Goal: Task Accomplishment & Management: Use online tool/utility

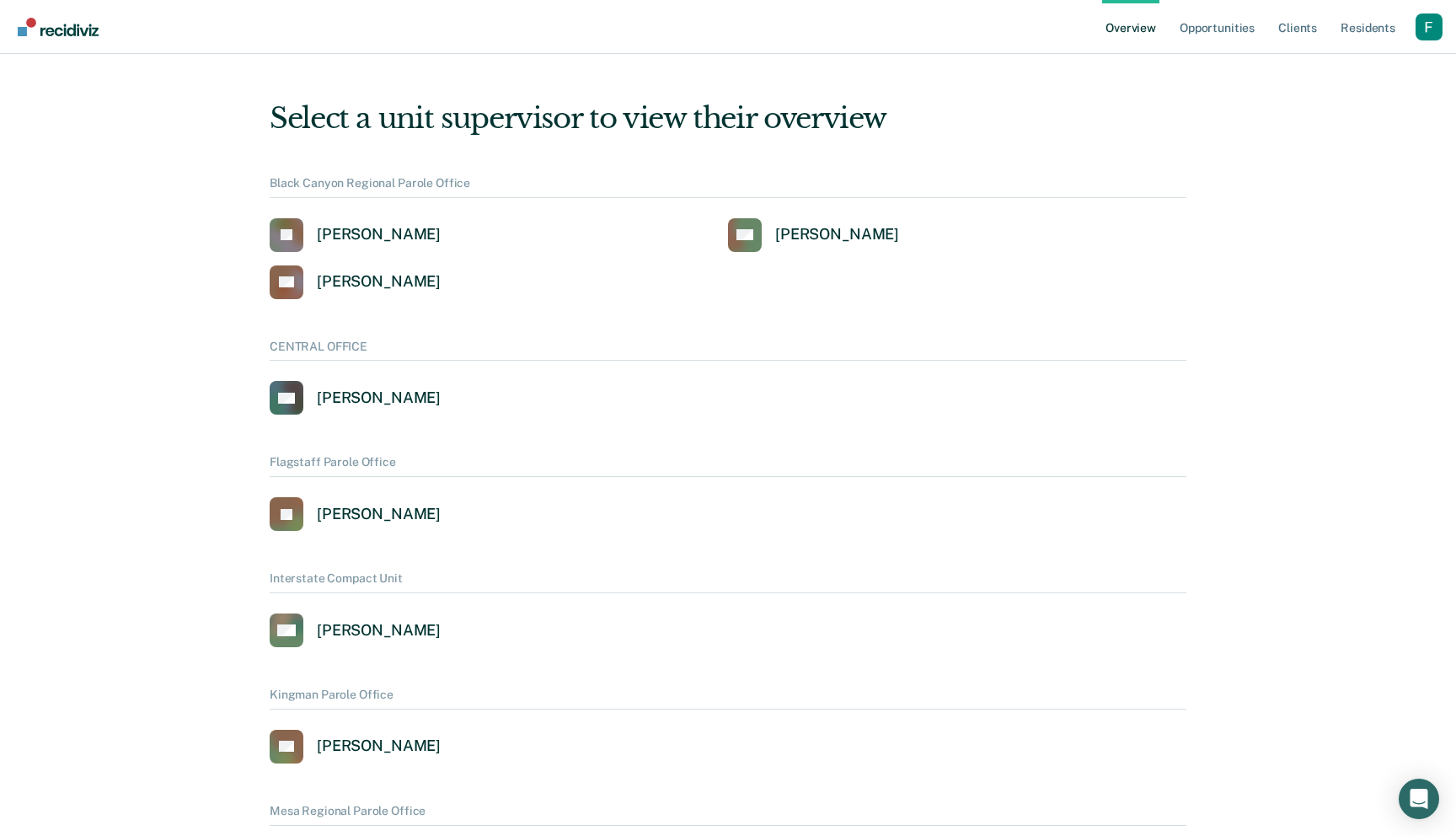
click at [1440, 31] on div "Profile dropdown button" at bounding box center [1429, 26] width 27 height 27
click at [1335, 73] on link "Profile" at bounding box center [1360, 77] width 108 height 14
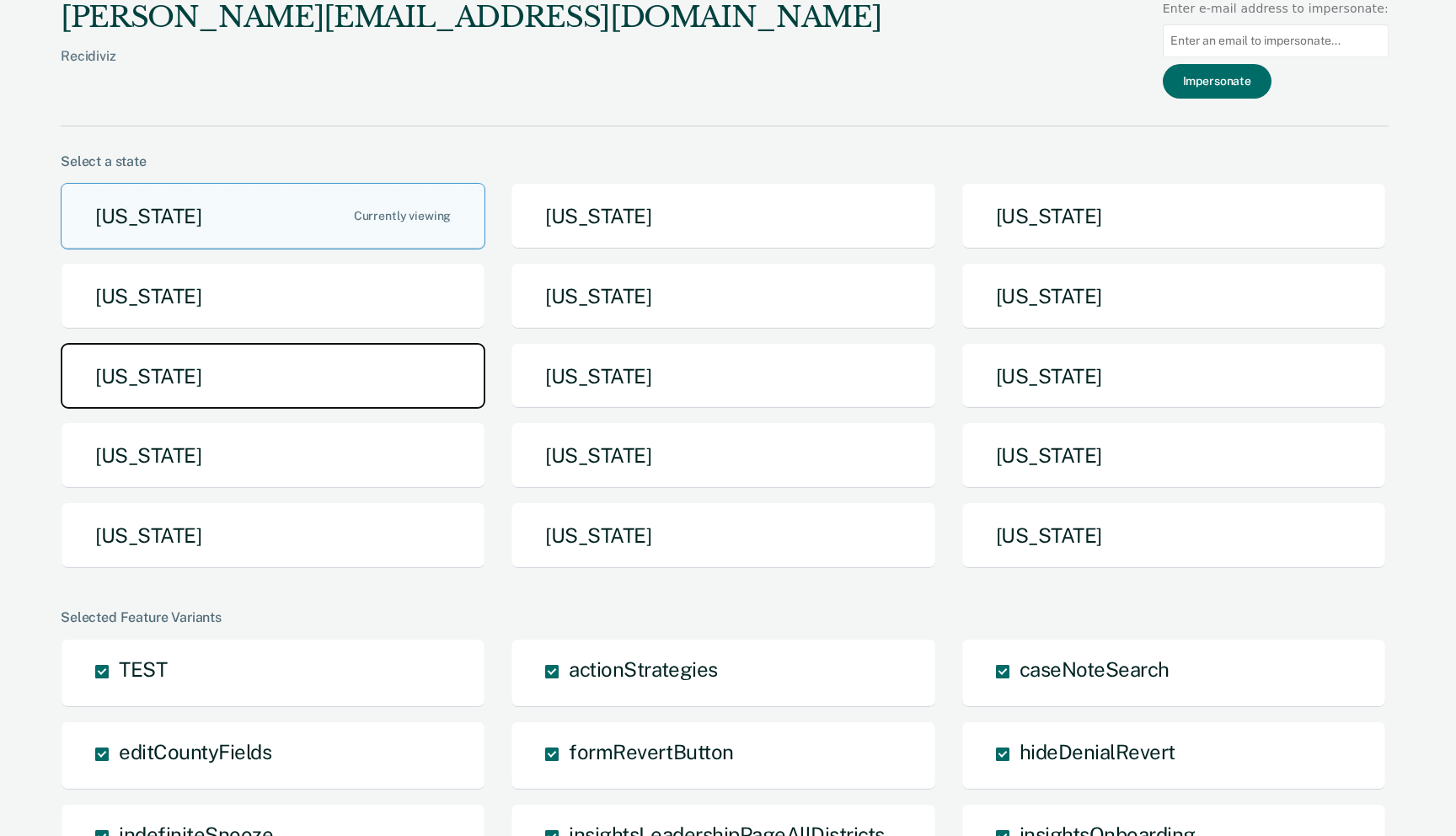
click at [419, 390] on button "[US_STATE]" at bounding box center [273, 377] width 425 height 67
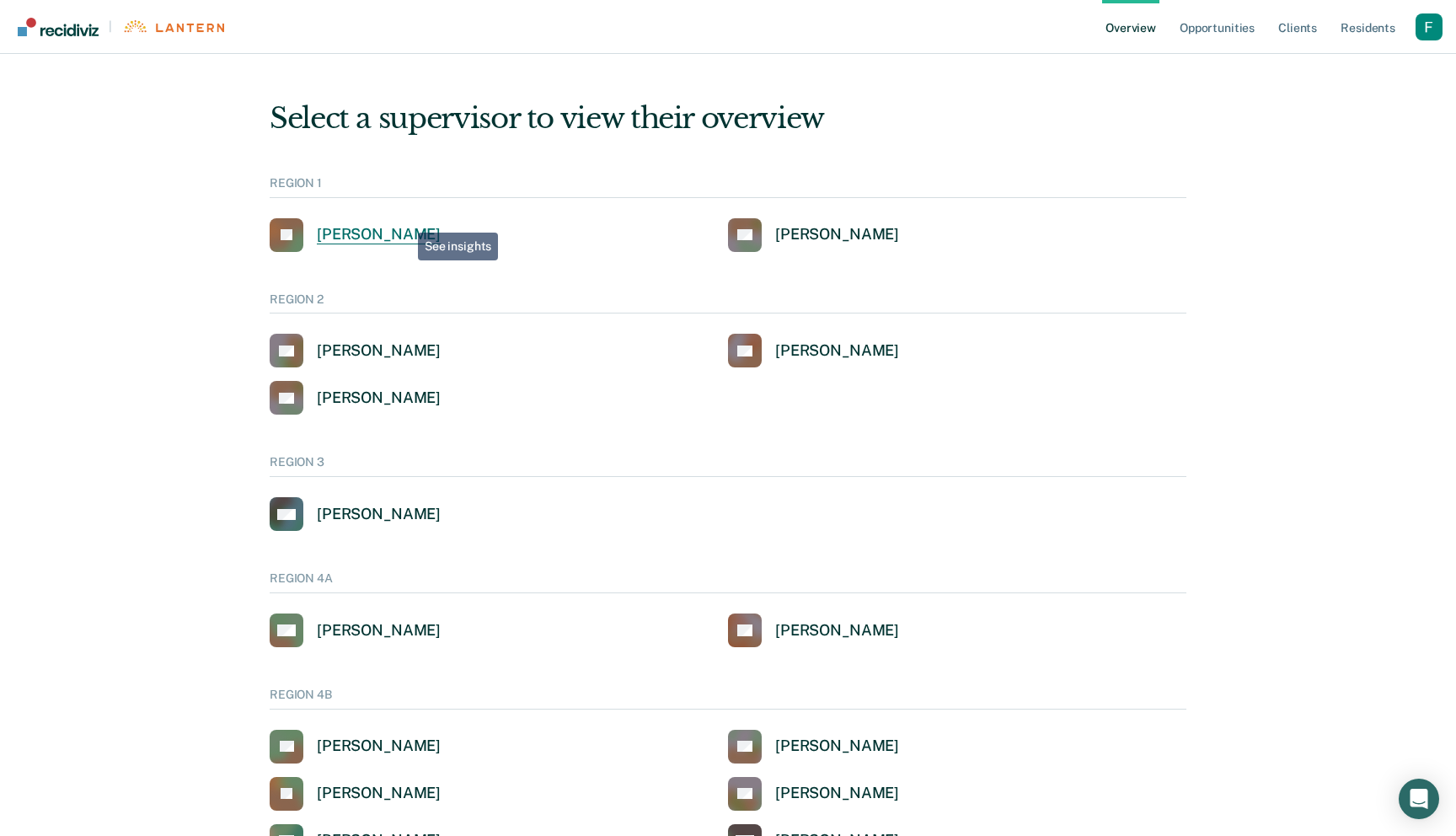
click at [395, 234] on div "[PERSON_NAME]" at bounding box center [378, 235] width 124 height 19
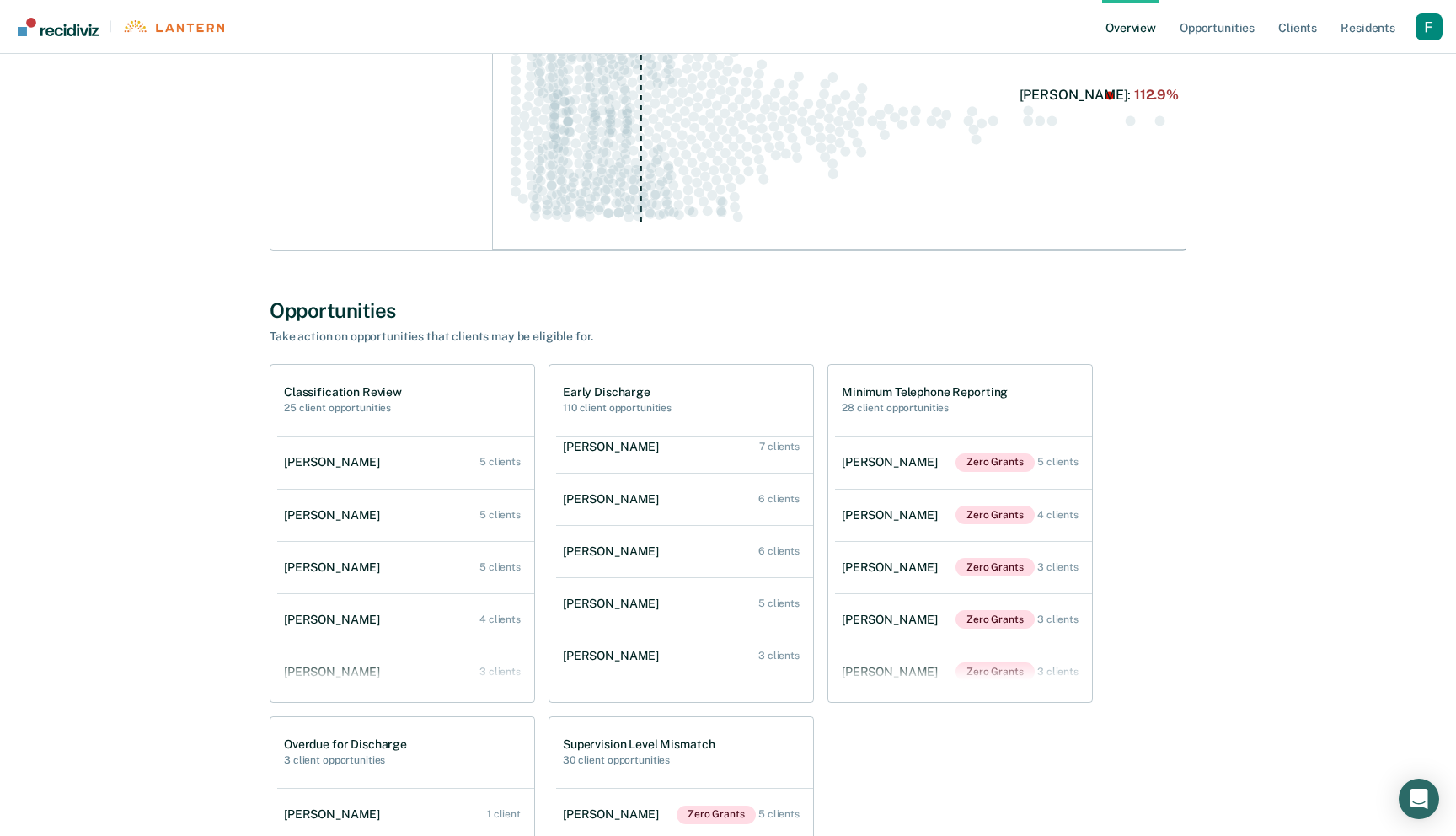
scroll to position [342, 0]
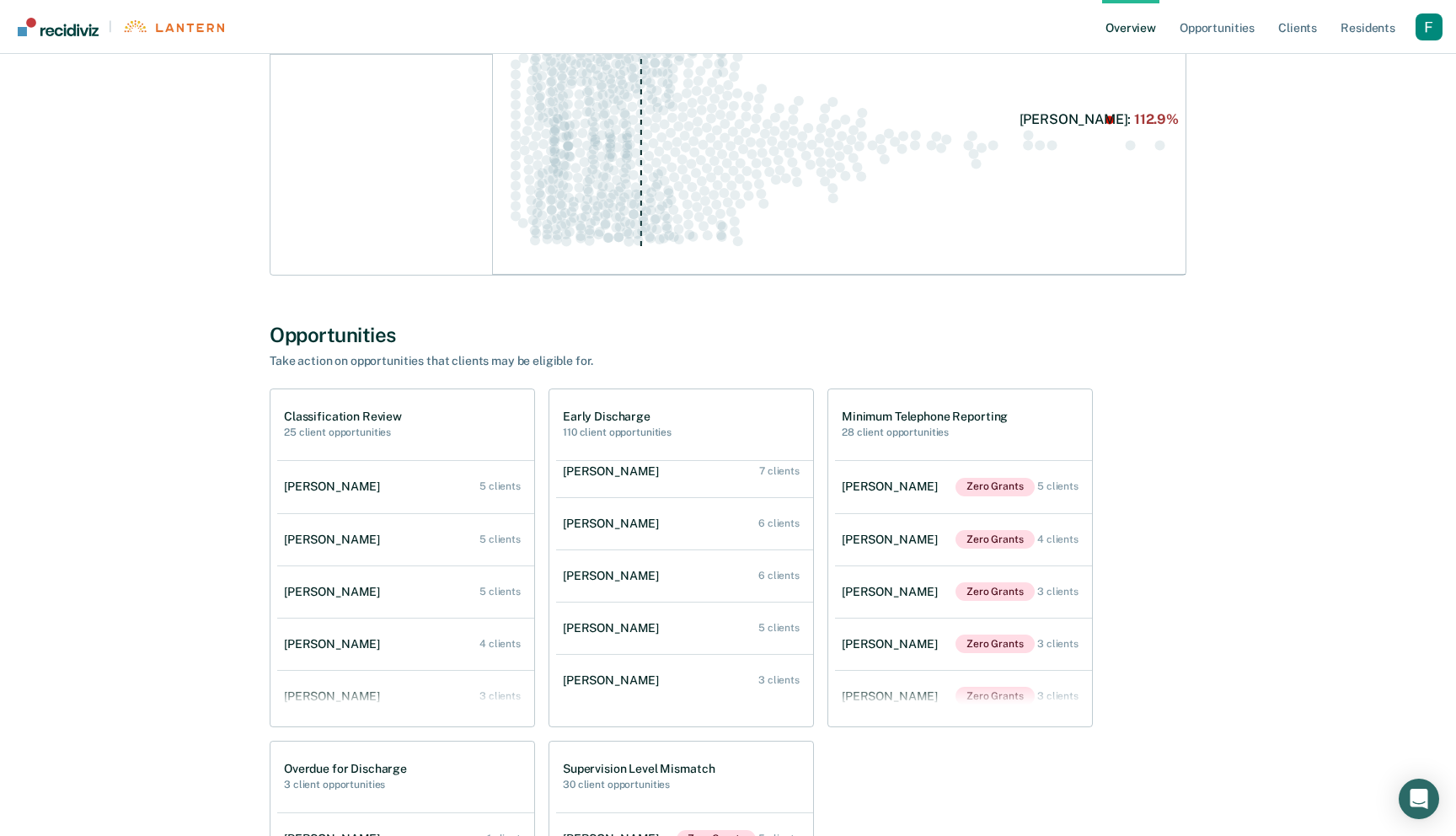
click at [1431, 19] on div "Profile dropdown button" at bounding box center [1429, 26] width 27 height 27
click at [1304, 76] on button "Profile" at bounding box center [1361, 78] width 162 height 27
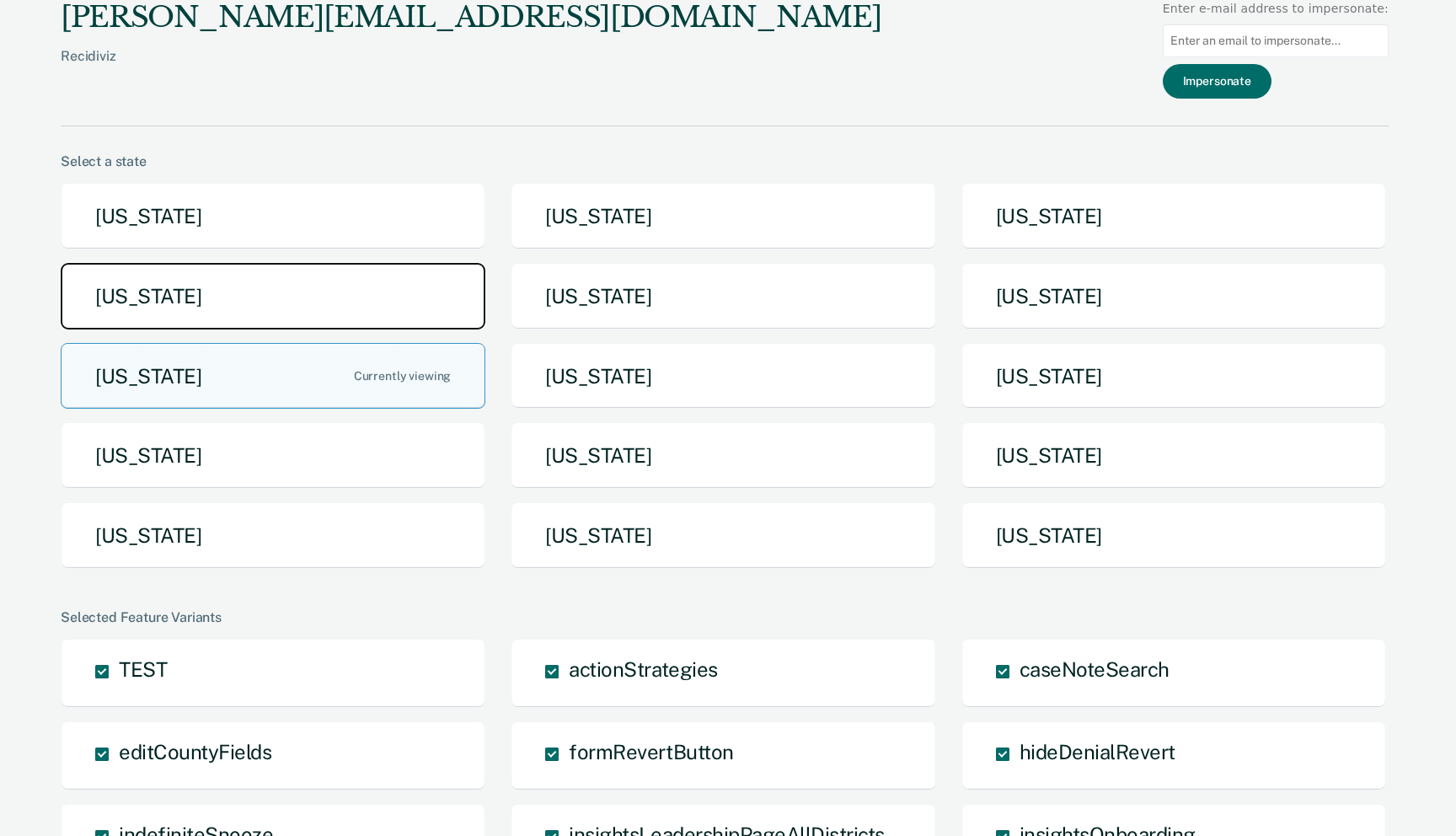
click at [464, 310] on button "Idaho" at bounding box center [273, 296] width 425 height 67
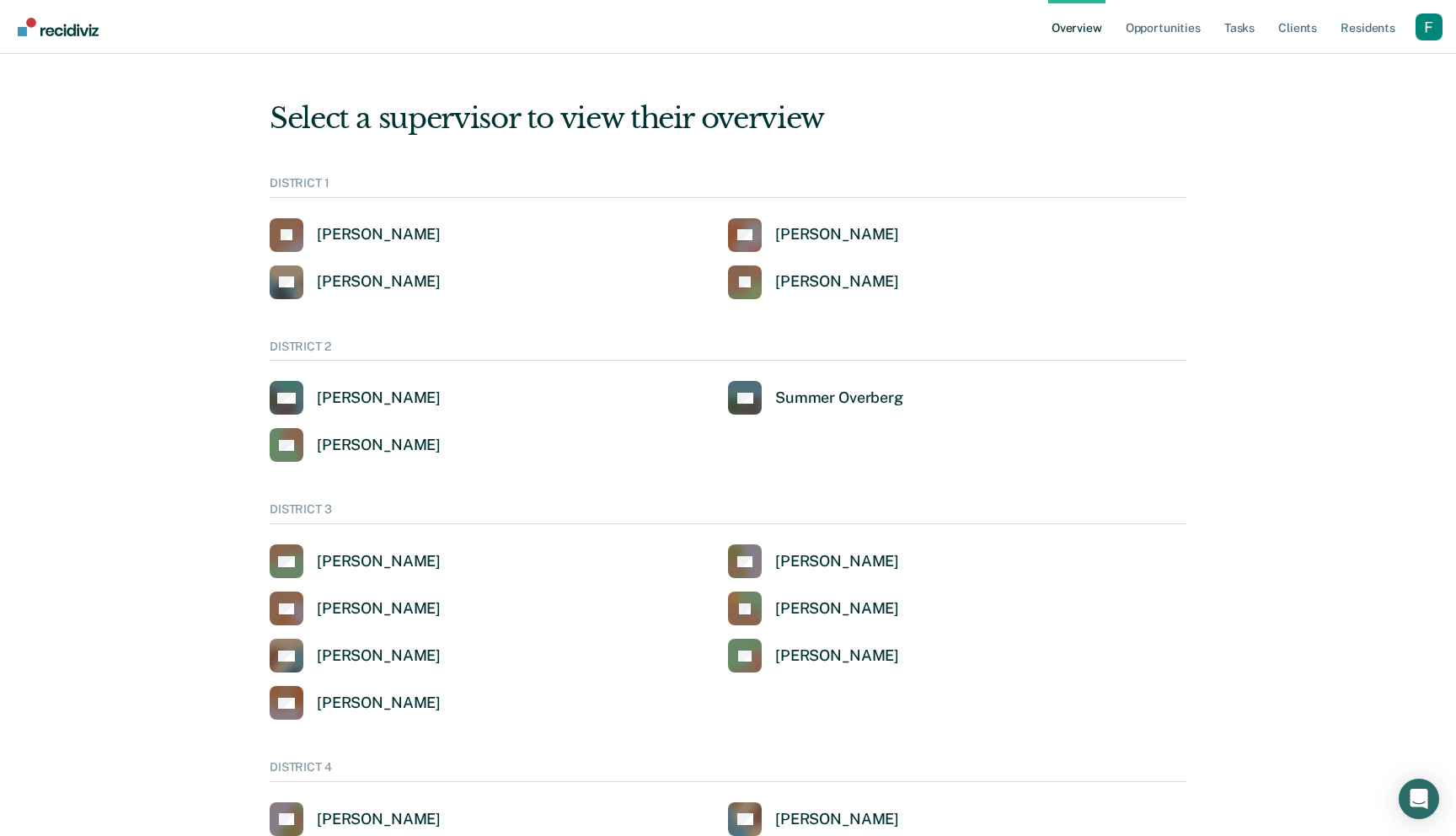
click at [1438, 39] on div "Profile dropdown button" at bounding box center [1429, 26] width 27 height 27
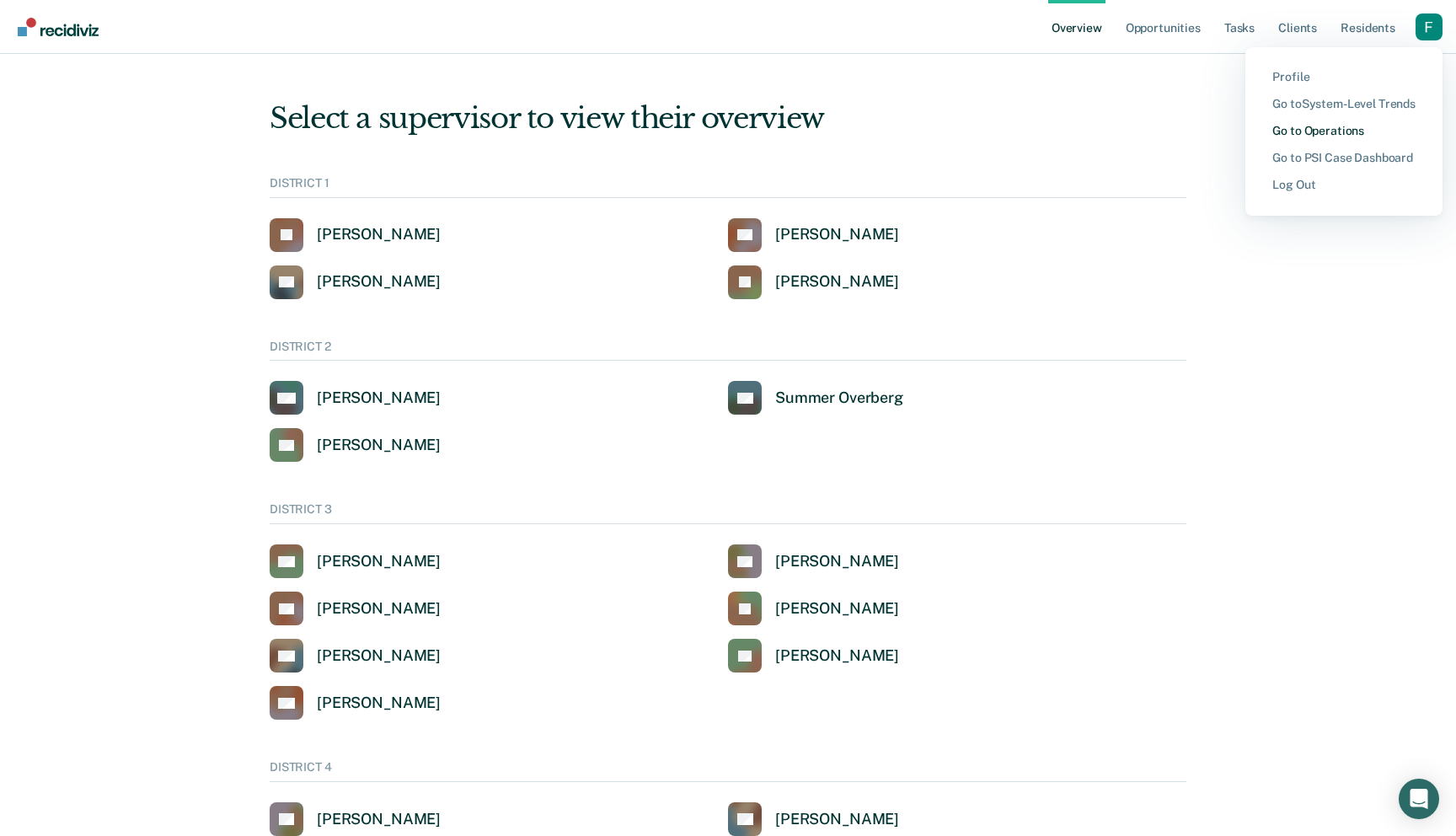
click at [1351, 131] on link "Go to Operations" at bounding box center [1343, 131] width 143 height 14
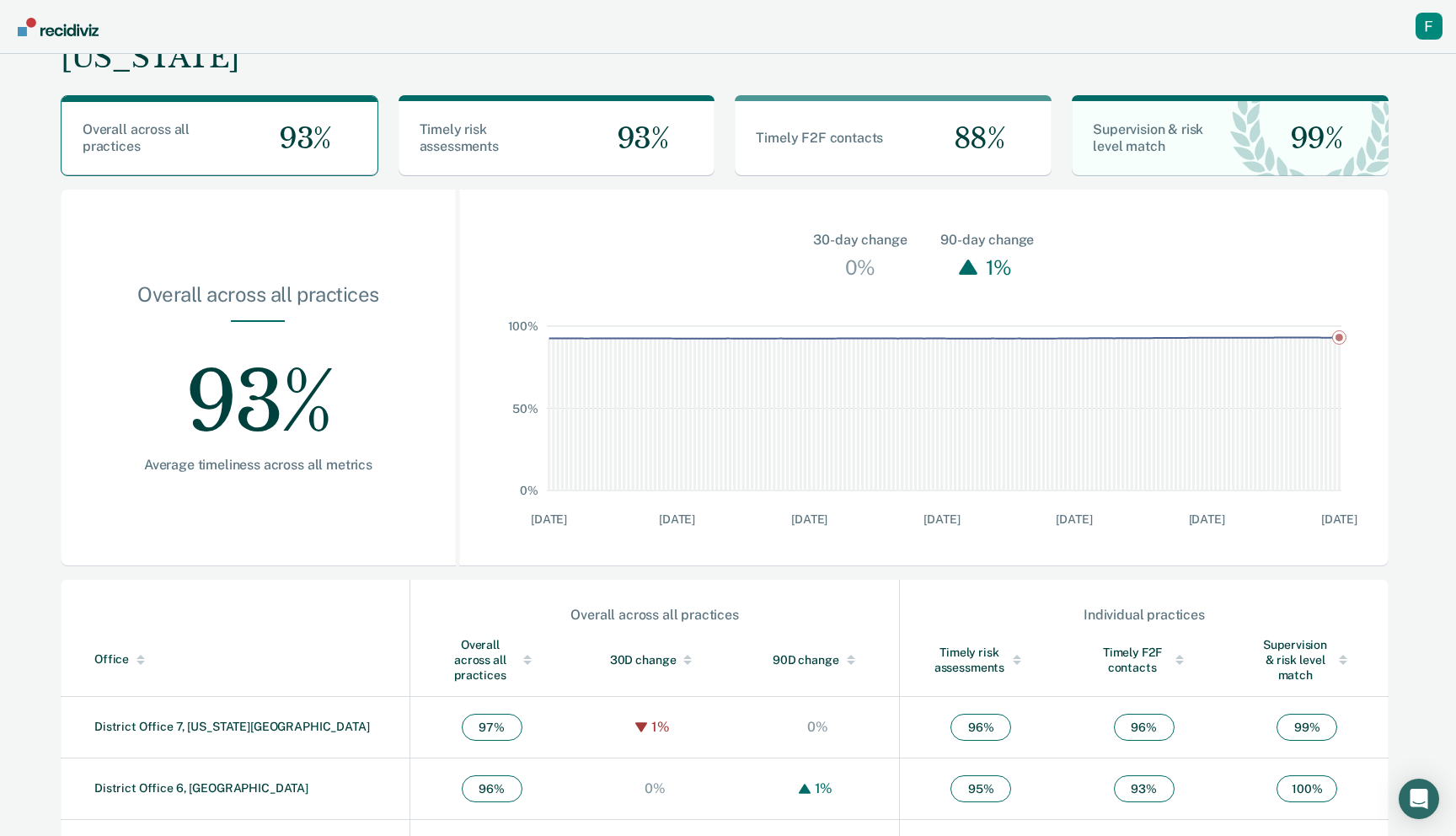
scroll to position [43, 0]
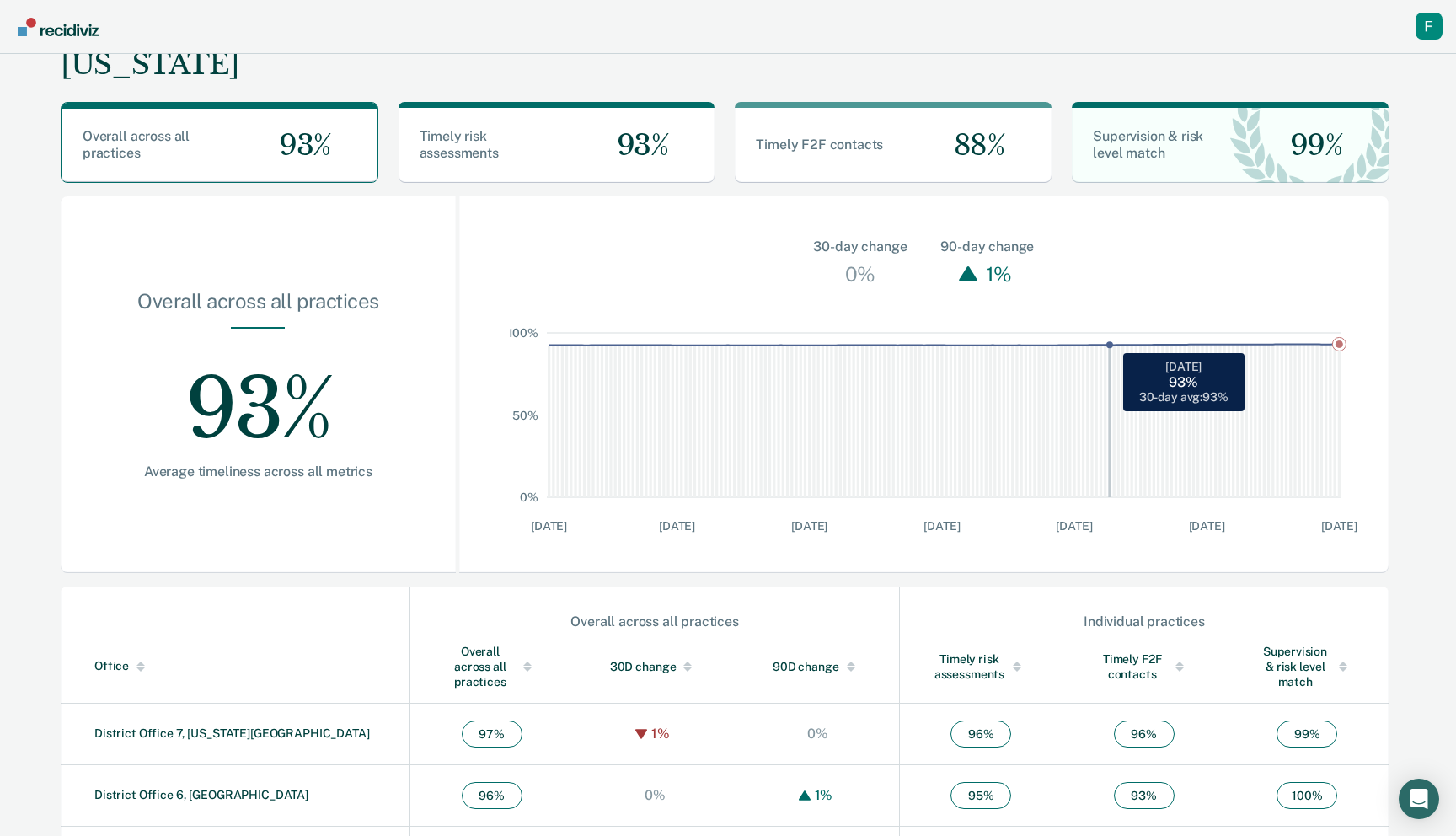
click at [1108, 429] on rect "Main chart and filter content" at bounding box center [1110, 415] width 4 height 164
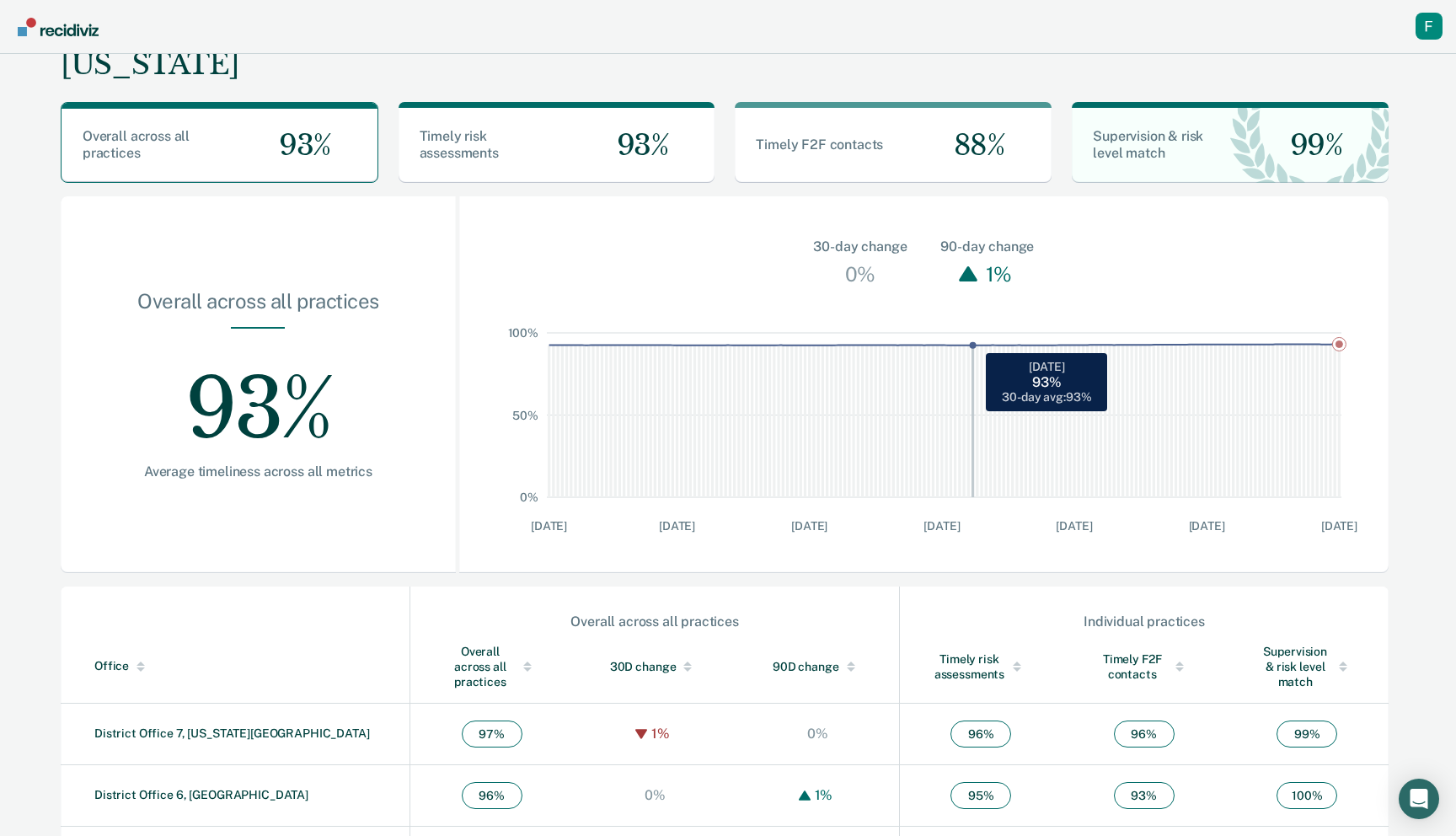
click at [971, 414] on rect "Main chart and filter content" at bounding box center [973, 415] width 4 height 164
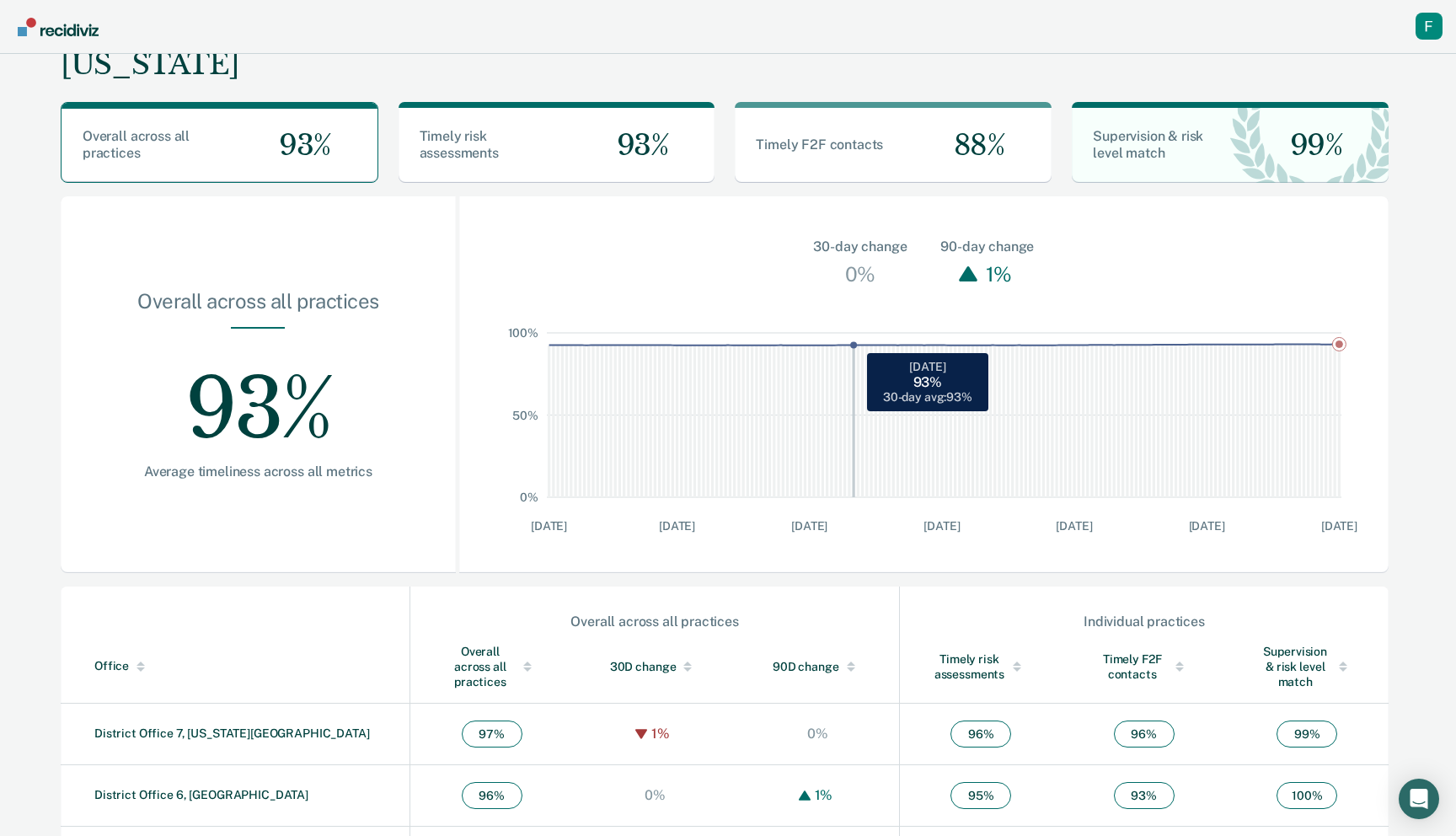
click at [853, 461] on rect "Main chart and filter content" at bounding box center [853, 415] width 4 height 164
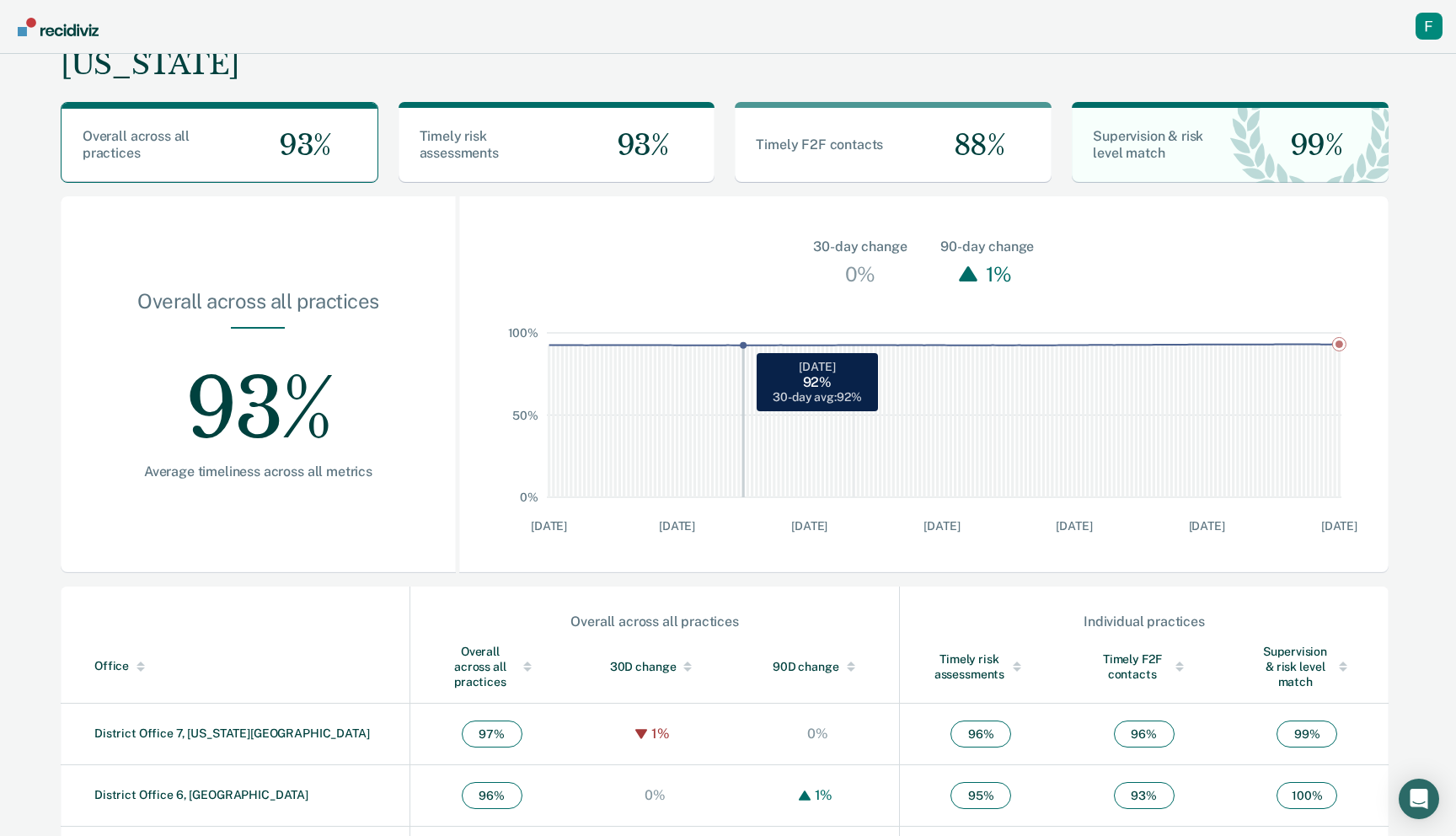
click at [742, 452] on rect "Main chart and filter content" at bounding box center [743, 415] width 4 height 164
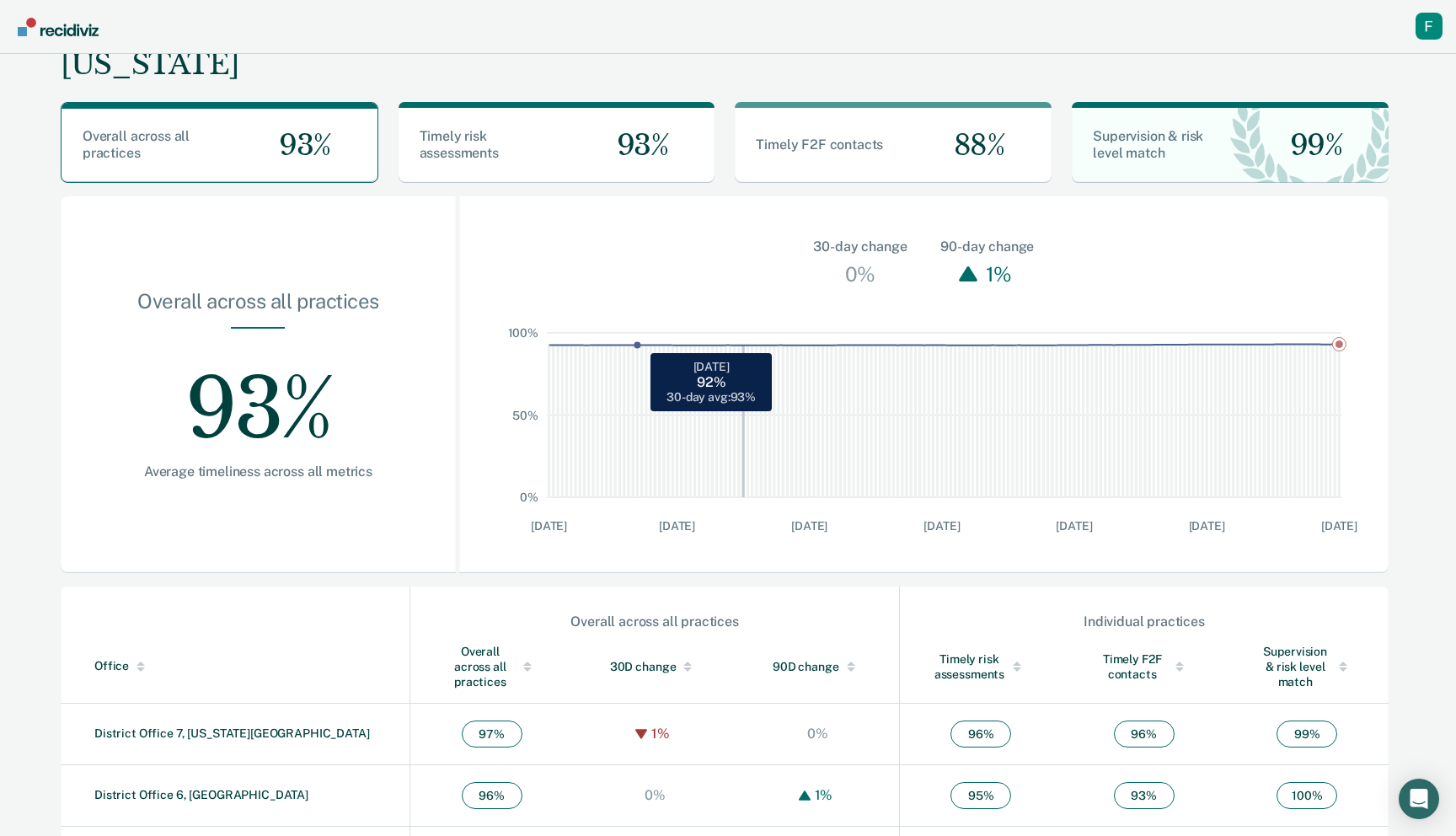
click at [638, 443] on rect "Main chart and filter content" at bounding box center [638, 415] width 4 height 164
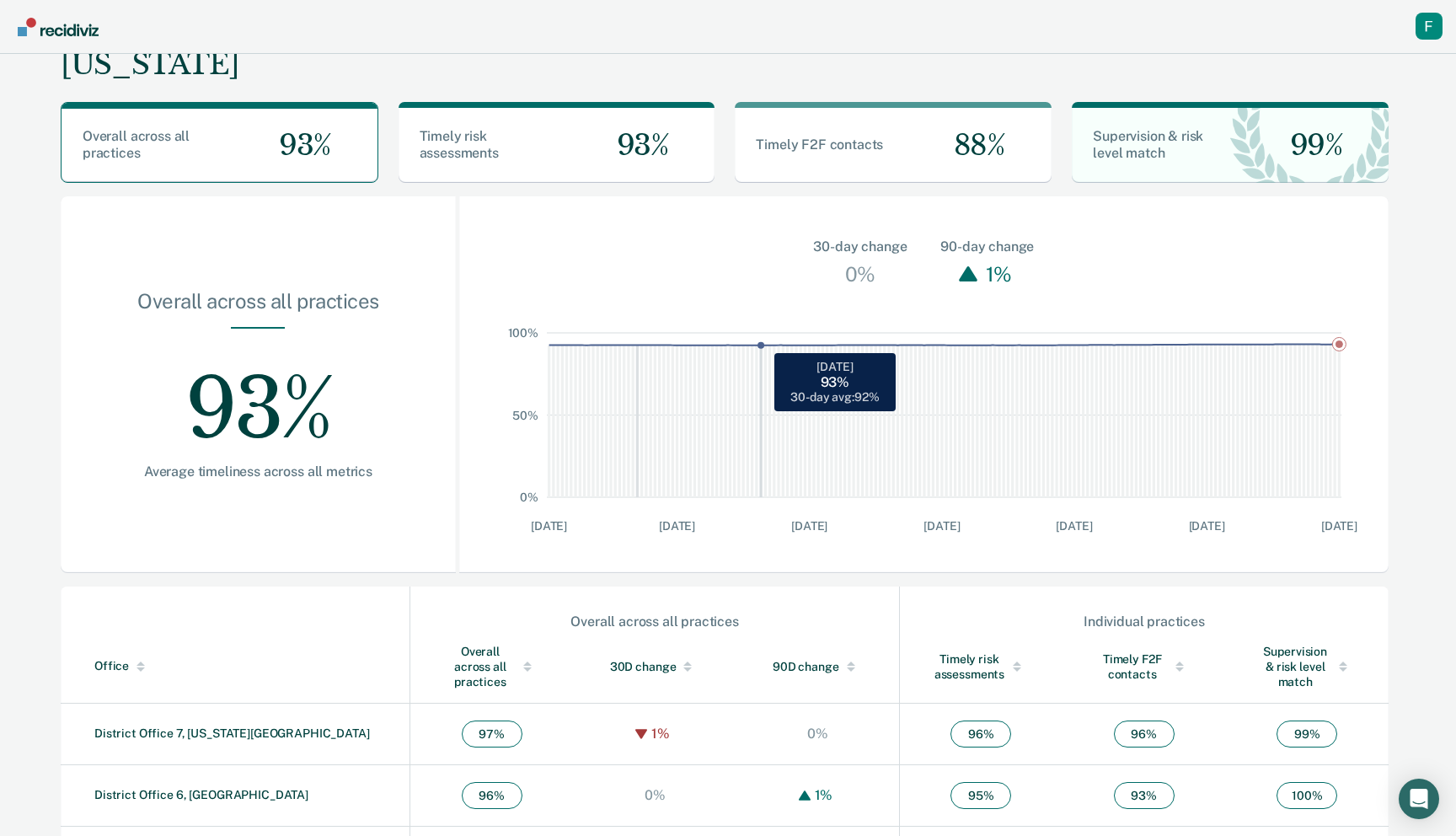
click at [759, 439] on rect "Main chart and filter content" at bounding box center [761, 415] width 4 height 164
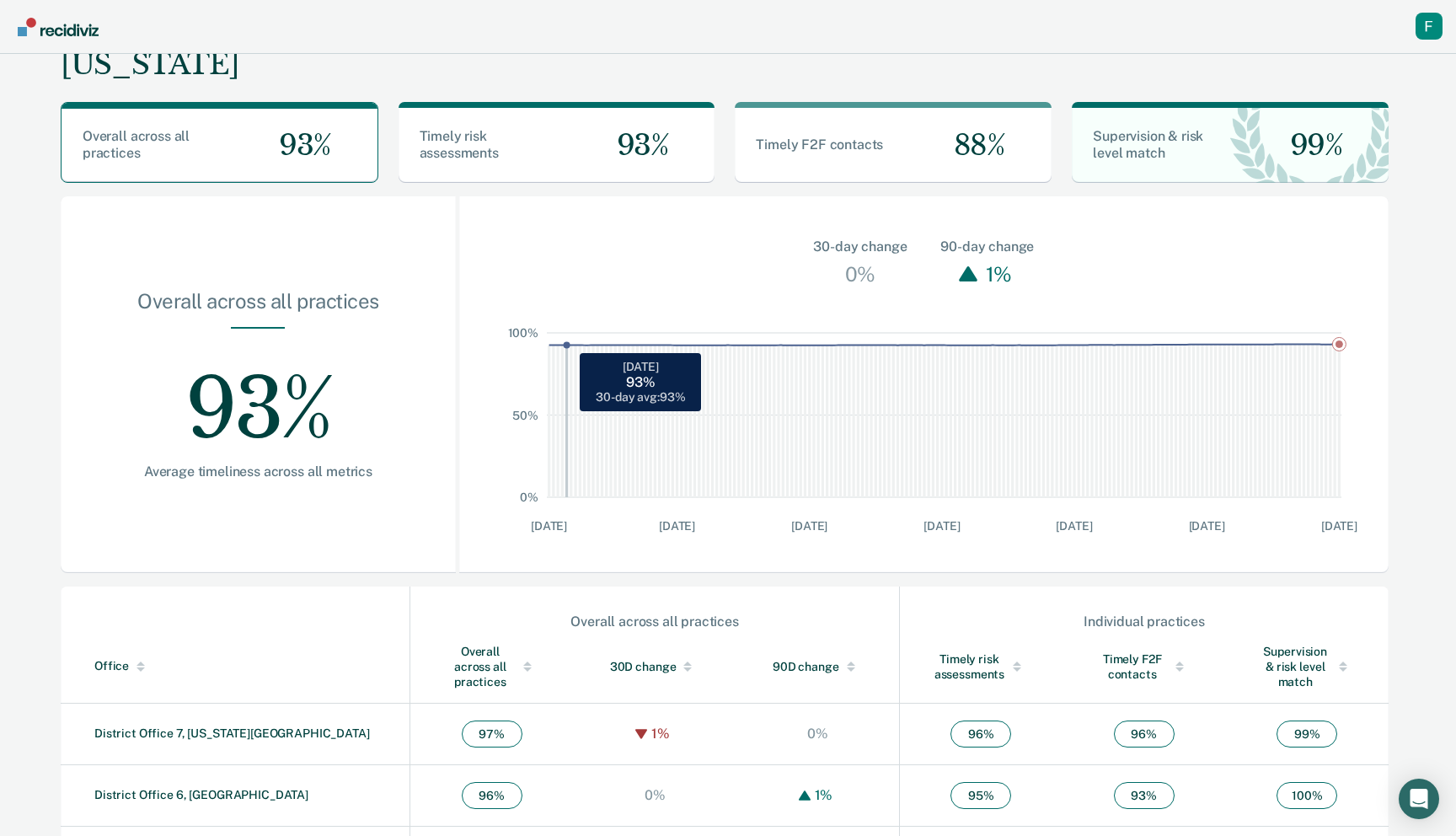
click at [565, 445] on rect "Main chart and filter content" at bounding box center [567, 415] width 4 height 164
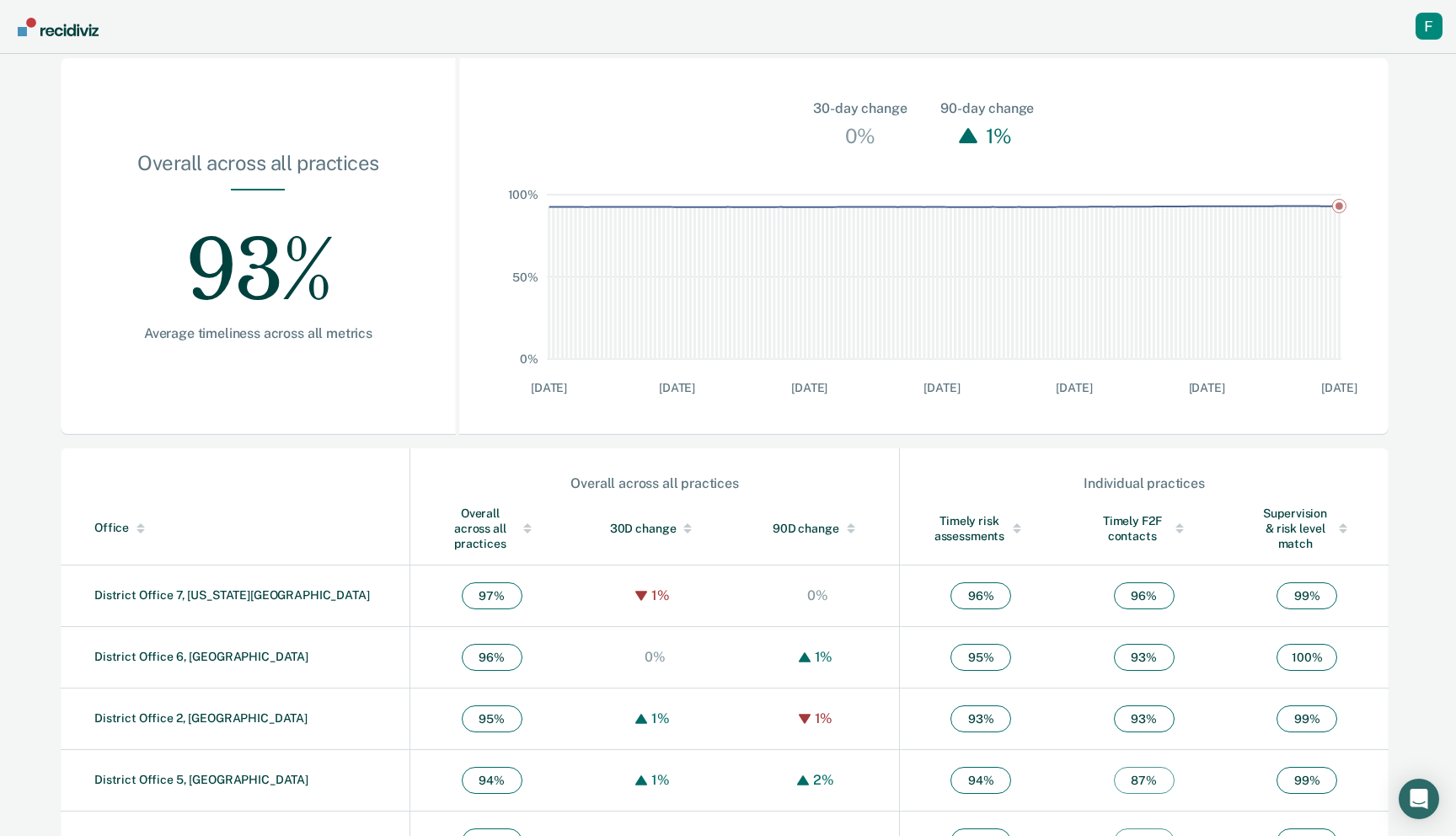
scroll to position [338, 0]
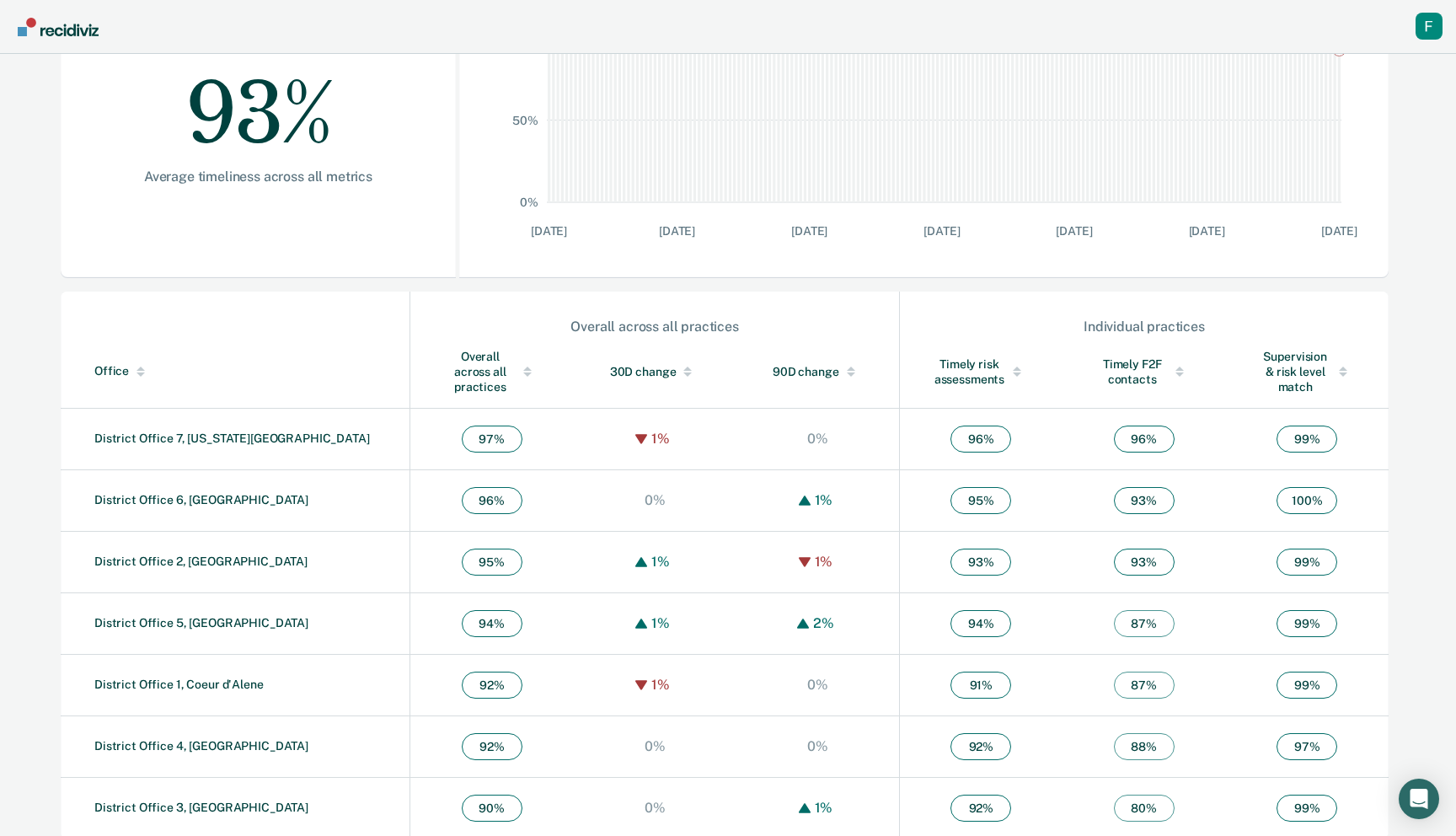
click at [676, 366] on div "Main chart and filter content" at bounding box center [687, 371] width 24 height 11
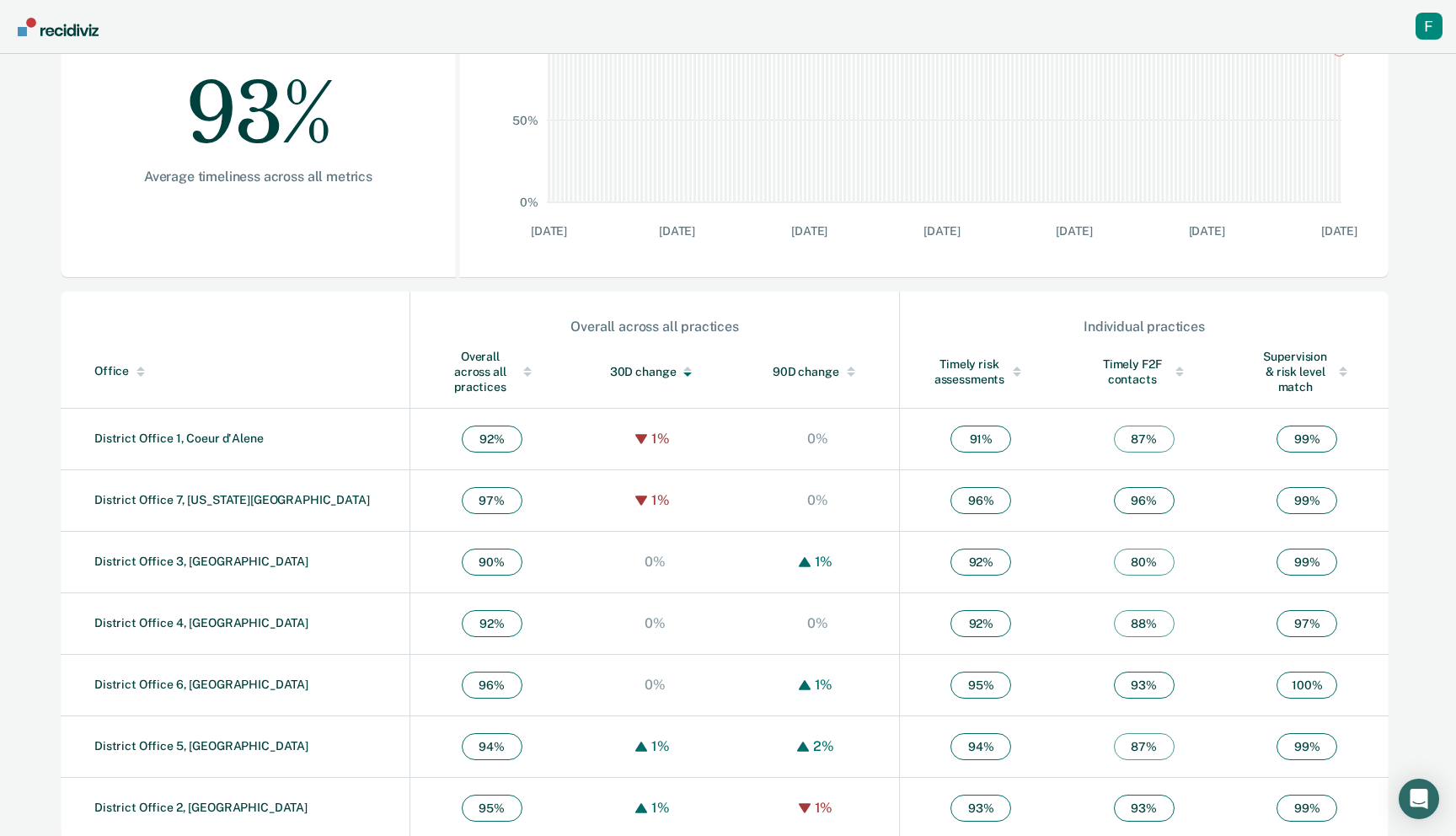
click at [676, 366] on div "Main chart and filter content" at bounding box center [687, 371] width 24 height 11
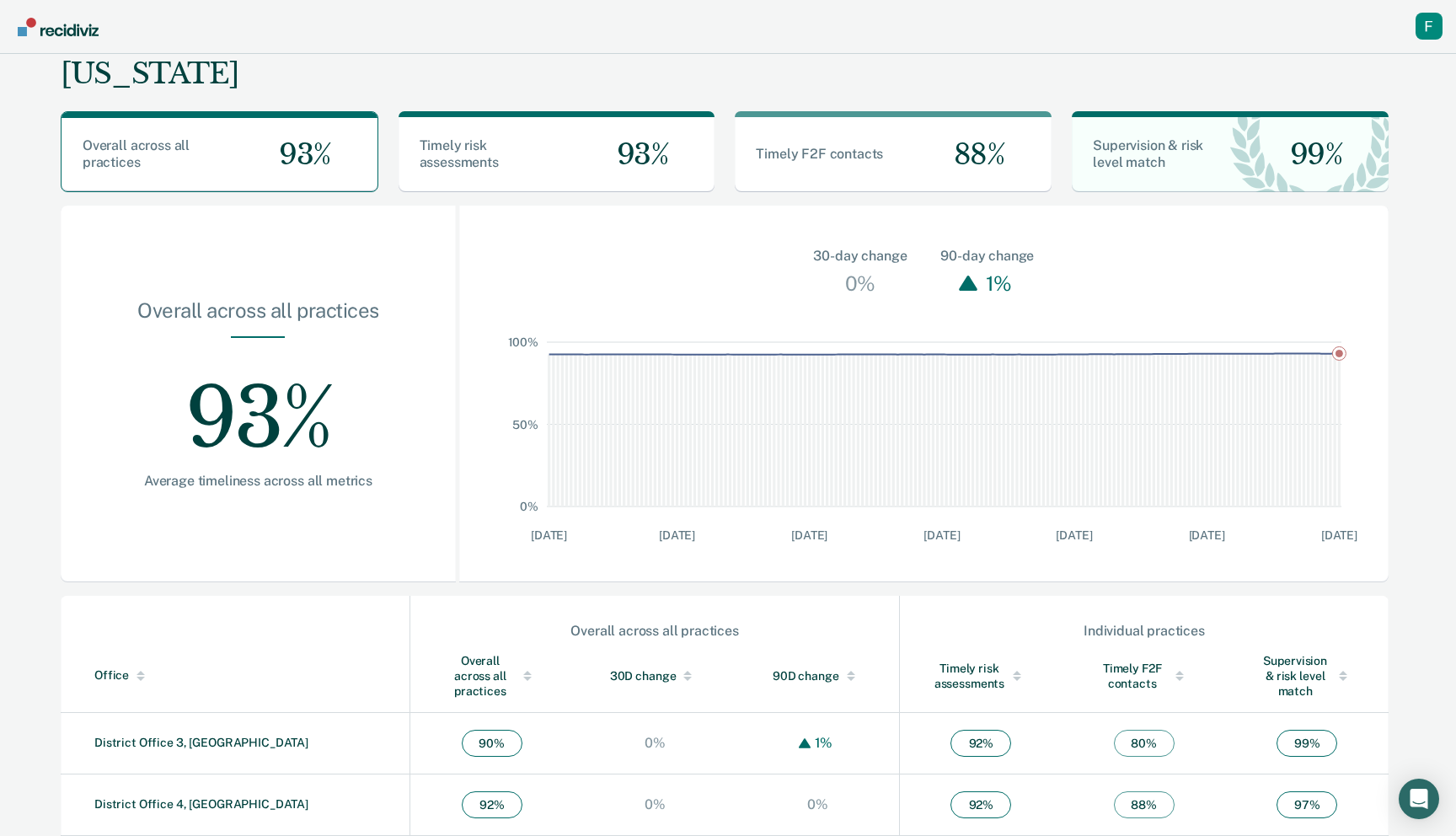
scroll to position [0, 0]
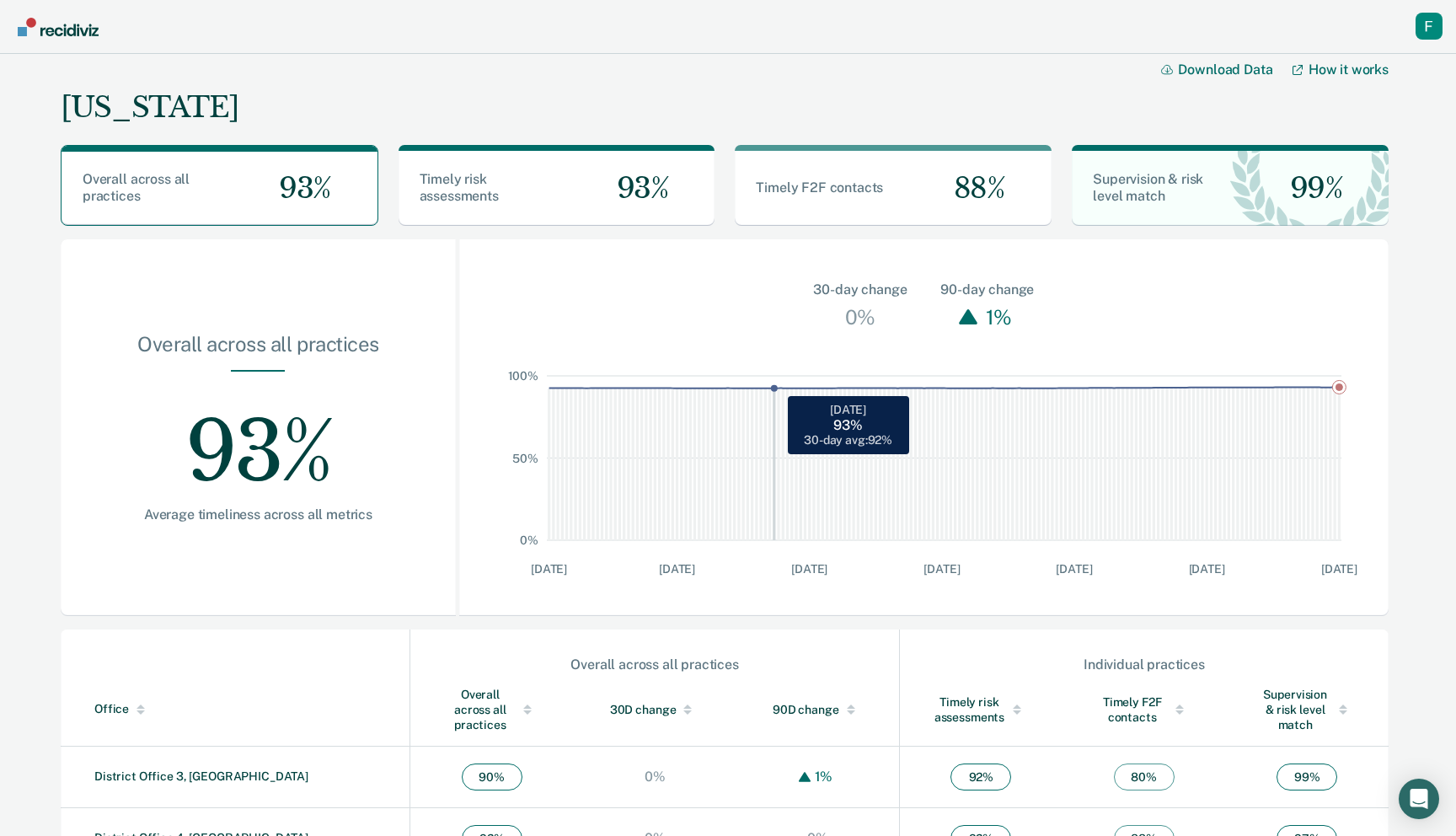
click at [775, 455] on rect "Main chart and filter content" at bounding box center [774, 458] width 4 height 164
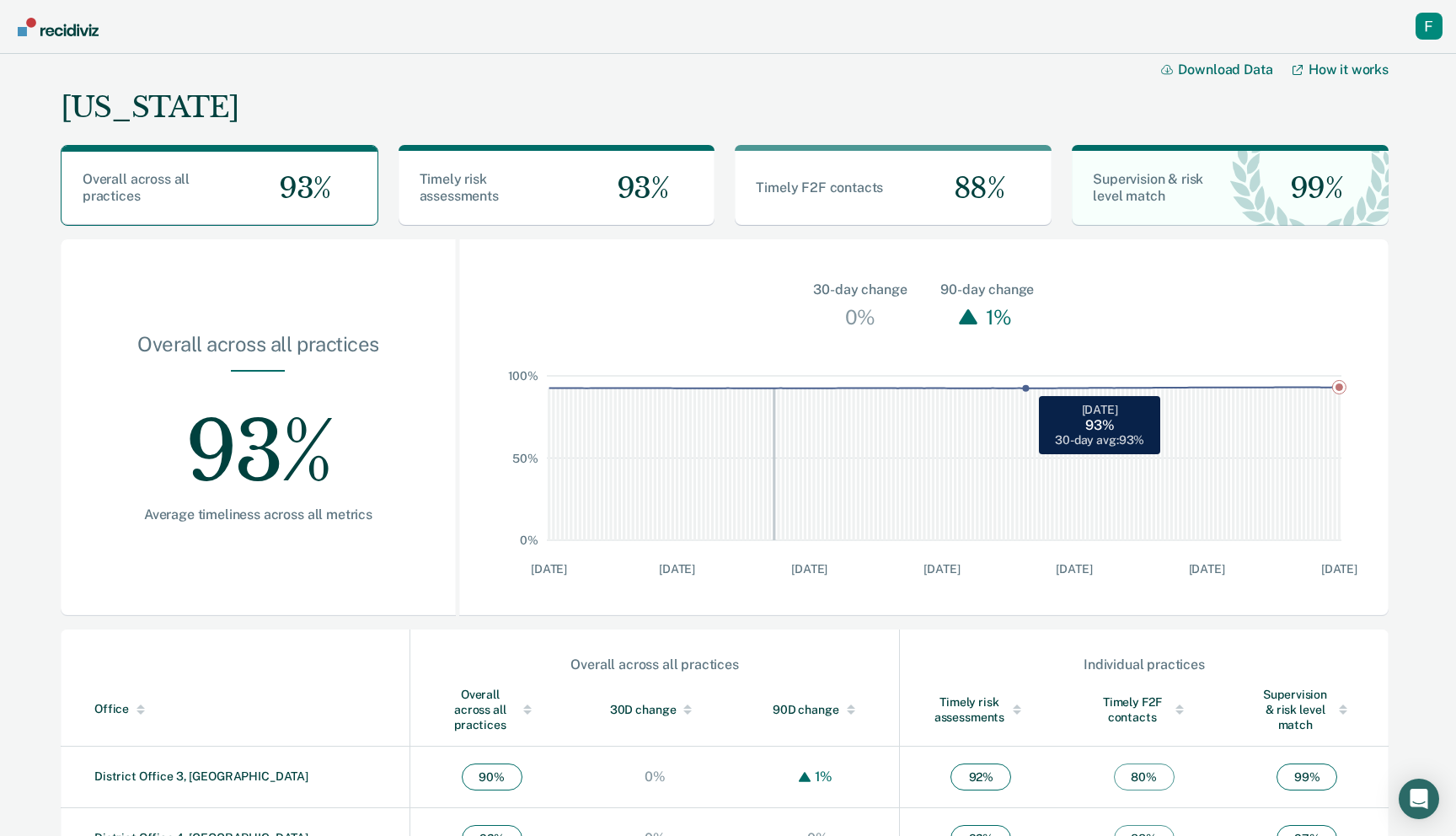
click at [1027, 450] on rect "Main chart and filter content" at bounding box center [1026, 458] width 4 height 164
click at [969, 310] on icon "Main chart and filter content" at bounding box center [968, 317] width 19 height 15
drag, startPoint x: 1060, startPoint y: 323, endPoint x: 1014, endPoint y: 239, distance: 95.8
click at [1014, 239] on div "30-day change 0% 90-day change 1%" at bounding box center [924, 286] width 929 height 94
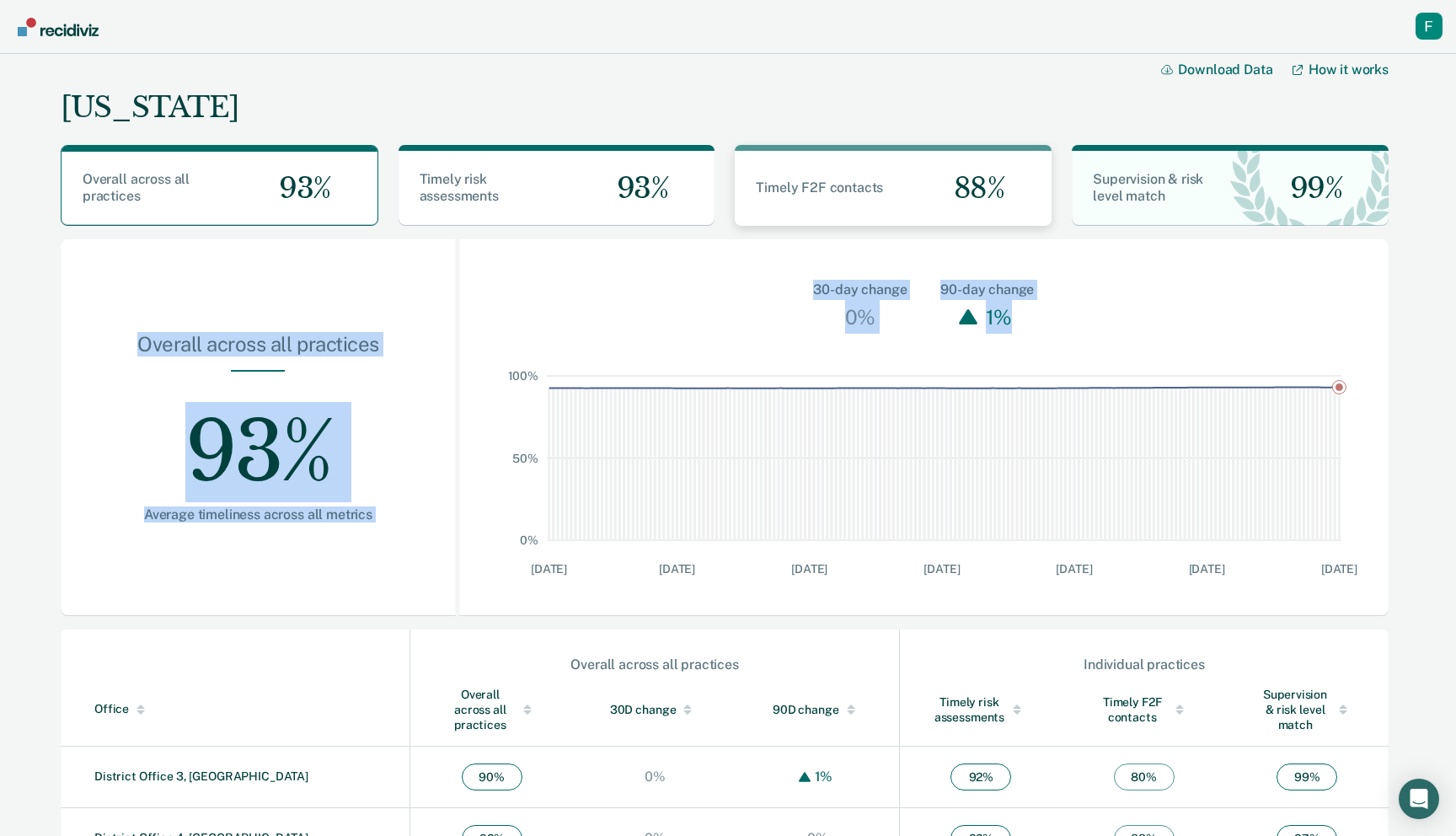
drag, startPoint x: 1021, startPoint y: 322, endPoint x: 987, endPoint y: 166, distance: 159.7
click at [987, 166] on div "Idaho Download Data How it works Overall across all practices 93% Timely risk a…" at bounding box center [724, 616] width 1344 height 1139
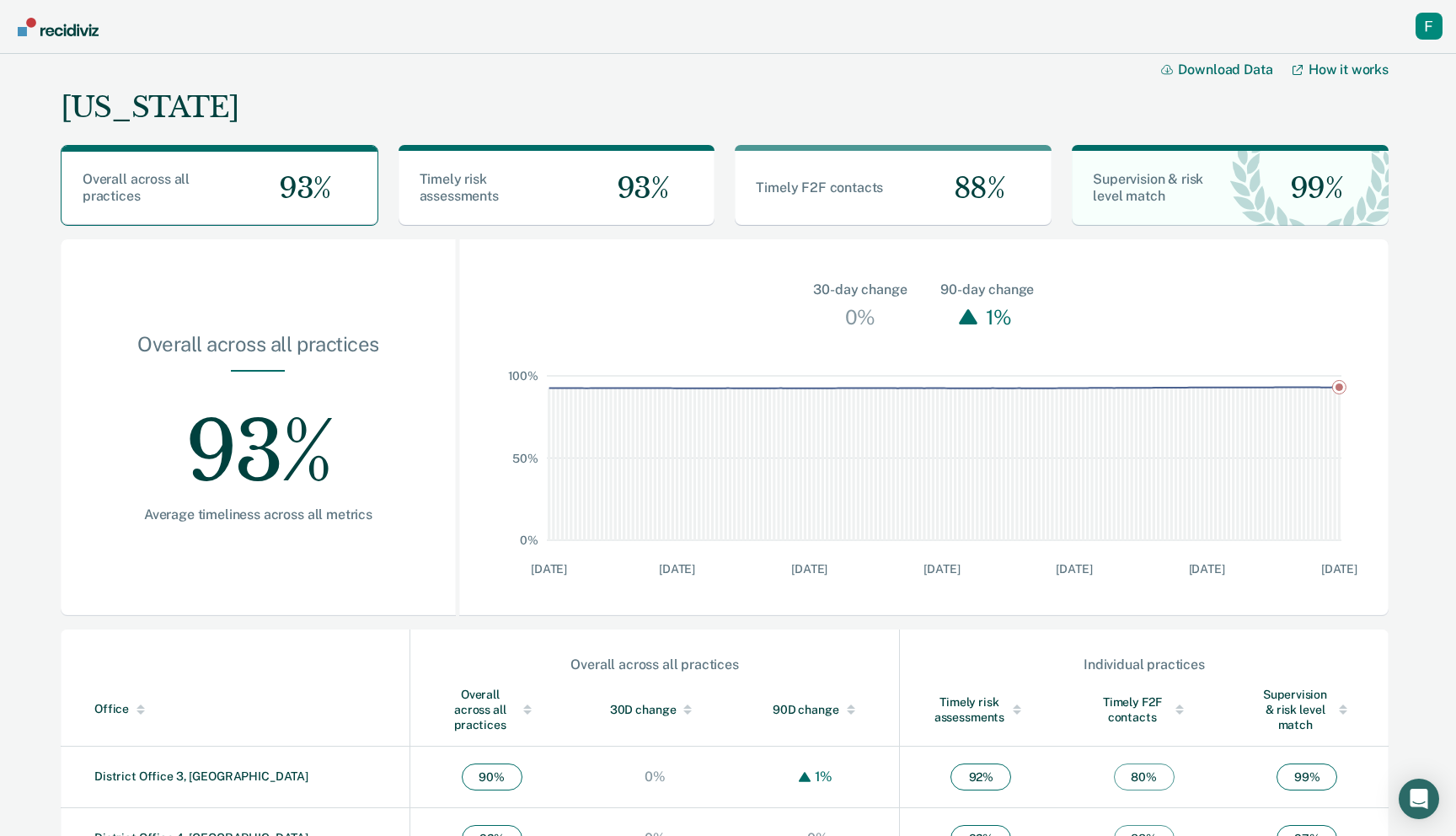
click at [985, 53] on div "Profile Go to System-Level Trends Go to Operations Go to Workflows Go to Insigh…" at bounding box center [728, 26] width 1456 height 54
click at [977, 514] on rect "Main chart and filter content" at bounding box center [977, 458] width 4 height 164
click at [1104, 513] on rect "Main chart and filter content" at bounding box center [1105, 458] width 4 height 164
click at [980, 506] on rect "Main chart and filter content" at bounding box center [982, 458] width 4 height 164
click at [1051, 503] on rect "Main chart and filter content" at bounding box center [1052, 458] width 4 height 164
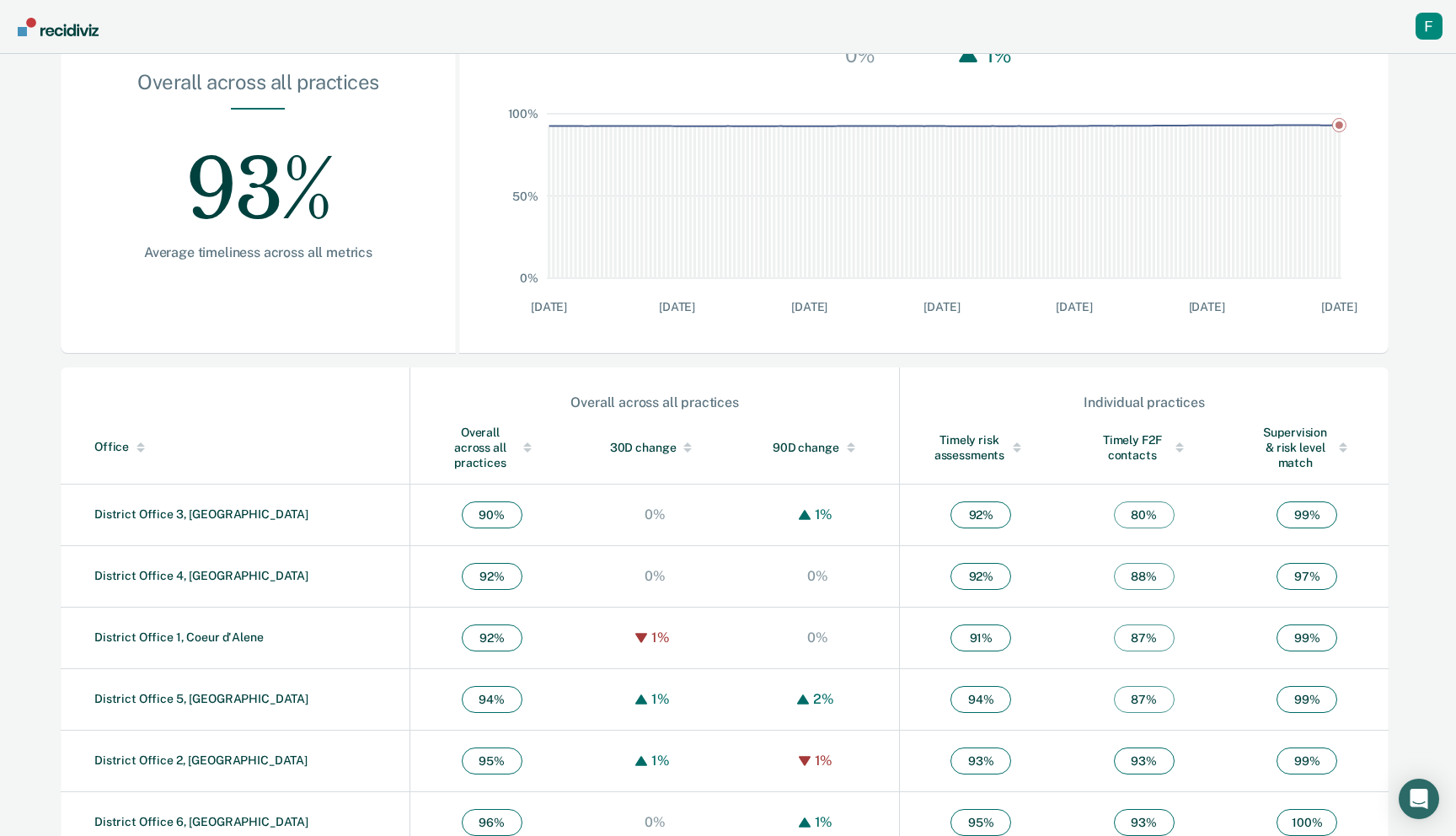
scroll to position [338, 0]
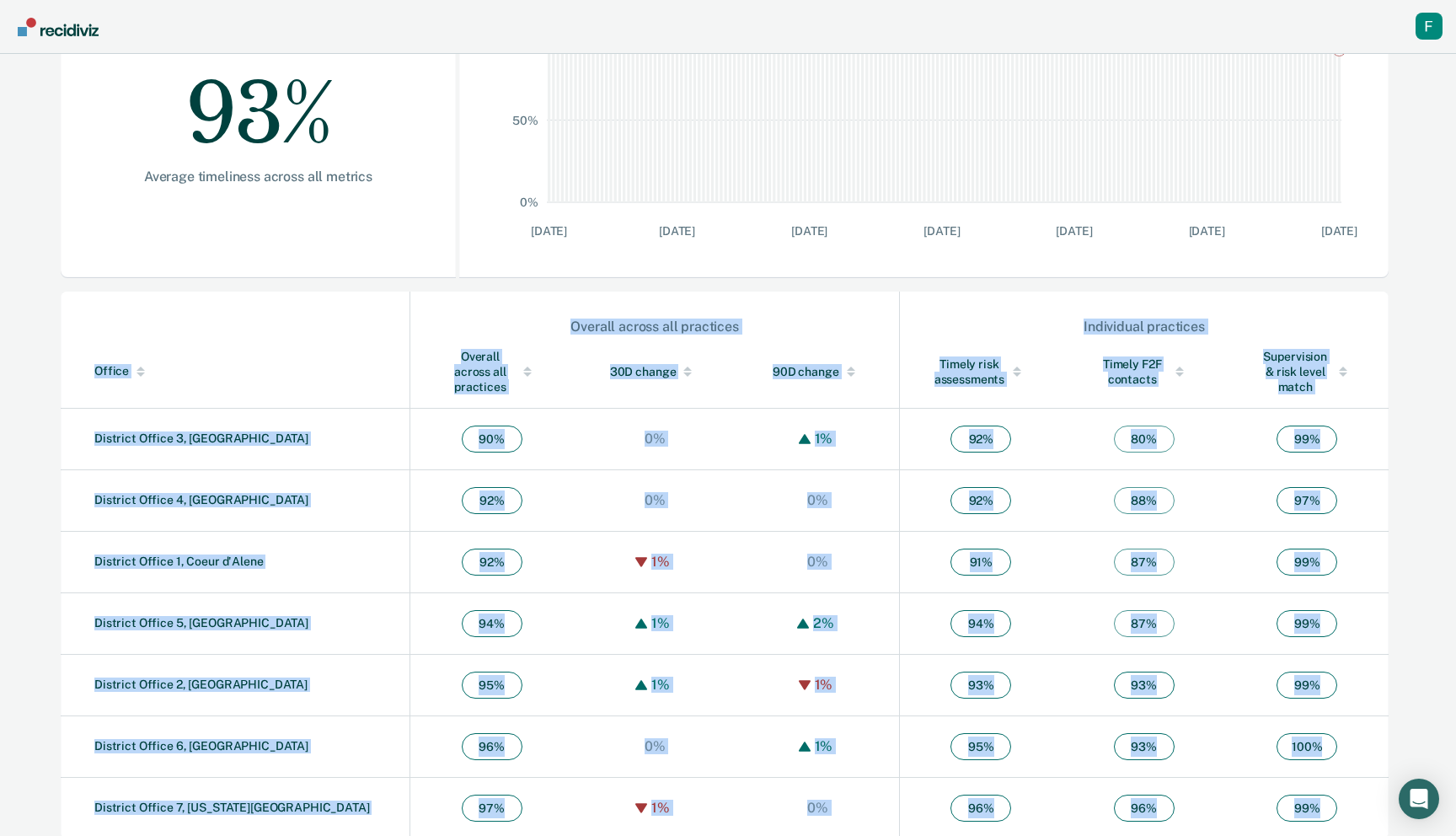
drag, startPoint x: 1357, startPoint y: 802, endPoint x: 1175, endPoint y: 286, distance: 547.2
click at [1175, 286] on div "Idaho Download Data How it works Overall across all practices 93% Timely risk a…" at bounding box center [724, 277] width 1344 height 1139
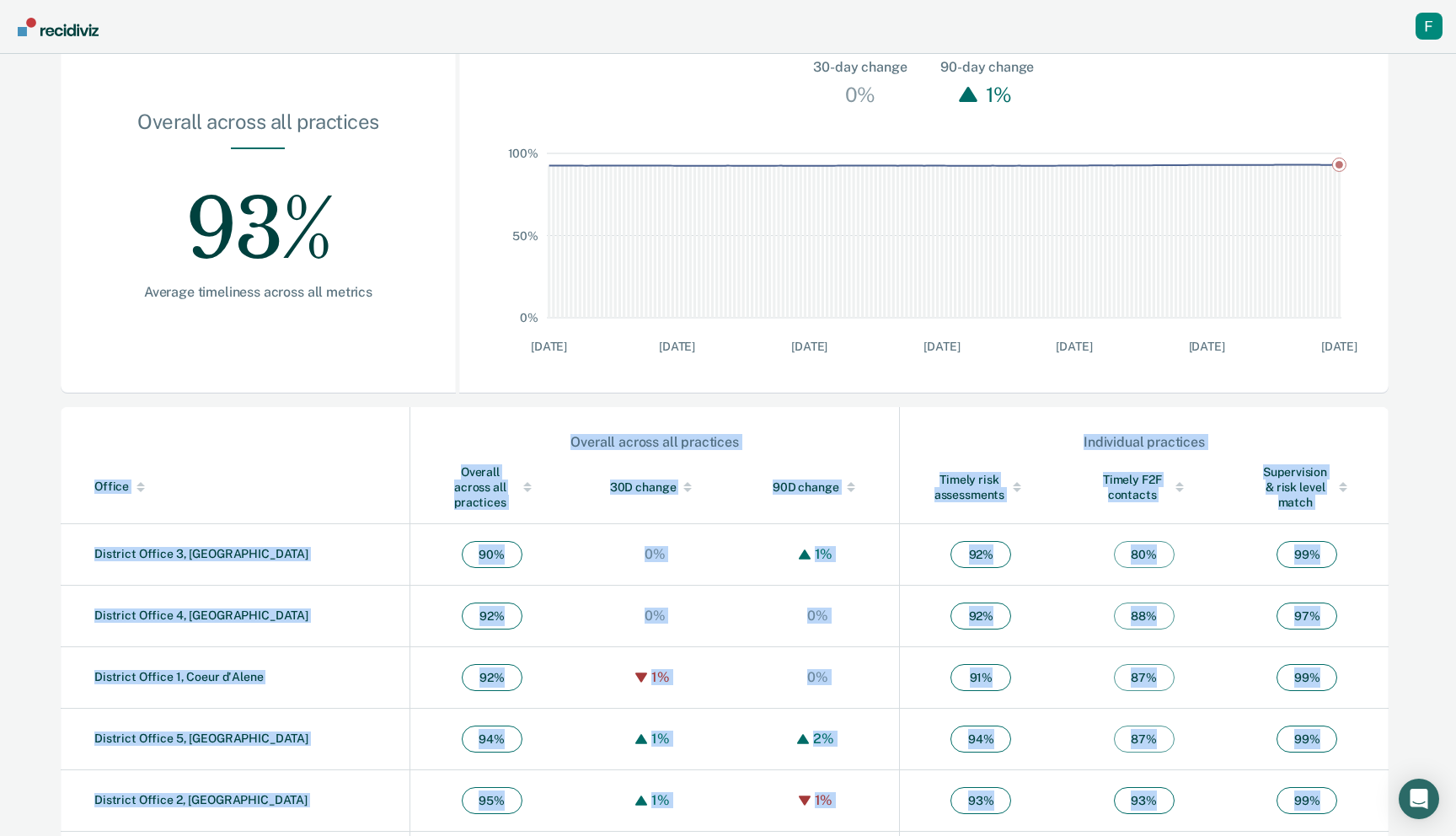
scroll to position [56, 0]
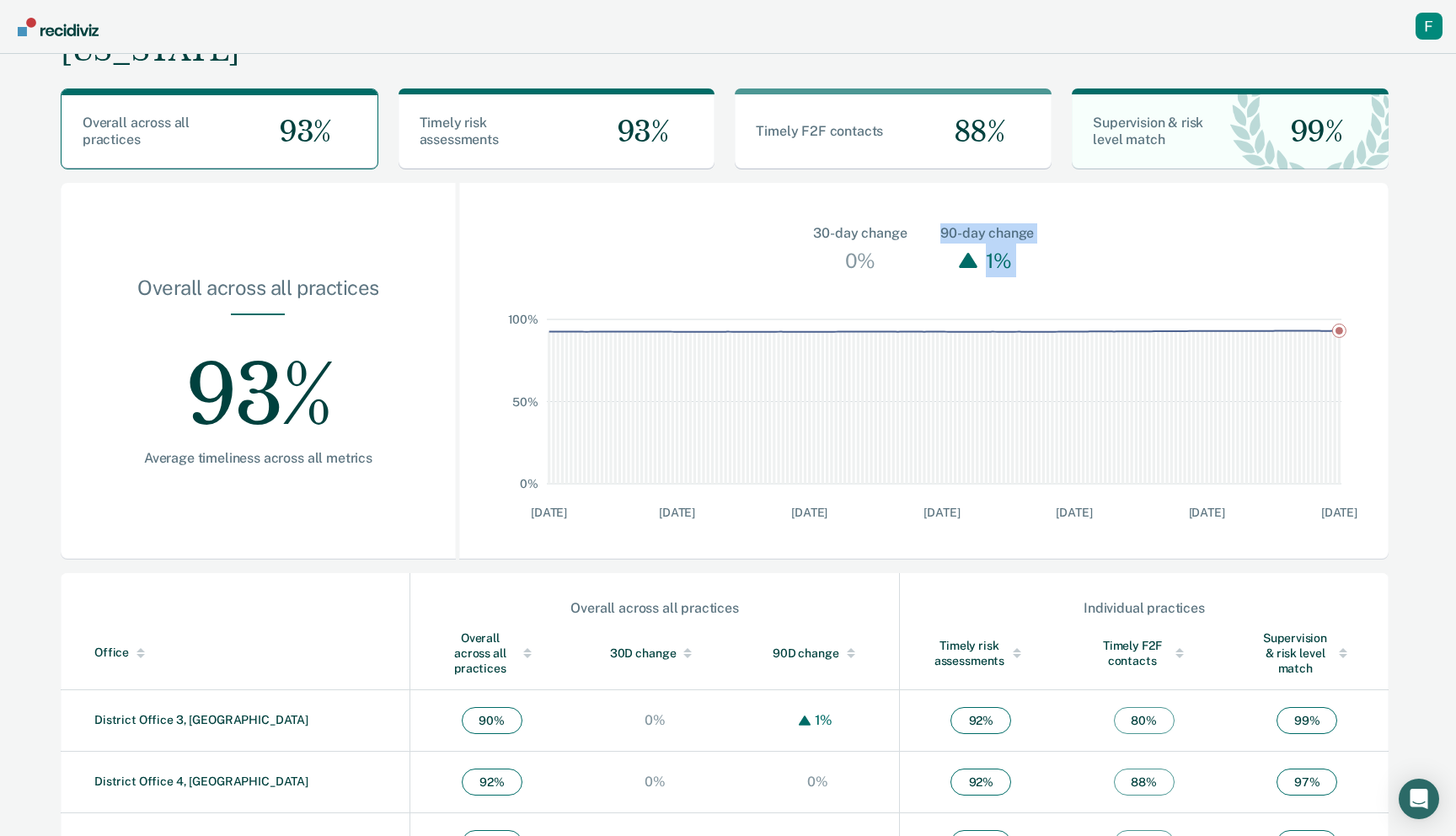
drag, startPoint x: 1218, startPoint y: 530, endPoint x: 1177, endPoint y: 201, distance: 331.5
click at [1177, 201] on div "30-day change 0% 90-day change 1% 0% 50% 100% 4/6/25 5/5/25 6/4/25 7/4/25 8/3/2…" at bounding box center [924, 370] width 929 height 377
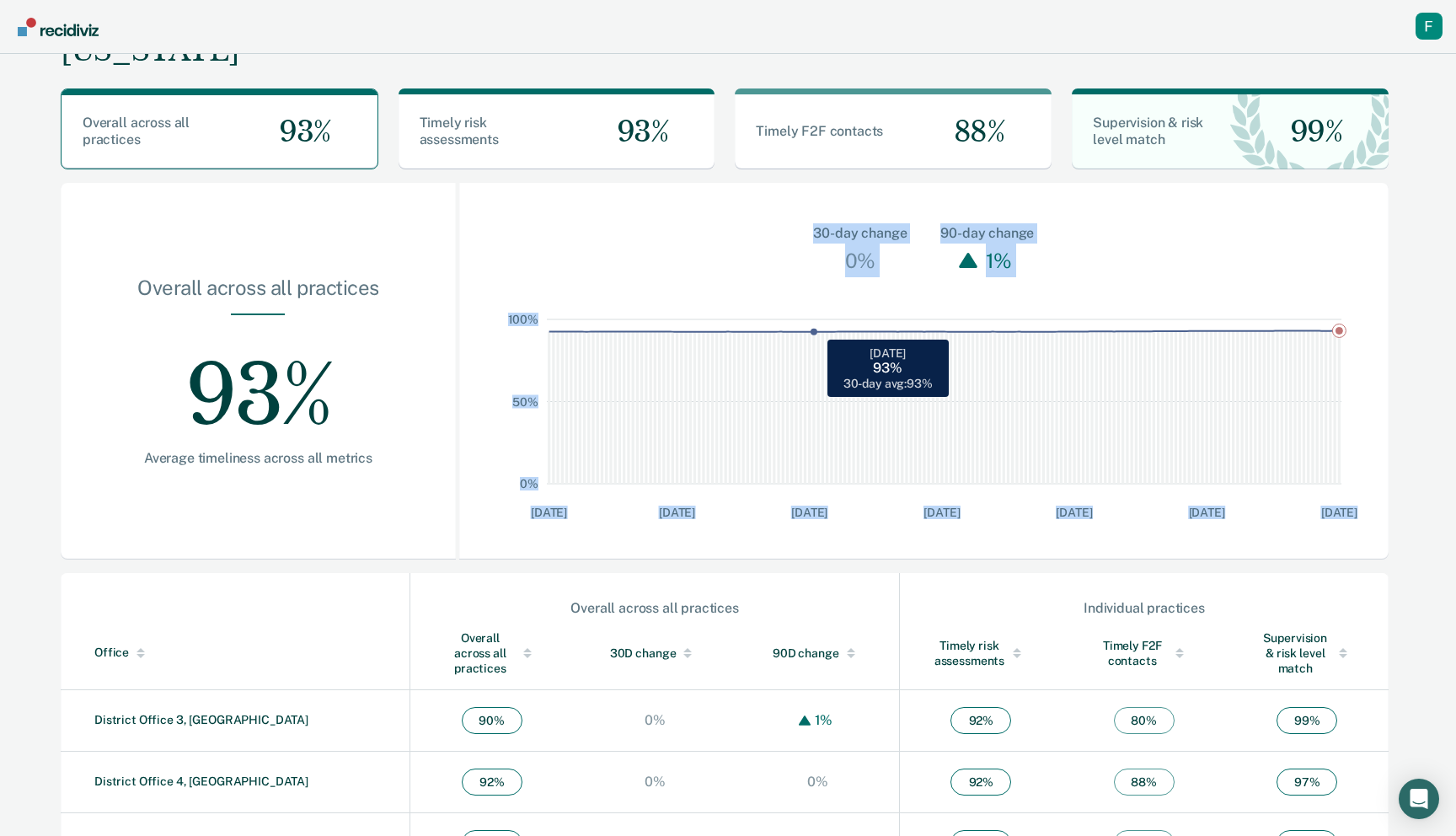
drag, startPoint x: 799, startPoint y: 220, endPoint x: 812, endPoint y: 395, distance: 175.5
click at [812, 396] on div "30-day change 0% 90-day change 1% 0% 50% 100% 4/6/25 5/5/25 6/4/25 7/4/25 8/3/2…" at bounding box center [924, 370] width 929 height 377
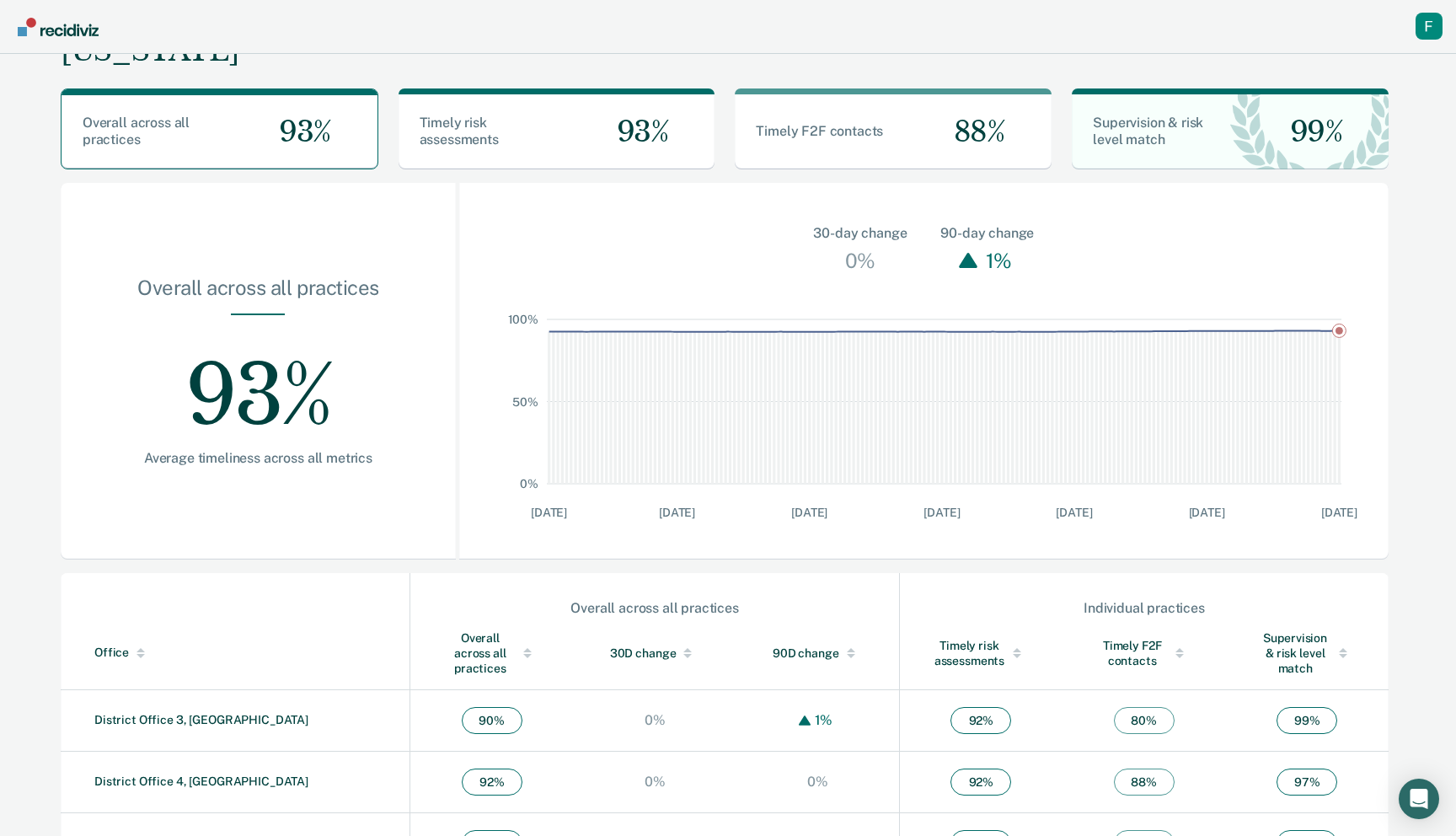
click at [626, 245] on div "30-day change 0% 90-day change 1%" at bounding box center [924, 229] width 929 height 94
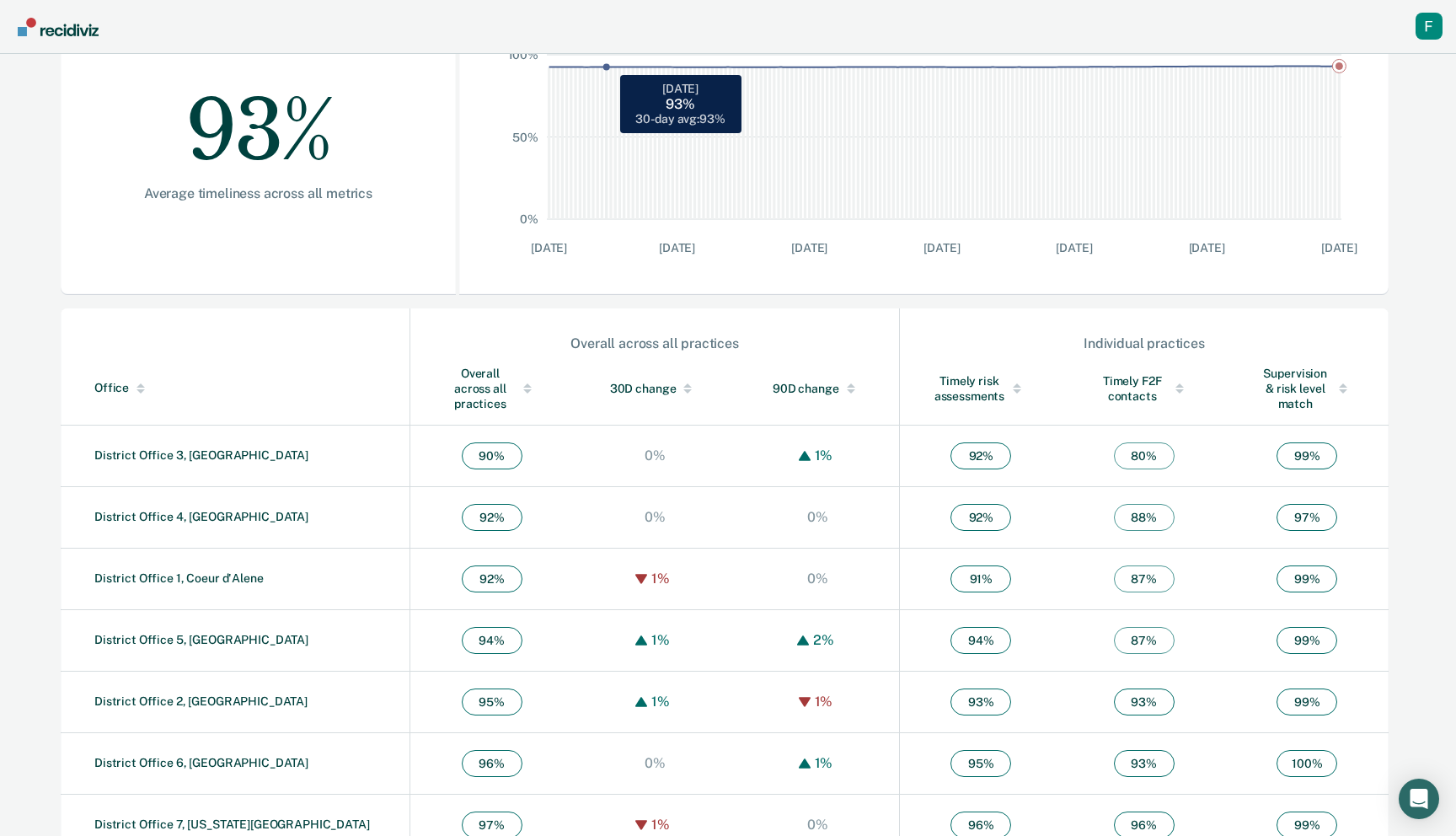
scroll to position [338, 0]
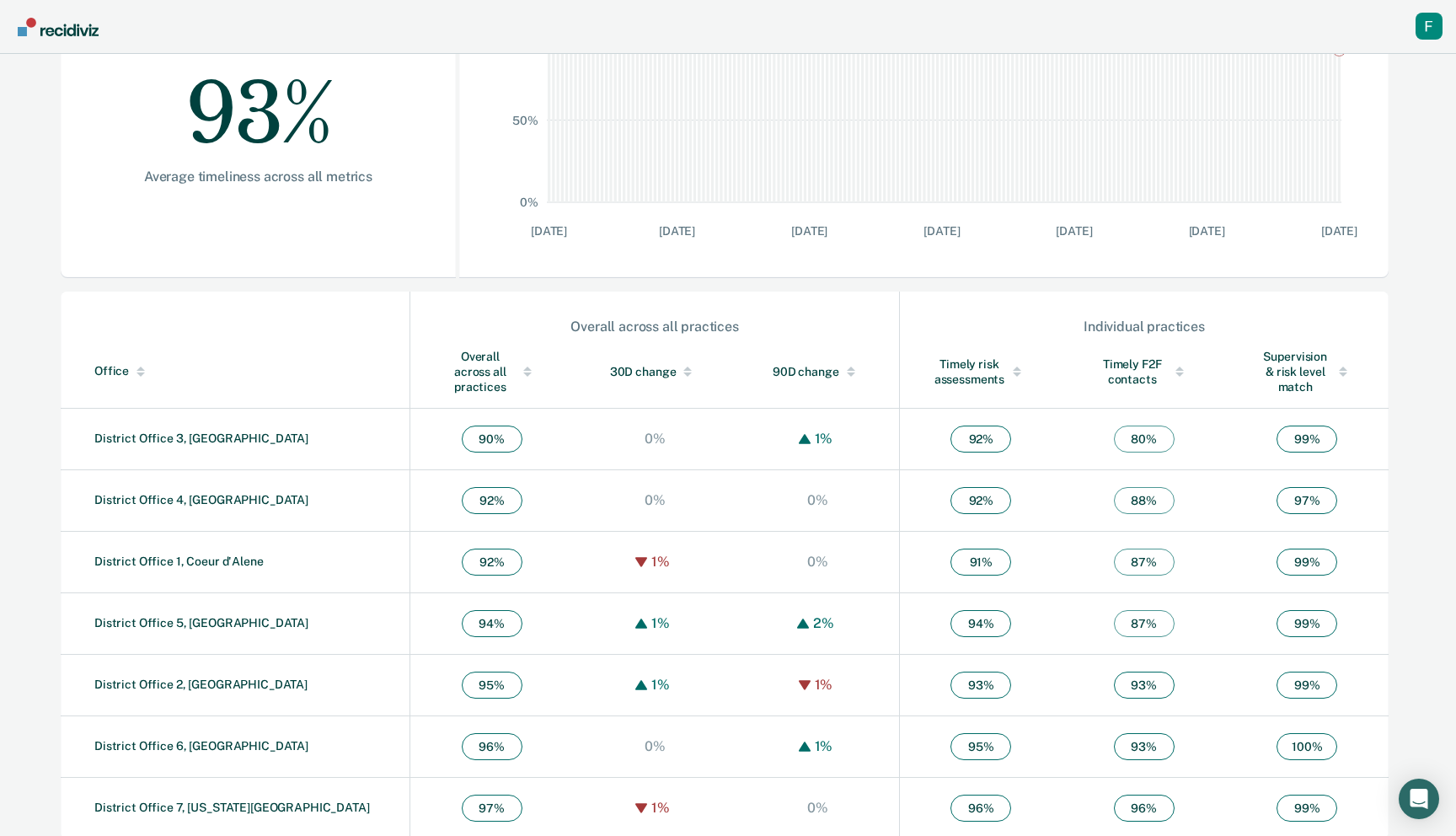
drag, startPoint x: 487, startPoint y: 325, endPoint x: 1016, endPoint y: 829, distance: 730.7
click at [1032, 829] on div "Idaho Download Data How it works Overall across all practices 93% Timely risk a…" at bounding box center [724, 277] width 1344 height 1139
click at [1016, 829] on div "Idaho Download Data How it works Overall across all practices 93% Timely risk a…" at bounding box center [724, 277] width 1344 height 1139
click at [1011, 784] on td "96 %" at bounding box center [980, 808] width 163 height 62
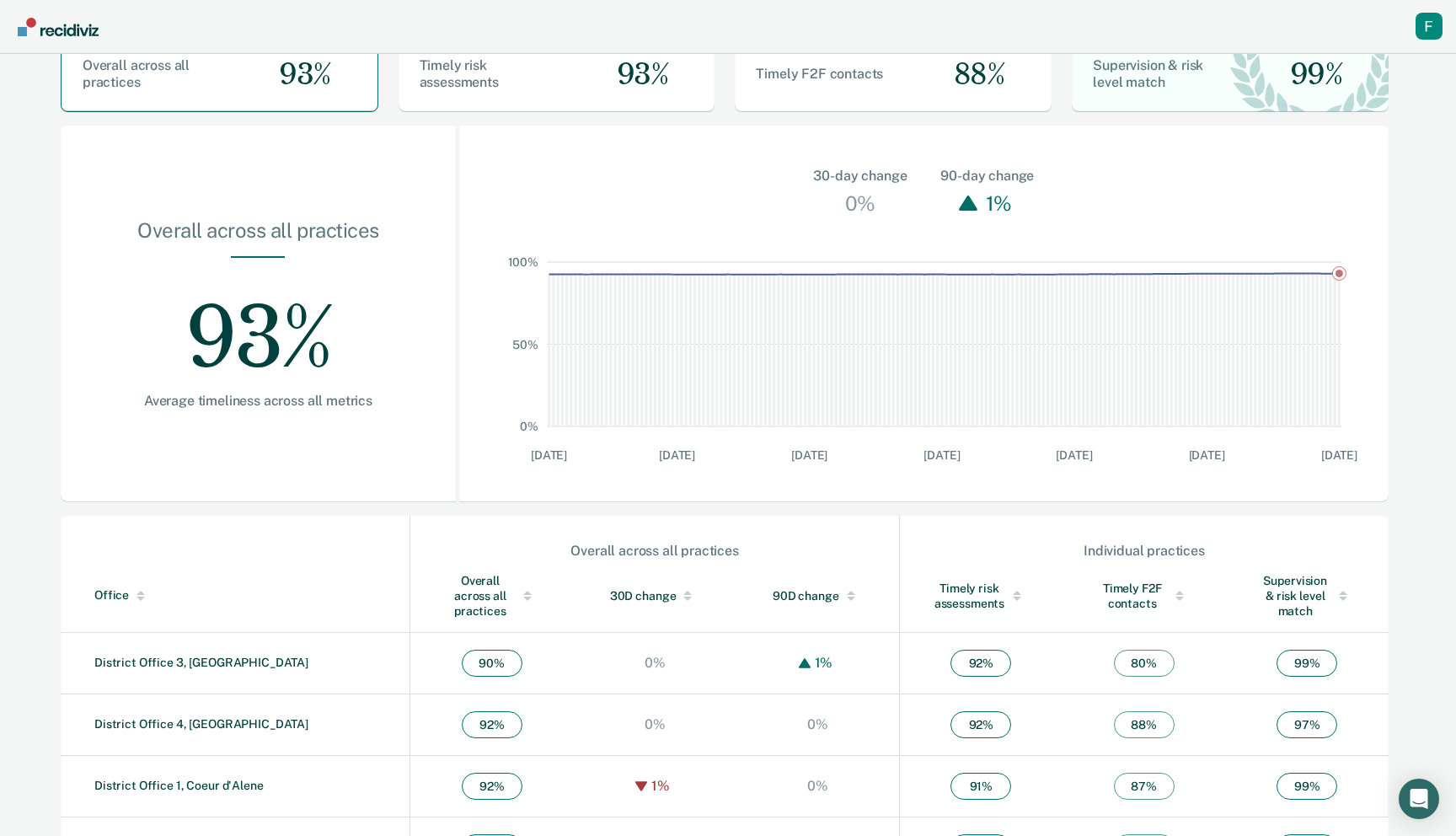
scroll to position [105, 0]
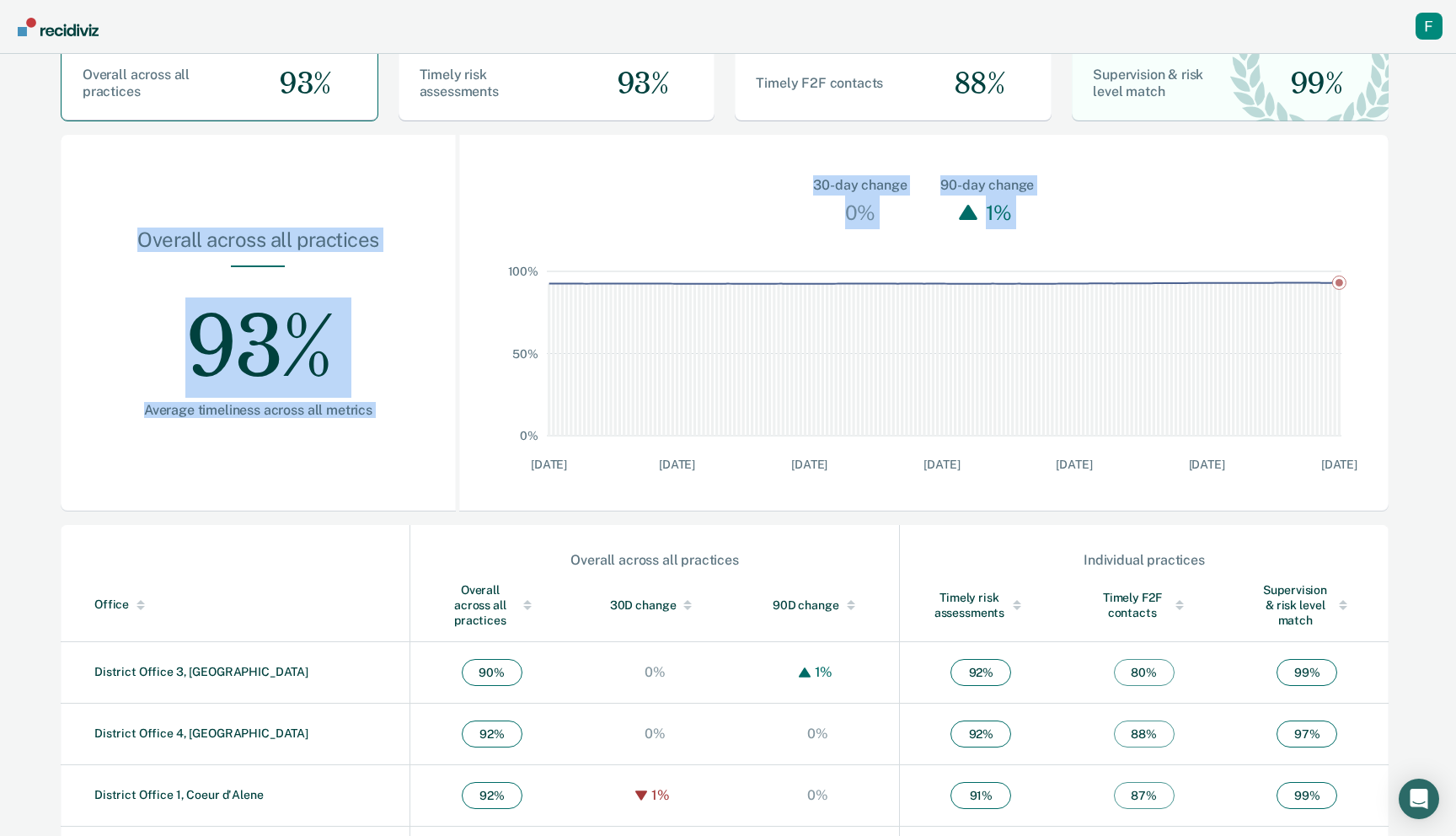
drag, startPoint x: 910, startPoint y: 515, endPoint x: 368, endPoint y: 160, distance: 647.9
click at [368, 160] on div "Idaho Download Data How it works Overall across all practices 93% Timely risk a…" at bounding box center [724, 511] width 1344 height 1139
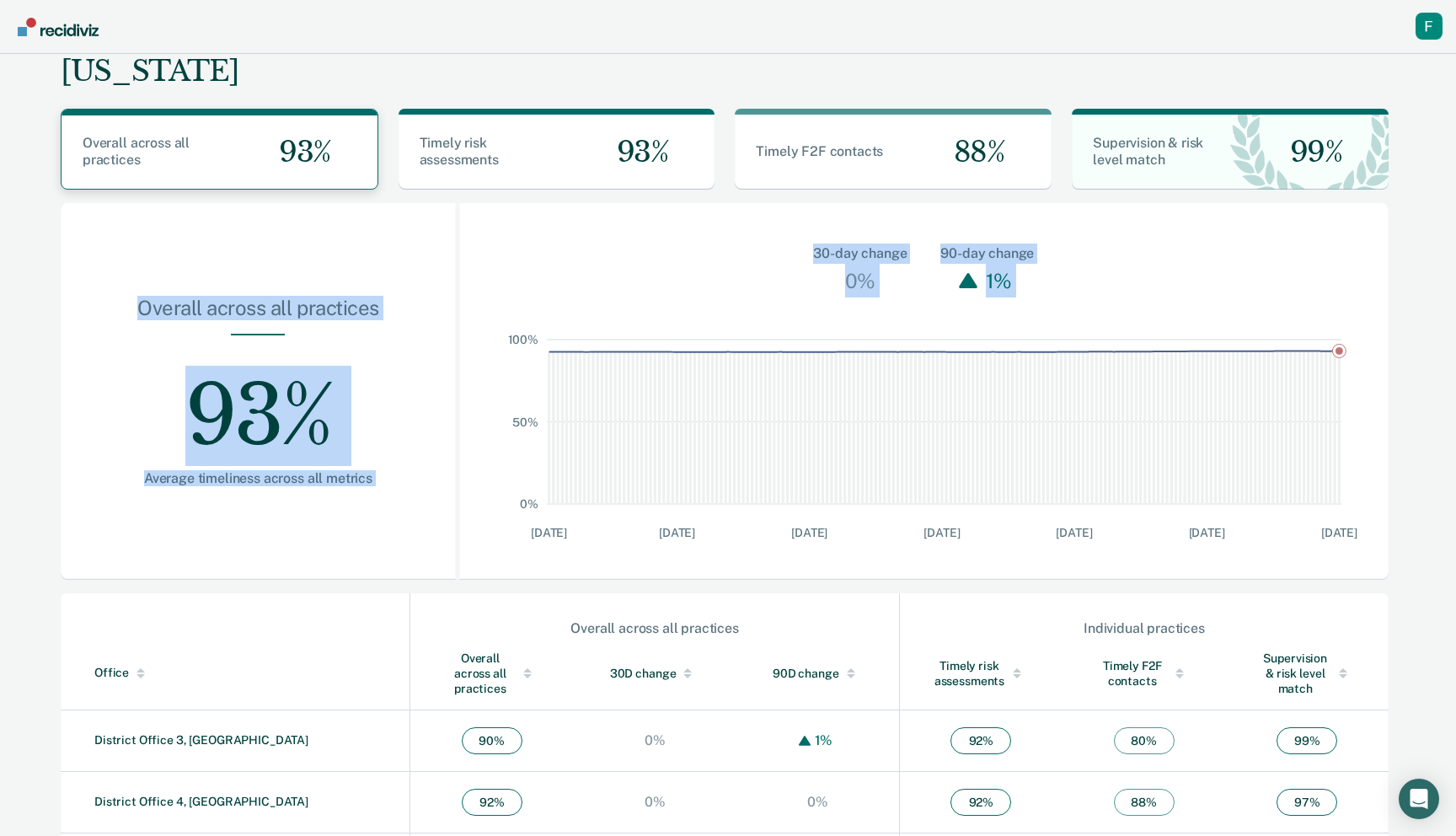
scroll to position [0, 0]
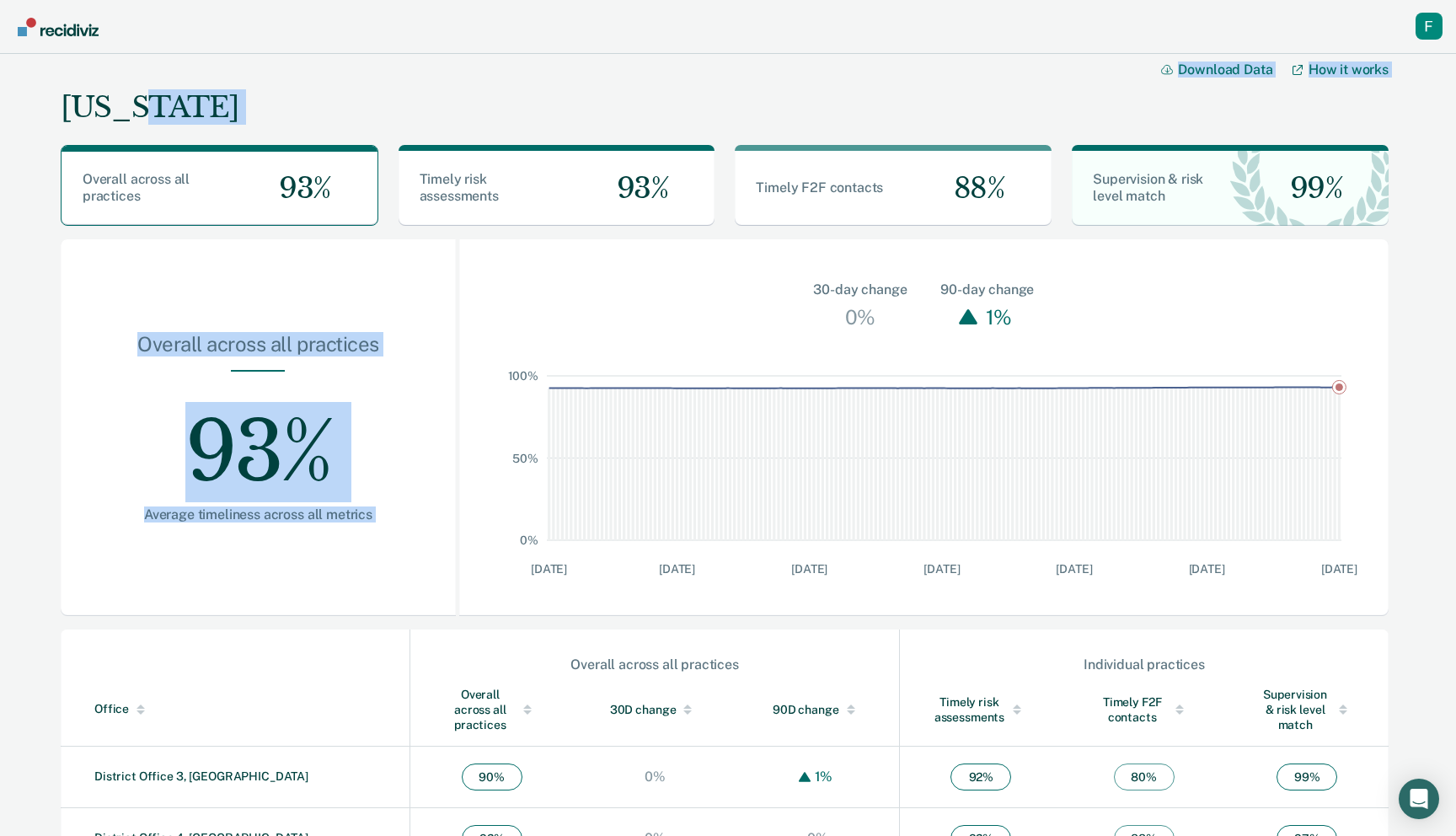
drag, startPoint x: 386, startPoint y: 101, endPoint x: 468, endPoint y: 240, distance: 161.4
click at [468, 240] on div "Idaho Download Data How it works Overall across all practices 93% Timely risk a…" at bounding box center [724, 616] width 1344 height 1139
click at [650, 93] on div "Idaho Download Data How it works" at bounding box center [724, 93] width 1327 height 78
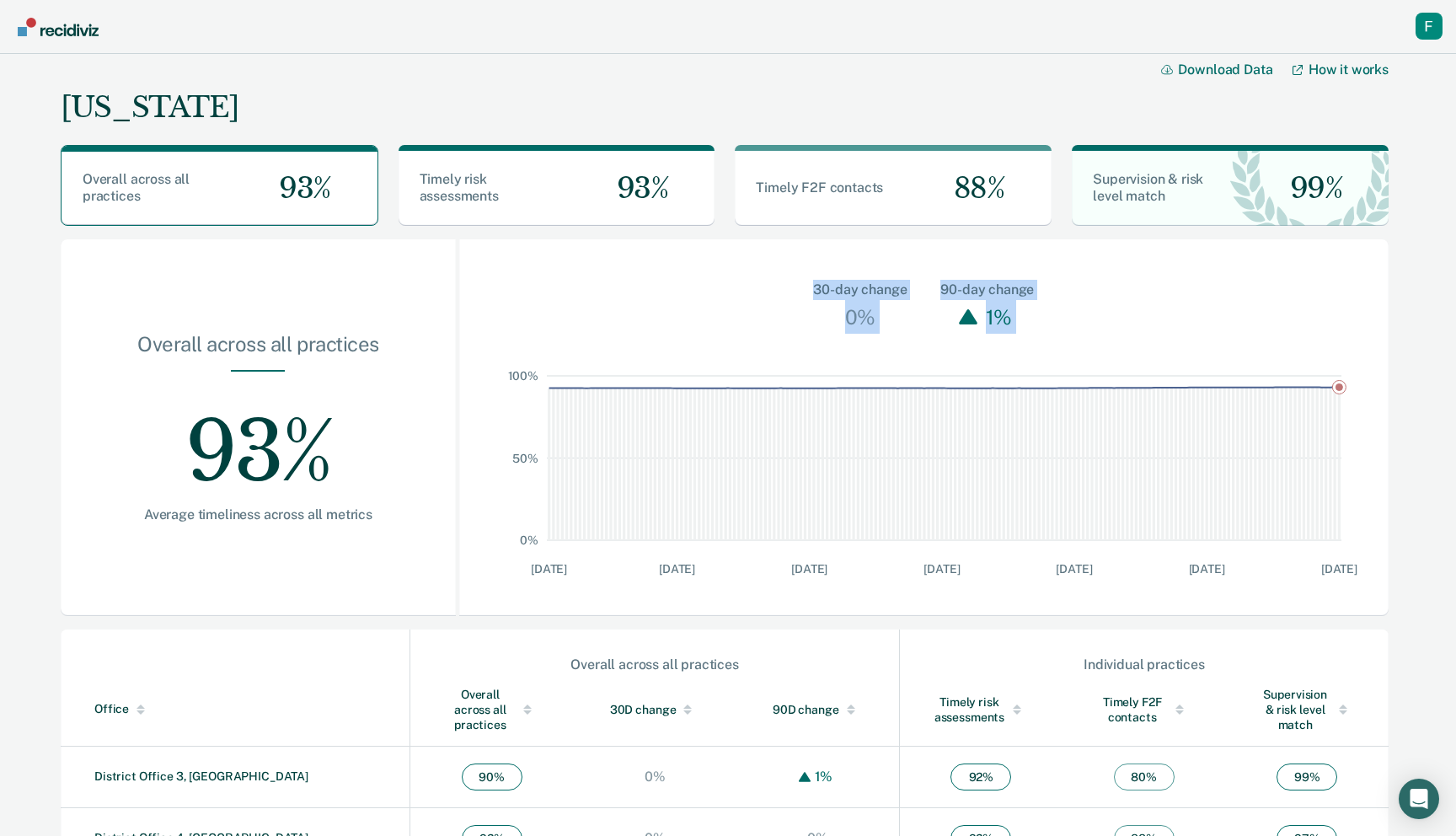
drag, startPoint x: 983, startPoint y: 606, endPoint x: 856, endPoint y: 277, distance: 352.7
click at [856, 277] on div "30-day change 0% 90-day change 1% 0% 50% 100% 4/6/25 5/5/25 6/4/25 7/4/25 8/3/2…" at bounding box center [924, 427] width 929 height 377
click at [853, 258] on div "30-day change 0% 90-day change 1%" at bounding box center [924, 286] width 929 height 94
drag, startPoint x: 853, startPoint y: 253, endPoint x: 1368, endPoint y: 555, distance: 597.0
click at [1368, 555] on div "30-day change 0% 90-day change 1% 0% 50% 100% 4/6/25 5/5/25 6/4/25 7/4/25 8/3/2…" at bounding box center [924, 427] width 929 height 377
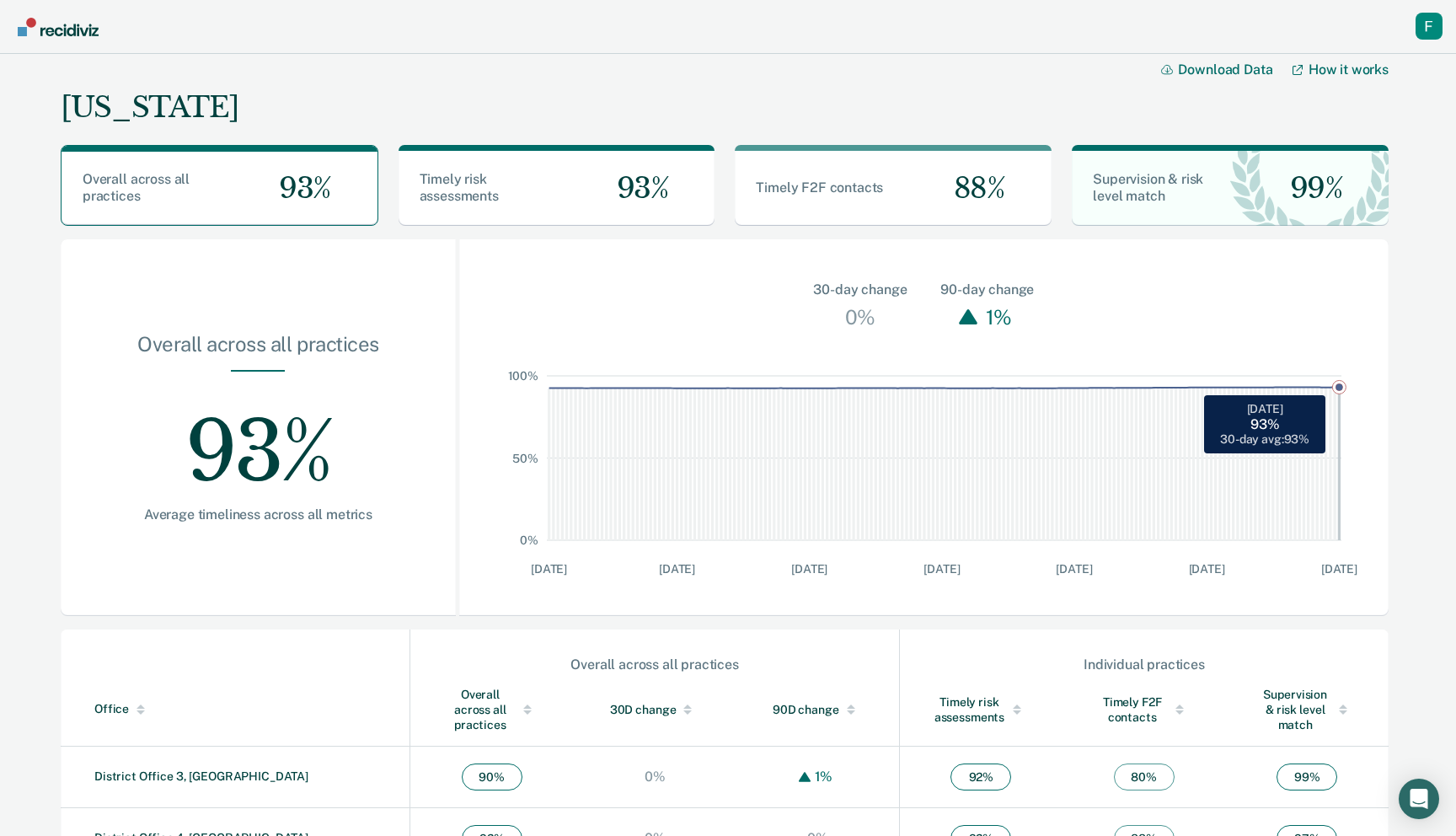
click at [1340, 437] on rect "Main chart and filter content" at bounding box center [1340, 458] width 4 height 164
click at [1222, 441] on rect "Main chart and filter content" at bounding box center [1220, 458] width 4 height 164
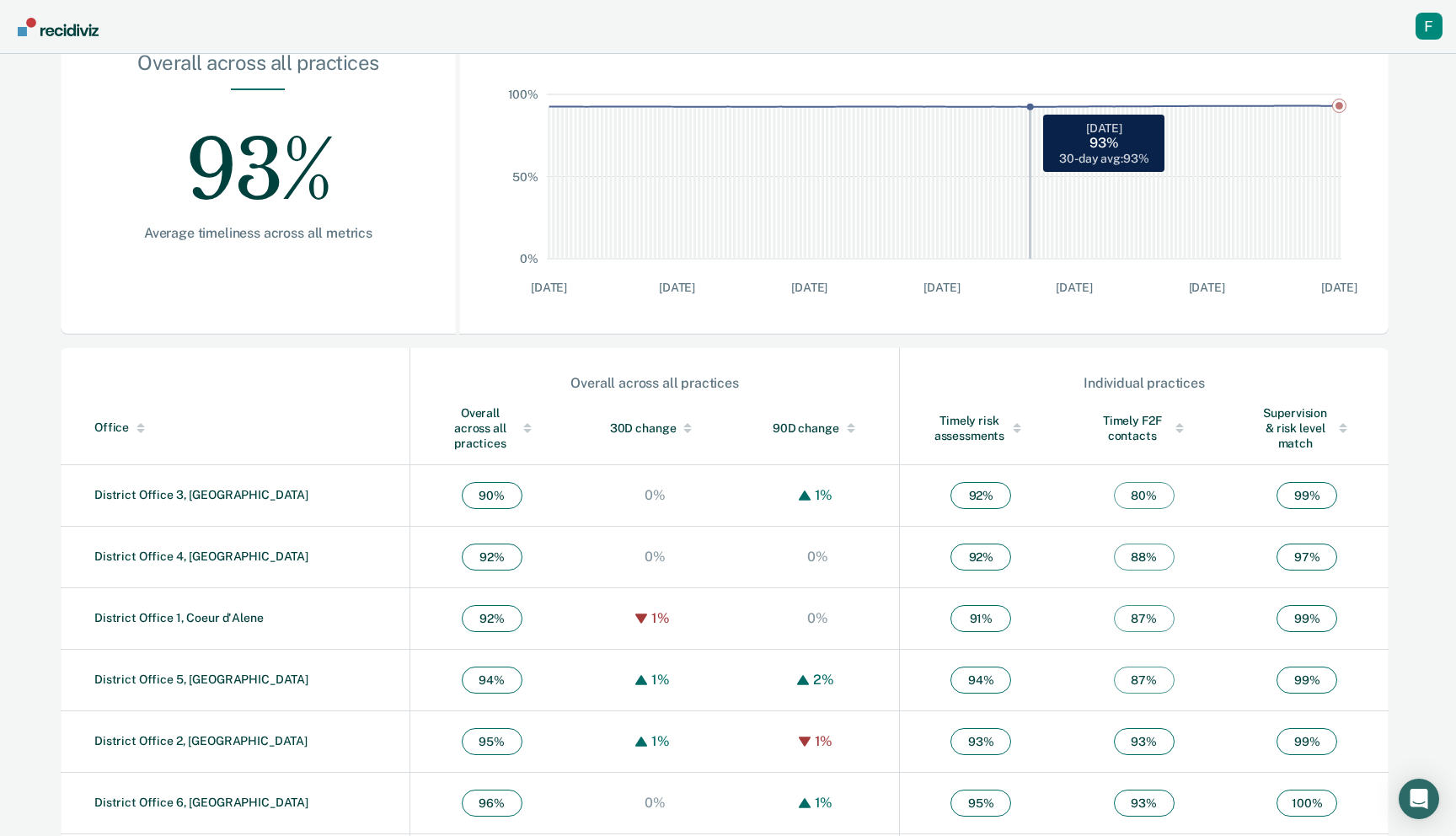
scroll to position [338, 0]
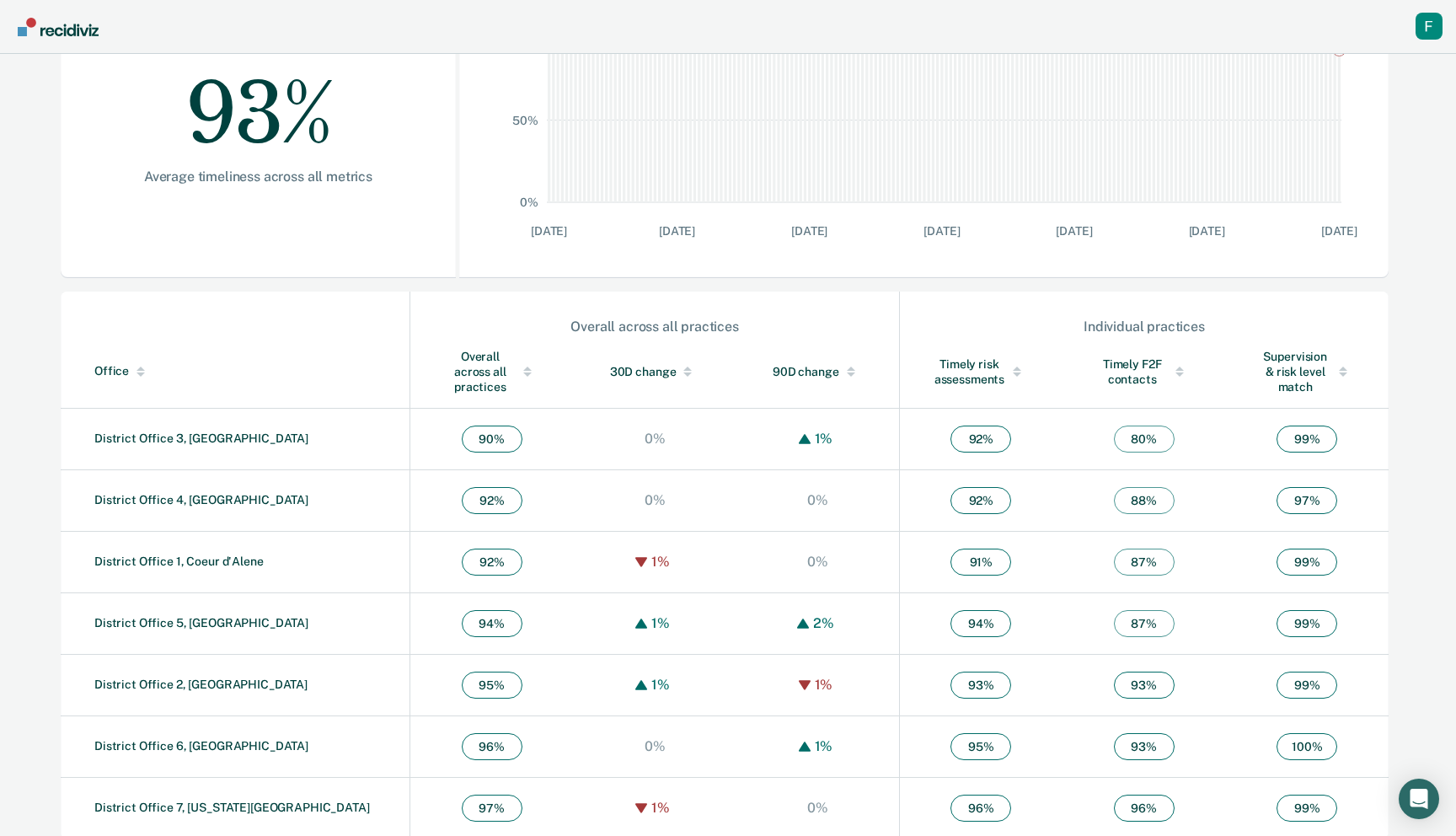
click at [601, 371] on th "30D change" at bounding box center [654, 371] width 163 height 73
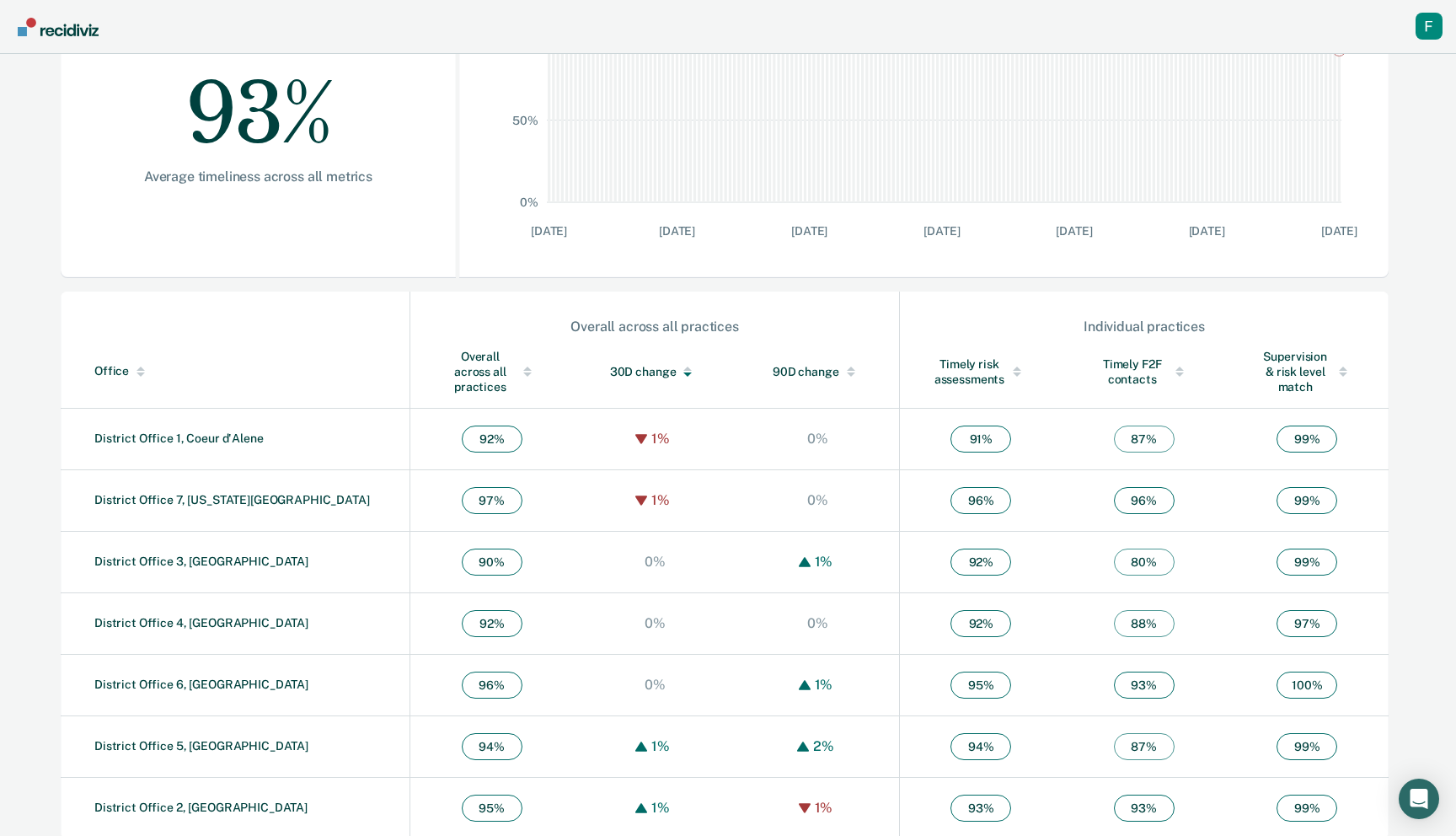
click at [601, 371] on th "30D change" at bounding box center [654, 371] width 163 height 73
click at [708, 325] on div "Overall across all practices" at bounding box center [654, 326] width 487 height 16
click at [462, 426] on span "95 %" at bounding box center [492, 439] width 61 height 27
click at [516, 366] on div "Main chart and filter content" at bounding box center [527, 371] width 24 height 11
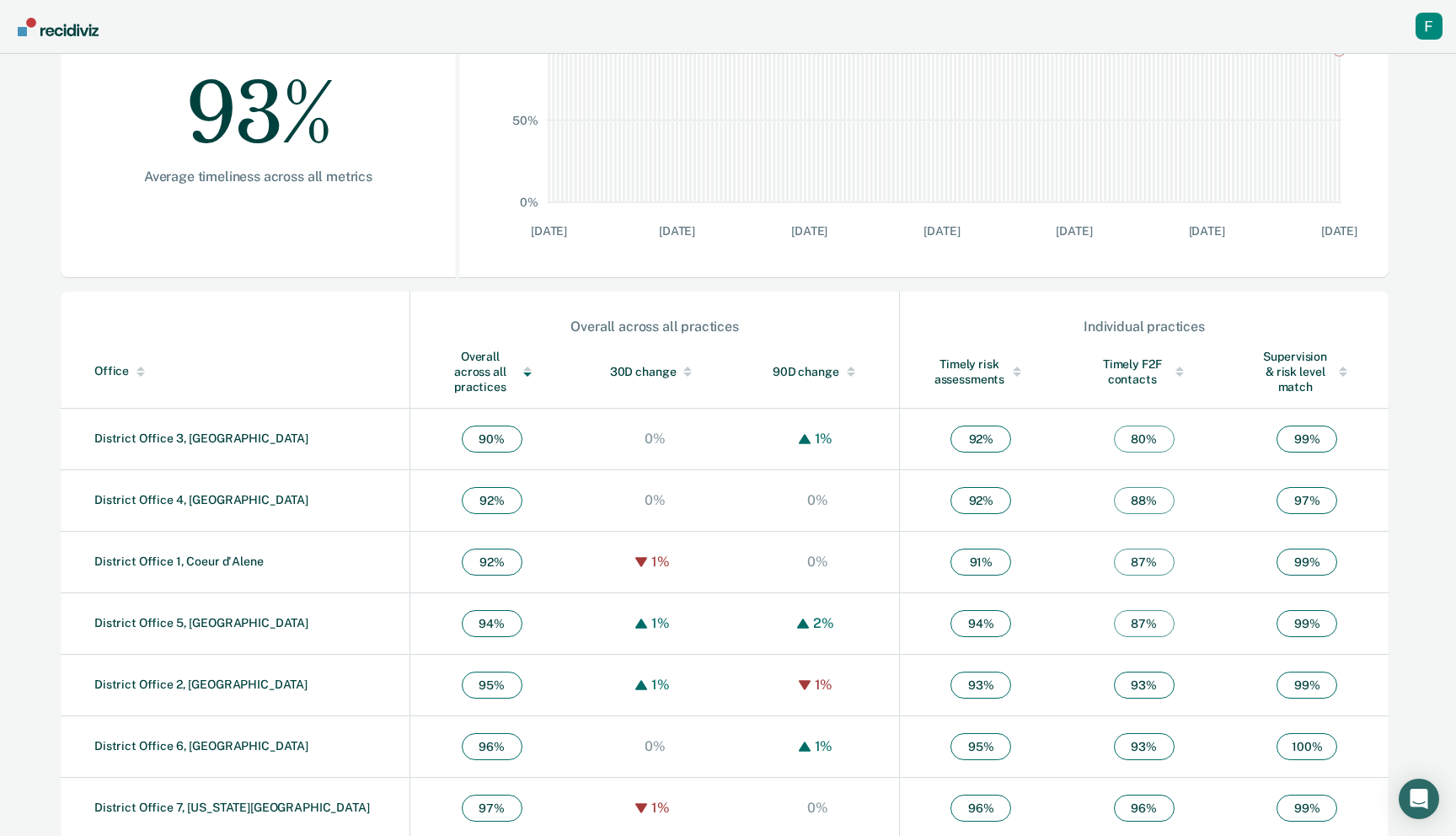
click at [516, 366] on div "Main chart and filter content" at bounding box center [527, 371] width 24 height 11
click at [676, 366] on div "Main chart and filter content" at bounding box center [687, 371] width 24 height 11
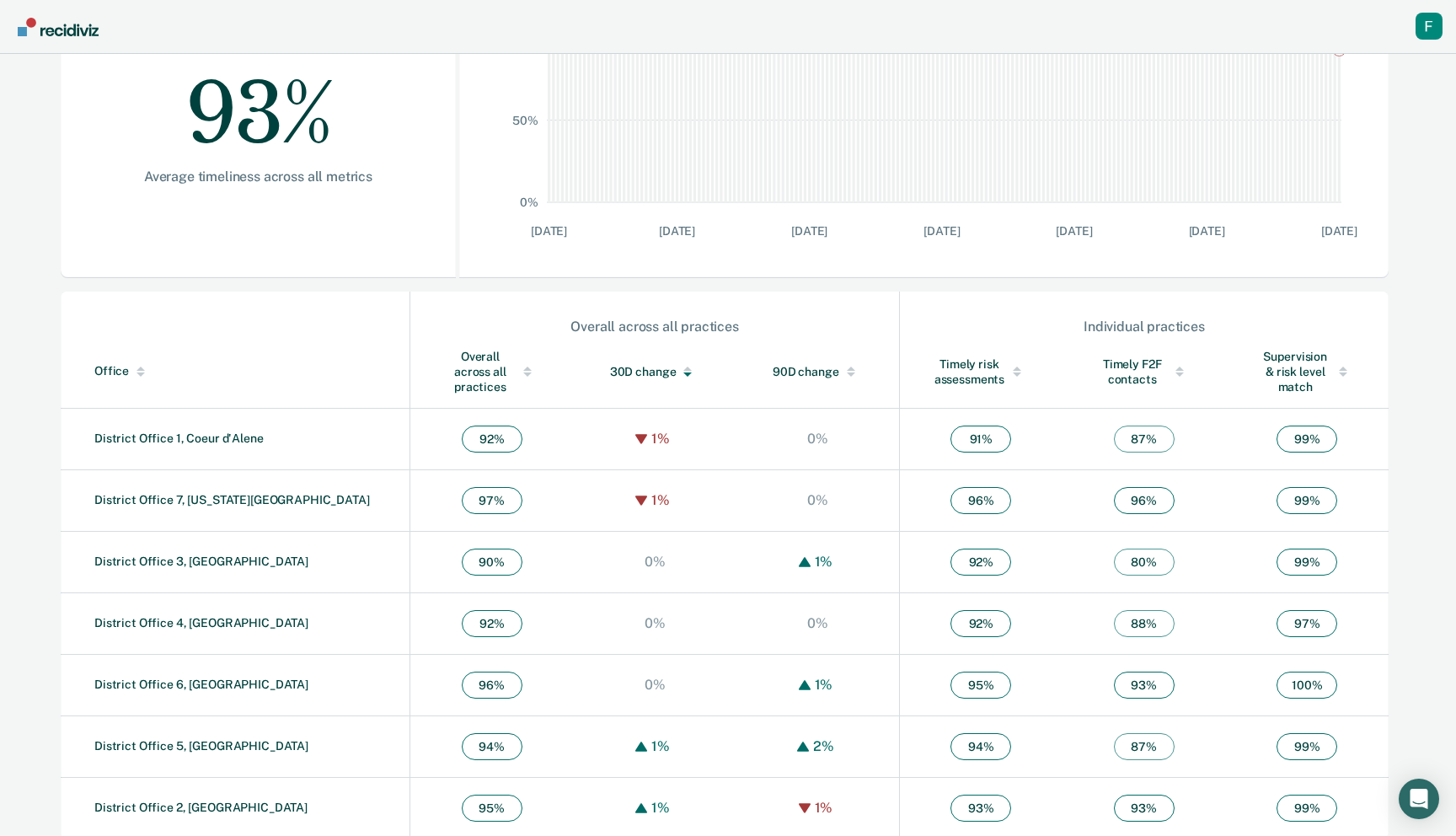
click at [676, 366] on div "Main chart and filter content" at bounding box center [687, 371] width 24 height 11
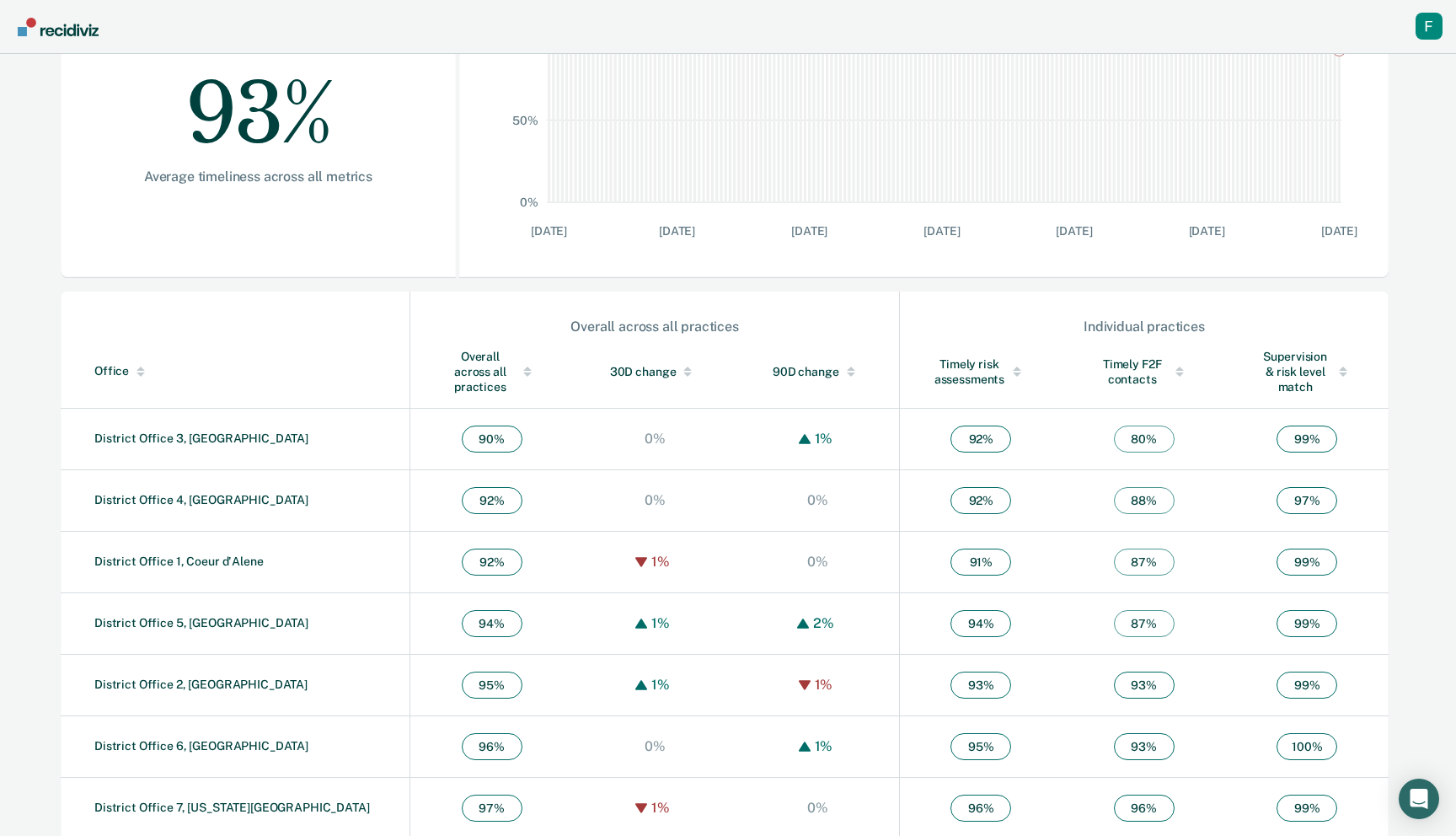
click at [788, 364] on div "90D change" at bounding box center [818, 371] width 95 height 15
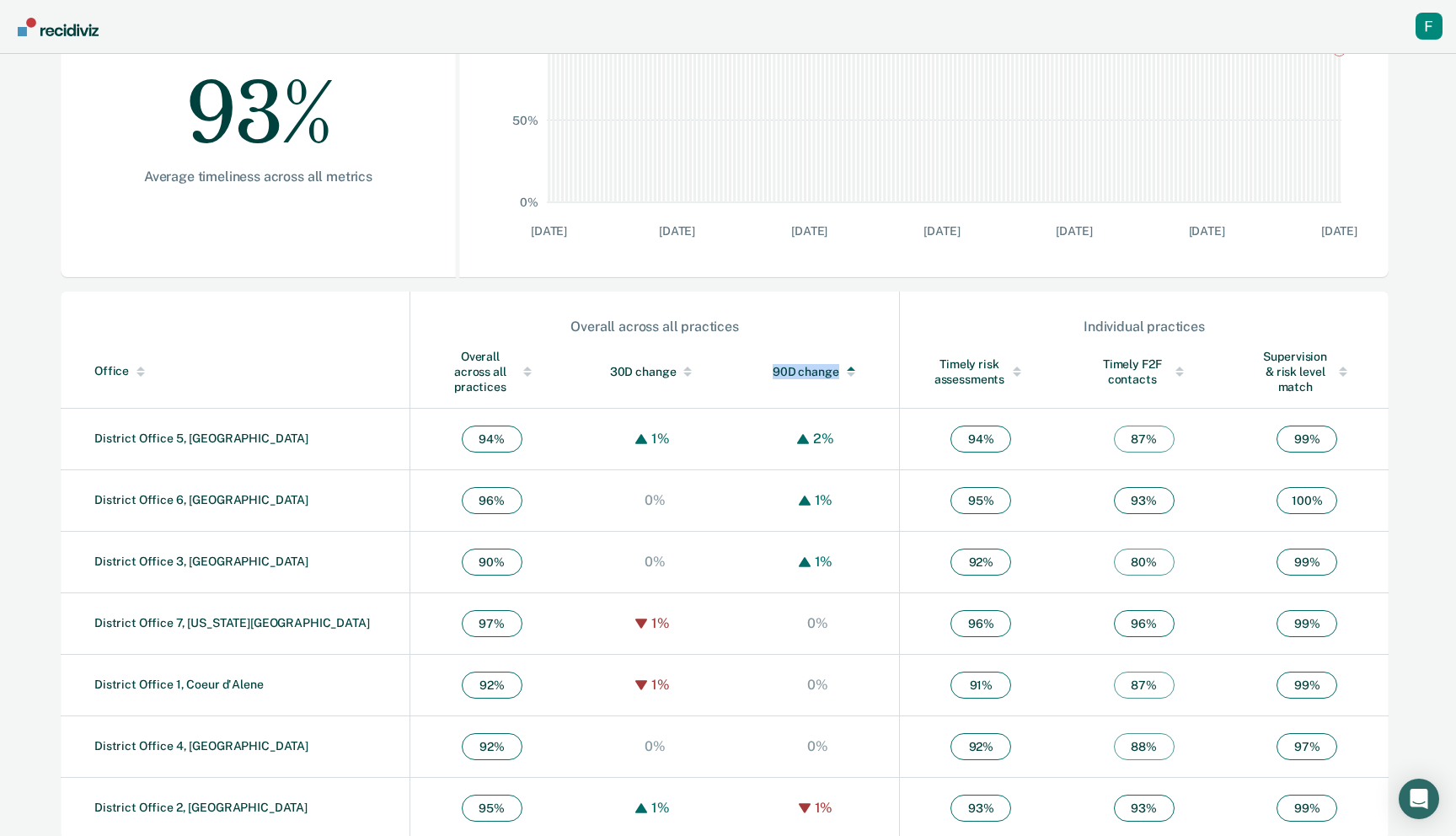
click at [788, 364] on div "90D change" at bounding box center [818, 371] width 95 height 15
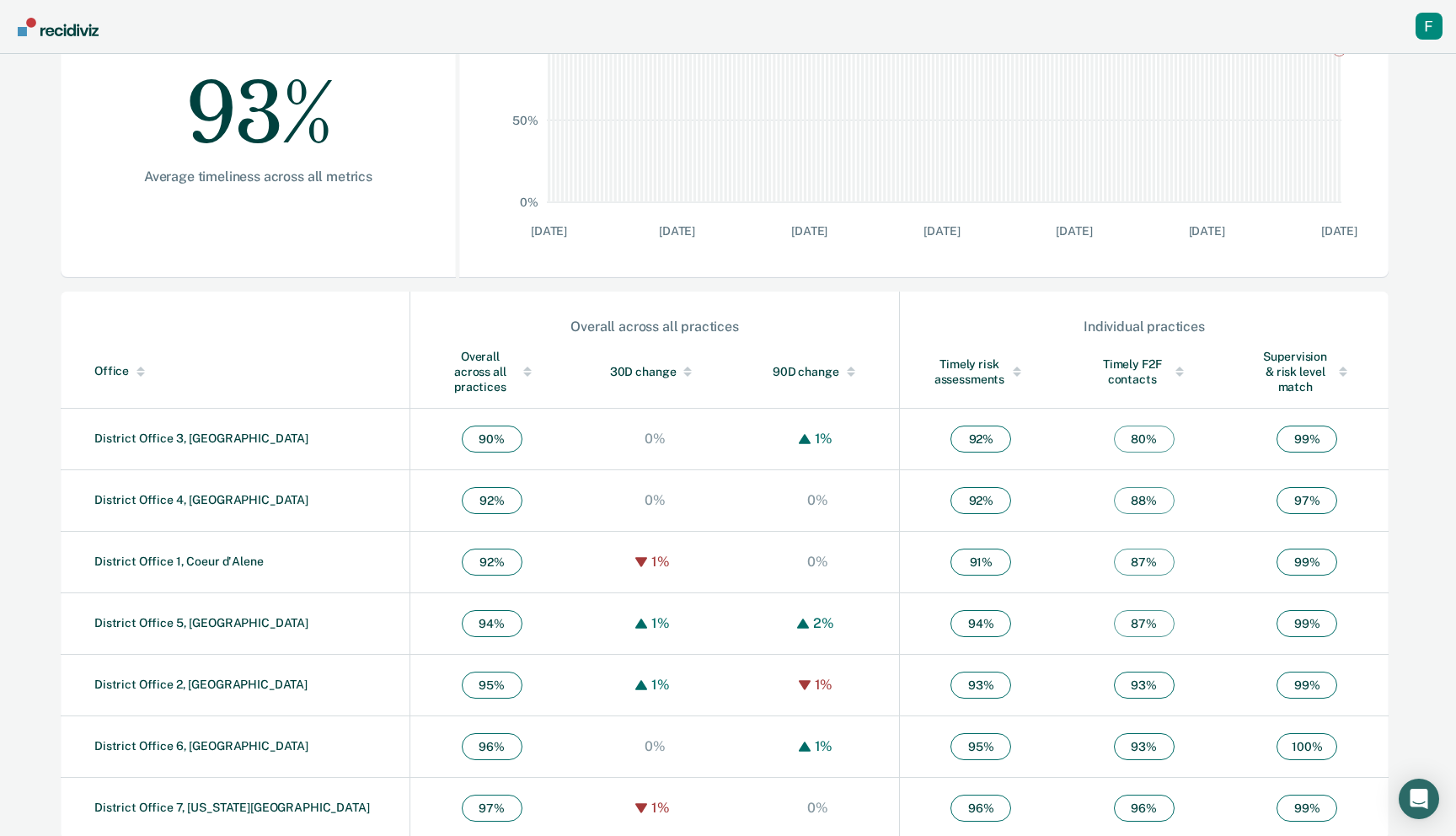
click at [822, 408] on td "1%" at bounding box center [817, 439] width 163 height 62
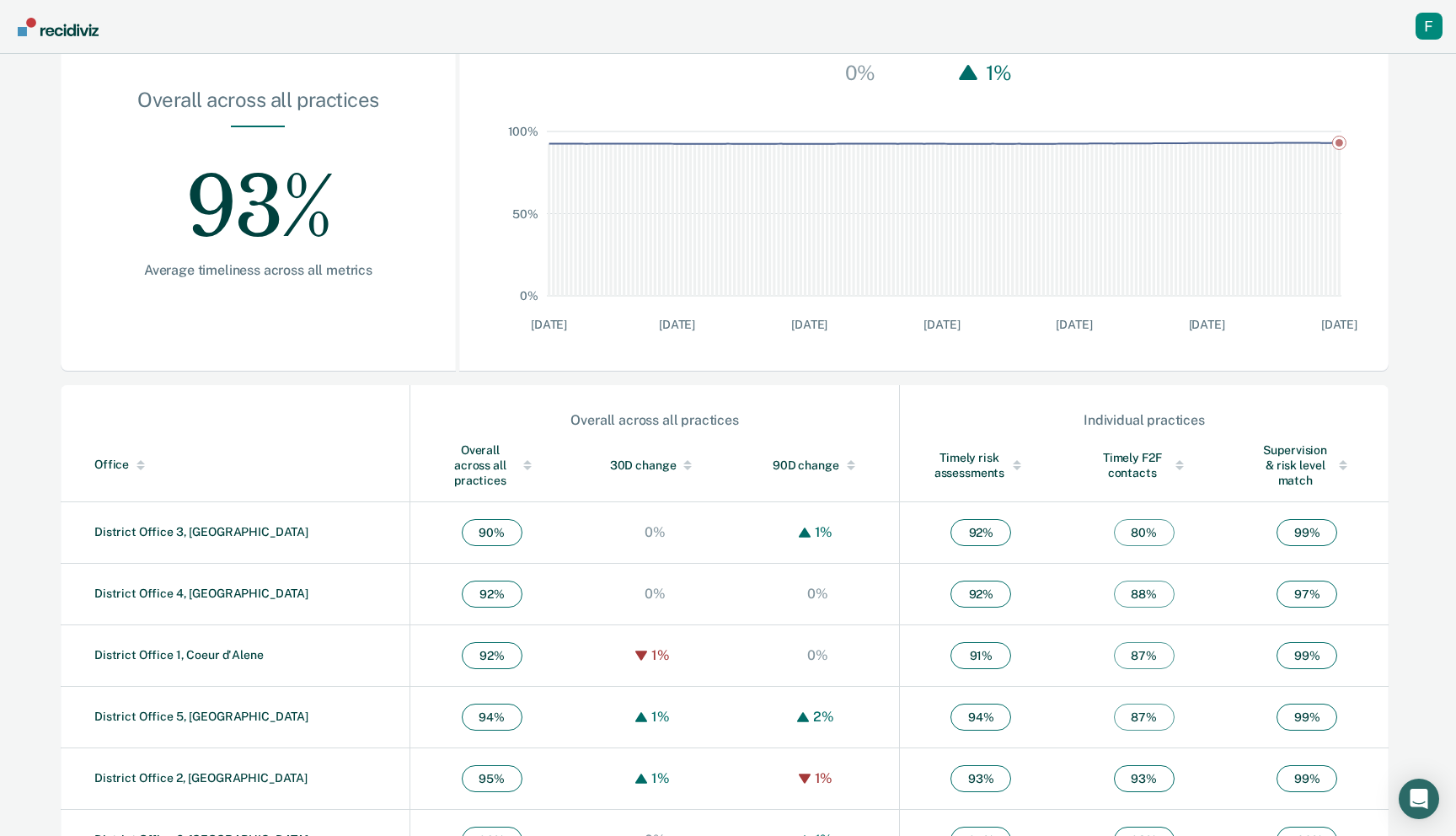
scroll to position [187, 0]
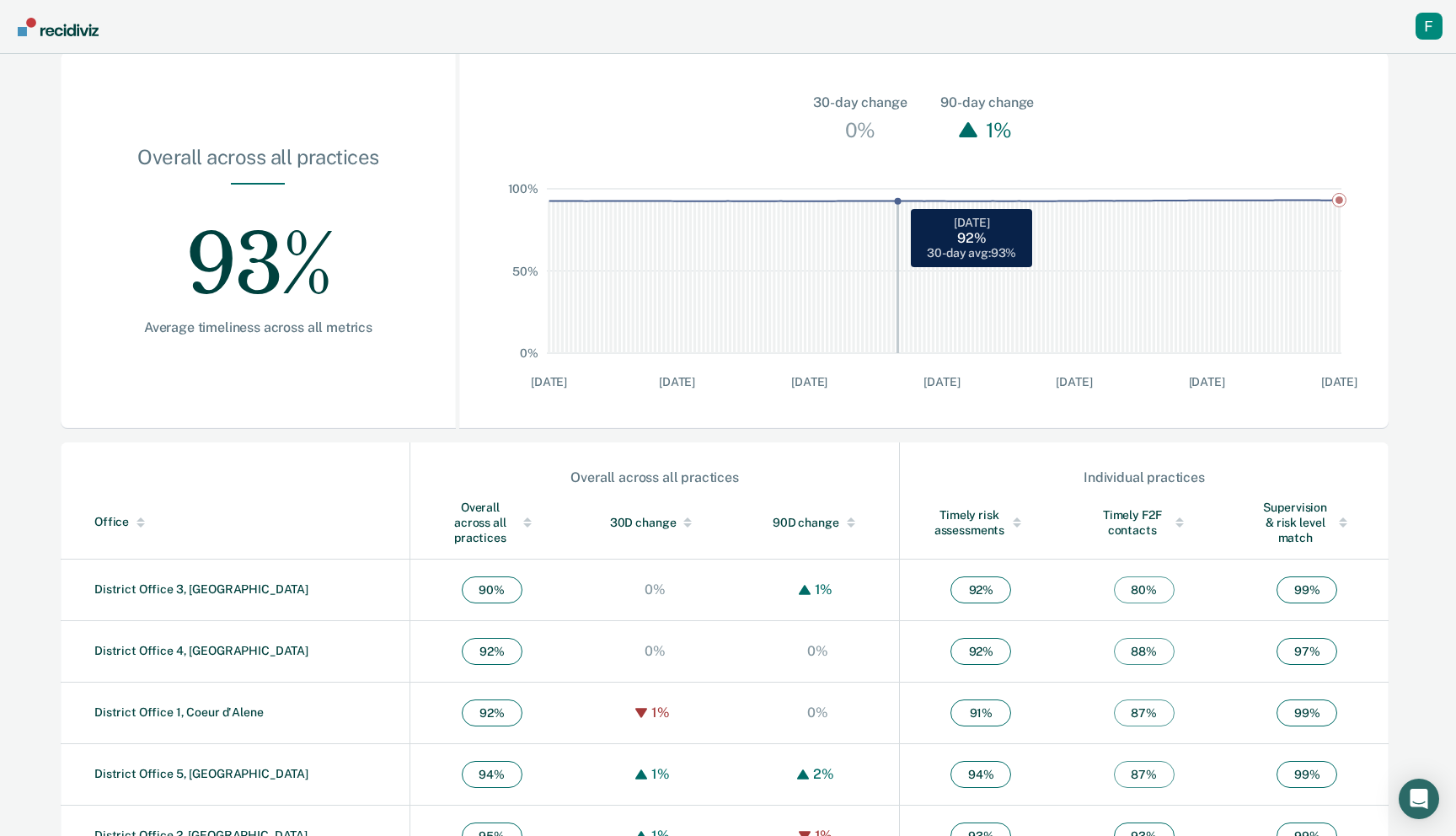
click at [896, 281] on rect "Main chart and filter content" at bounding box center [898, 271] width 4 height 164
click at [965, 282] on rect "Main chart and filter content" at bounding box center [964, 271] width 4 height 164
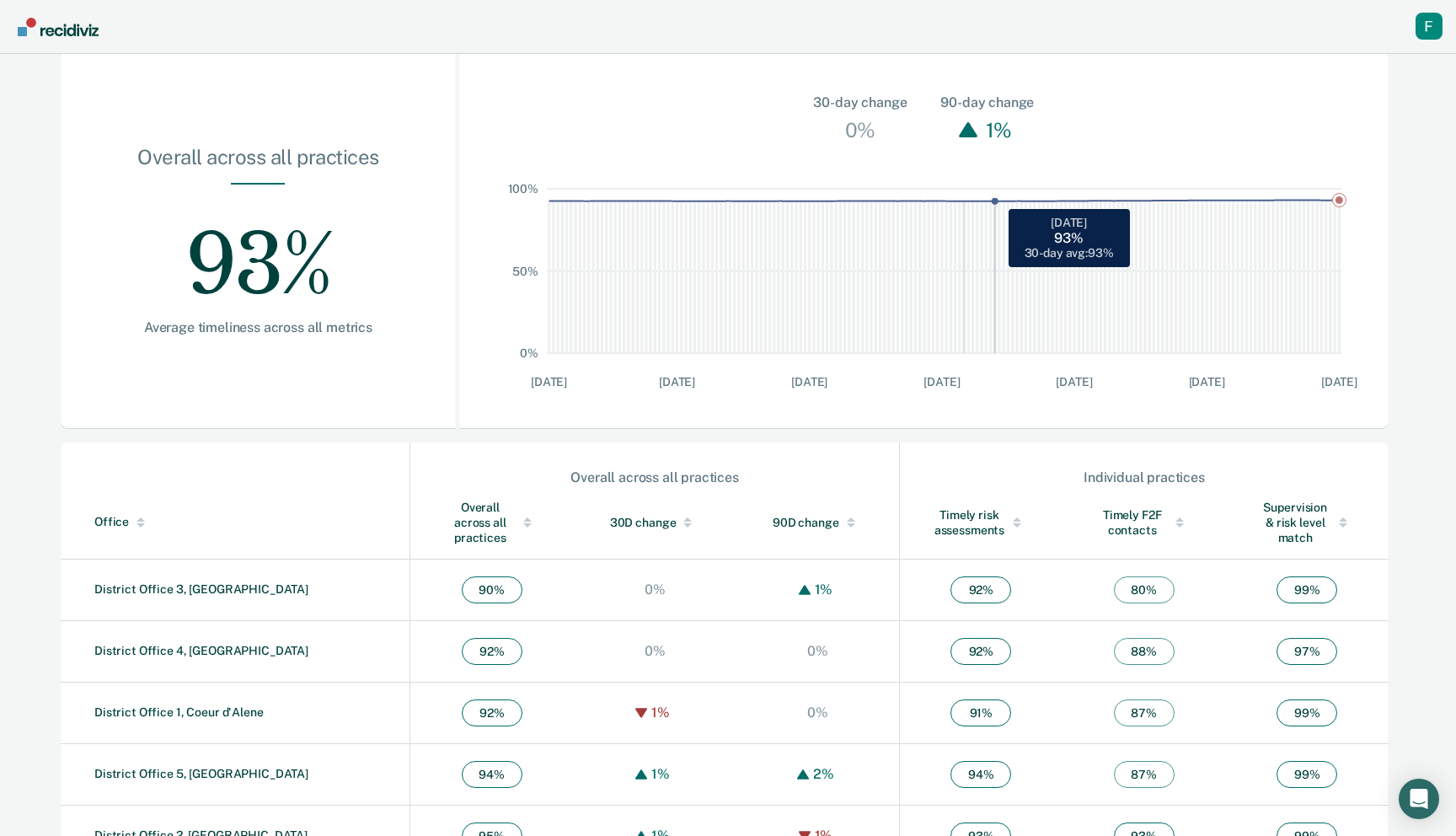
click at [994, 289] on rect "Main chart and filter content" at bounding box center [995, 271] width 4 height 164
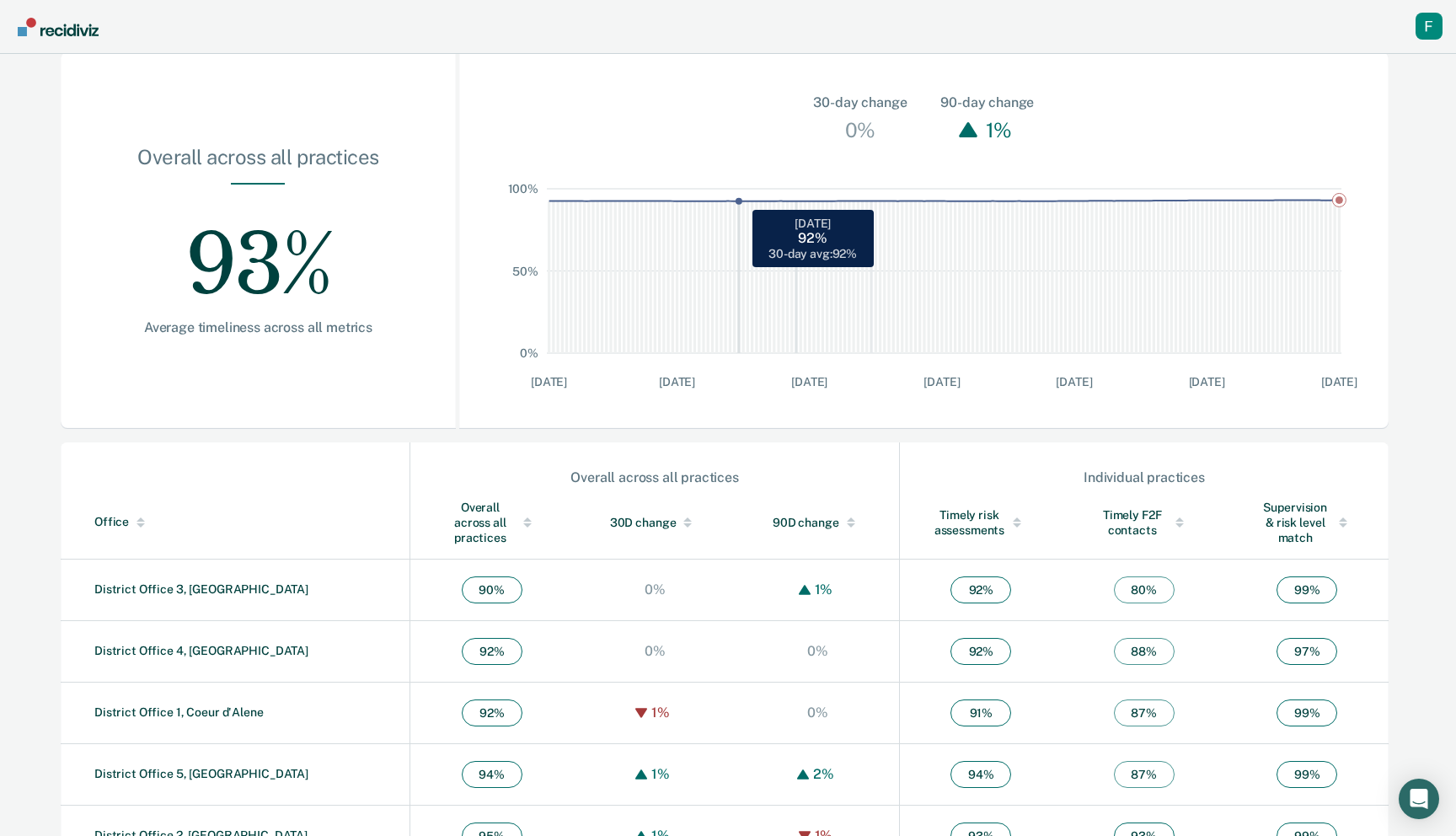
click at [739, 295] on rect "Main chart and filter content" at bounding box center [739, 271] width 4 height 164
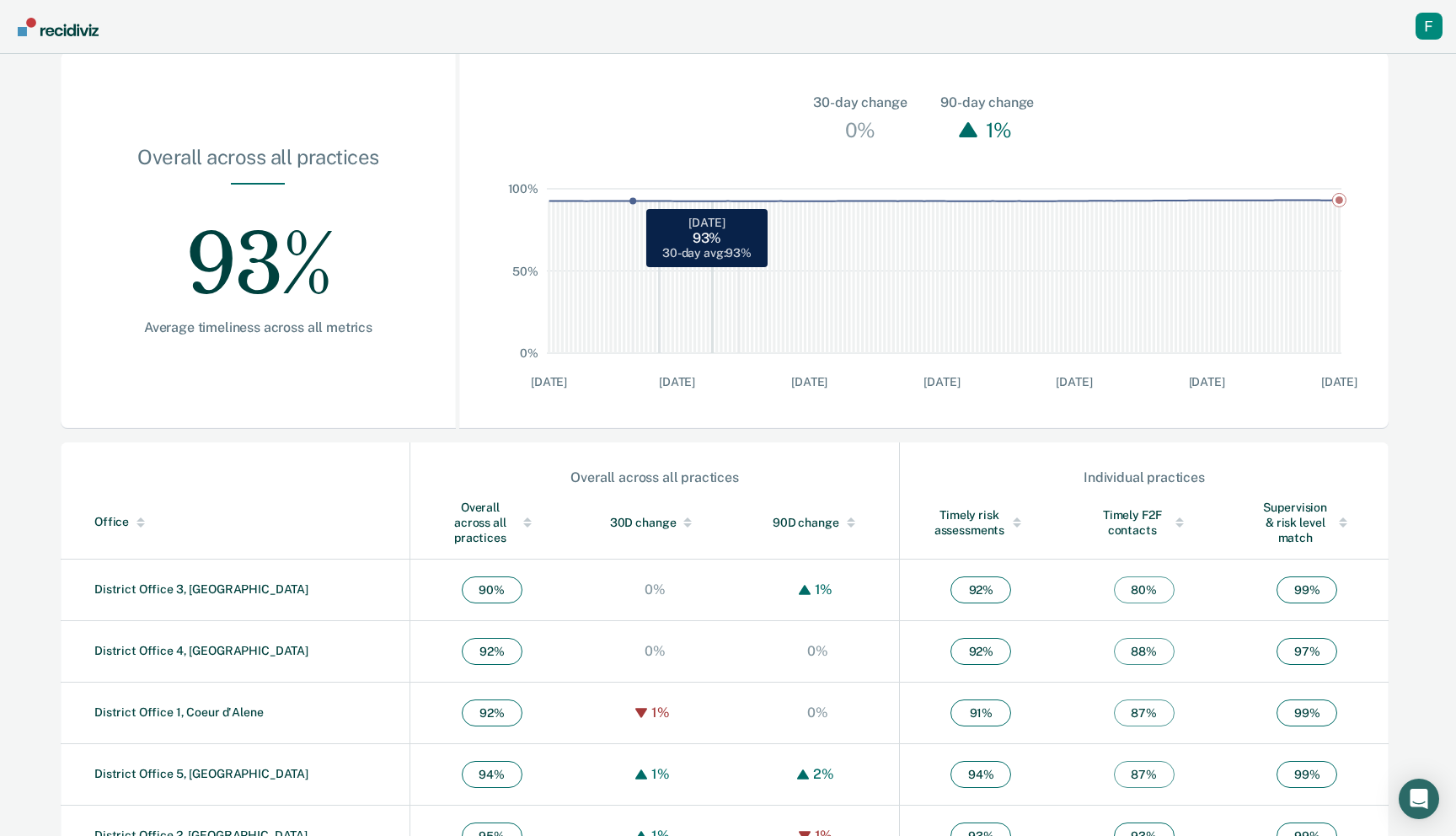
click at [632, 295] on rect "Main chart and filter content" at bounding box center [633, 271] width 4 height 164
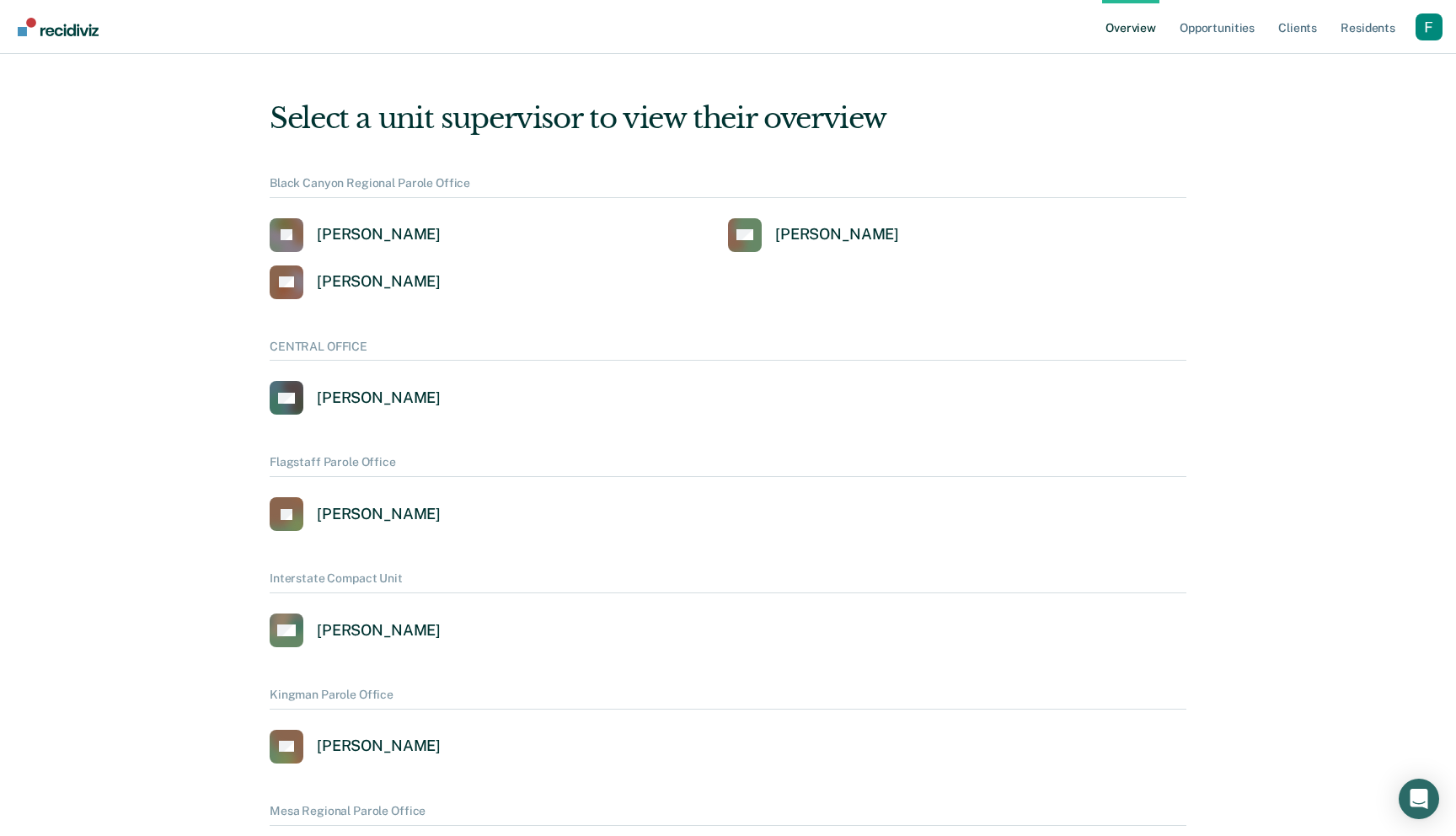
click at [1437, 35] on div "Profile dropdown button" at bounding box center [1429, 26] width 27 height 27
click at [1311, 67] on button "Profile" at bounding box center [1361, 78] width 162 height 27
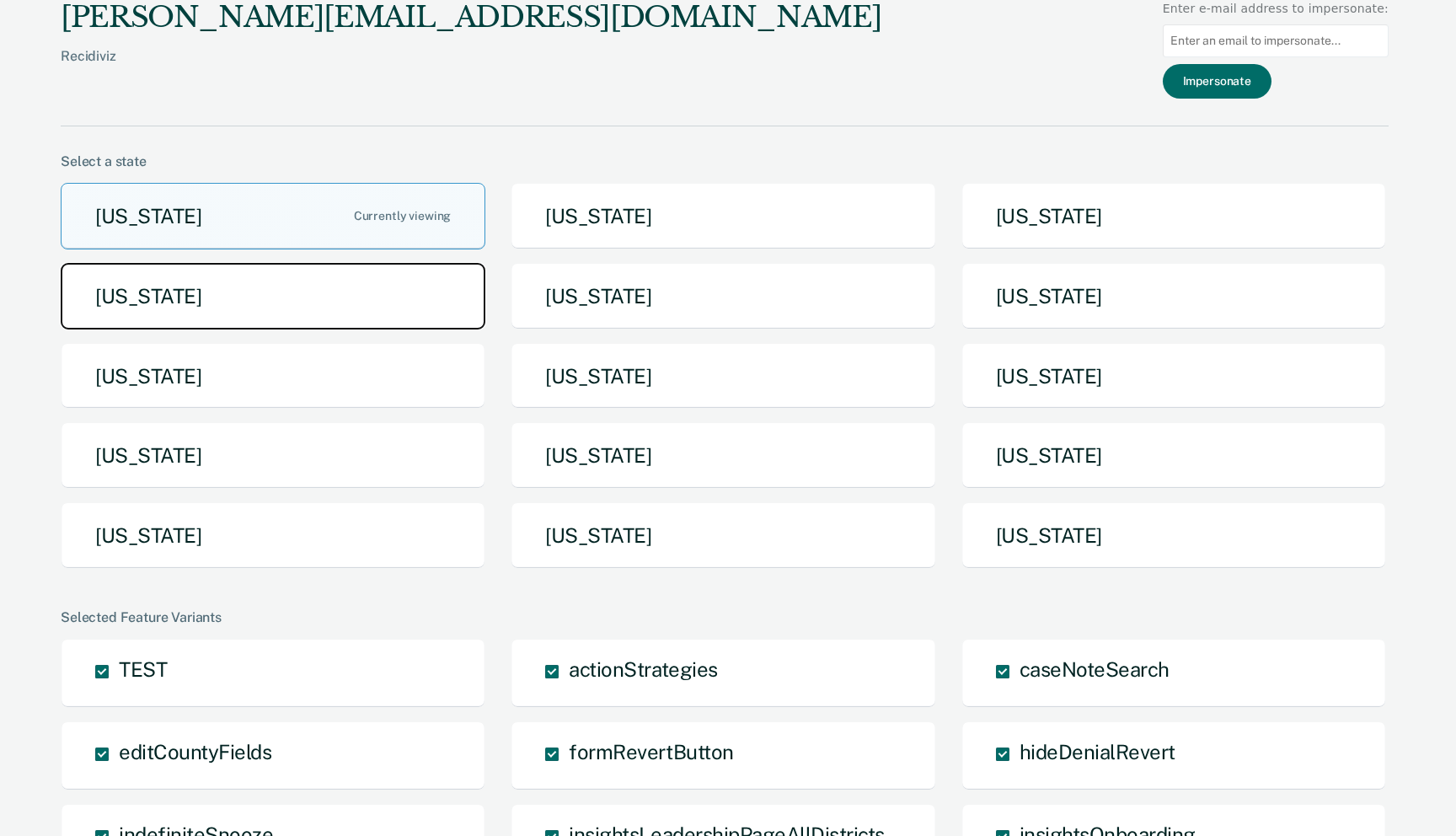
click at [346, 295] on button "[US_STATE]" at bounding box center [273, 296] width 425 height 67
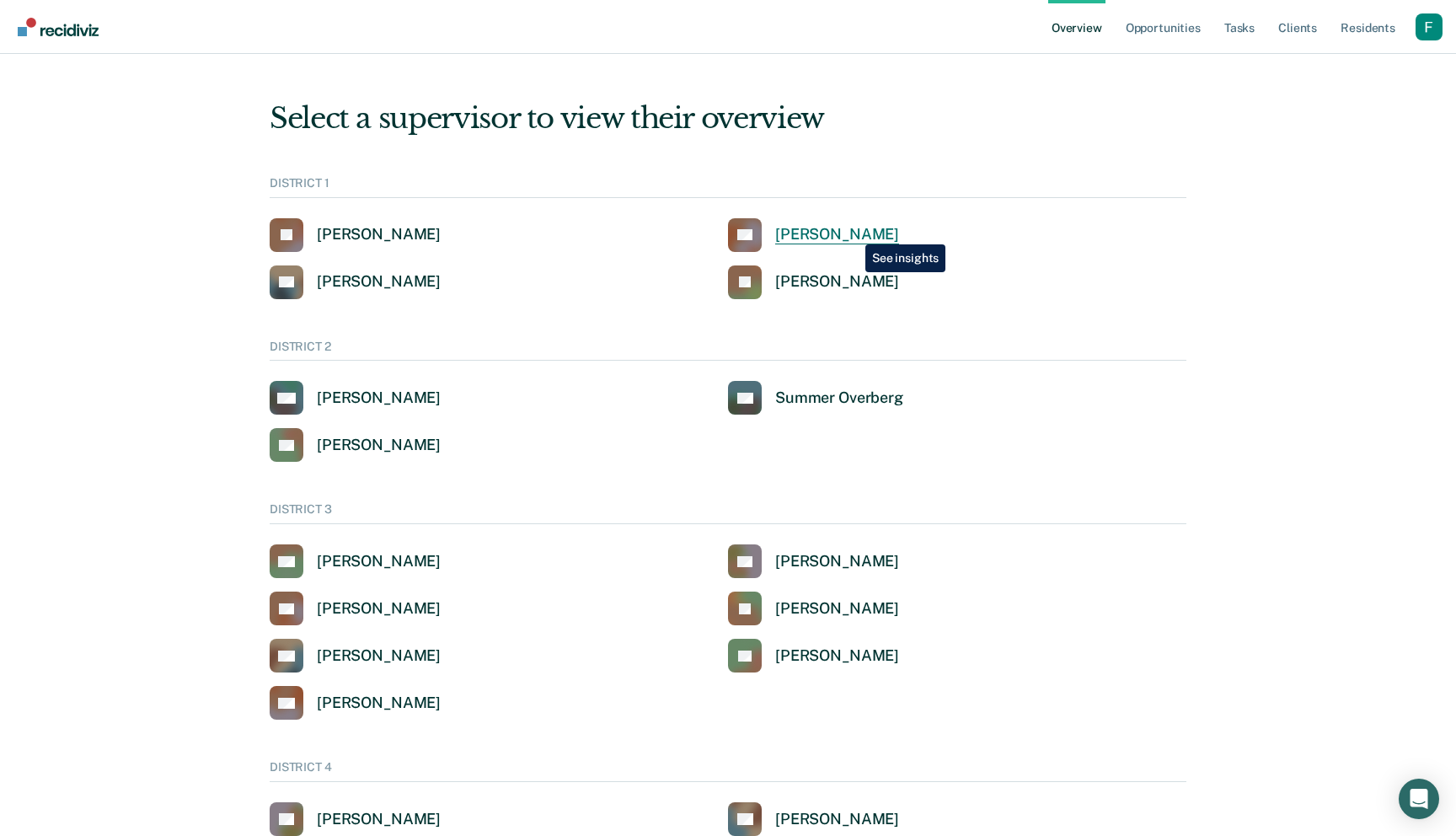
click at [852, 232] on div "[PERSON_NAME]" at bounding box center [836, 235] width 124 height 19
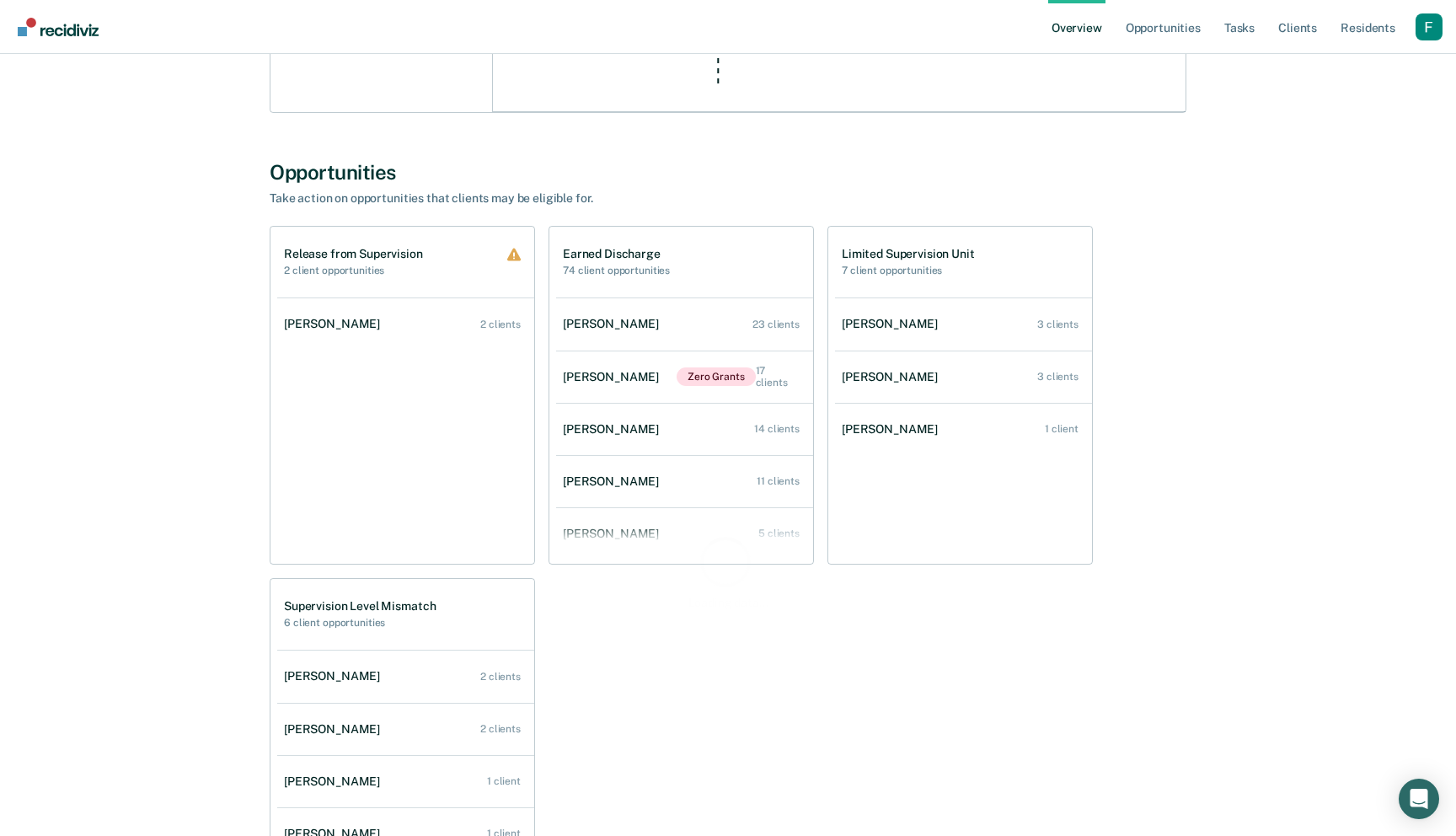
scroll to position [1117, 0]
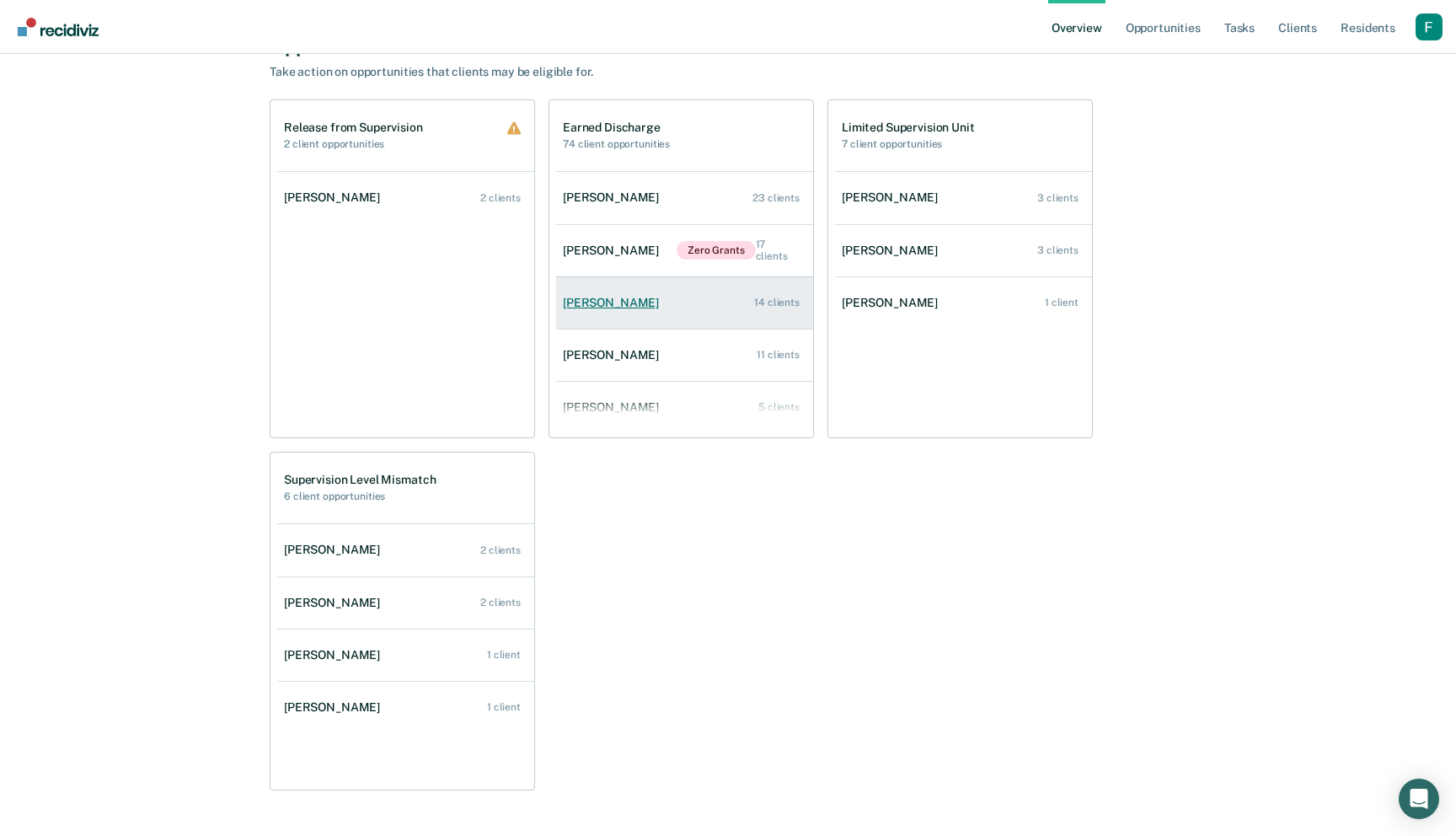
click at [745, 298] on link "Lacey Melton 14 clients" at bounding box center [685, 302] width 257 height 48
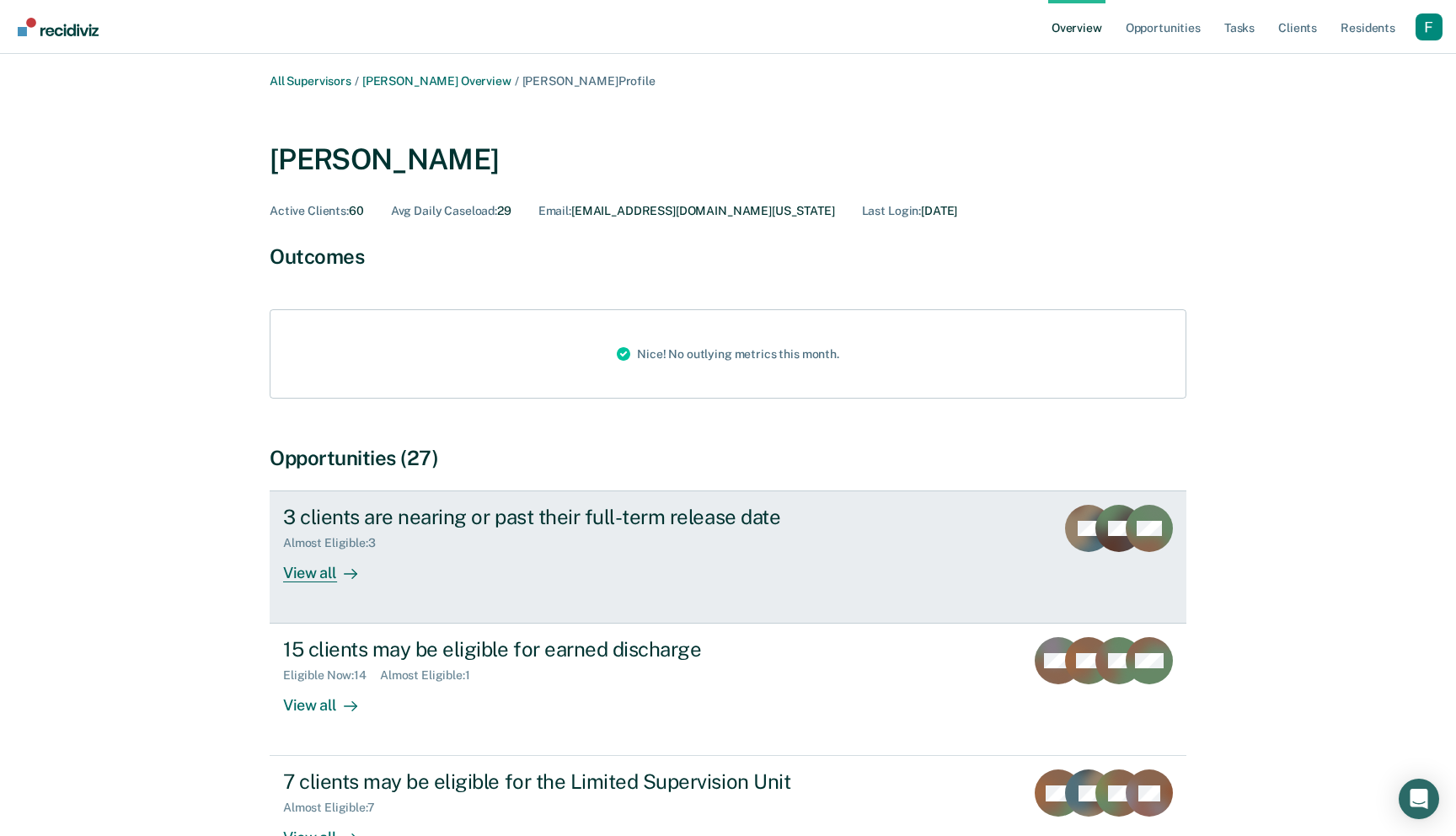
click at [721, 530] on div "Almost Eligible : 3" at bounding box center [578, 540] width 591 height 21
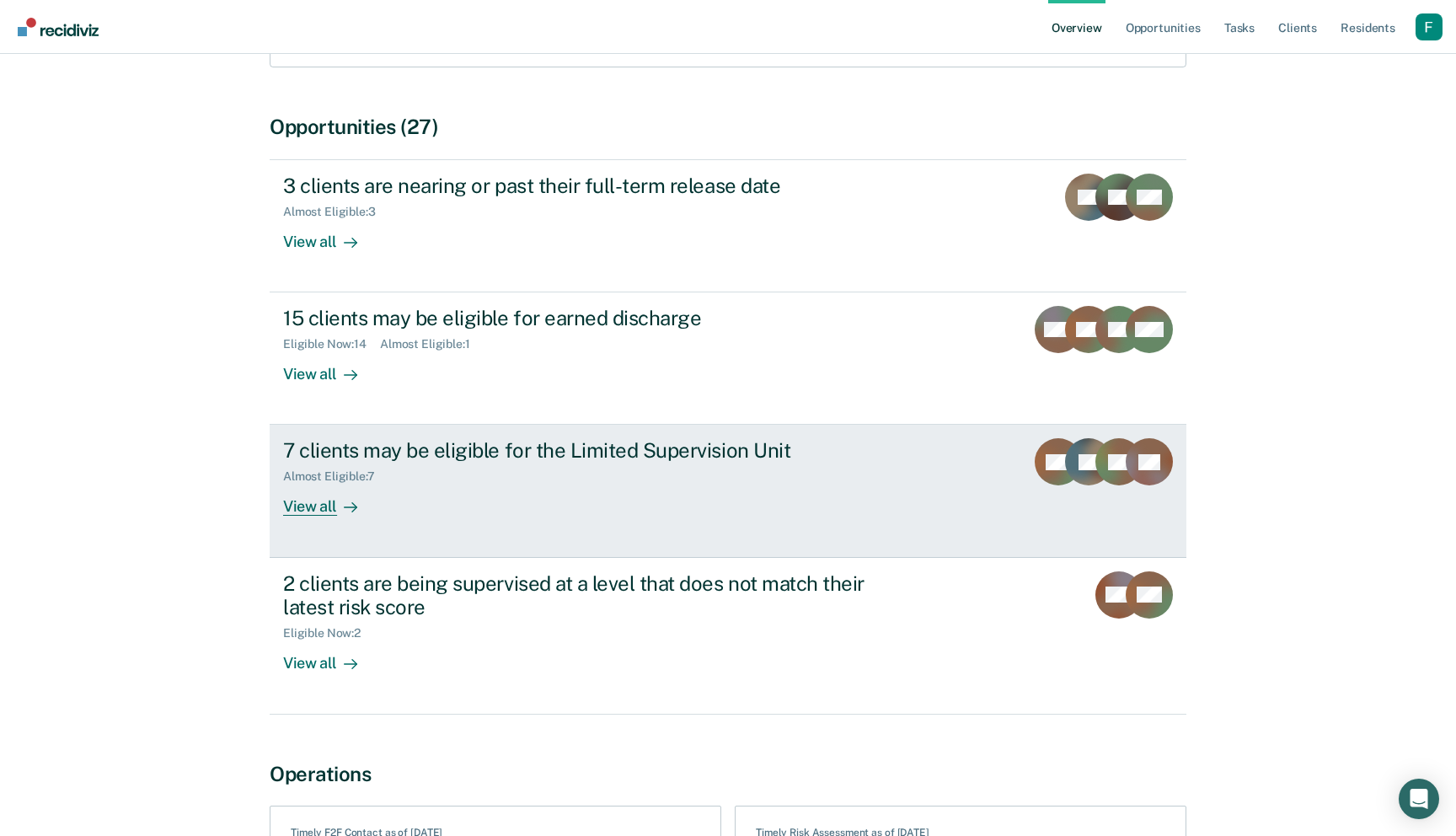
scroll to position [327, 0]
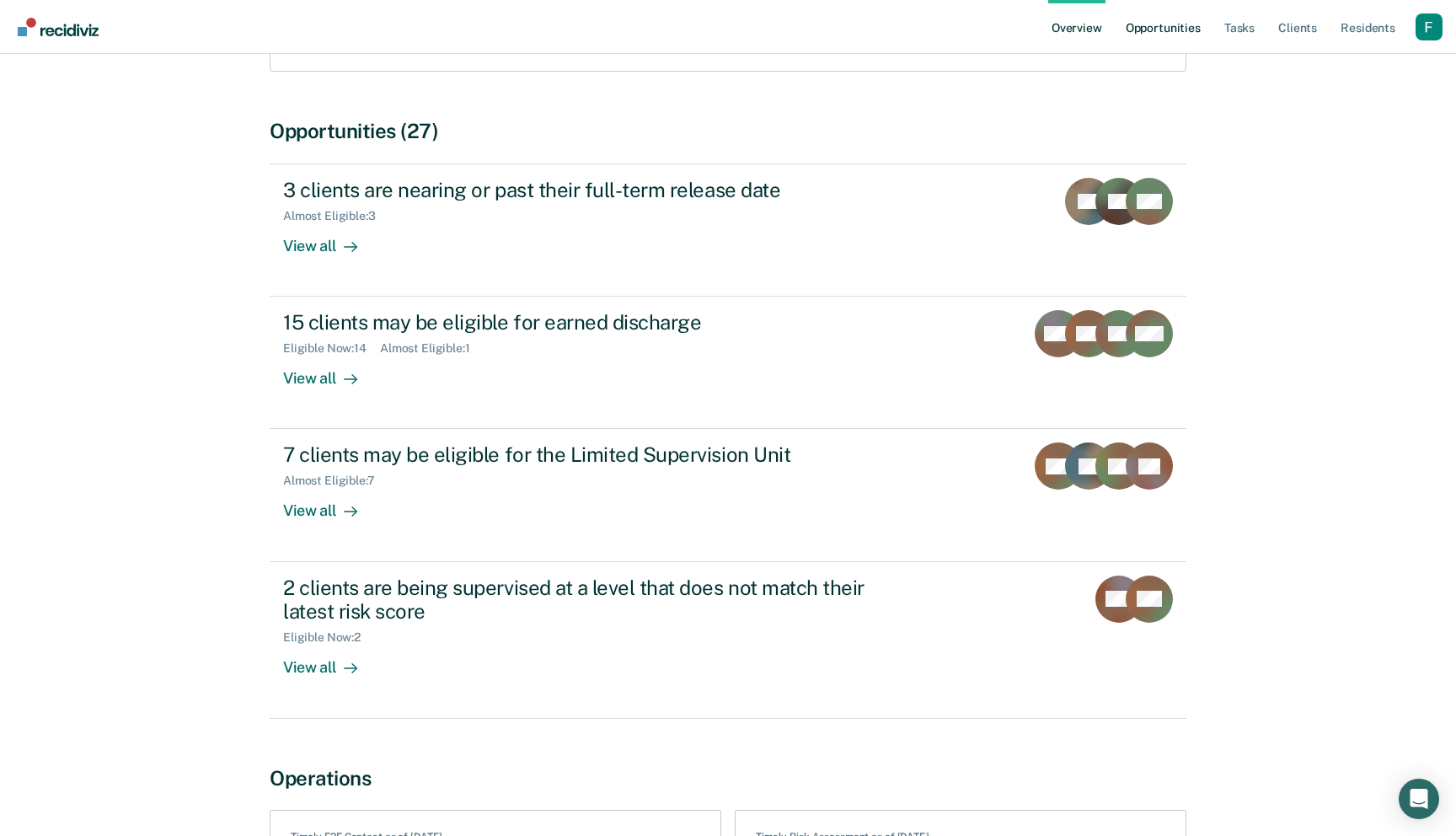
click at [1179, 32] on link "Opportunities" at bounding box center [1163, 26] width 82 height 54
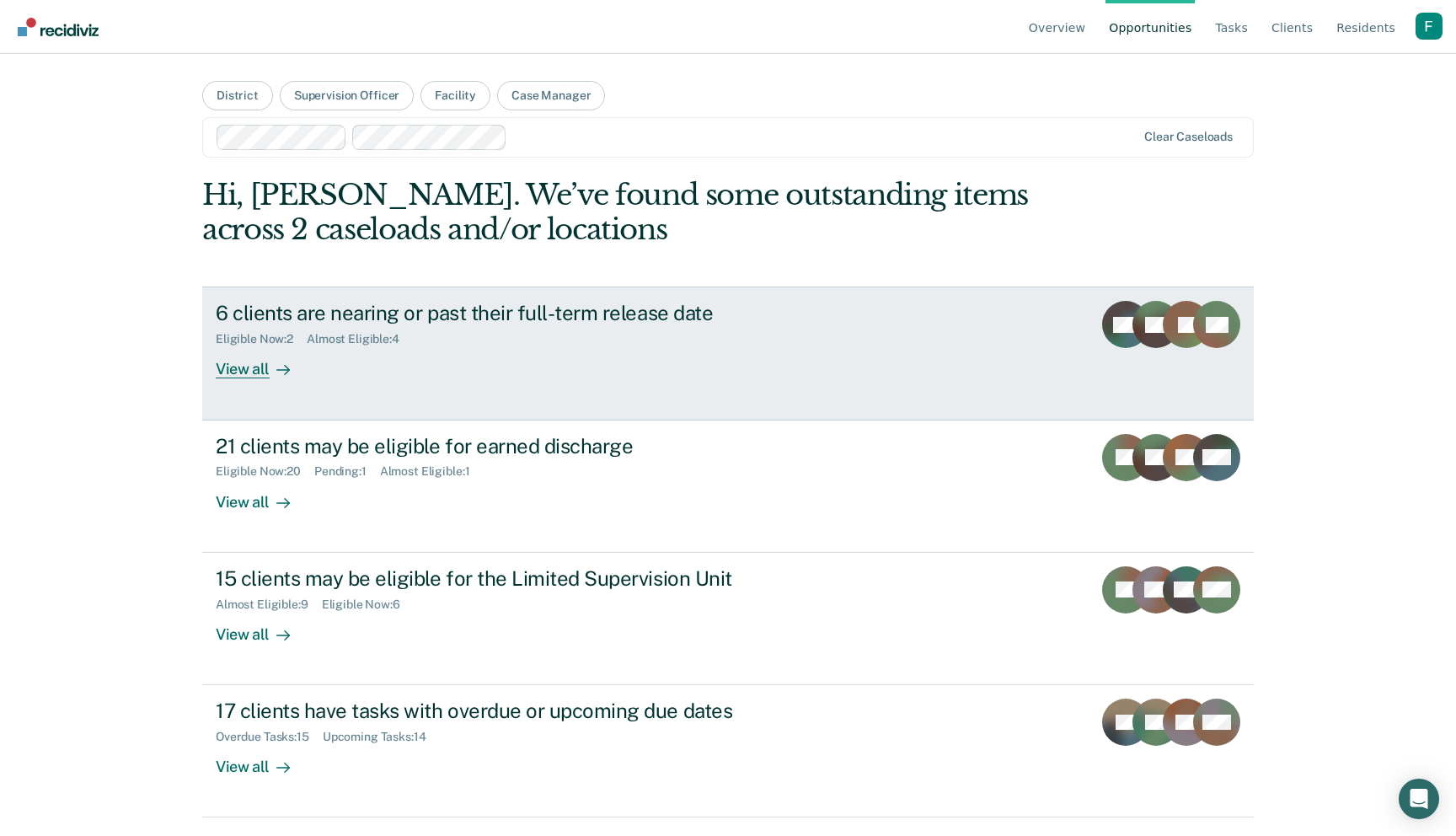
click at [378, 360] on div "6 clients are nearing or past their full-term release date Eligible Now : 2 Alm…" at bounding box center [531, 340] width 632 height 78
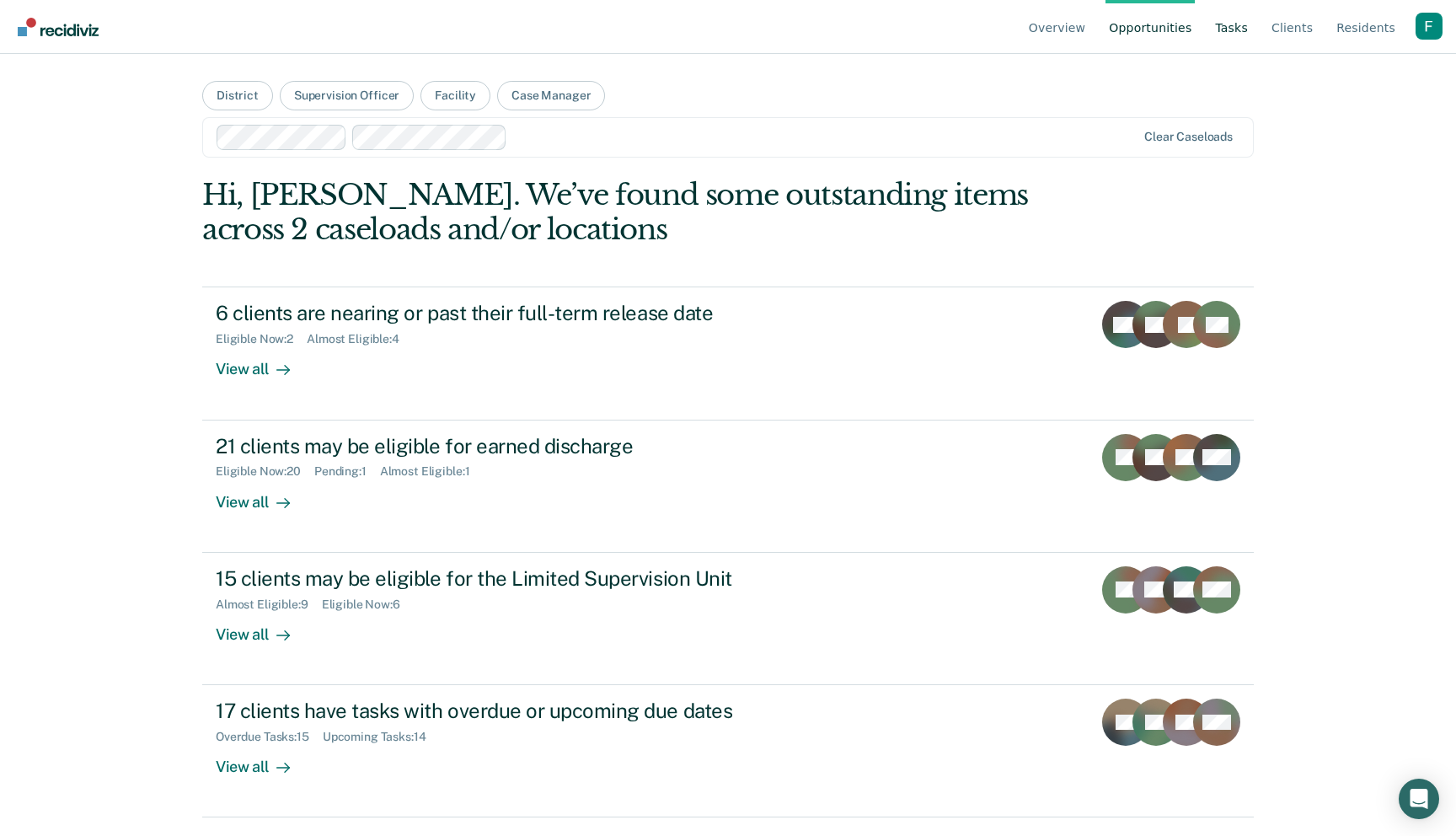
click at [1231, 43] on link "Tasks" at bounding box center [1230, 26] width 40 height 54
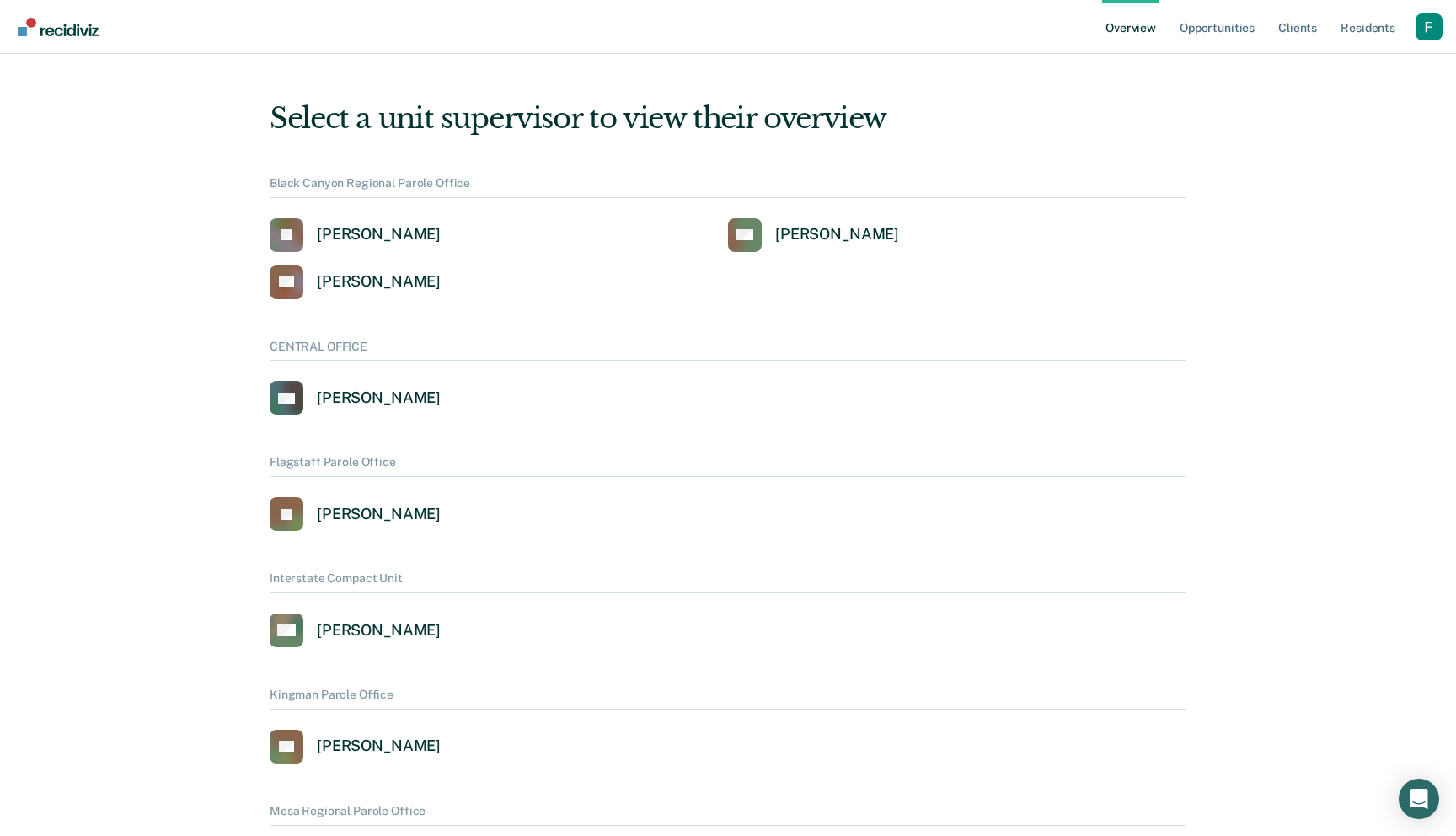
click at [1430, 34] on div "Profile dropdown button" at bounding box center [1429, 26] width 27 height 27
click at [1333, 71] on link "Profile" at bounding box center [1360, 77] width 108 height 14
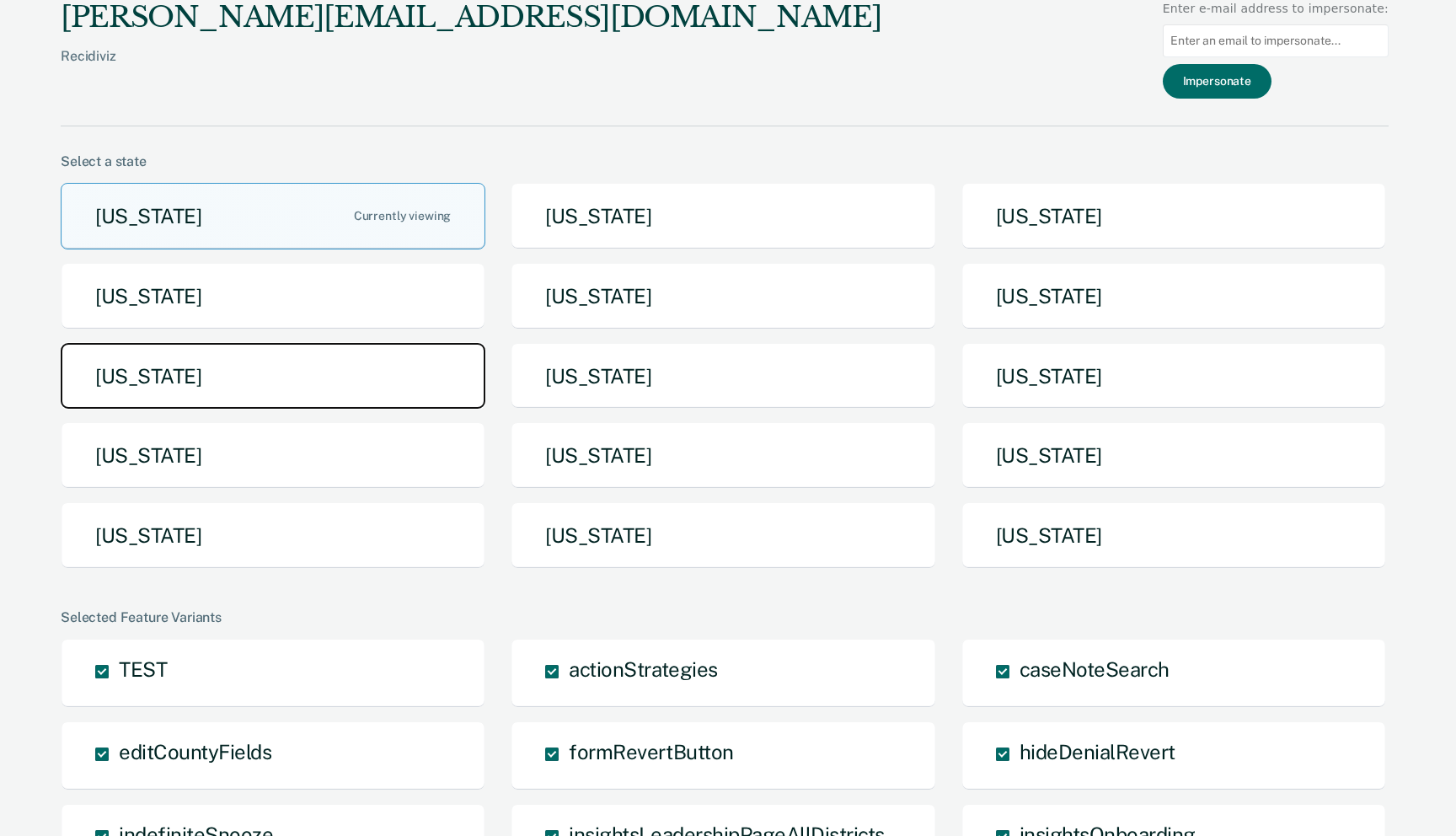
click at [244, 406] on button "[US_STATE]" at bounding box center [273, 377] width 425 height 67
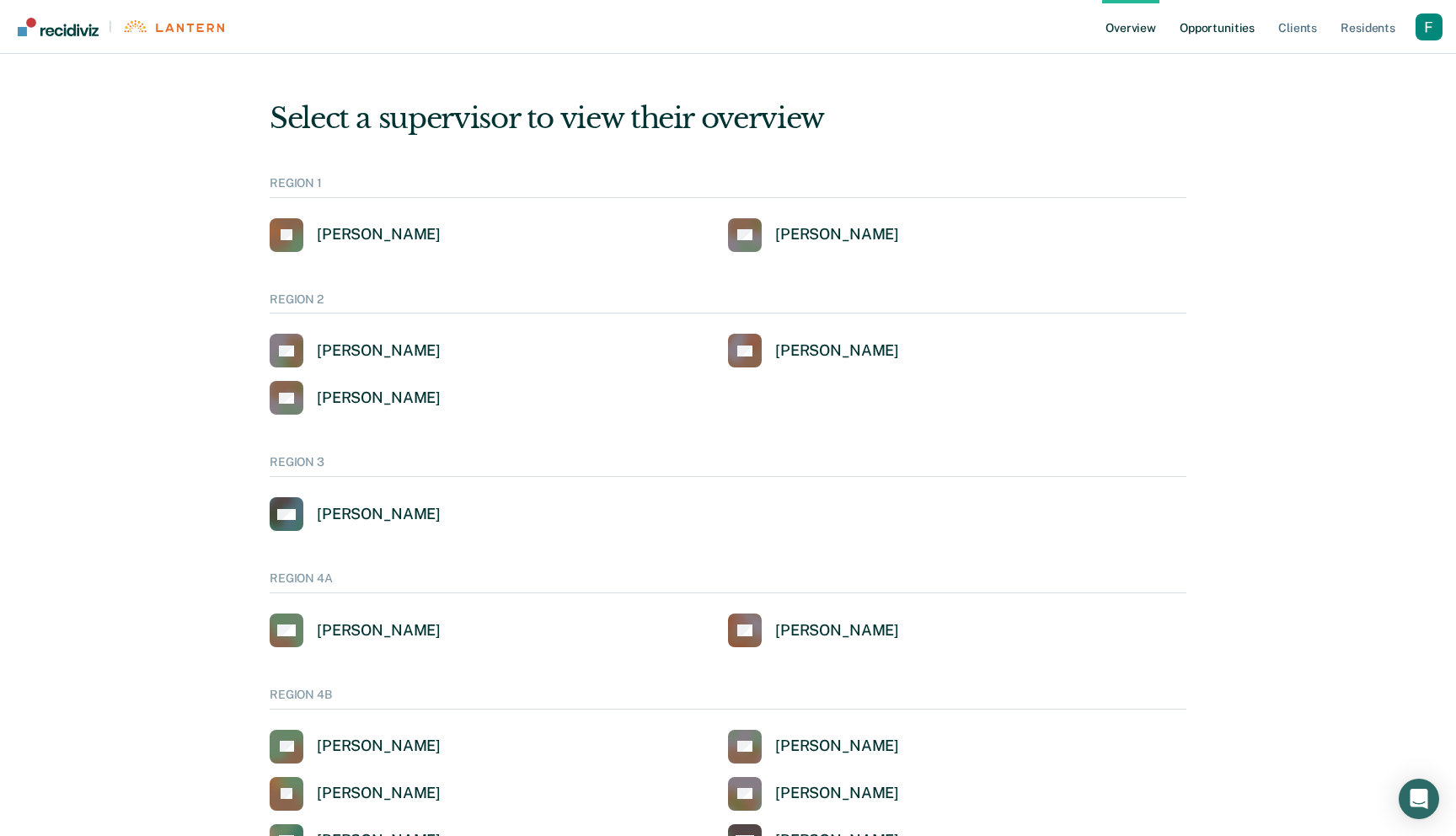
click at [1216, 28] on link "Opportunities" at bounding box center [1216, 26] width 82 height 54
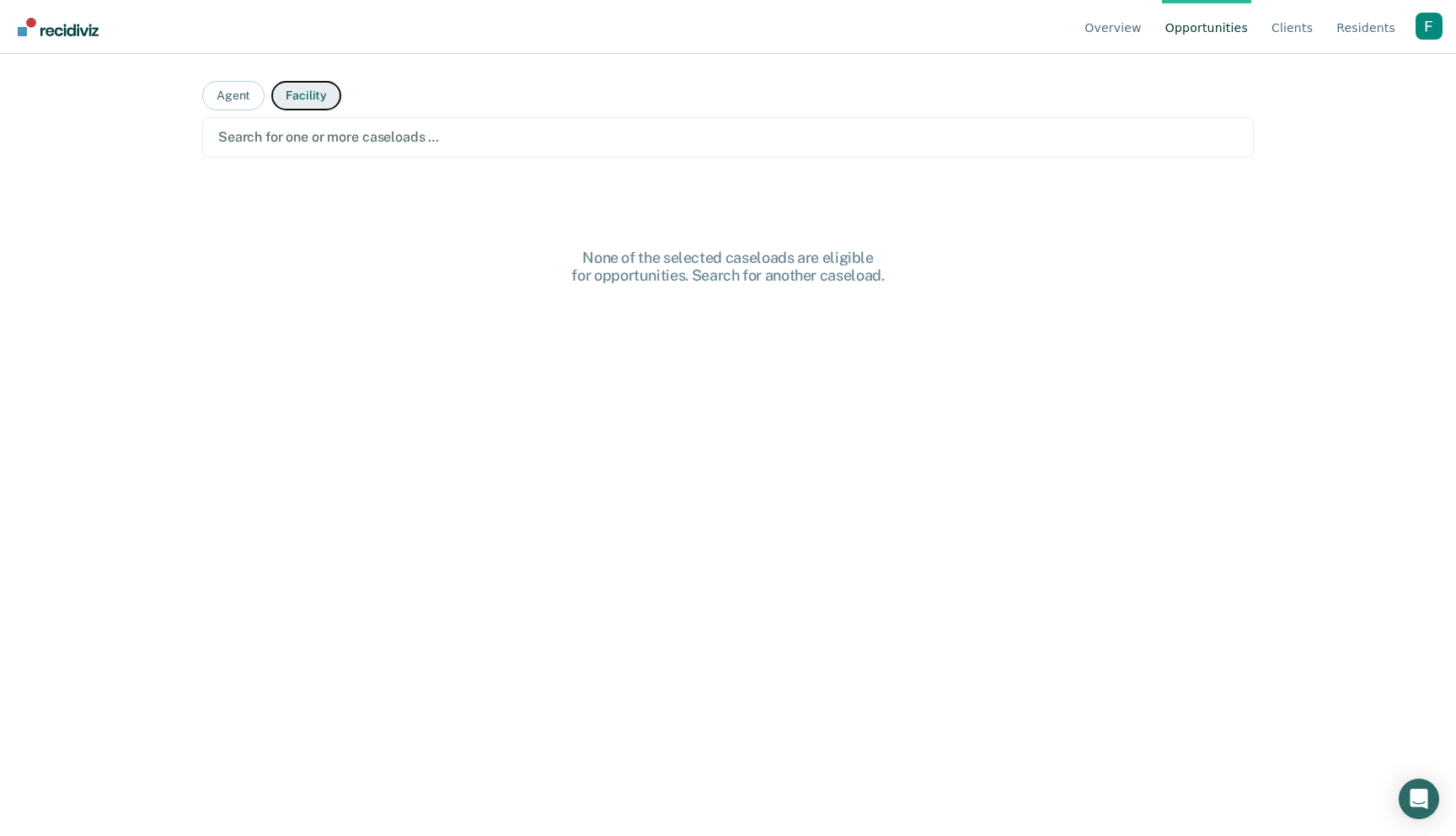
click at [315, 93] on button "Facility" at bounding box center [306, 95] width 70 height 29
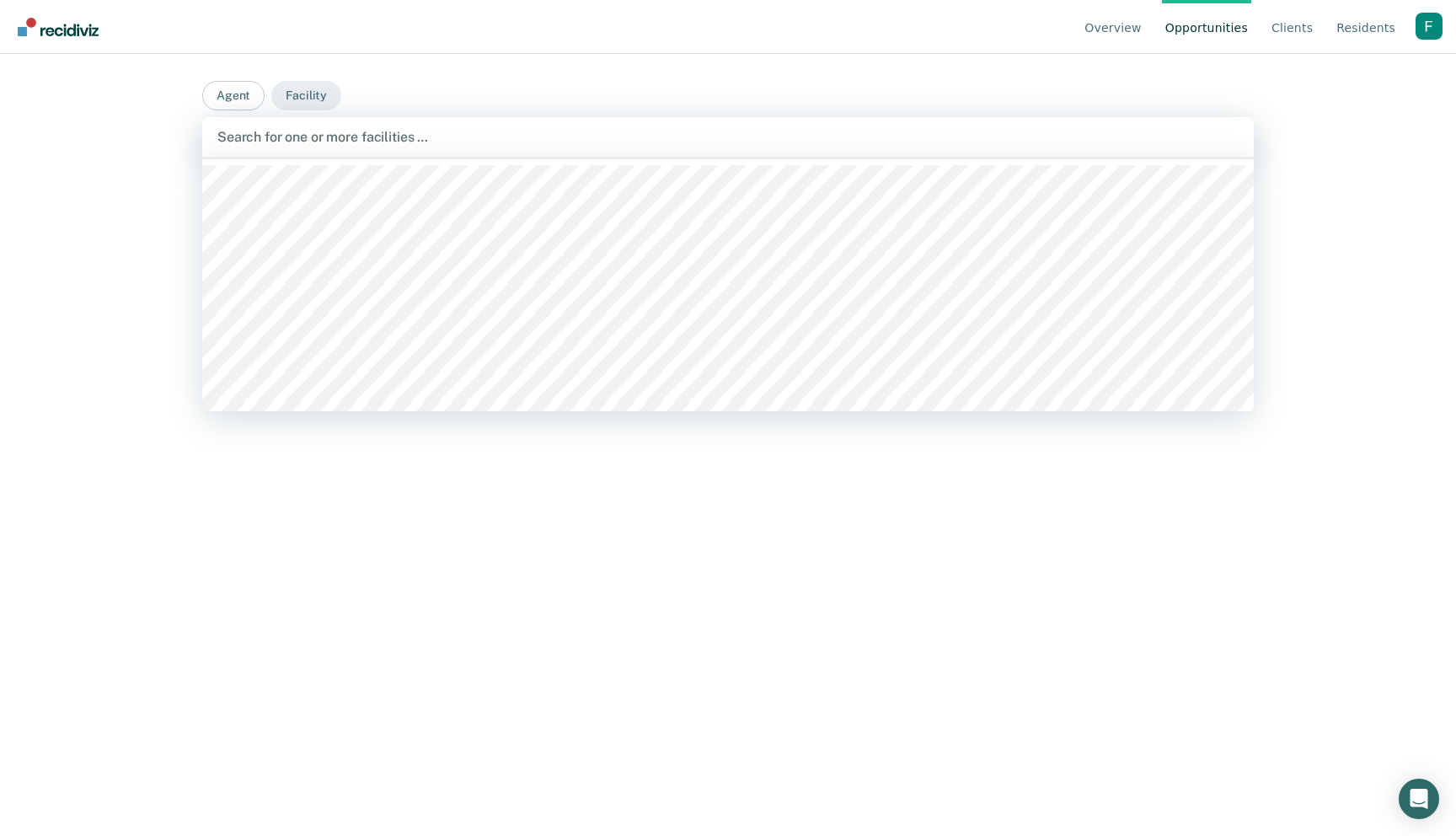
click at [626, 147] on div "Search for one or more facilities …" at bounding box center [728, 137] width 1024 height 23
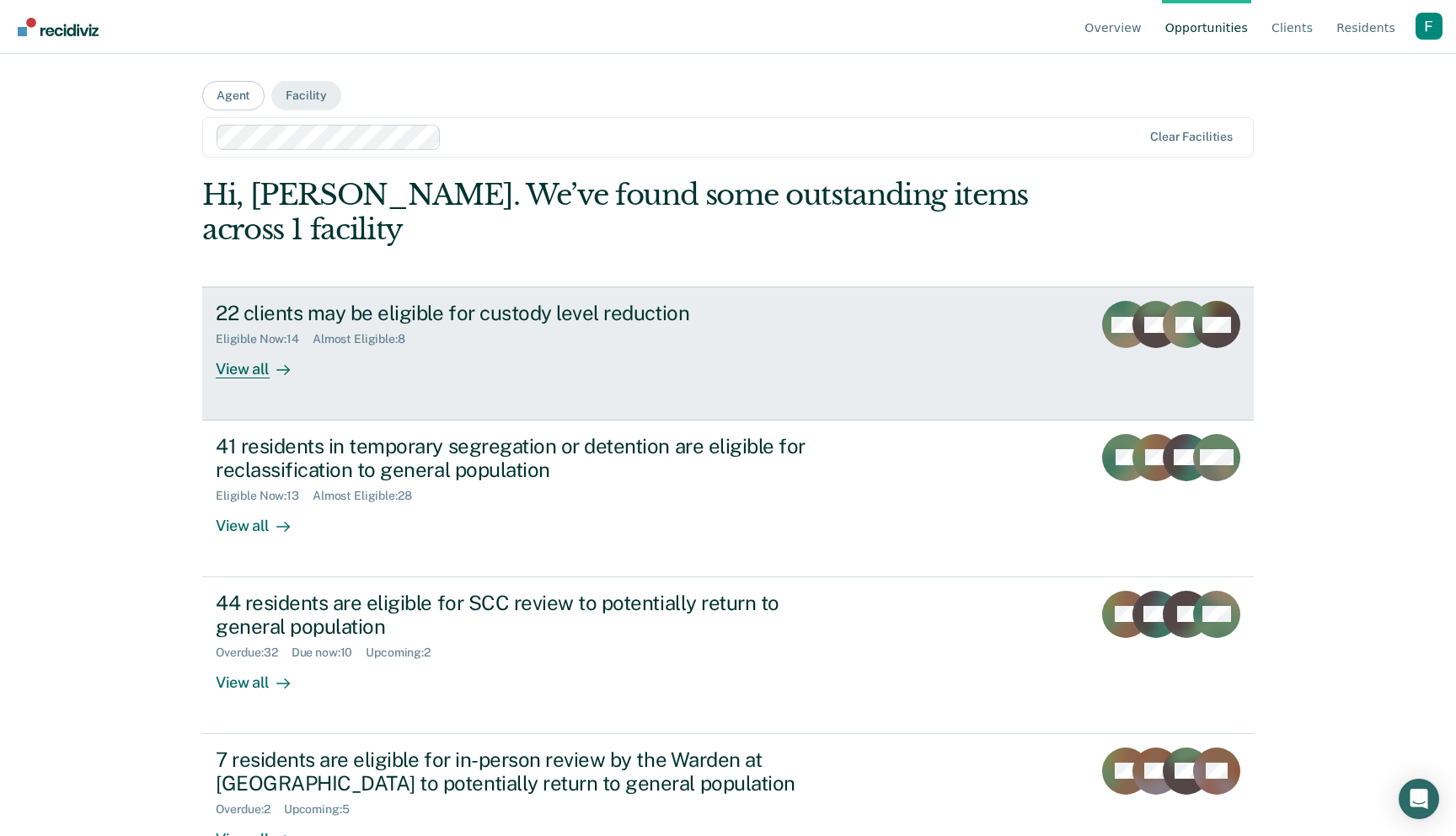
click at [562, 364] on div "22 clients may be eligible for custody level reduction Eligible Now : 14 Almost…" at bounding box center [531, 340] width 632 height 78
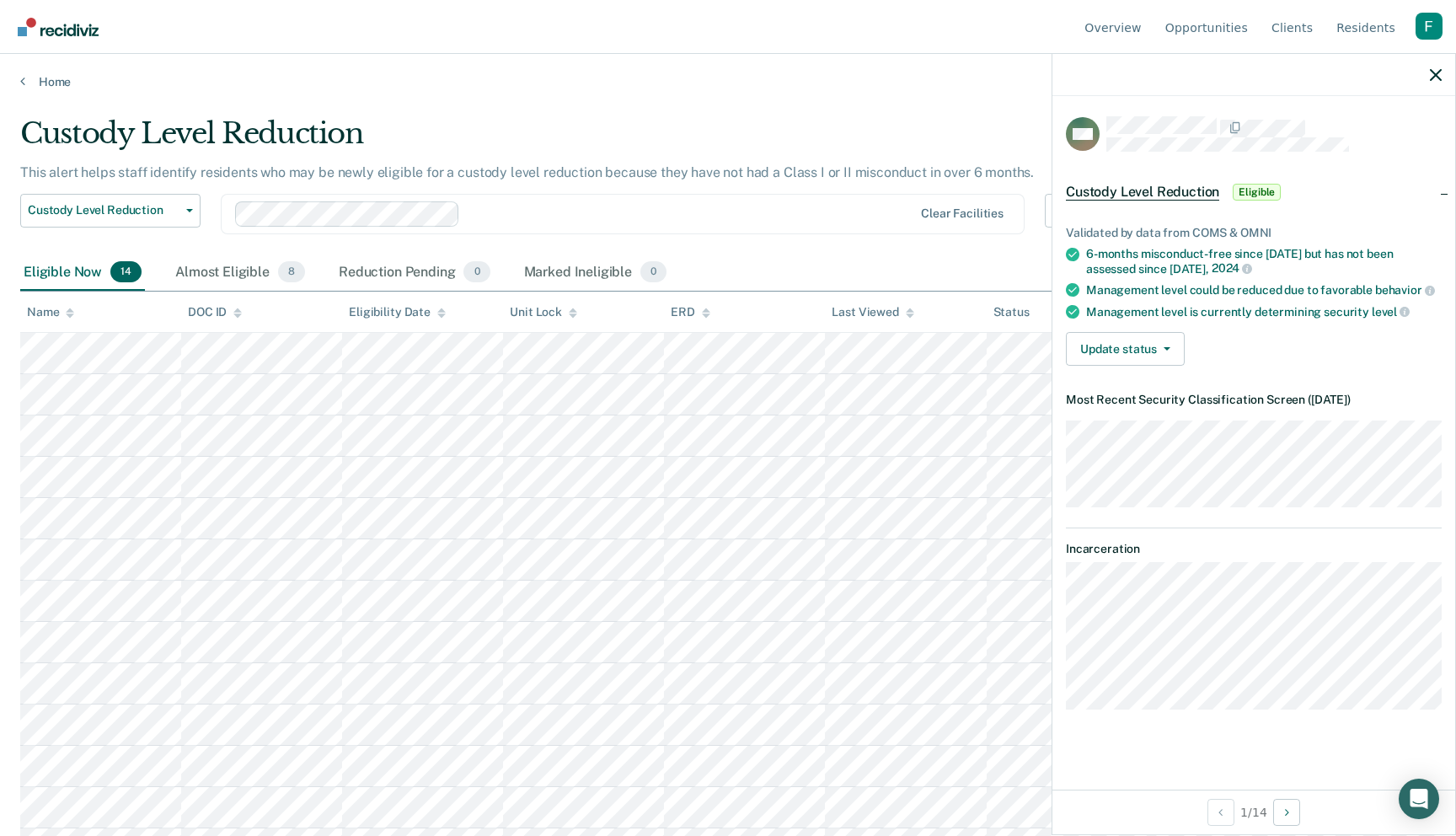
click at [569, 314] on icon at bounding box center [573, 316] width 9 height 4
click at [574, 314] on icon at bounding box center [573, 316] width 9 height 4
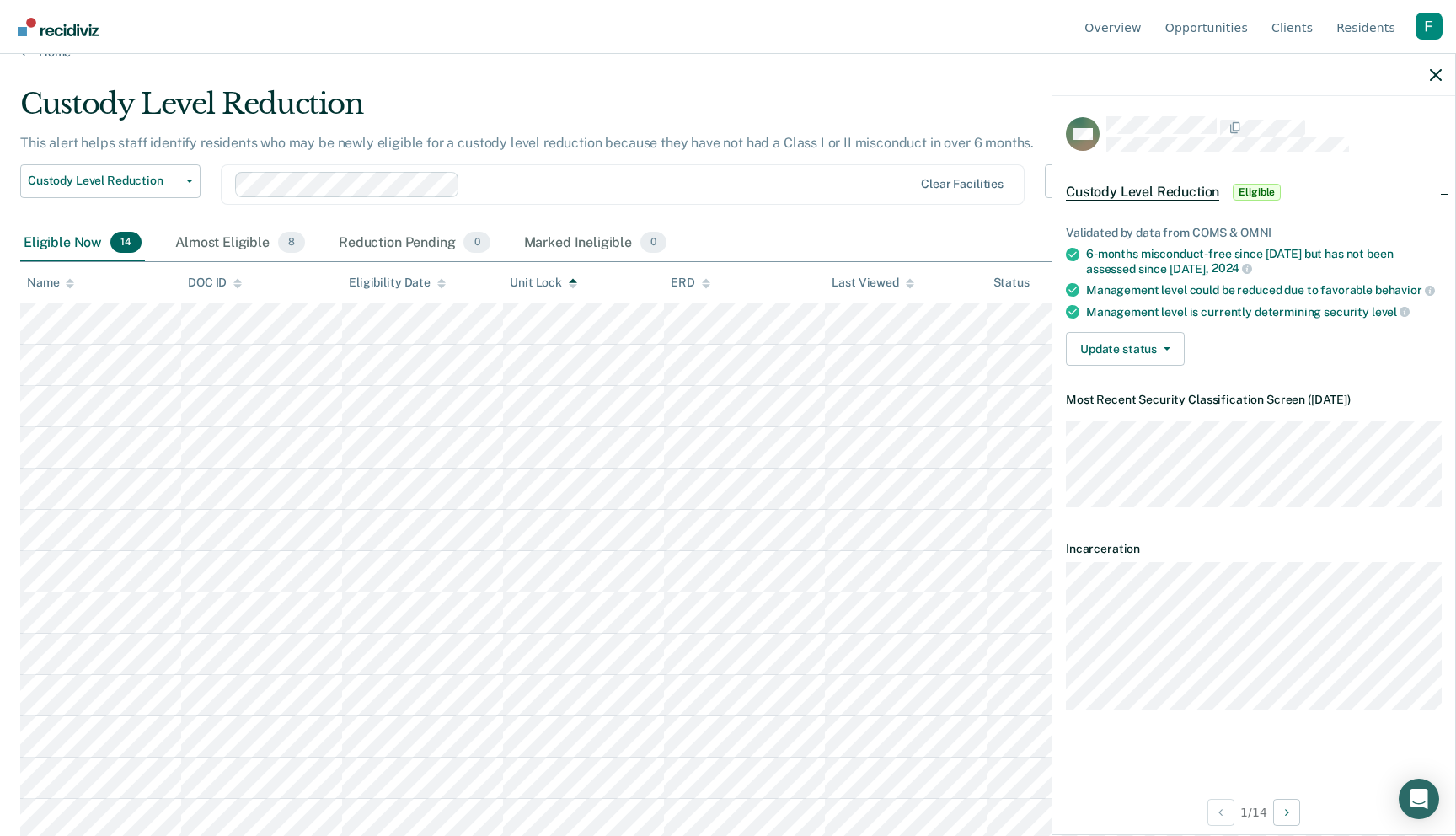
scroll to position [36, 0]
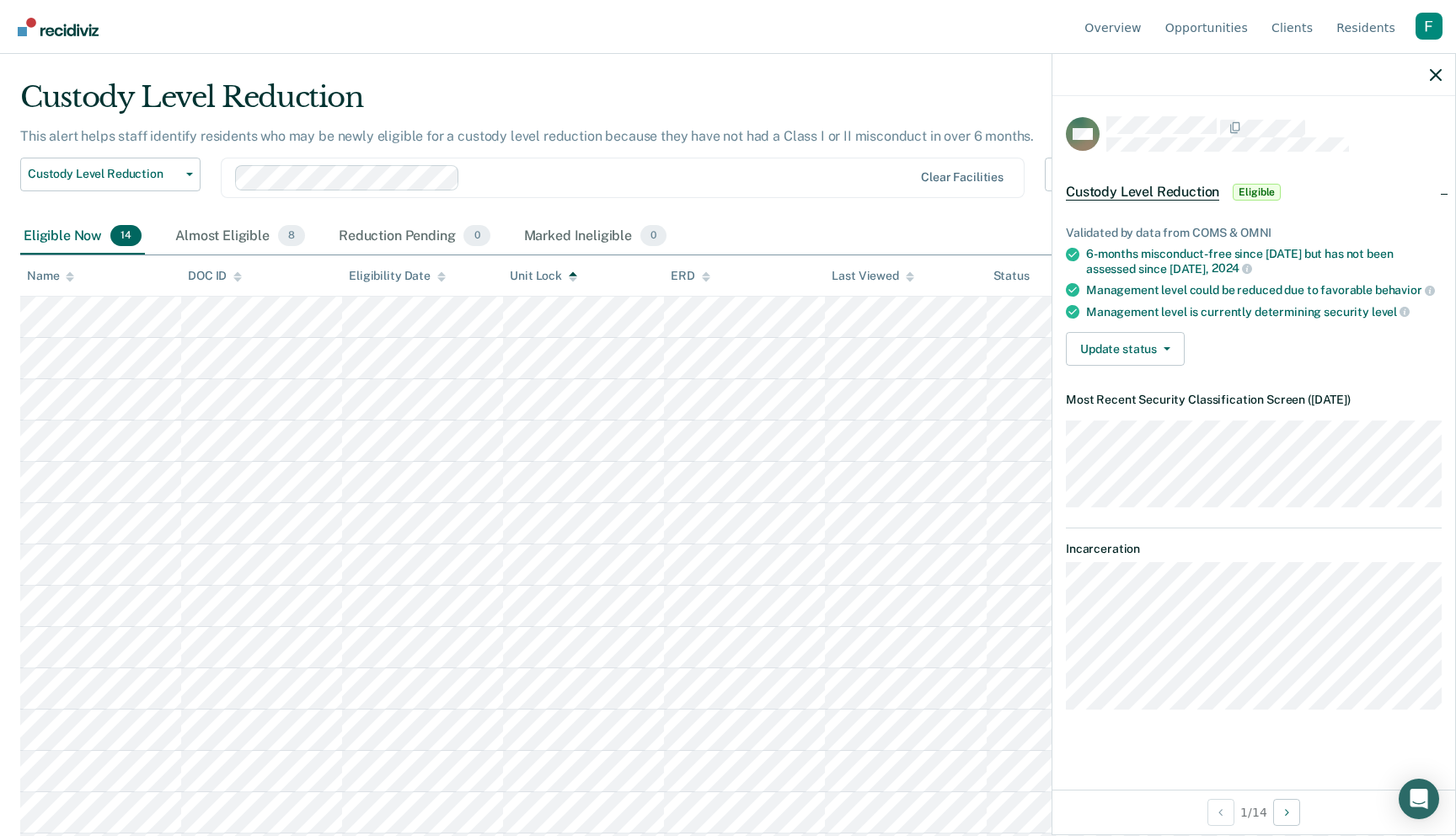
click at [571, 280] on icon at bounding box center [573, 277] width 9 height 11
click at [705, 282] on th "ERD" at bounding box center [744, 276] width 161 height 41
click at [704, 278] on icon at bounding box center [706, 279] width 9 height 4
click at [908, 273] on icon at bounding box center [910, 273] width 9 height 4
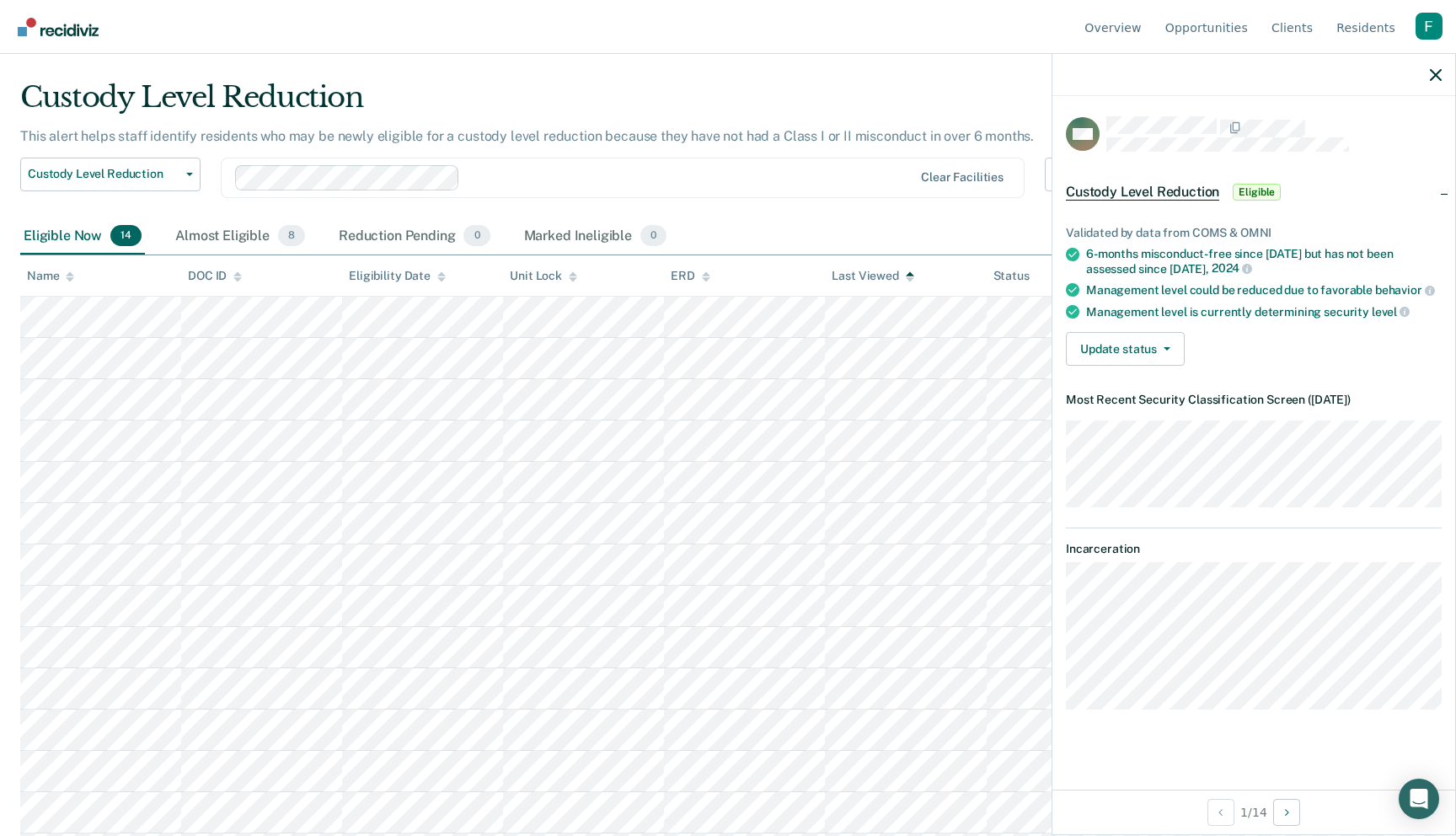
click at [908, 273] on icon at bounding box center [910, 273] width 9 height 4
click at [1434, 80] on icon "button" at bounding box center [1435, 74] width 11 height 11
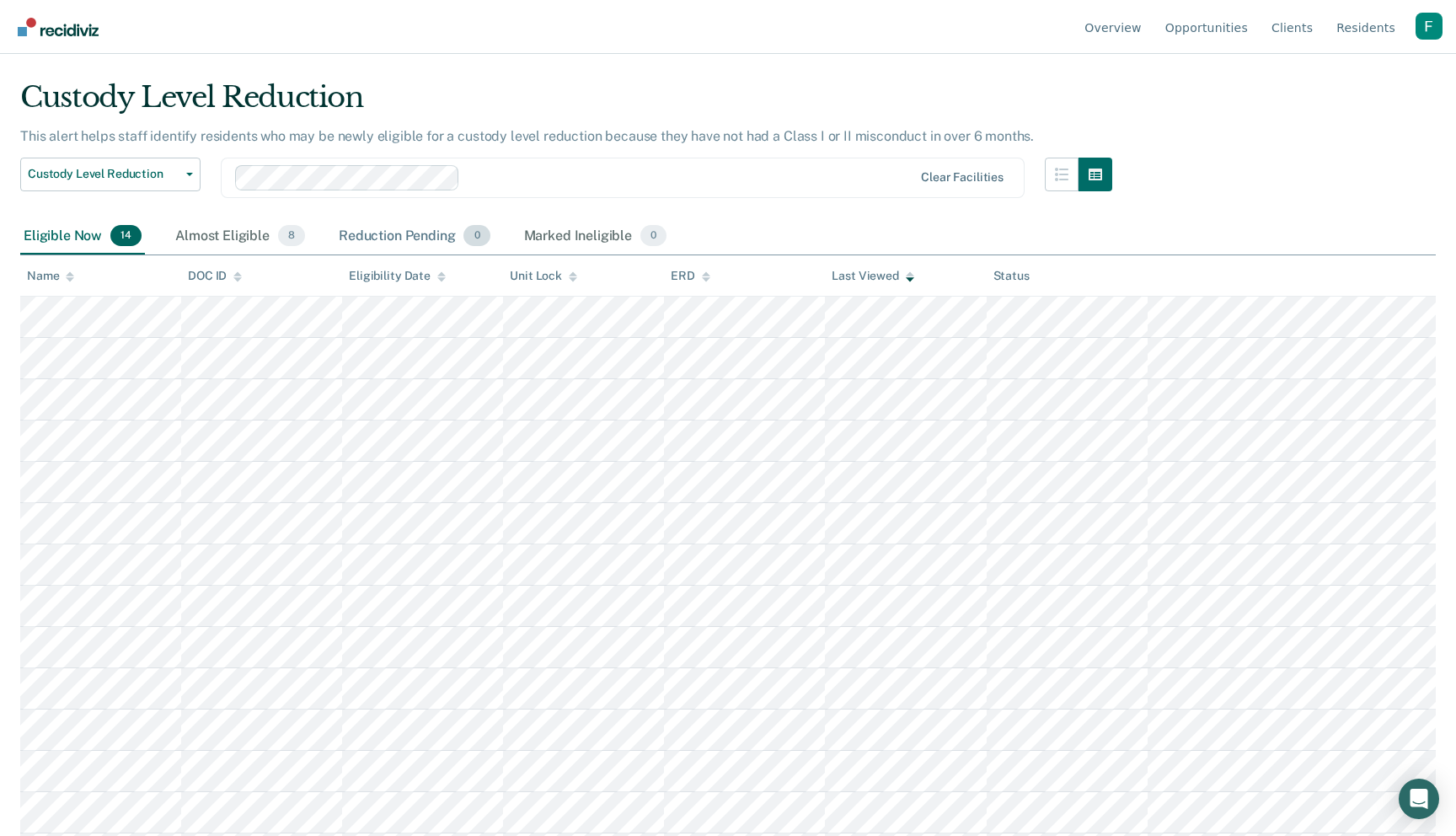
click at [443, 238] on div "Reduction Pending 0" at bounding box center [414, 237] width 159 height 37
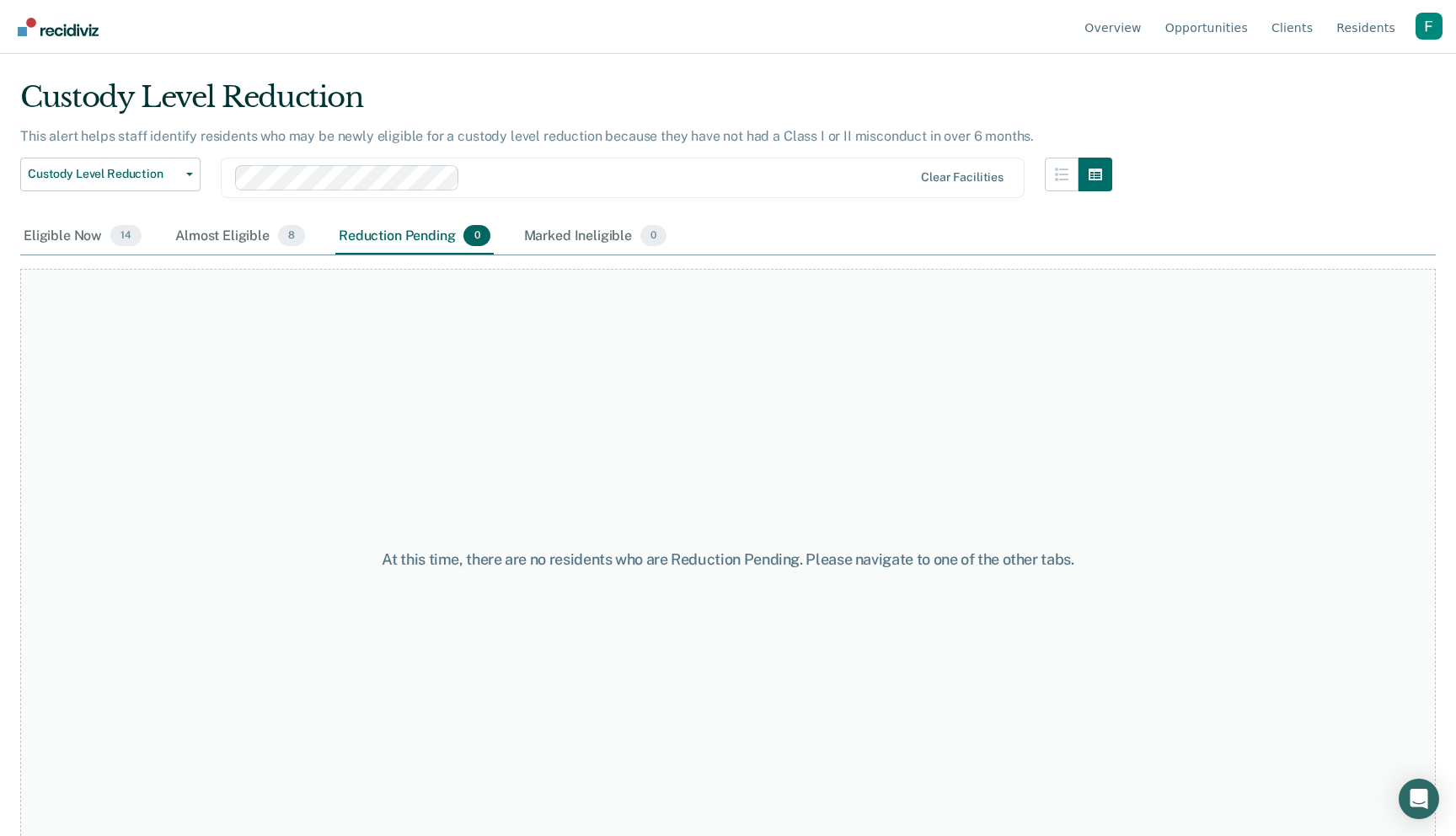
click at [487, 170] on div at bounding box center [690, 177] width 446 height 19
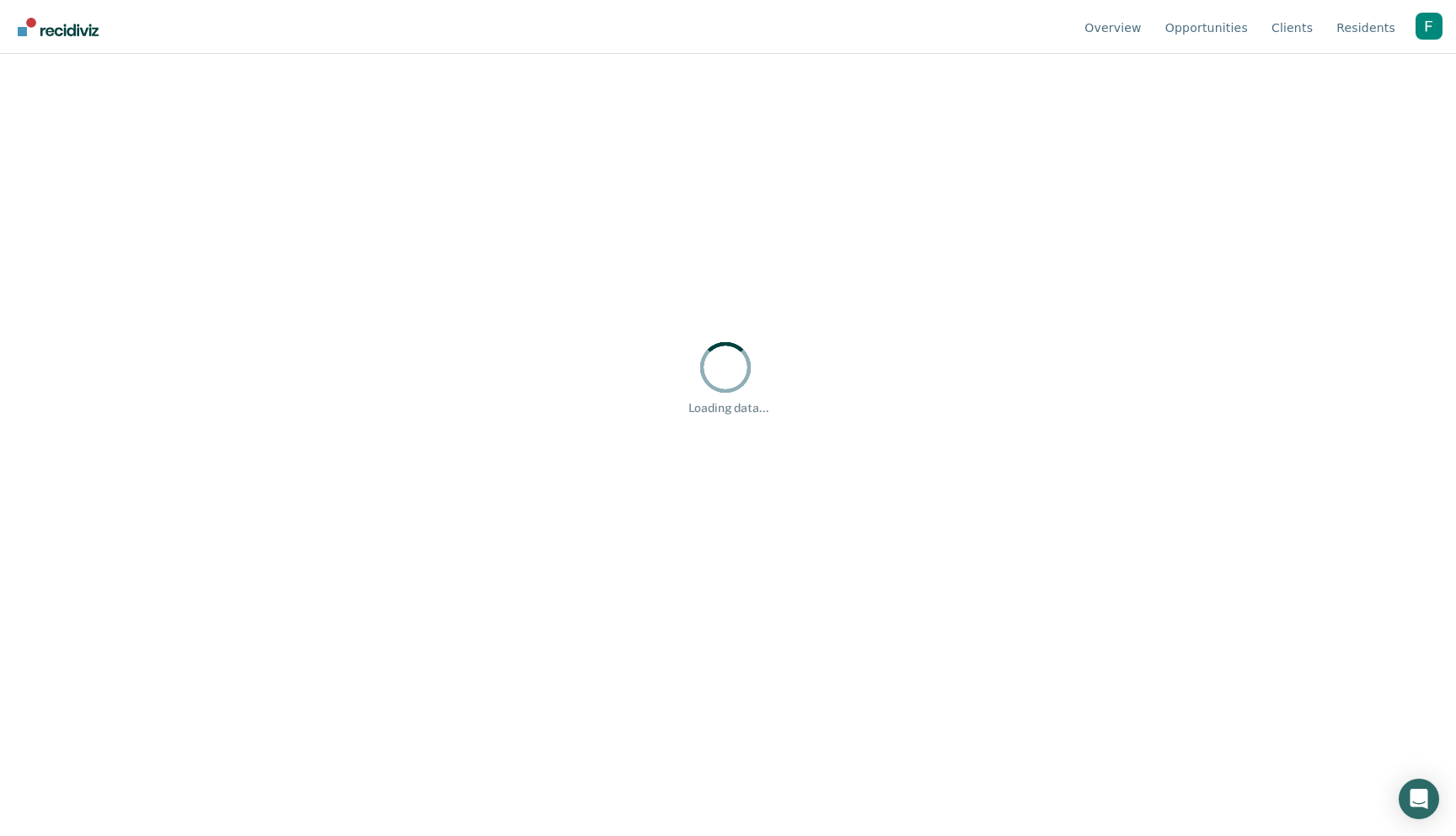
scroll to position [0, 0]
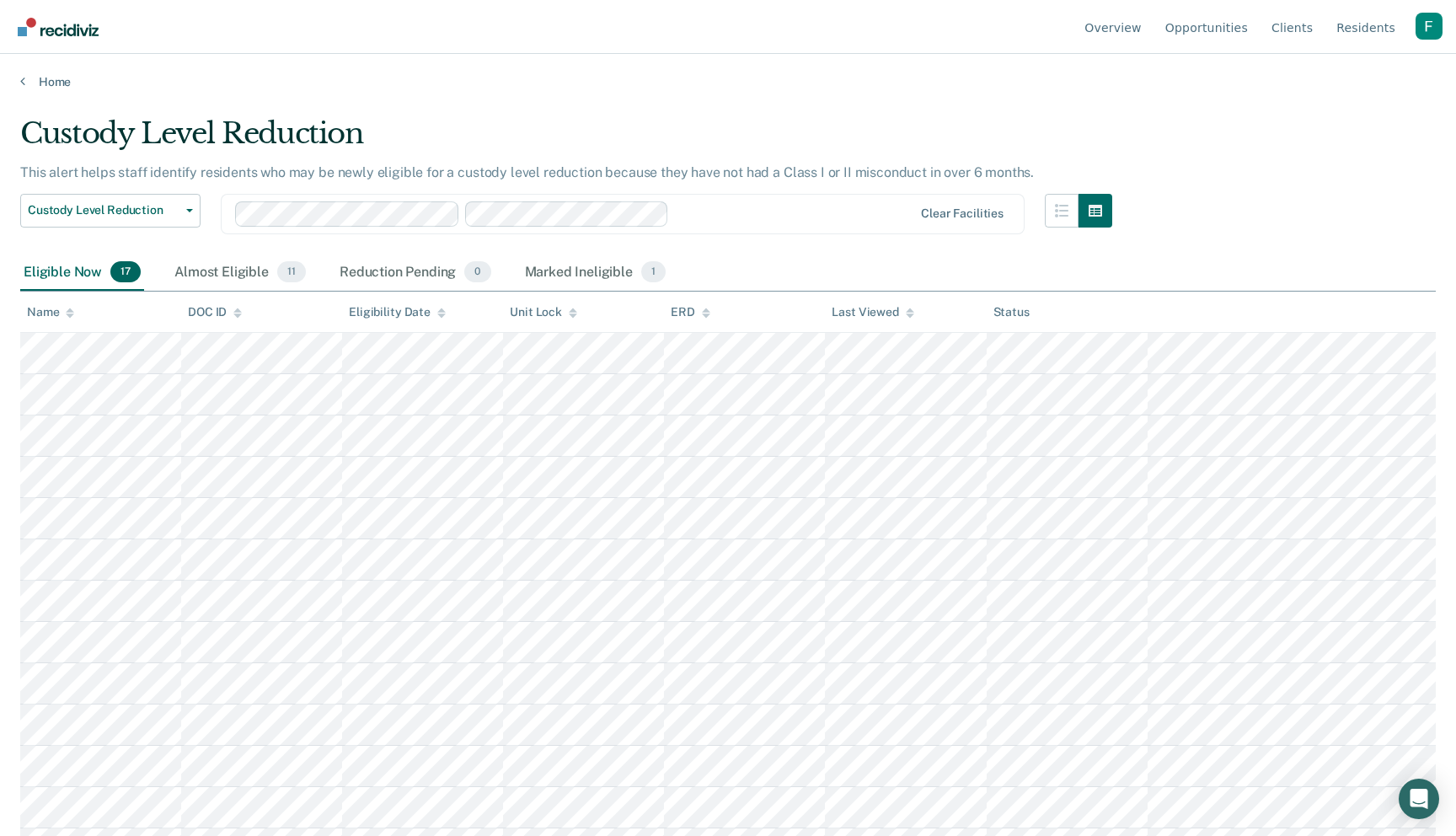
click at [568, 317] on icon at bounding box center [573, 313] width 9 height 11
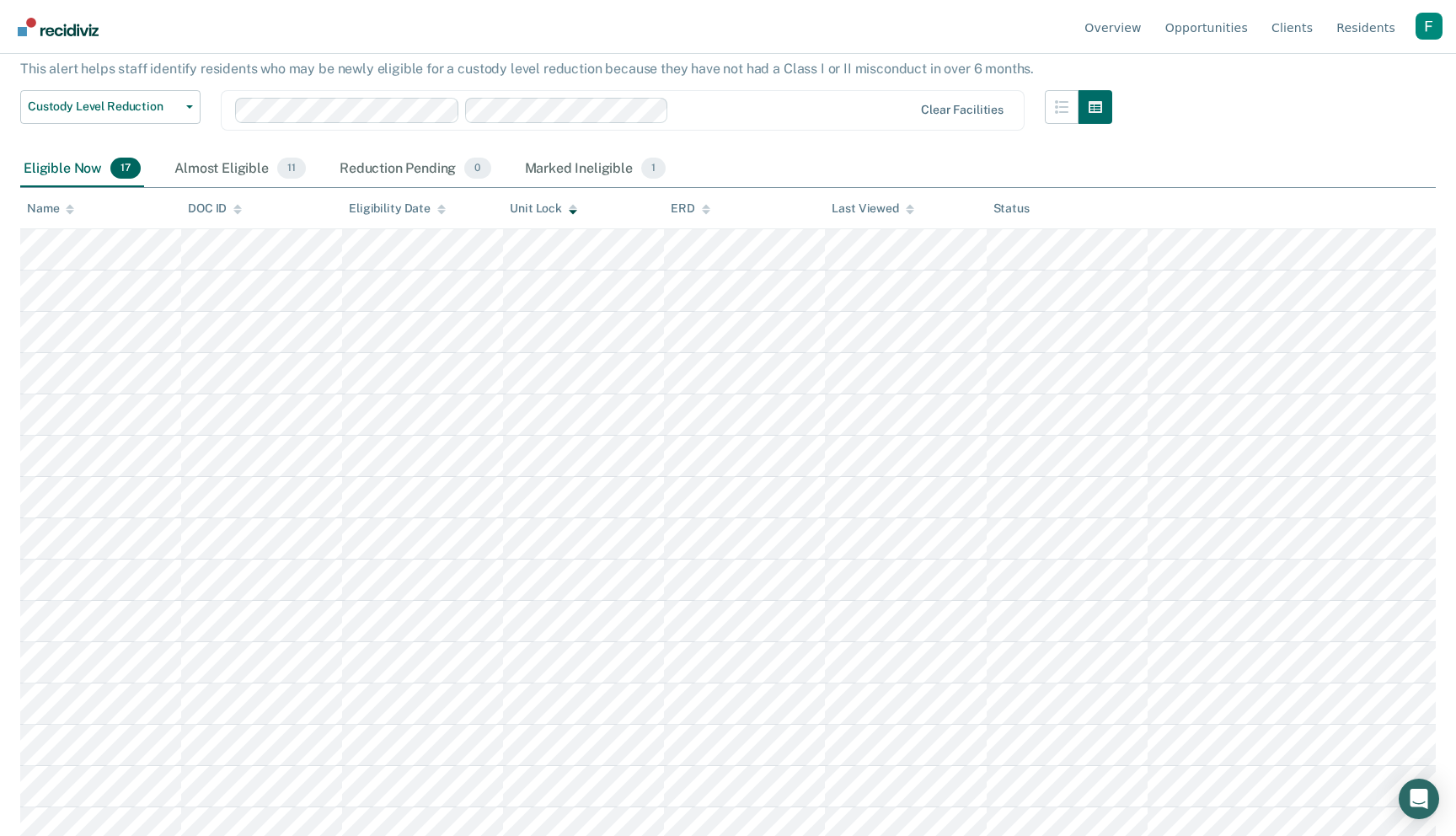
scroll to position [91, 0]
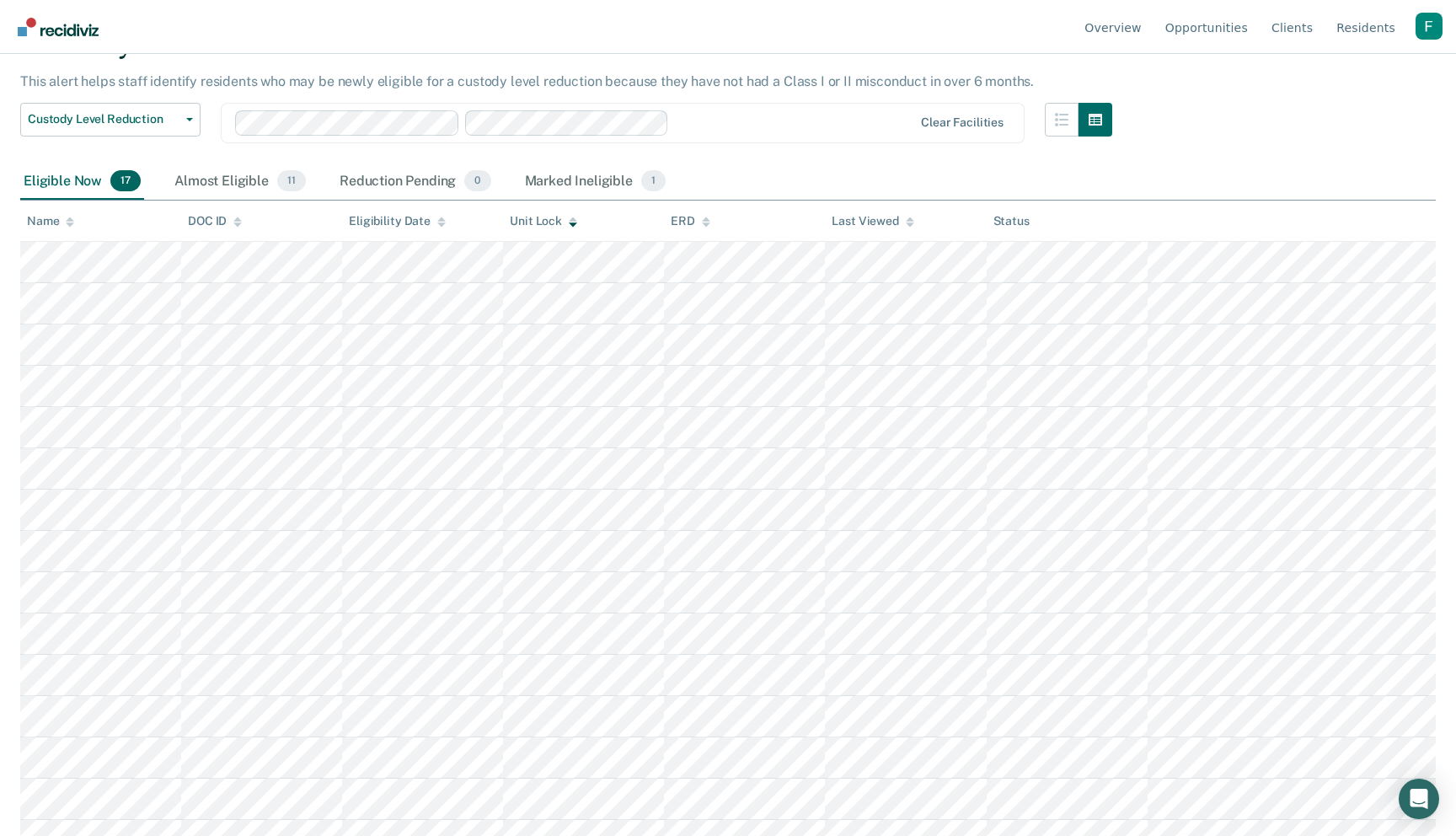
click at [573, 217] on icon at bounding box center [573, 222] width 9 height 11
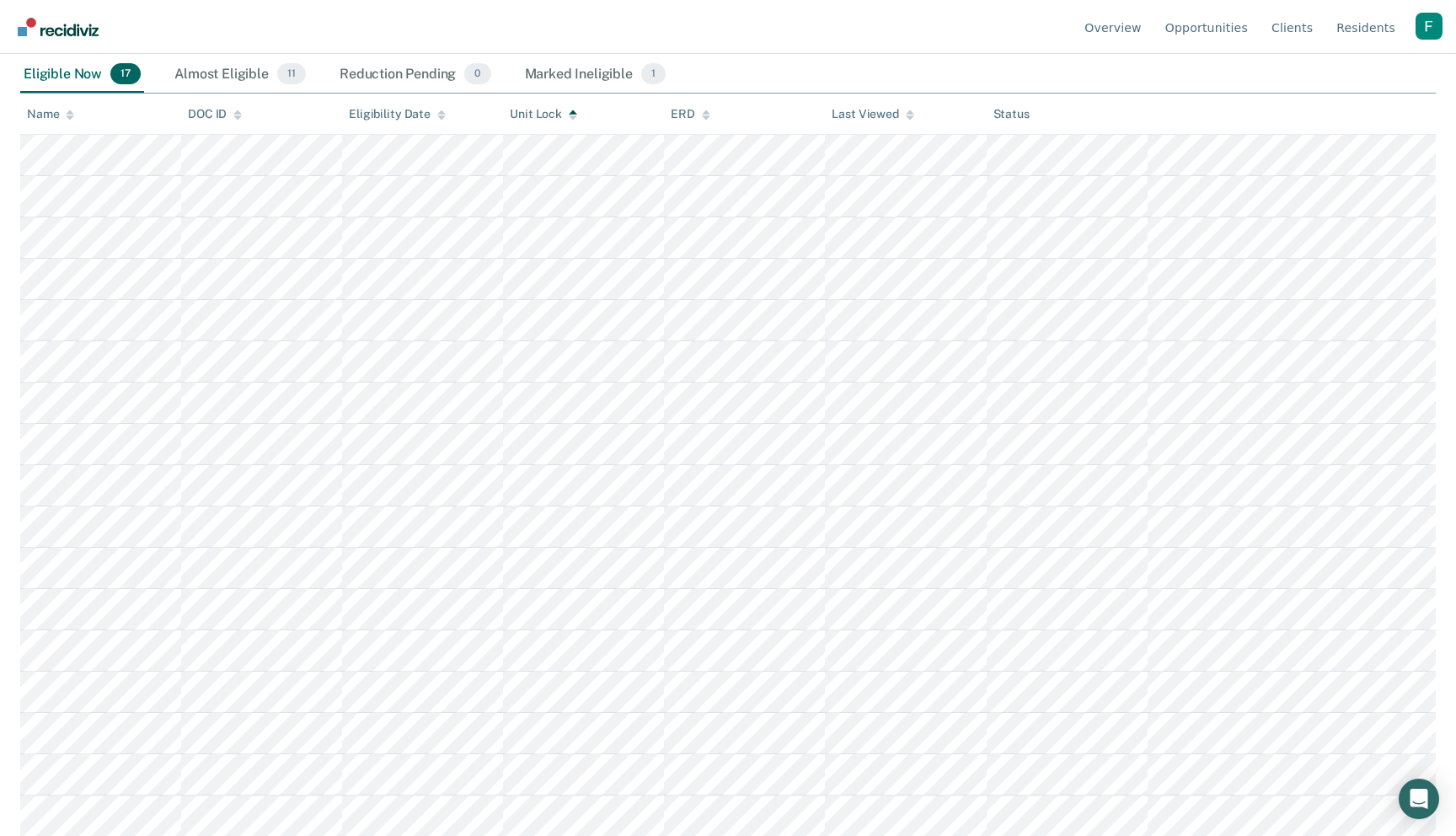
scroll to position [0, 0]
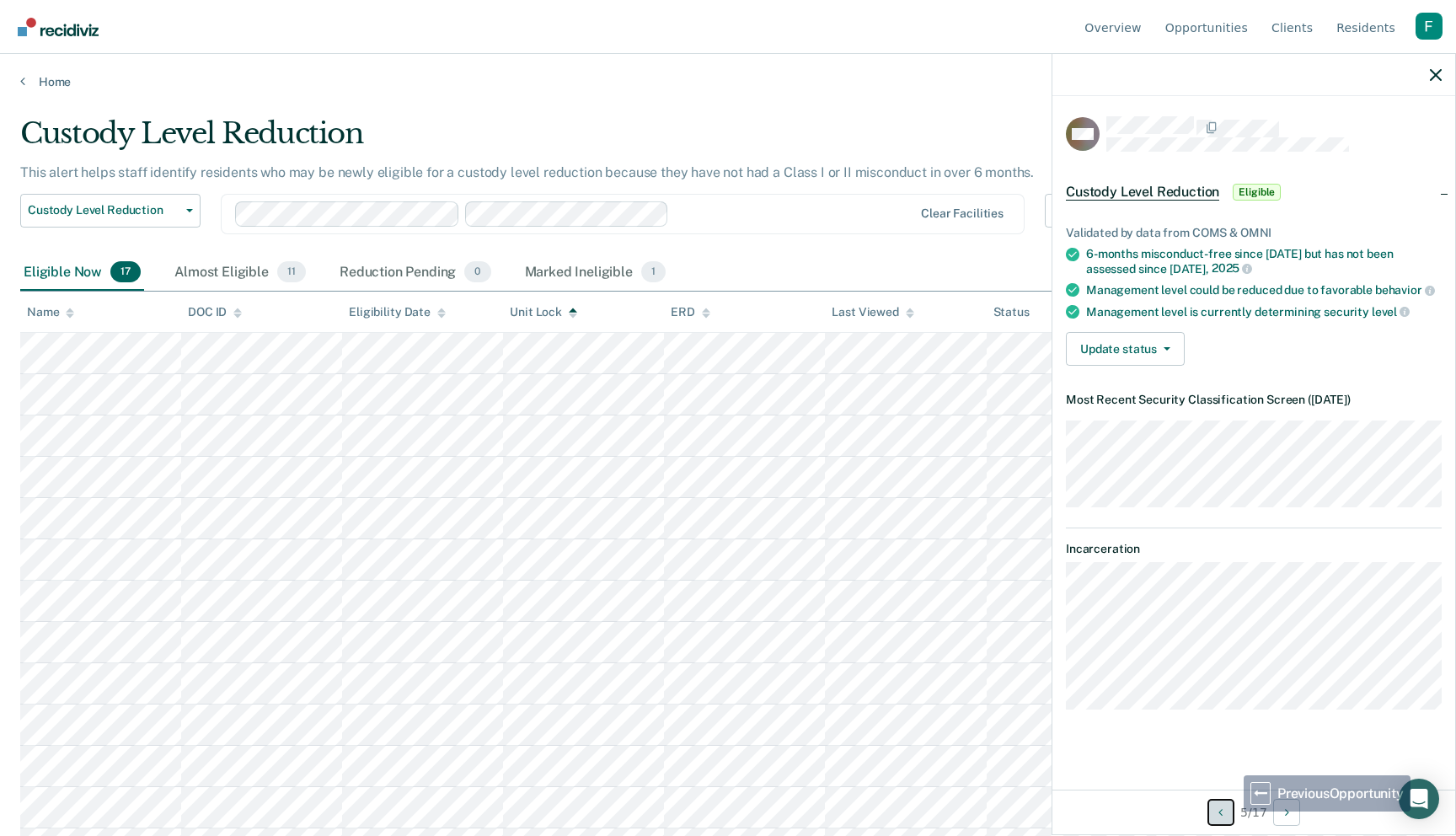
click at [1230, 811] on button "Previous Opportunity" at bounding box center [1221, 812] width 27 height 27
click at [1225, 811] on button "Previous Opportunity" at bounding box center [1221, 812] width 27 height 27
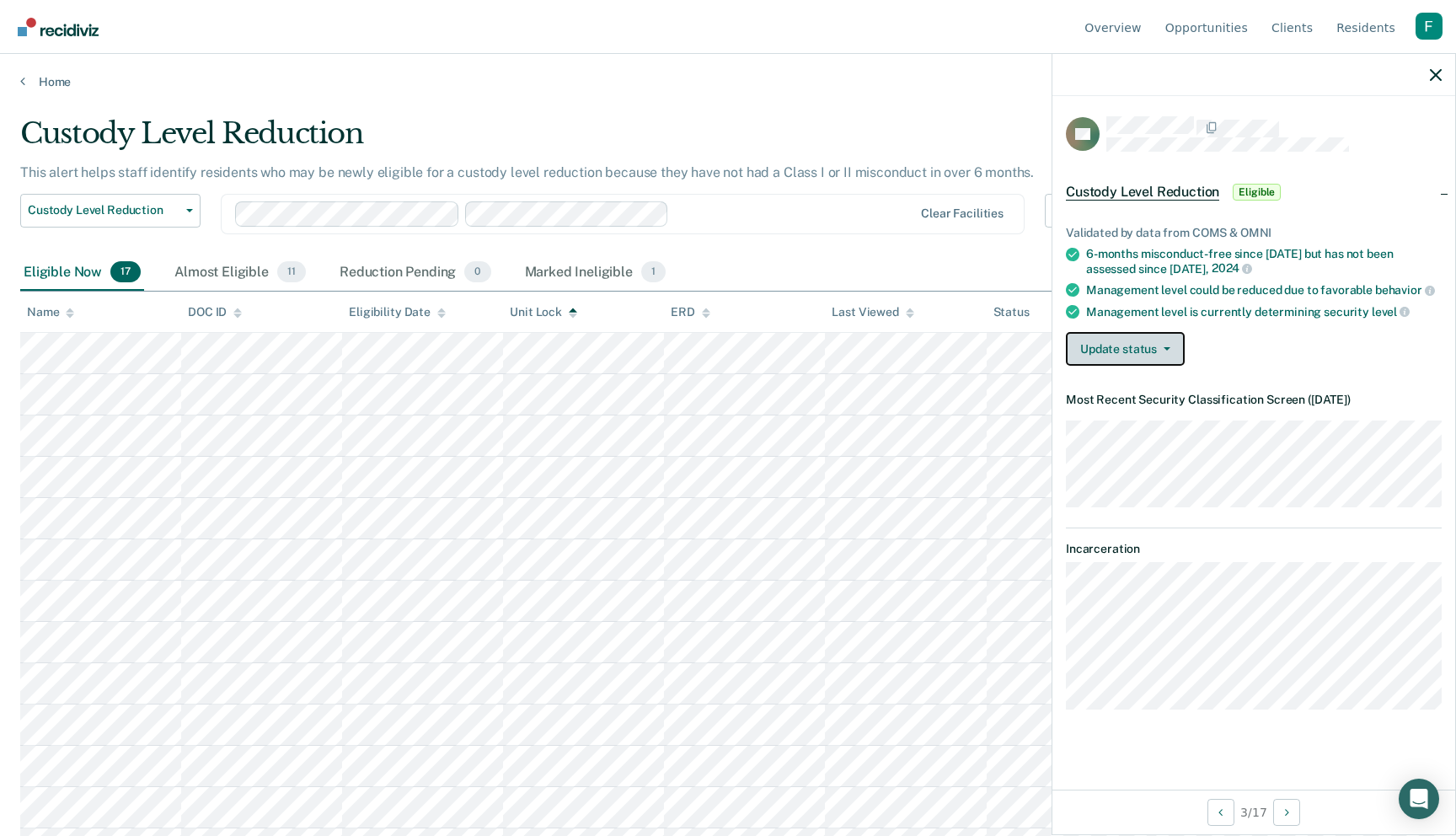
click at [1173, 355] on button "Update status" at bounding box center [1125, 349] width 119 height 34
click at [1148, 340] on button "Update status" at bounding box center [1125, 349] width 119 height 34
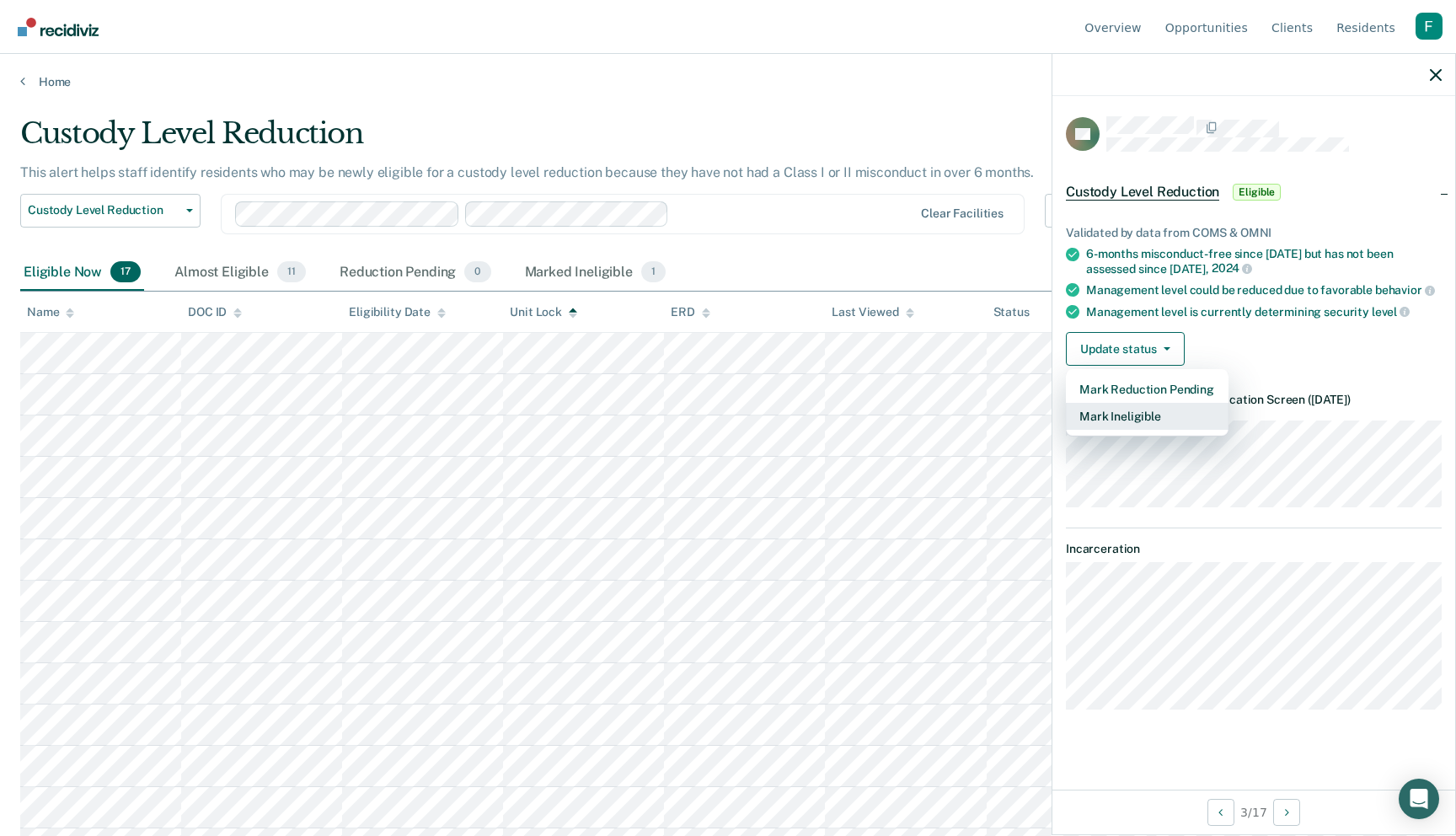
click at [1129, 423] on button "Mark Ineligible" at bounding box center [1147, 416] width 162 height 27
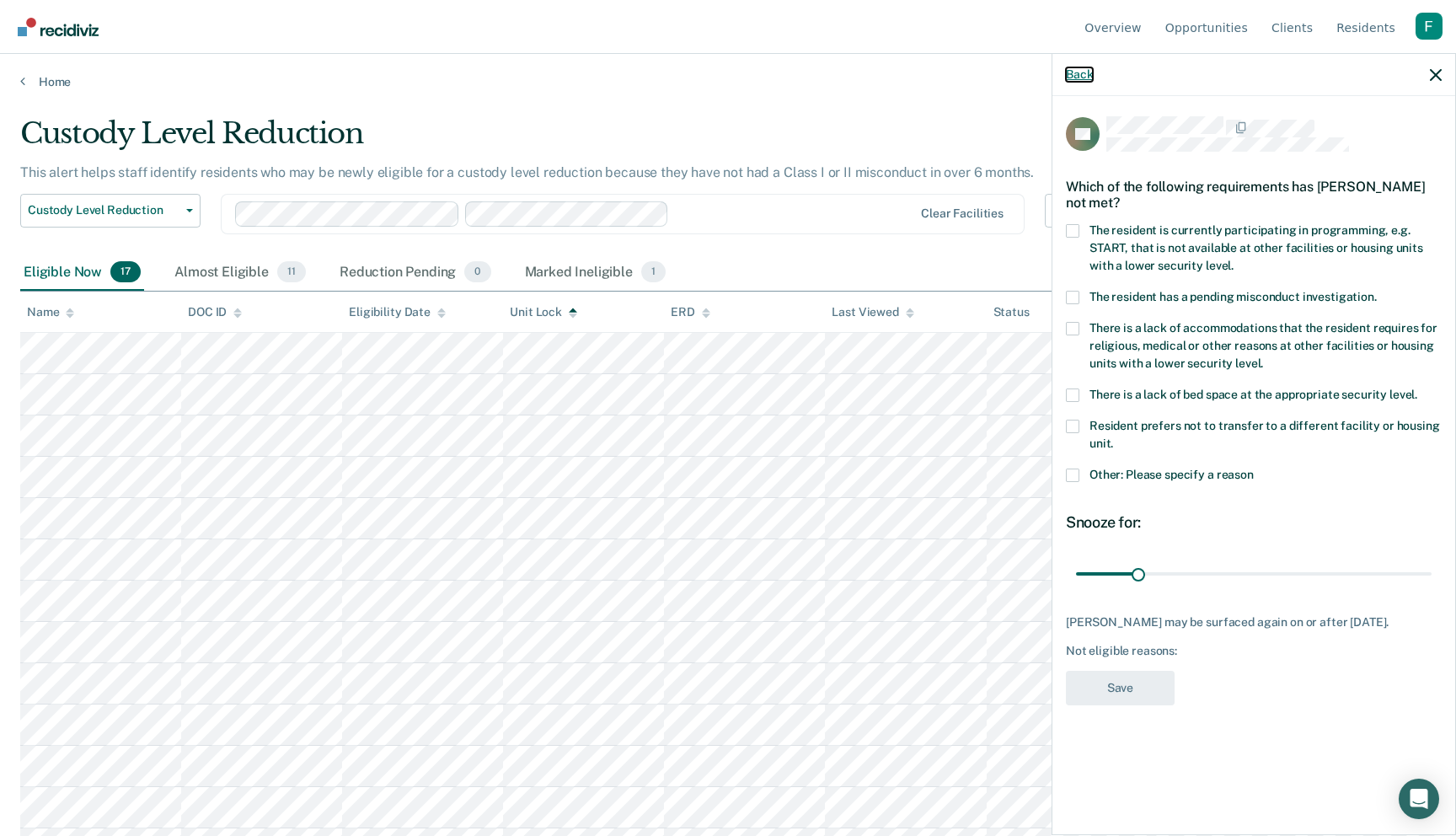
click at [1084, 76] on button "Back" at bounding box center [1079, 74] width 27 height 14
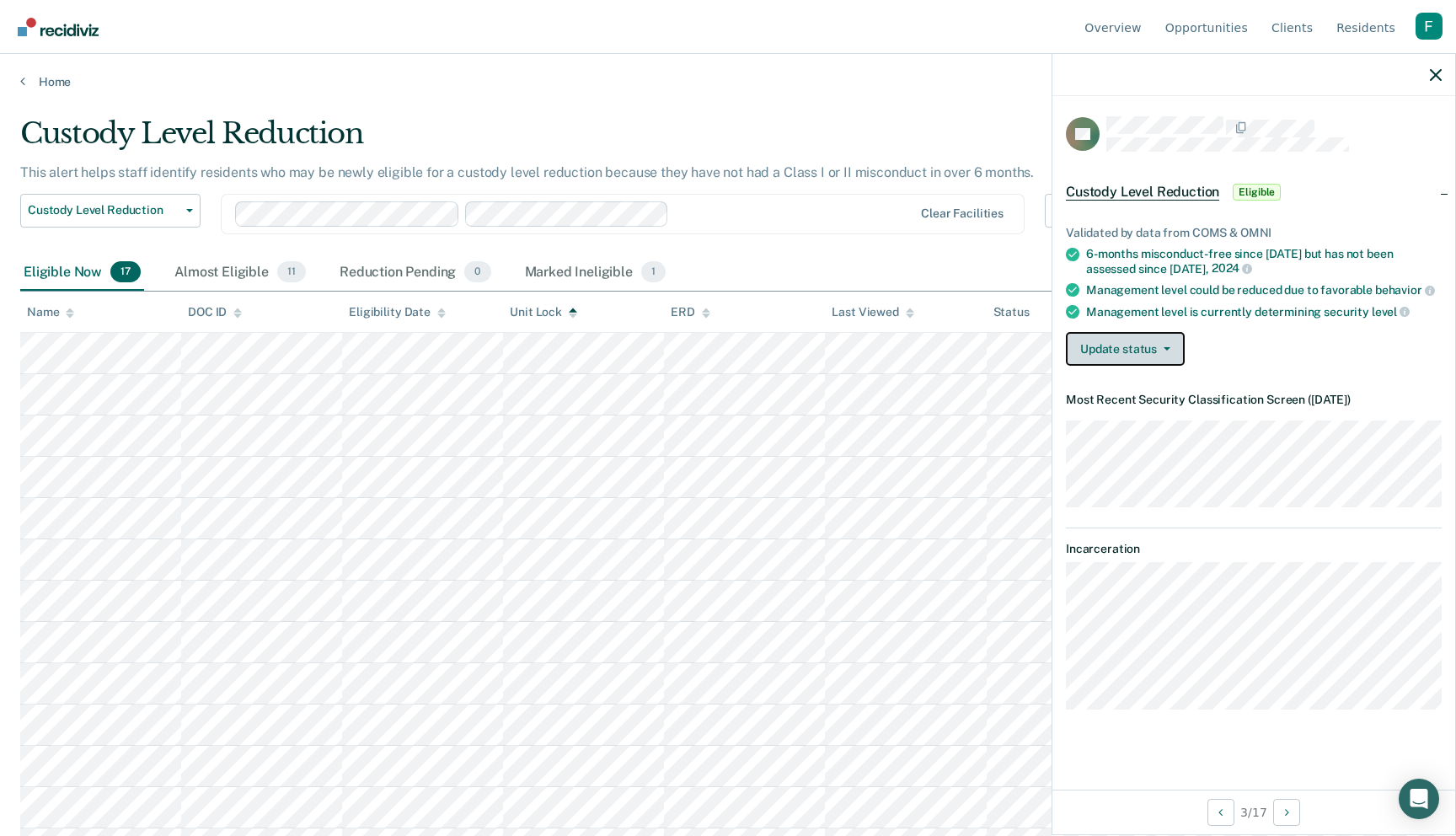
click at [1154, 338] on button "Update status" at bounding box center [1125, 349] width 119 height 34
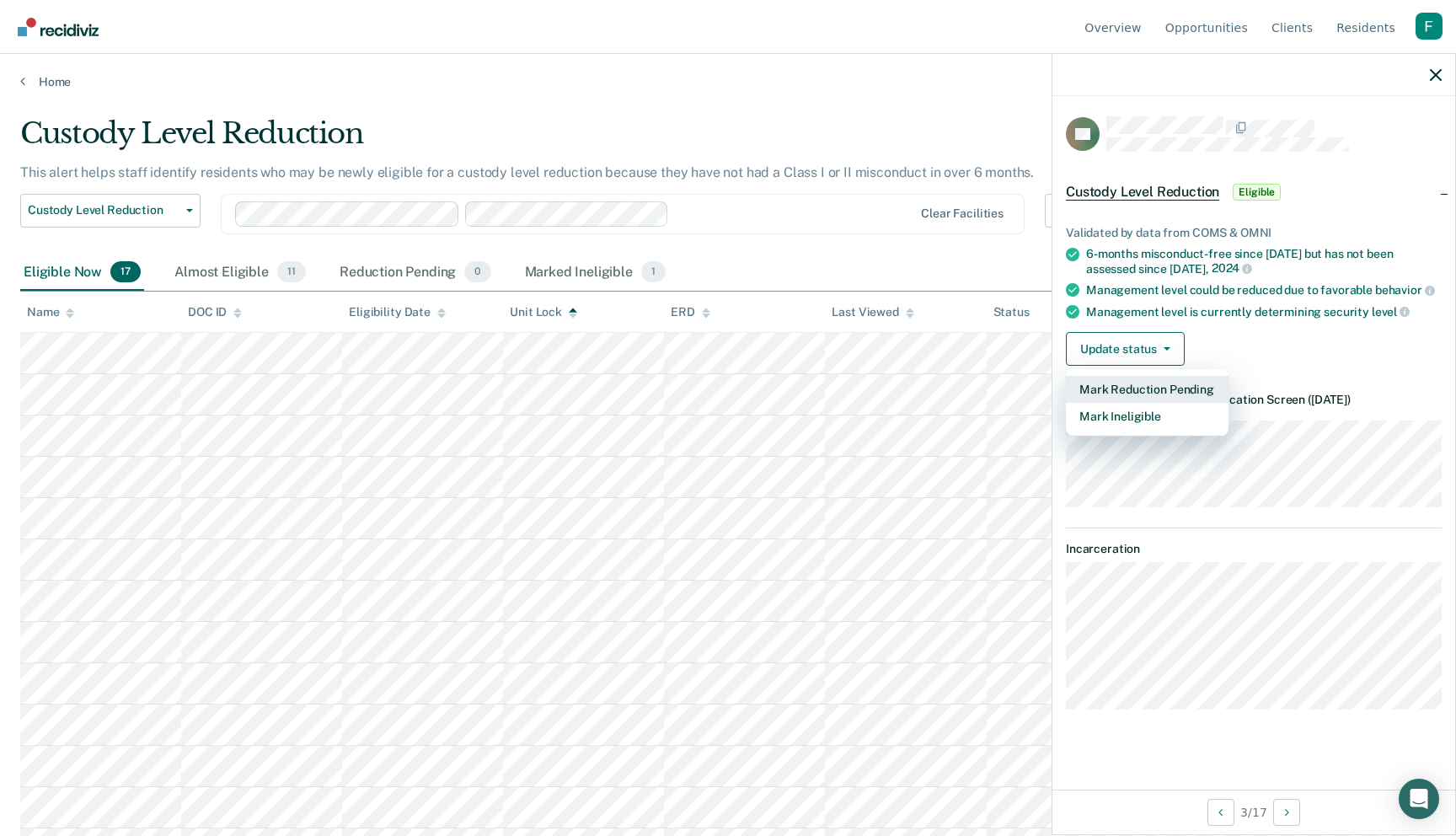
click at [1144, 378] on button "Mark Reduction Pending" at bounding box center [1147, 389] width 162 height 27
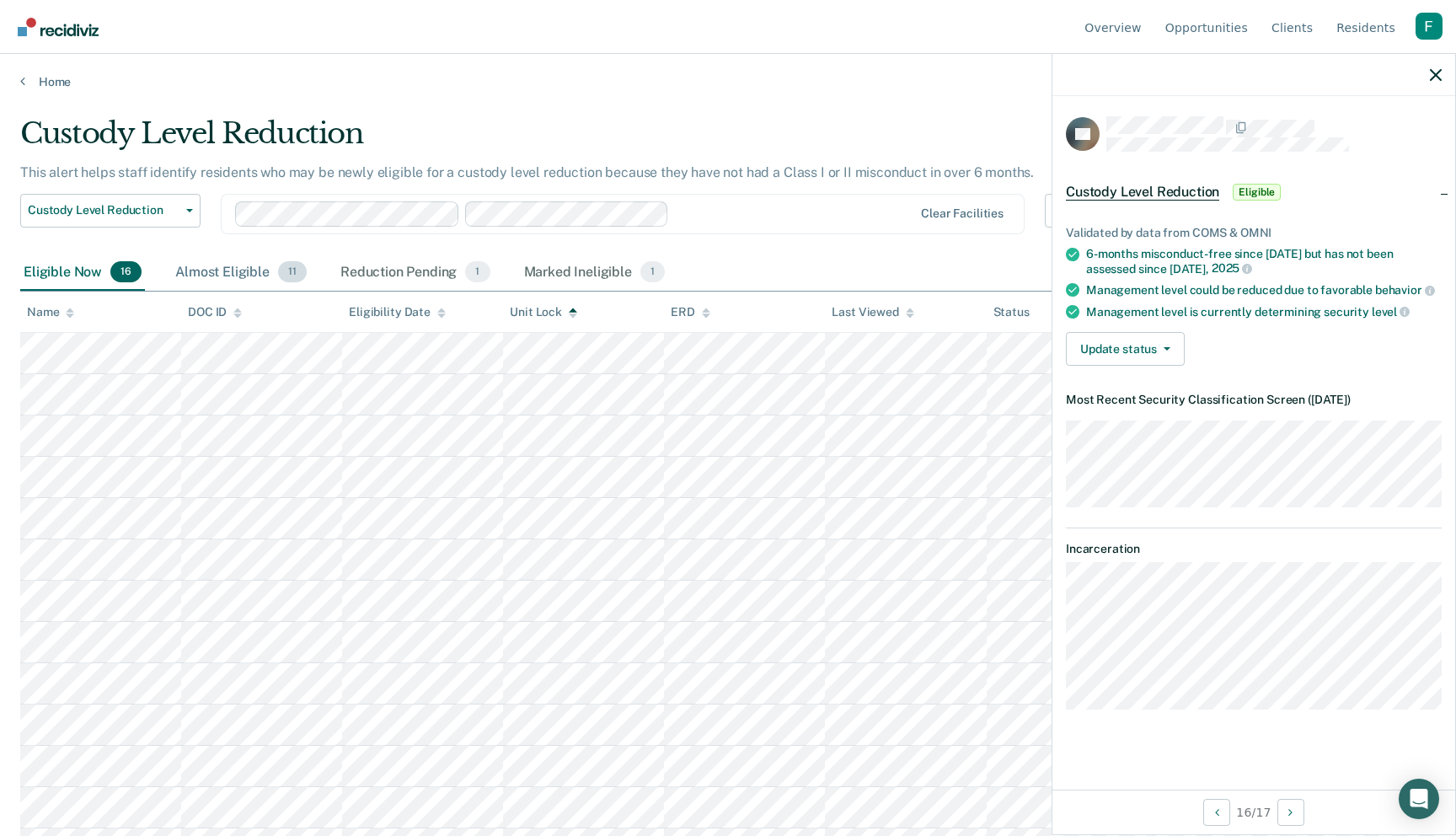
click at [240, 277] on div "Almost Eligible 11" at bounding box center [241, 273] width 138 height 37
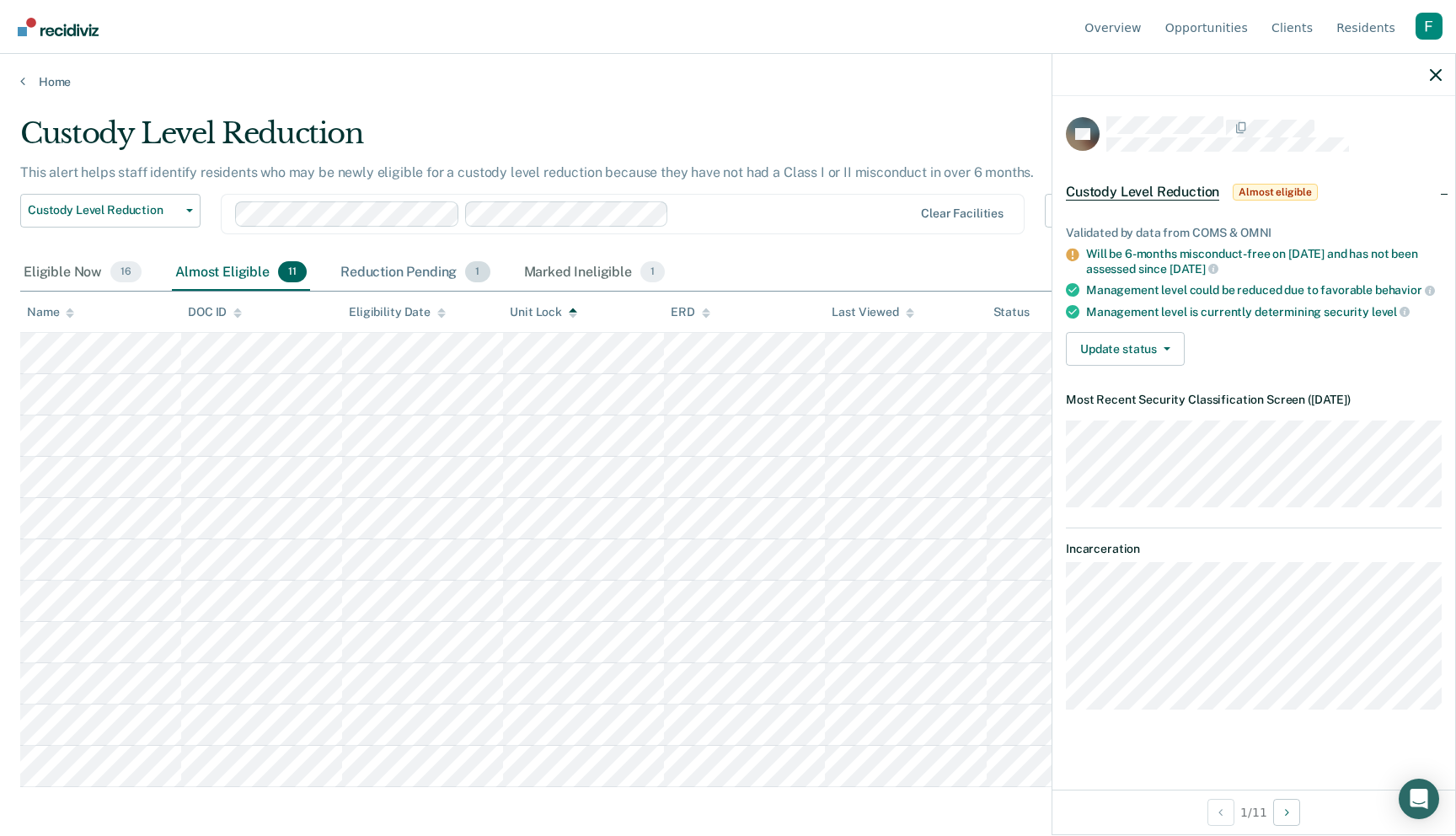
click at [372, 277] on div "Reduction Pending 1" at bounding box center [415, 273] width 157 height 37
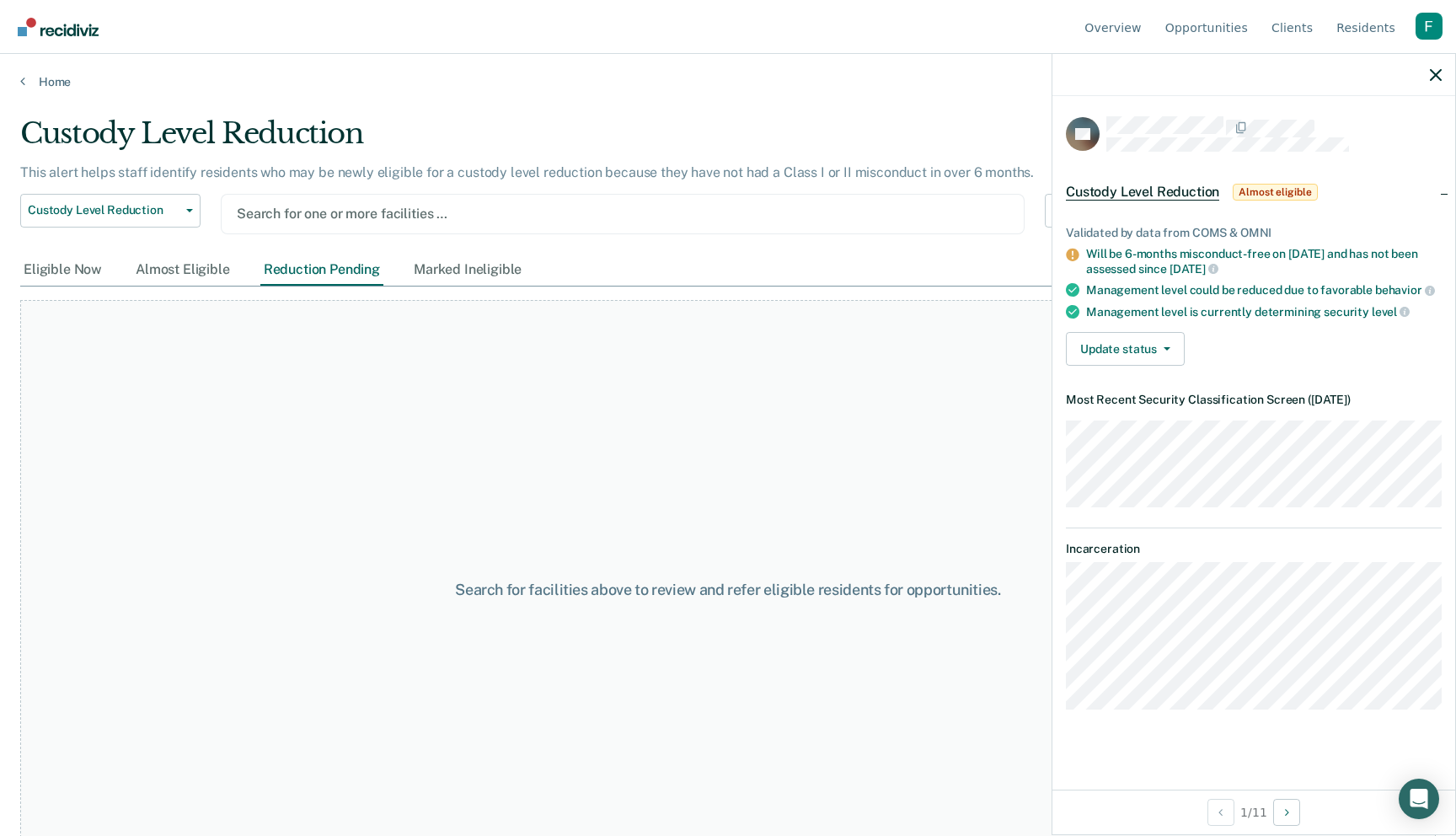
click at [435, 210] on div at bounding box center [623, 213] width 772 height 19
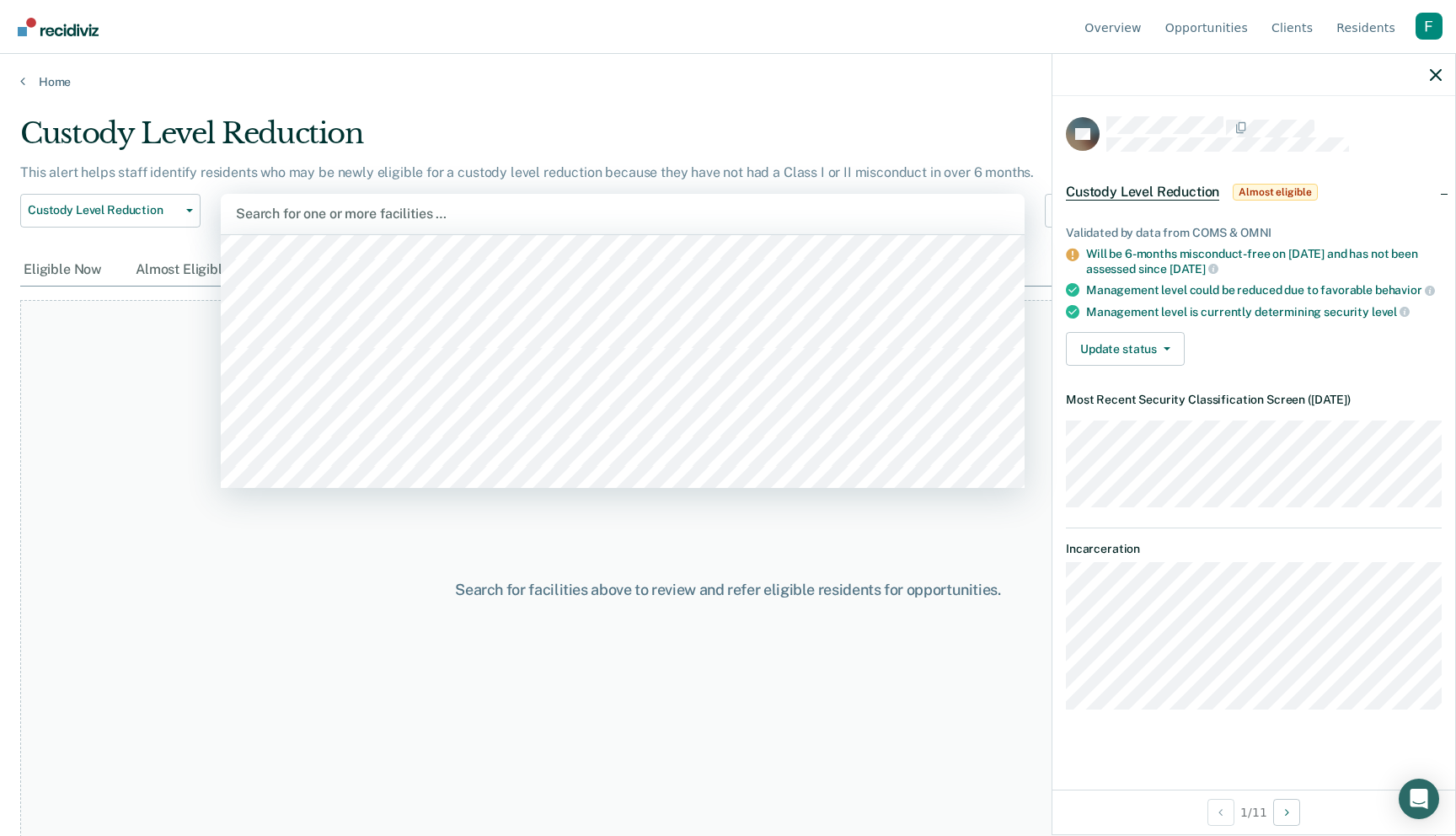
scroll to position [494, 0]
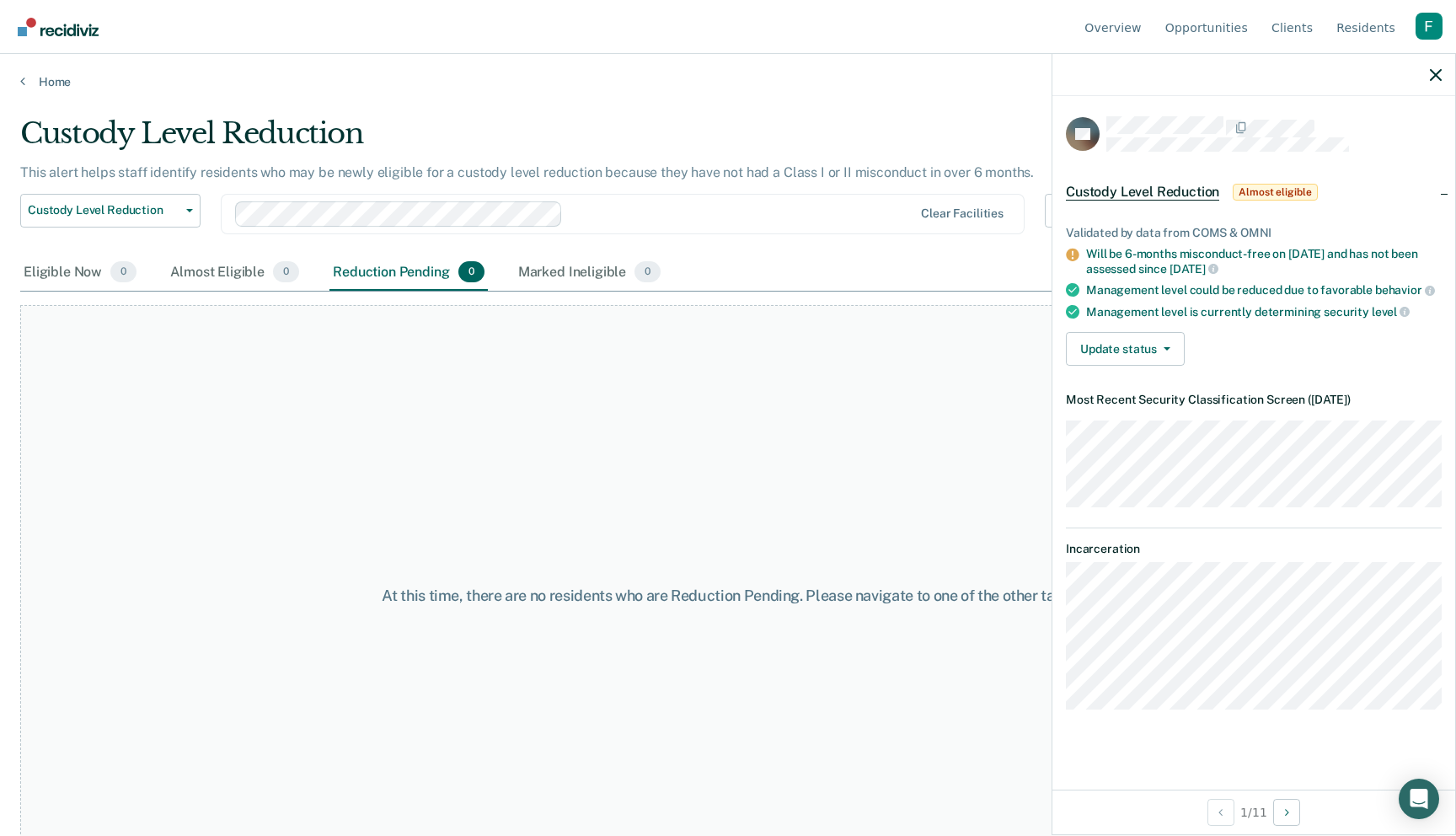
click at [605, 214] on div at bounding box center [740, 213] width 343 height 19
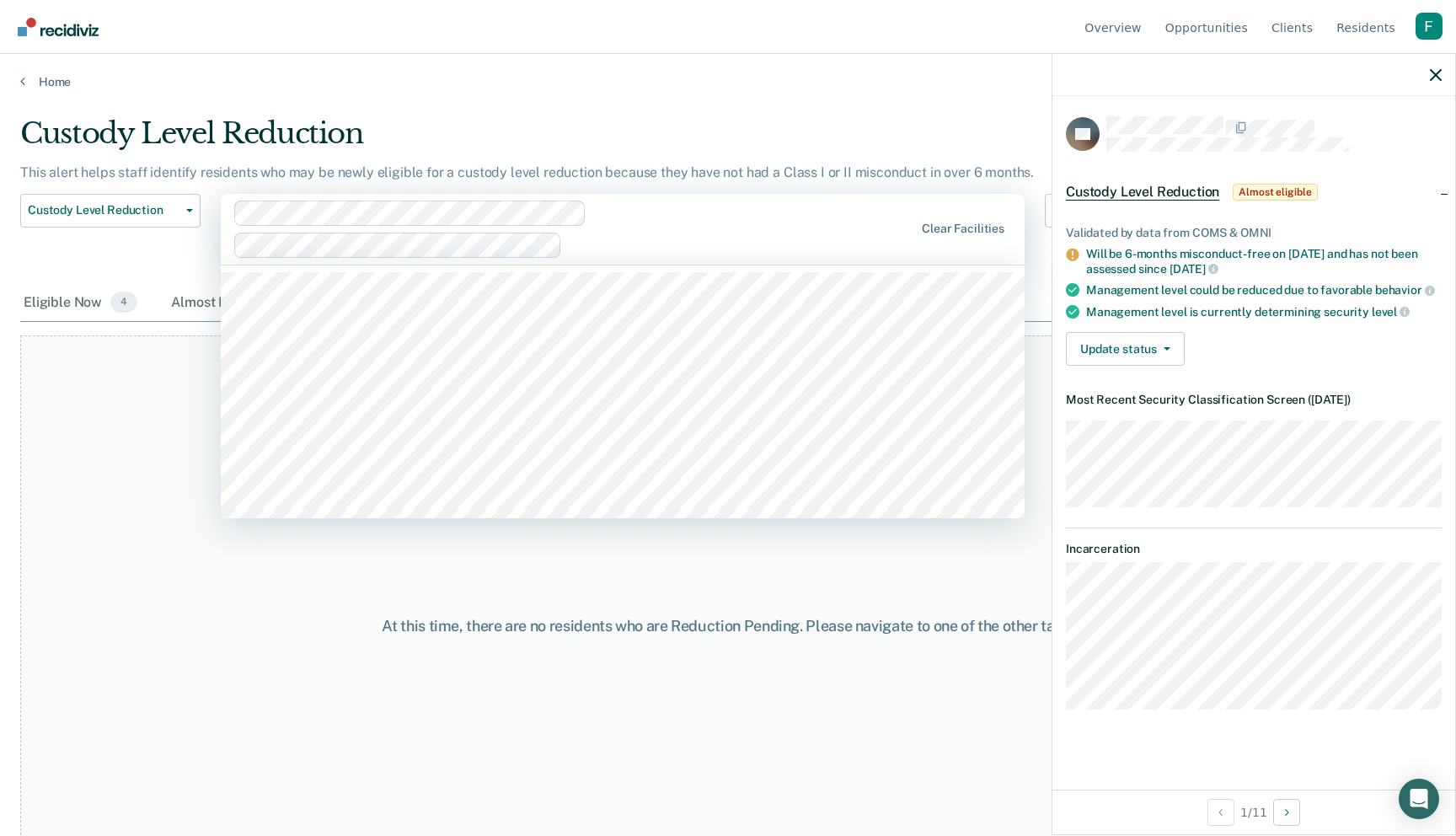
click at [701, 223] on div at bounding box center [575, 228] width 680 height 57
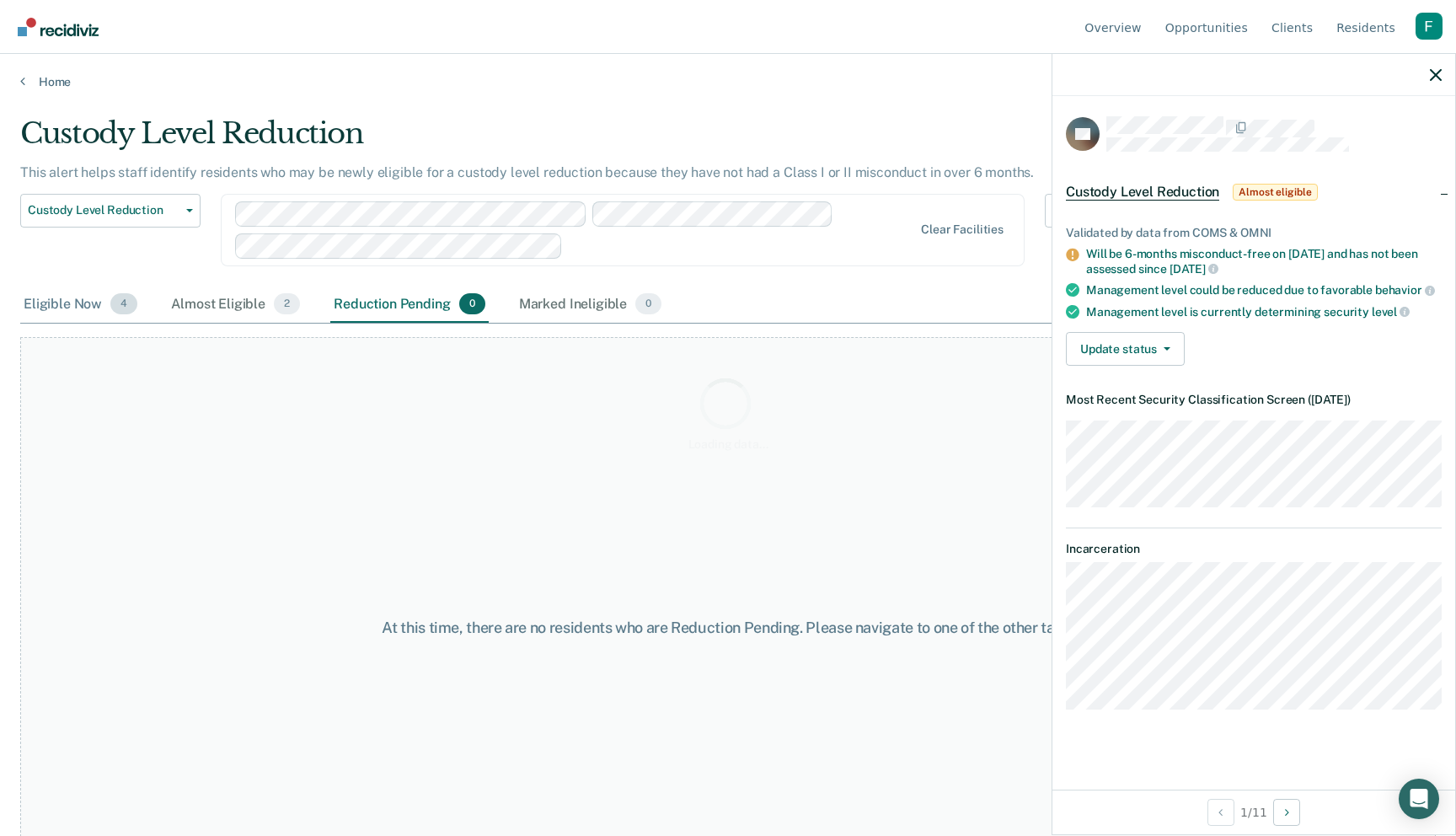
click at [115, 308] on div "Custody Level Reduction This alert helps staff identify residents who may be ne…" at bounding box center [728, 413] width 1415 height 593
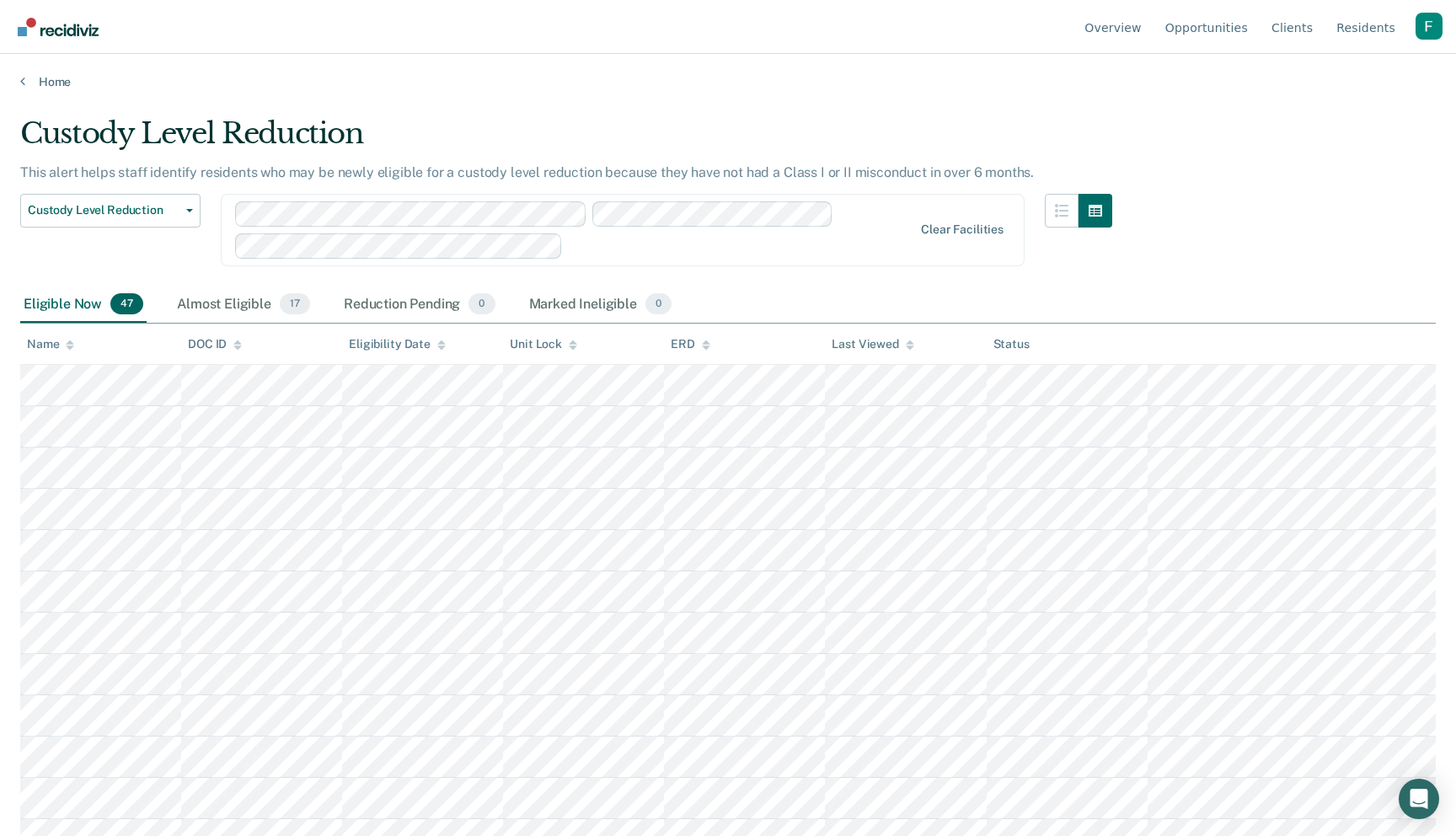
click at [113, 305] on span "47" at bounding box center [126, 304] width 33 height 22
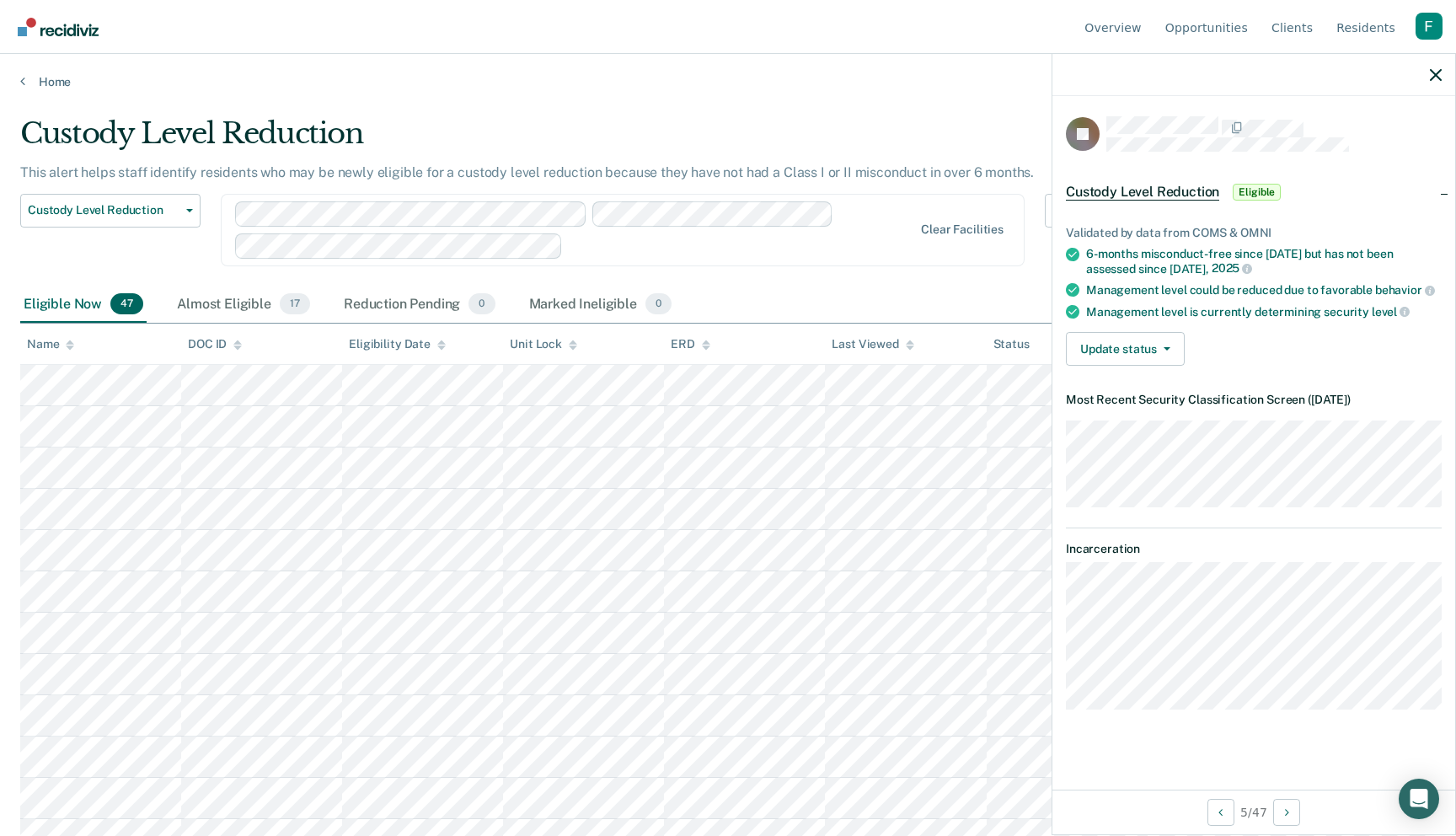
click at [576, 346] on icon at bounding box center [573, 345] width 9 height 11
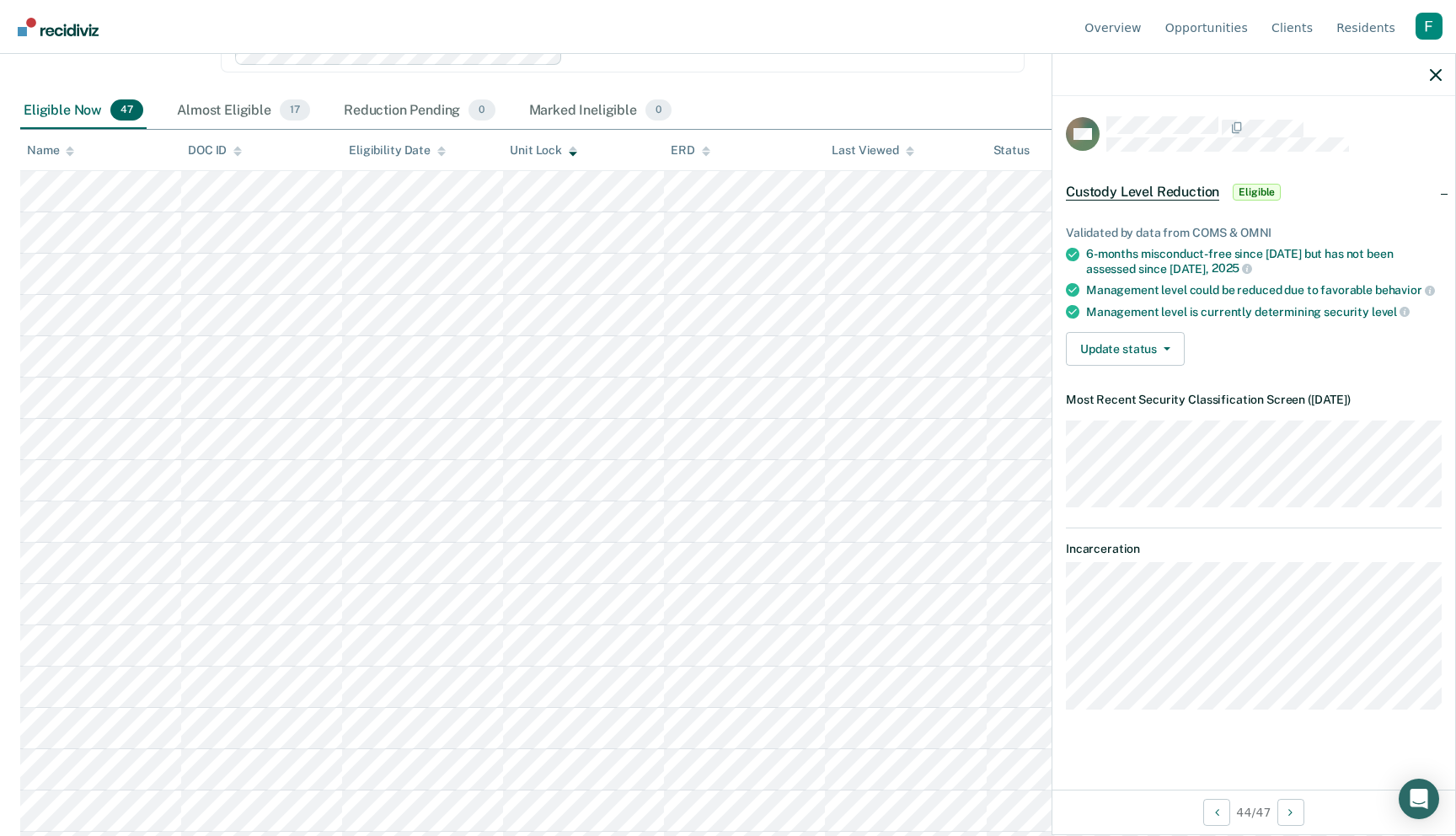
scroll to position [0, 0]
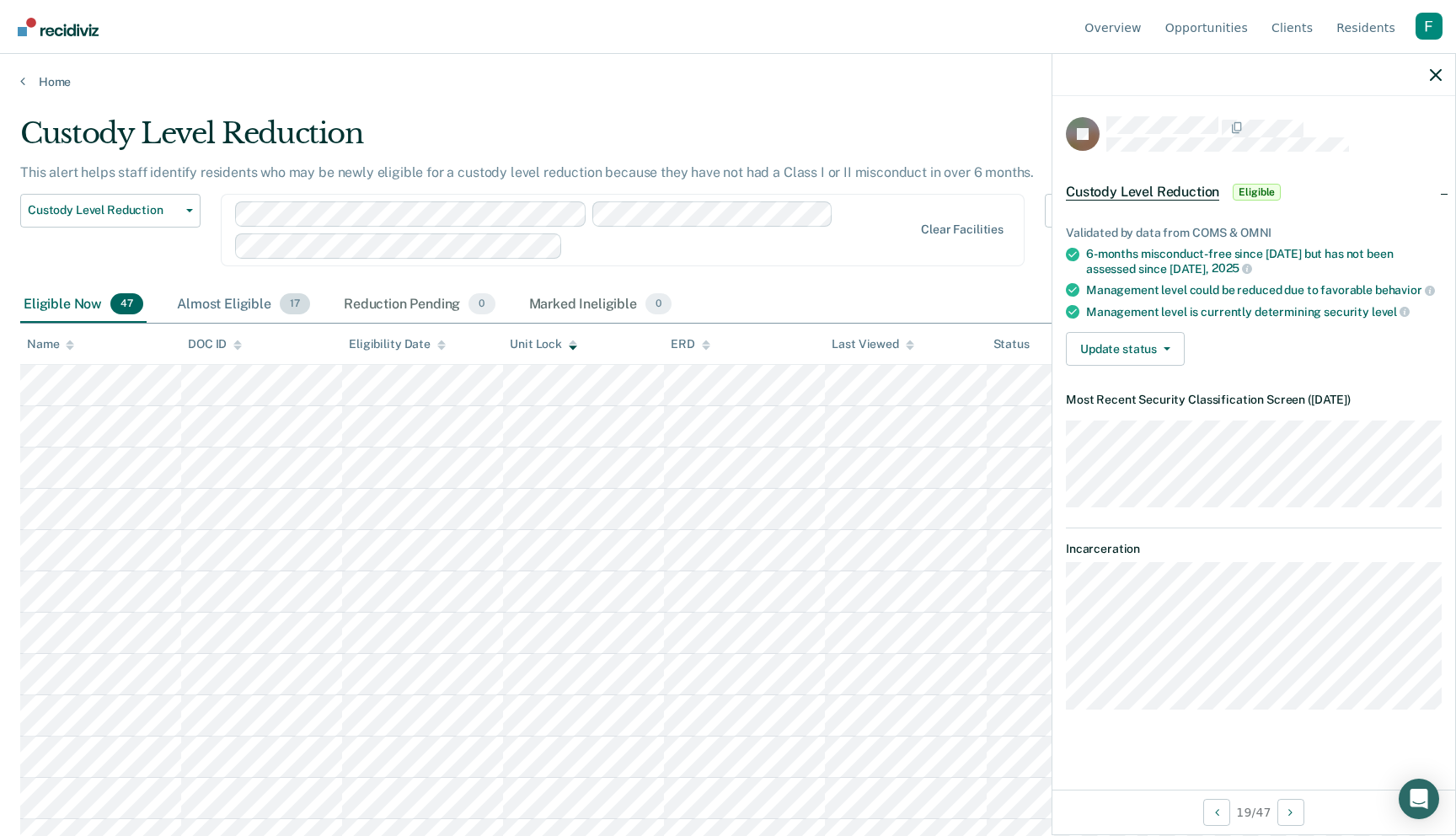
click at [275, 311] on div "Almost Eligible 17" at bounding box center [243, 305] width 140 height 37
click at [1122, 364] on div "Validated by data from COMS & OMNI 6-months misconduct-free since [DATE] but ha…" at bounding box center [1253, 289] width 403 height 181
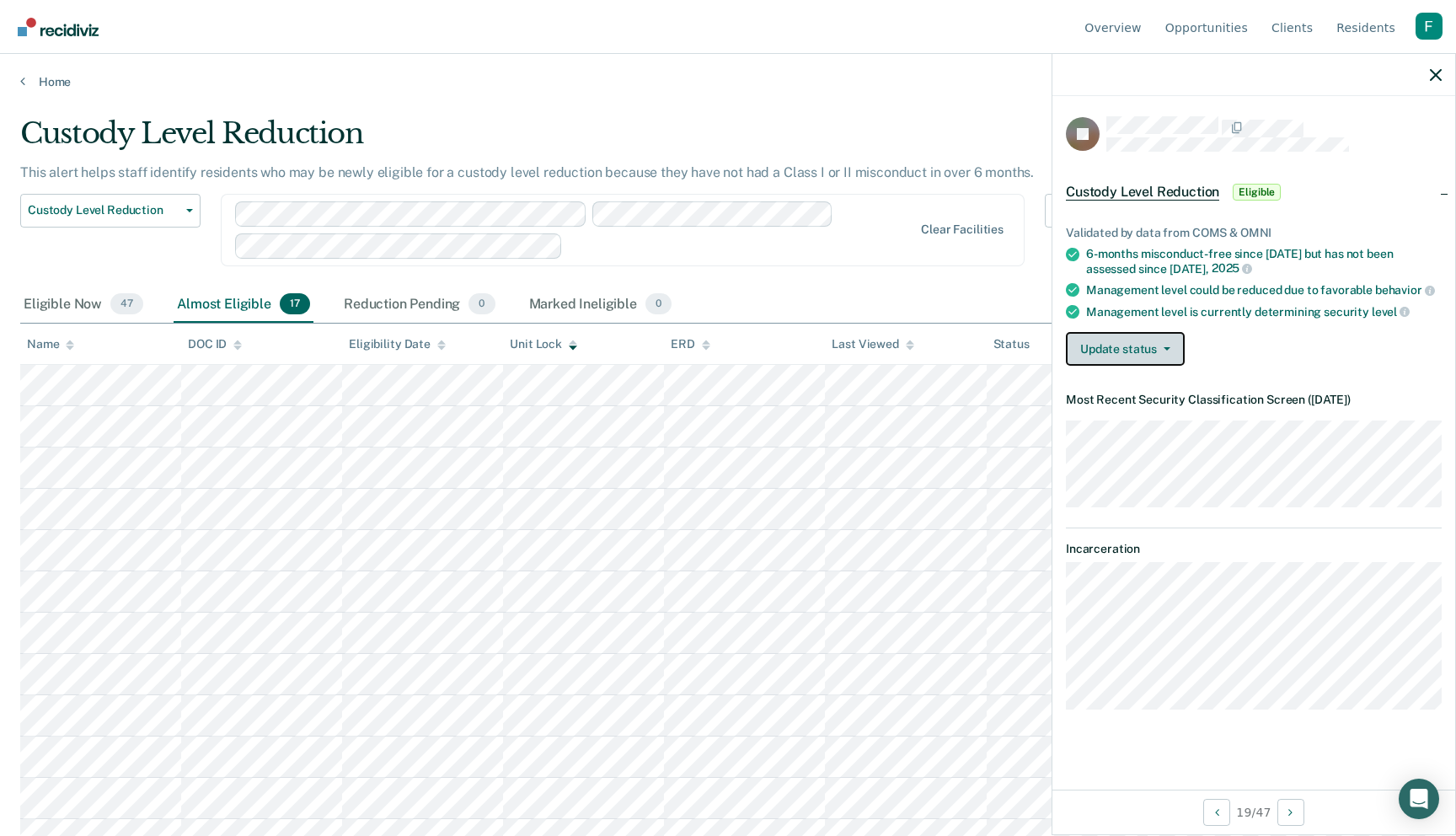
click at [1124, 348] on button "Update status" at bounding box center [1125, 349] width 119 height 34
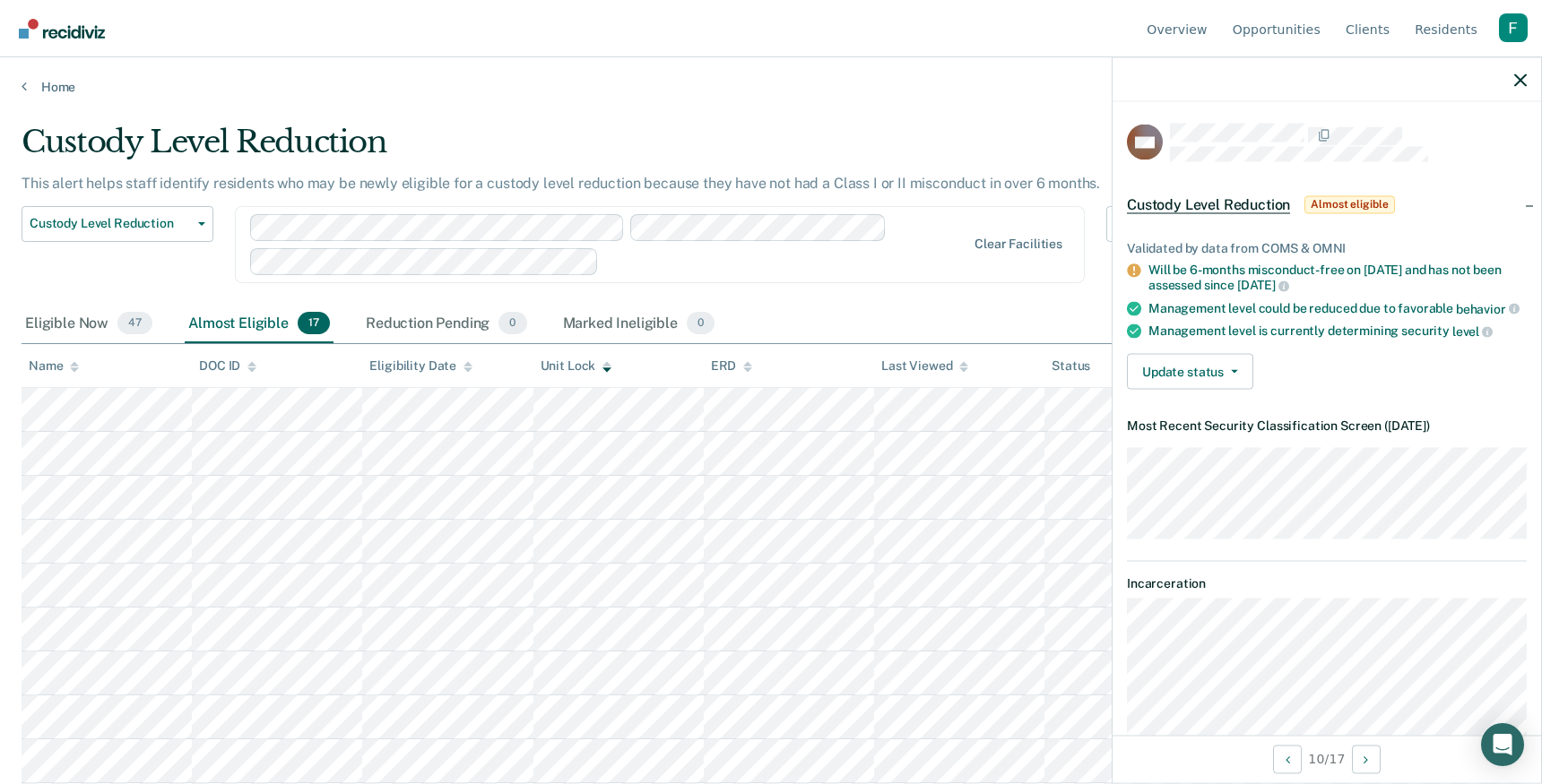
click at [1353, 206] on span "Almost eligible" at bounding box center [1350, 204] width 90 height 18
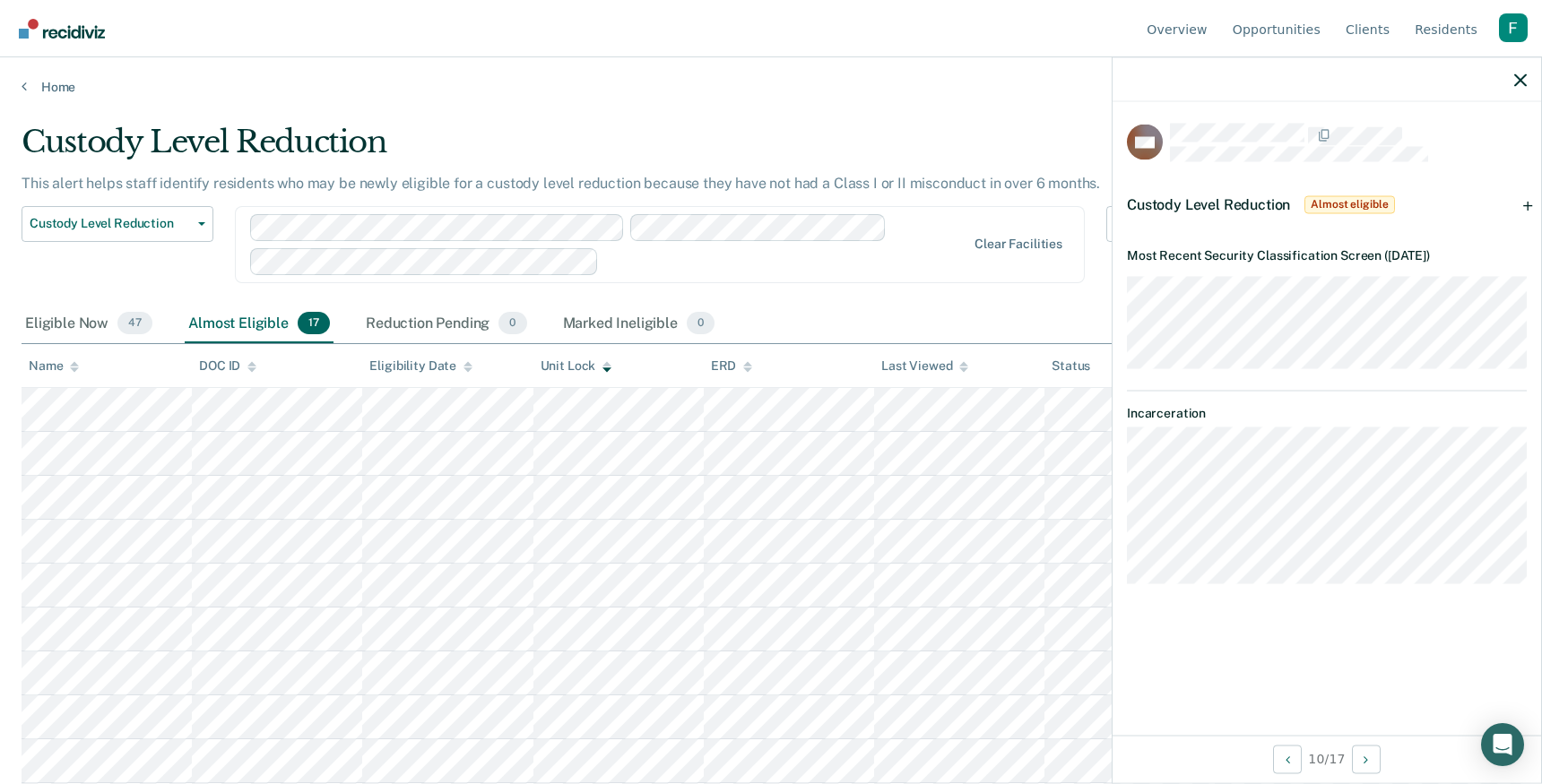
click at [1353, 206] on span "Almost eligible" at bounding box center [1350, 204] width 90 height 18
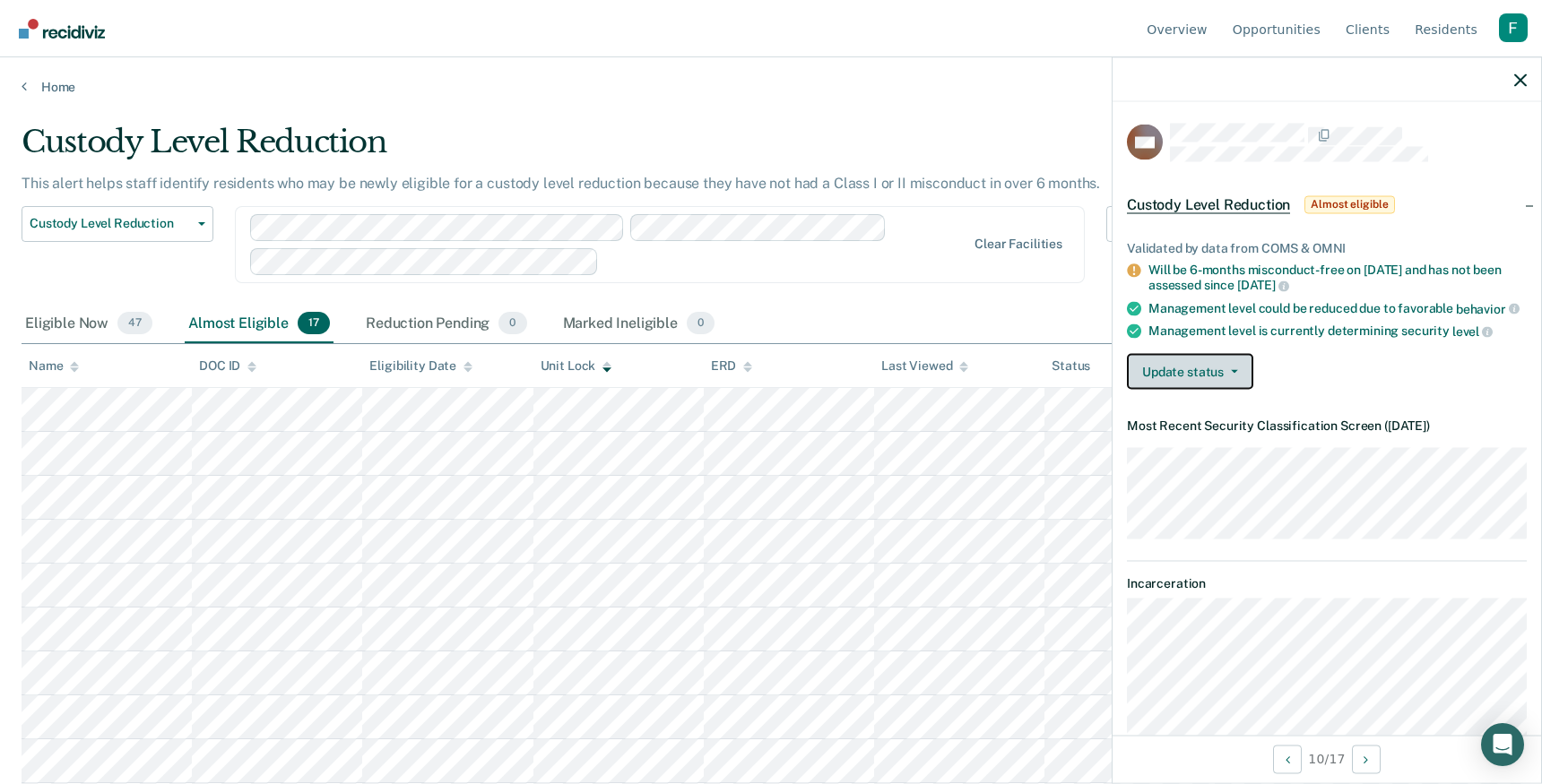
click at [1182, 358] on button "Update status" at bounding box center [1189, 371] width 127 height 36
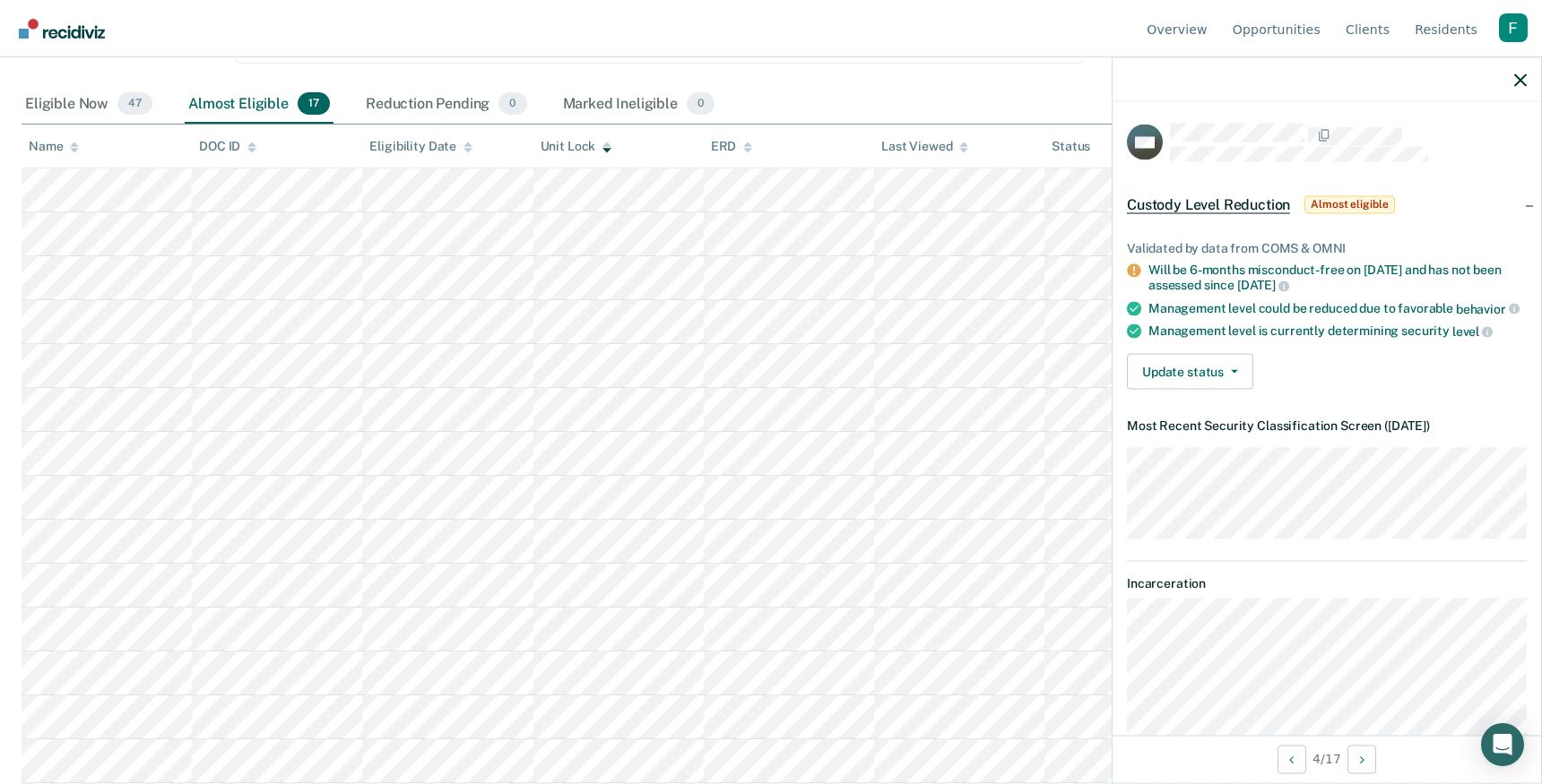
scroll to position [212, 0]
click at [457, 113] on div "Reduction Pending 0" at bounding box center [446, 113] width 169 height 39
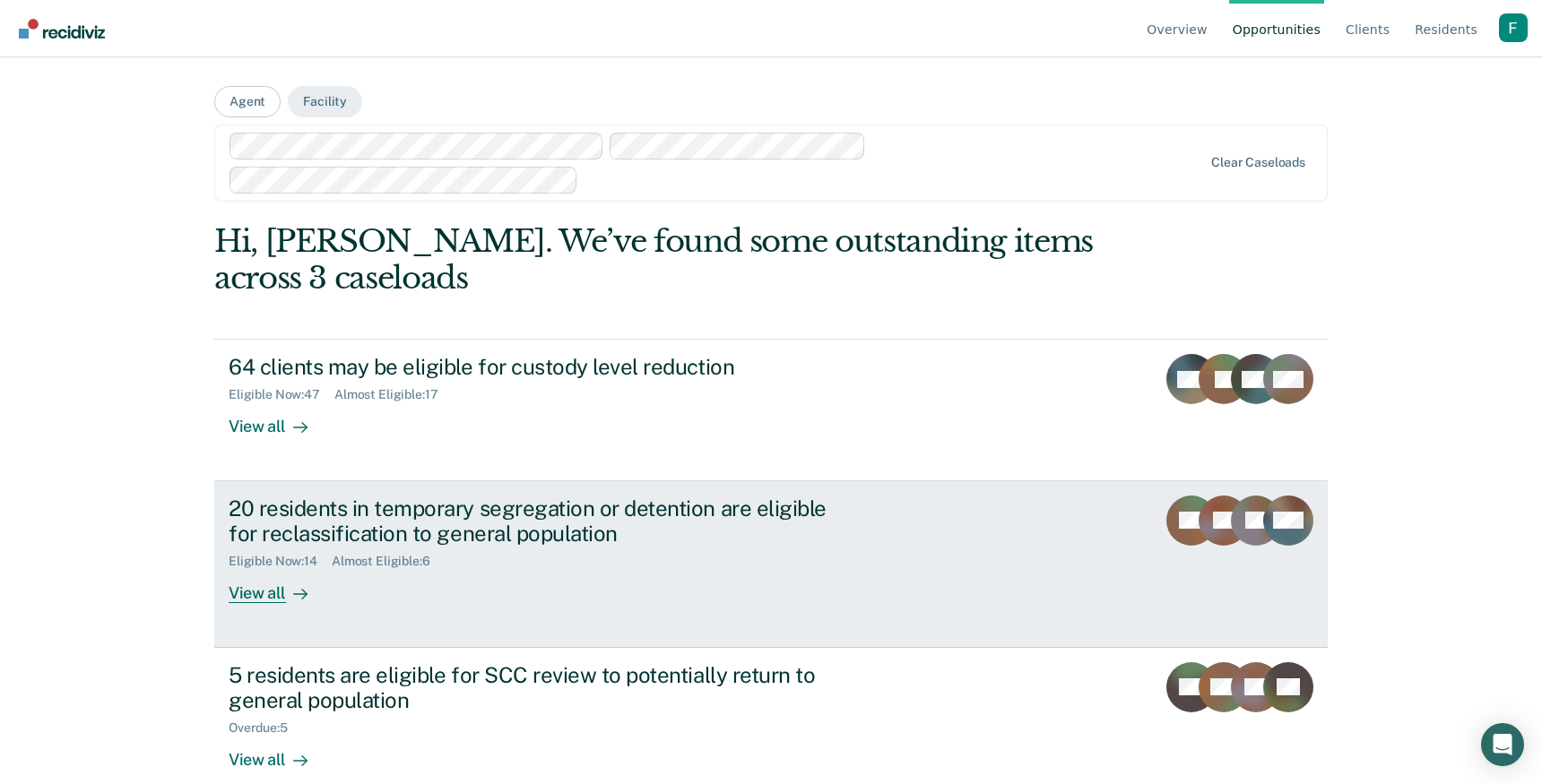
click at [423, 596] on div "20 residents in temporary segregation or detention are eligible for reclassific…" at bounding box center [565, 550] width 673 height 109
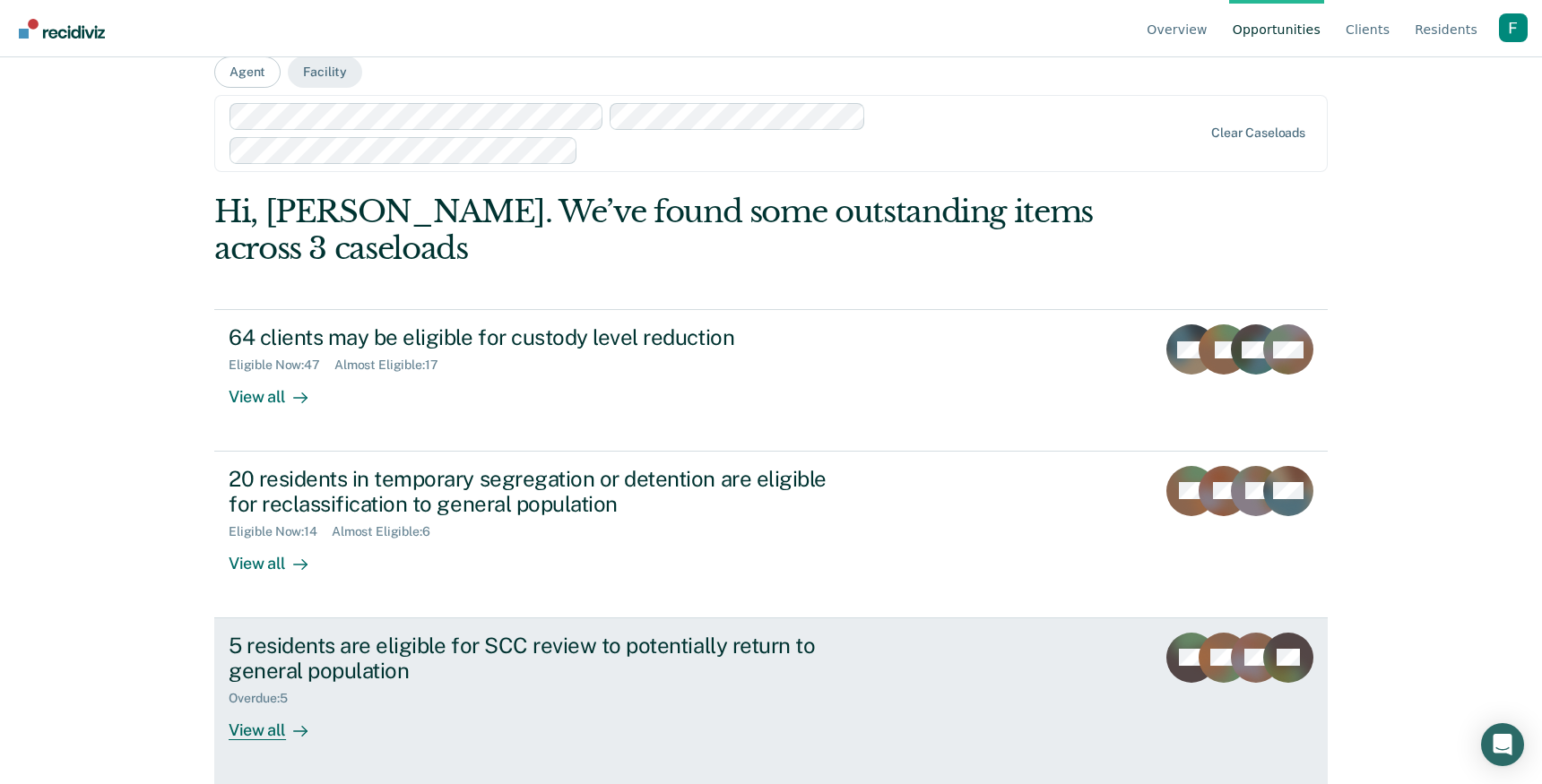
click at [757, 669] on div "5 residents are eligible for SCC review to potentially return to general popula…" at bounding box center [543, 658] width 629 height 52
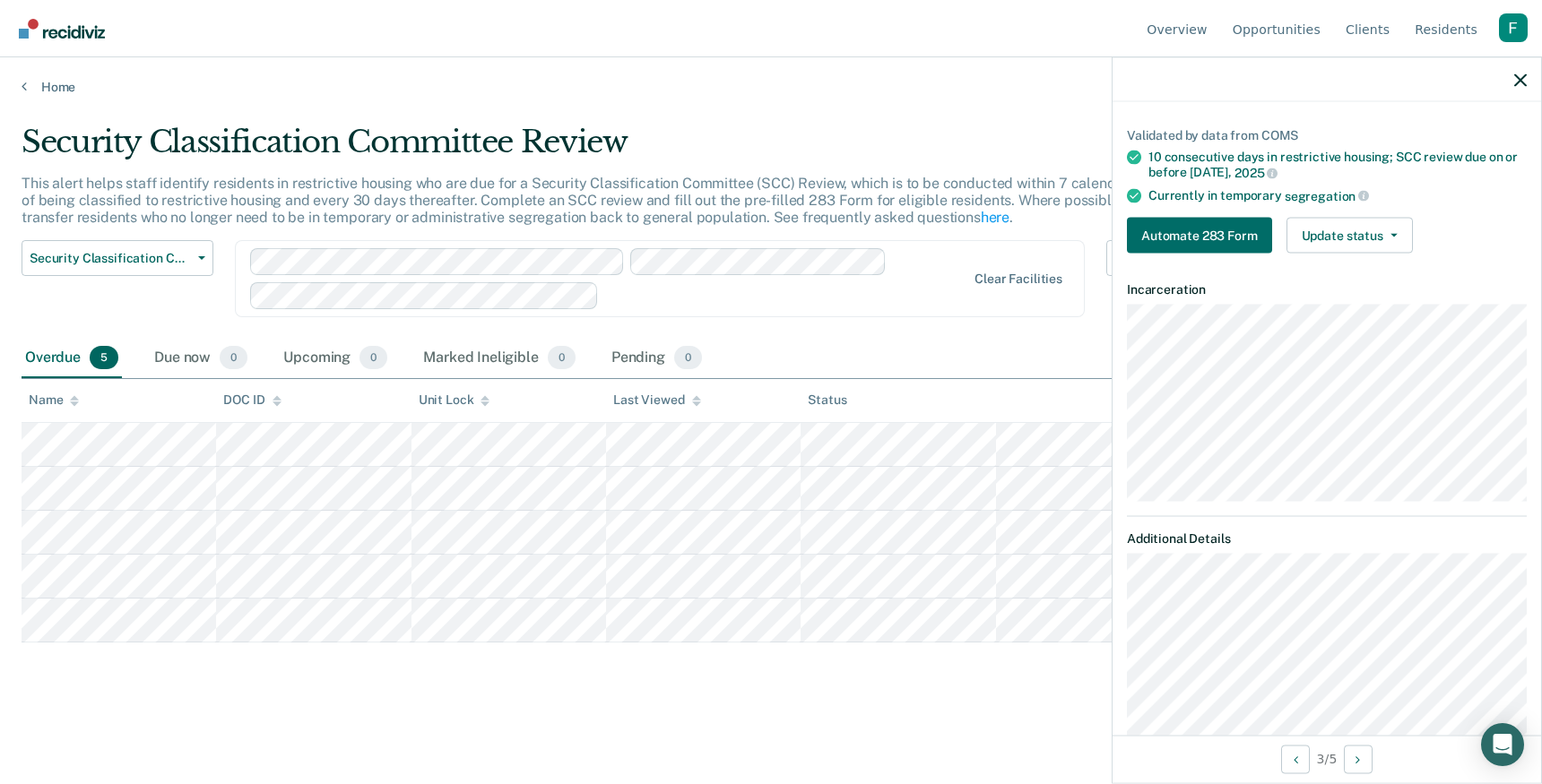
scroll to position [88, 0]
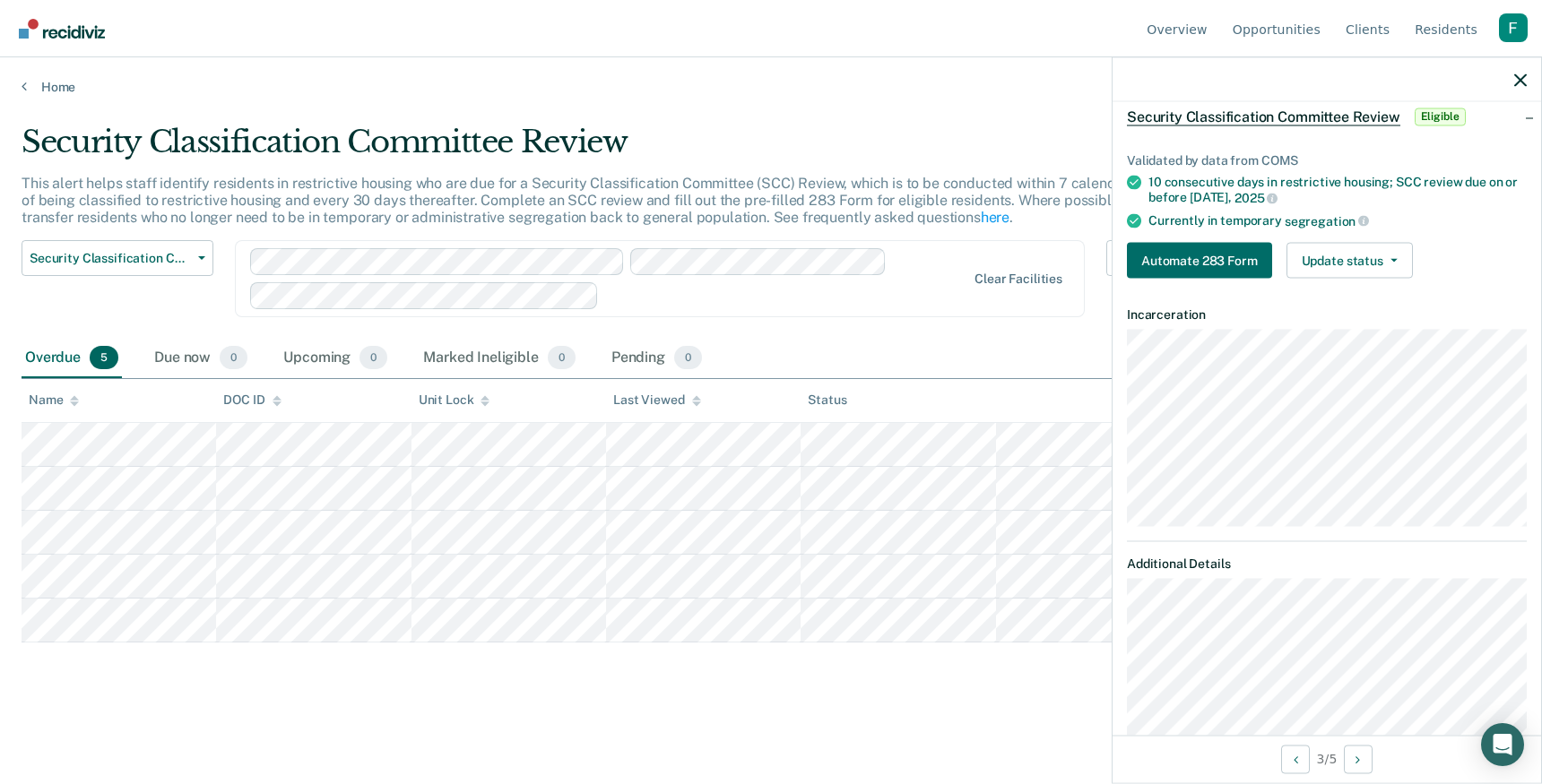
click at [1512, 23] on div "Profile dropdown button" at bounding box center [1513, 27] width 29 height 29
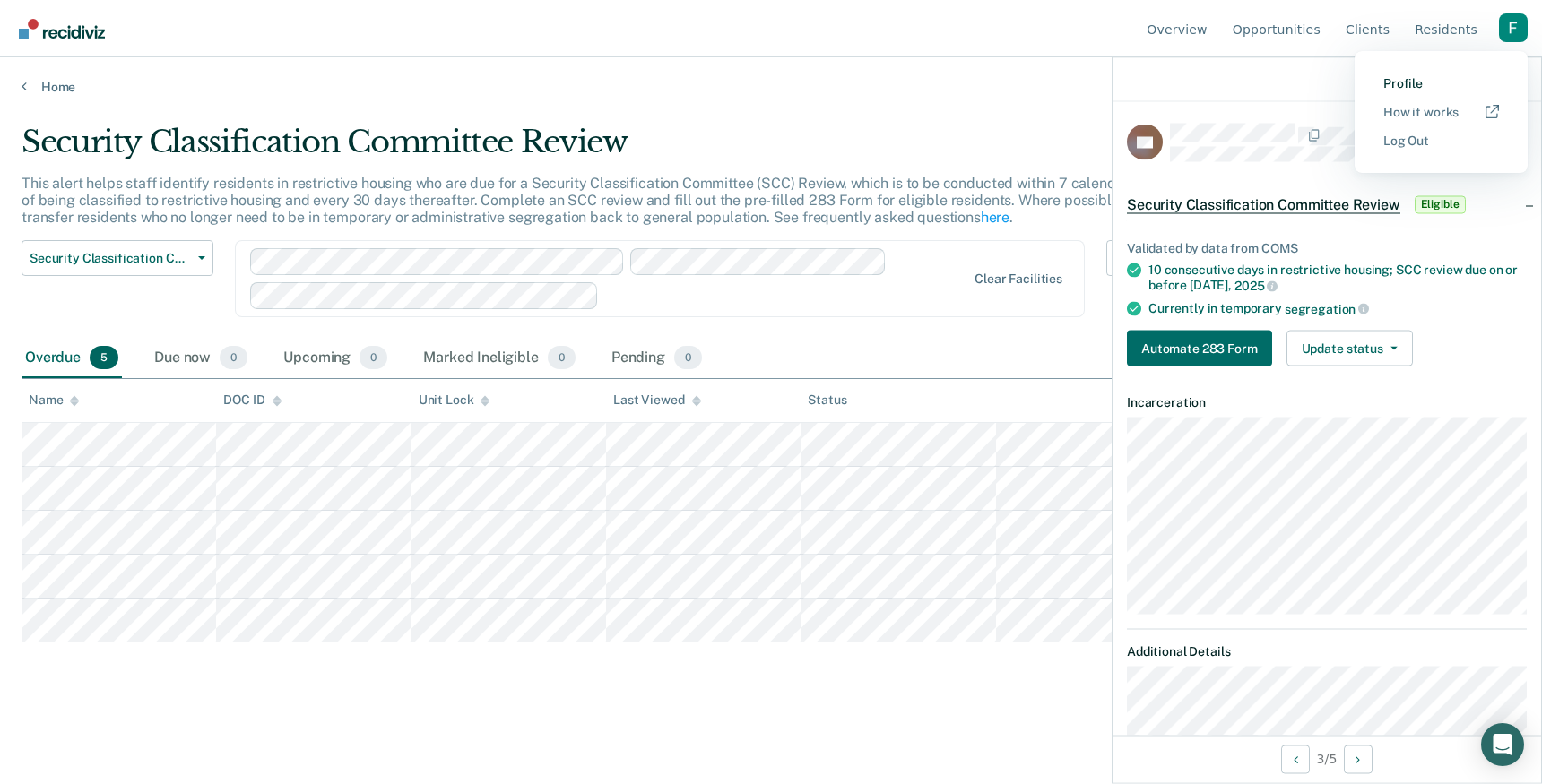
click at [1412, 83] on link "Profile" at bounding box center [1441, 83] width 115 height 15
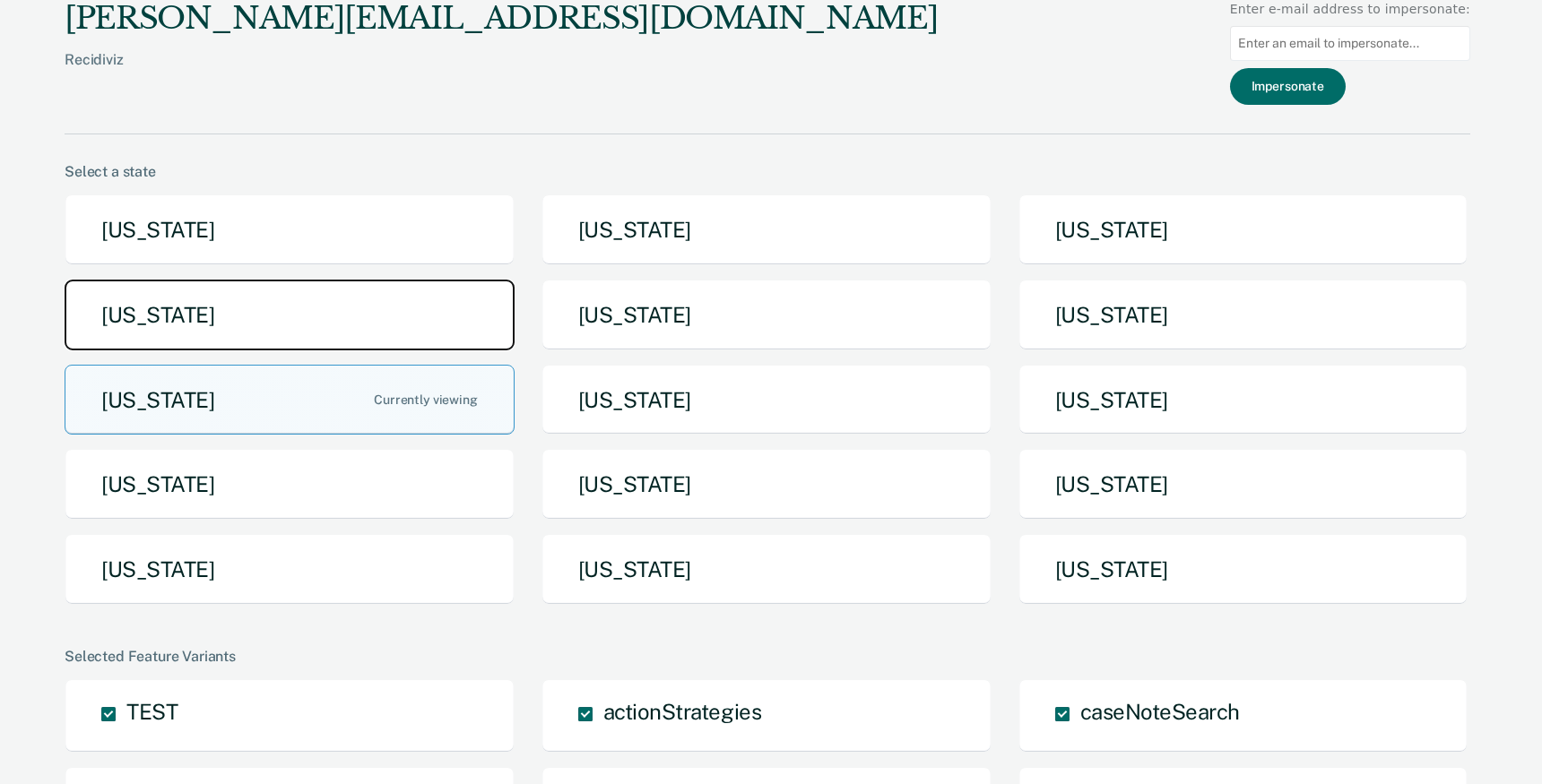
click at [391, 317] on button "Idaho" at bounding box center [290, 315] width 450 height 71
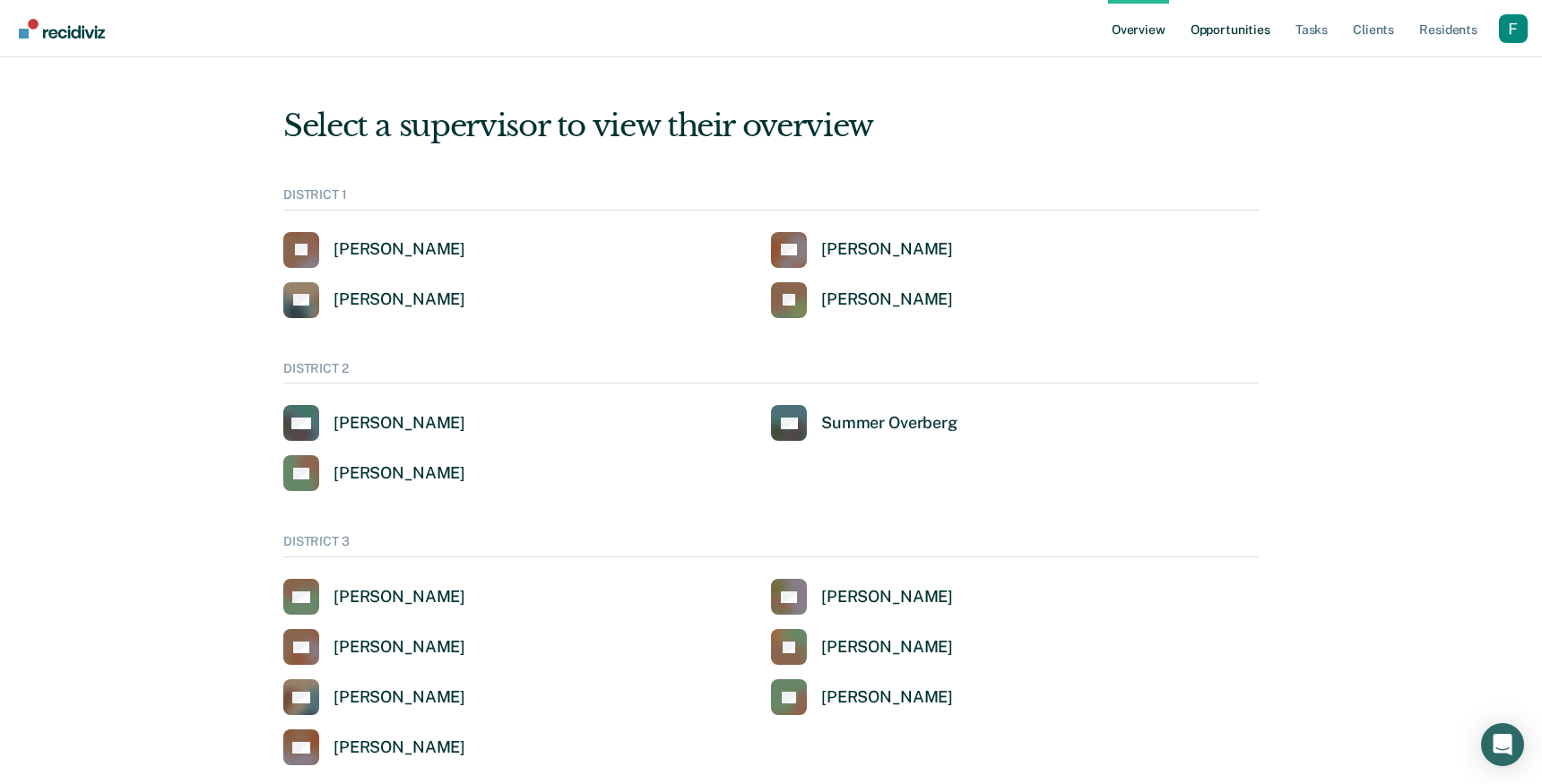
click at [1212, 36] on link "Opportunities" at bounding box center [1230, 28] width 87 height 57
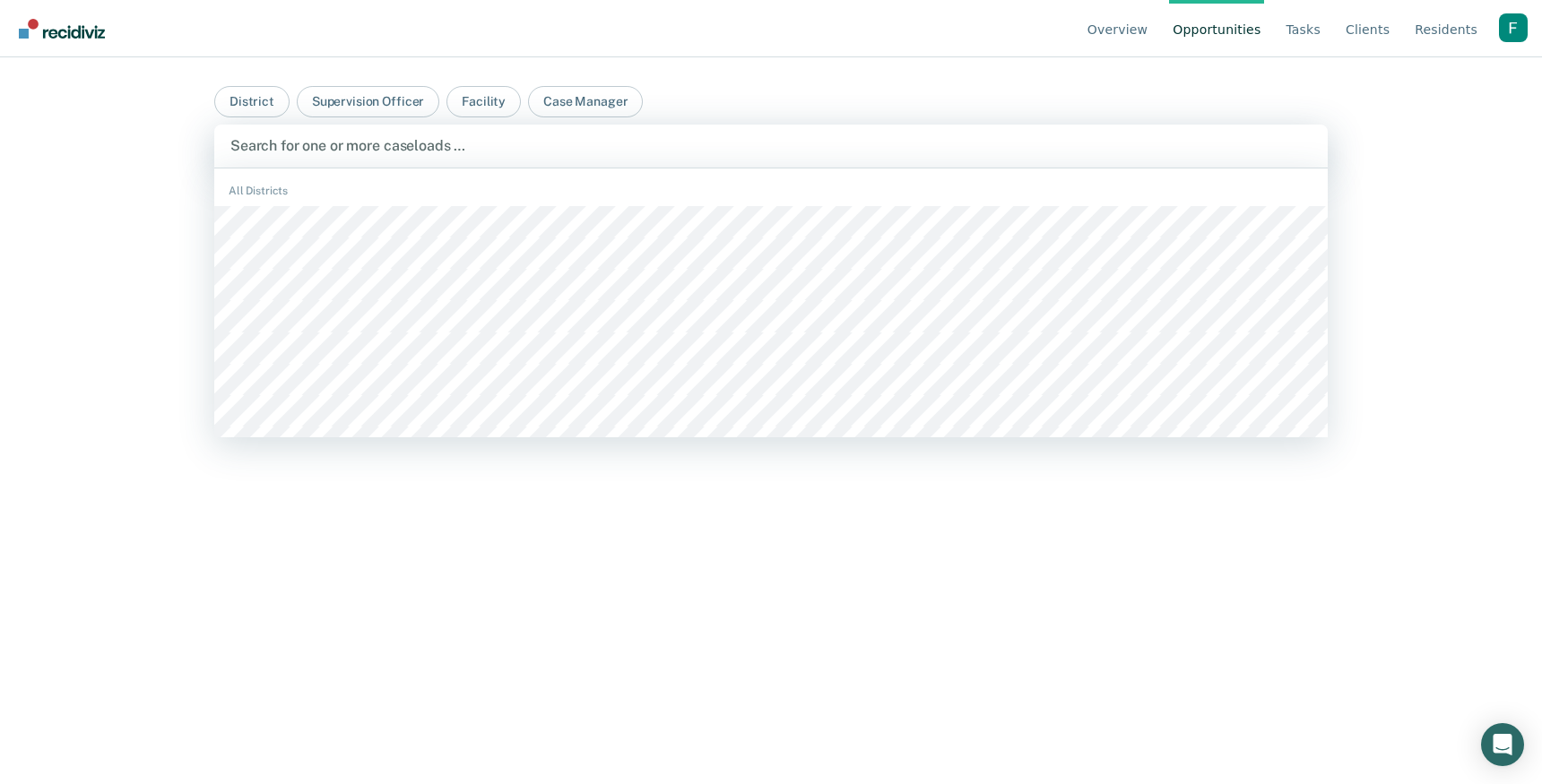
click at [284, 134] on div "Search for one or more caseloads …" at bounding box center [771, 145] width 1085 height 24
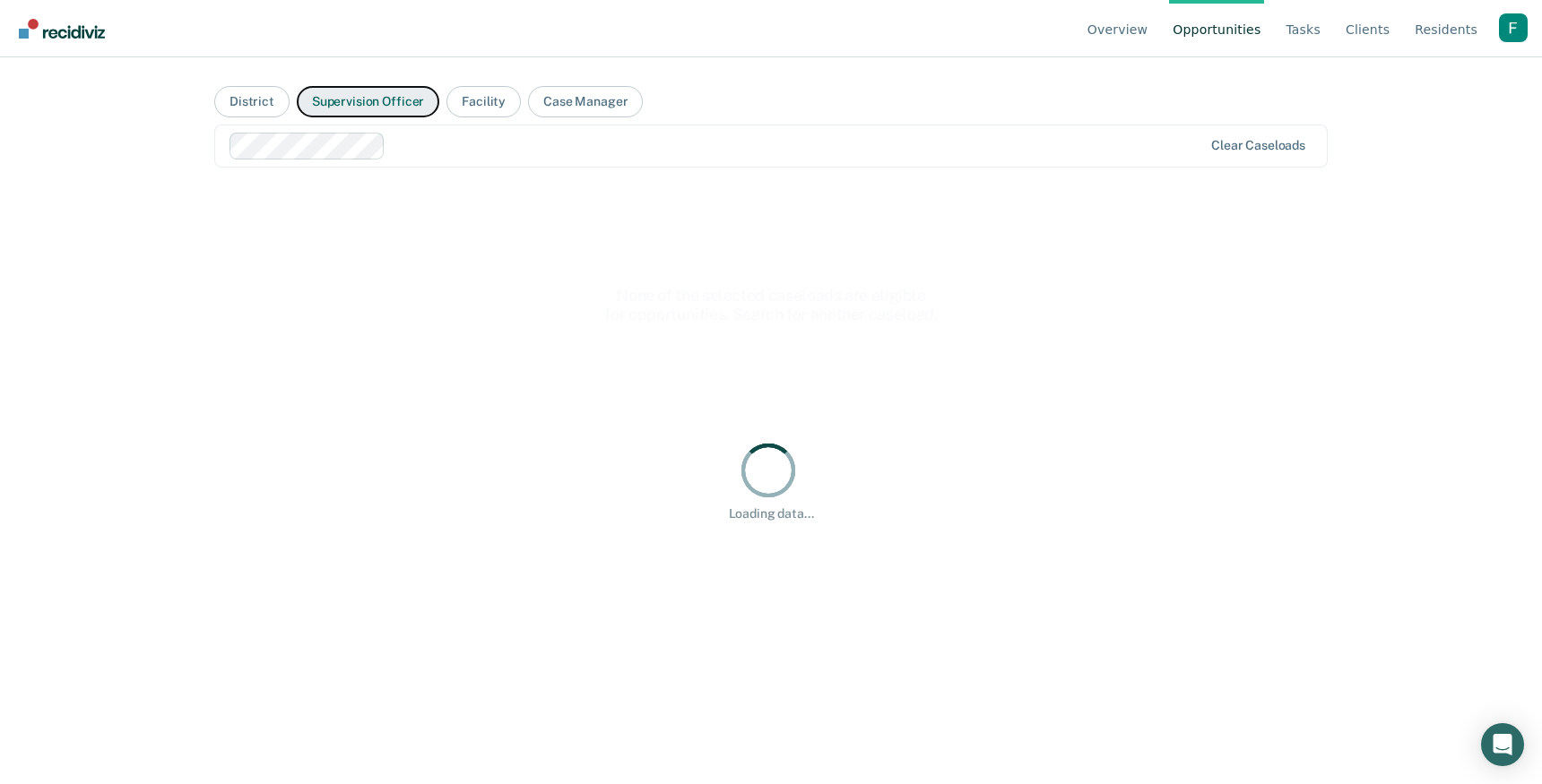
click at [366, 108] on button "Supervision Officer" at bounding box center [368, 101] width 143 height 31
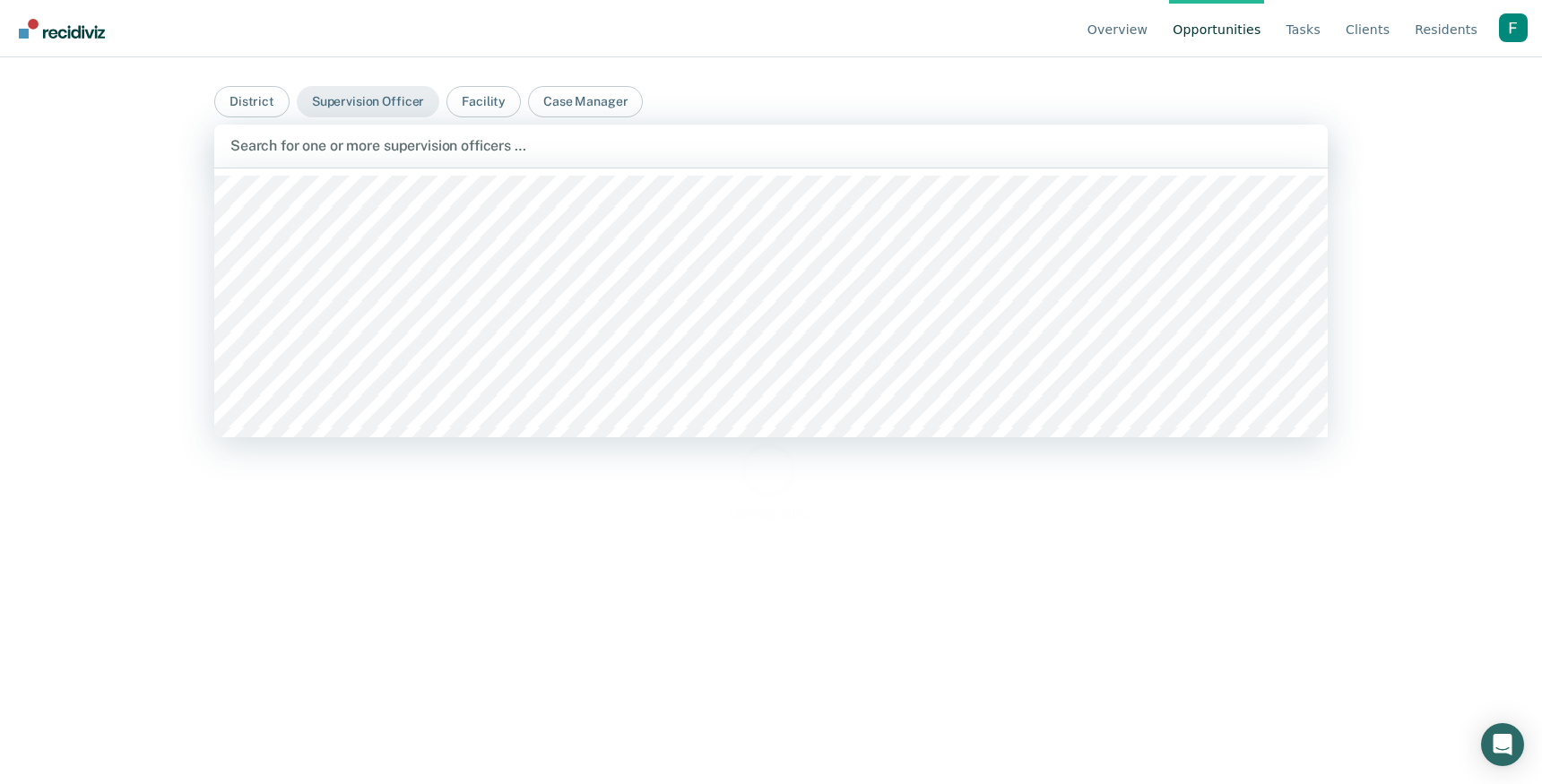
click at [455, 140] on div at bounding box center [771, 145] width 1081 height 21
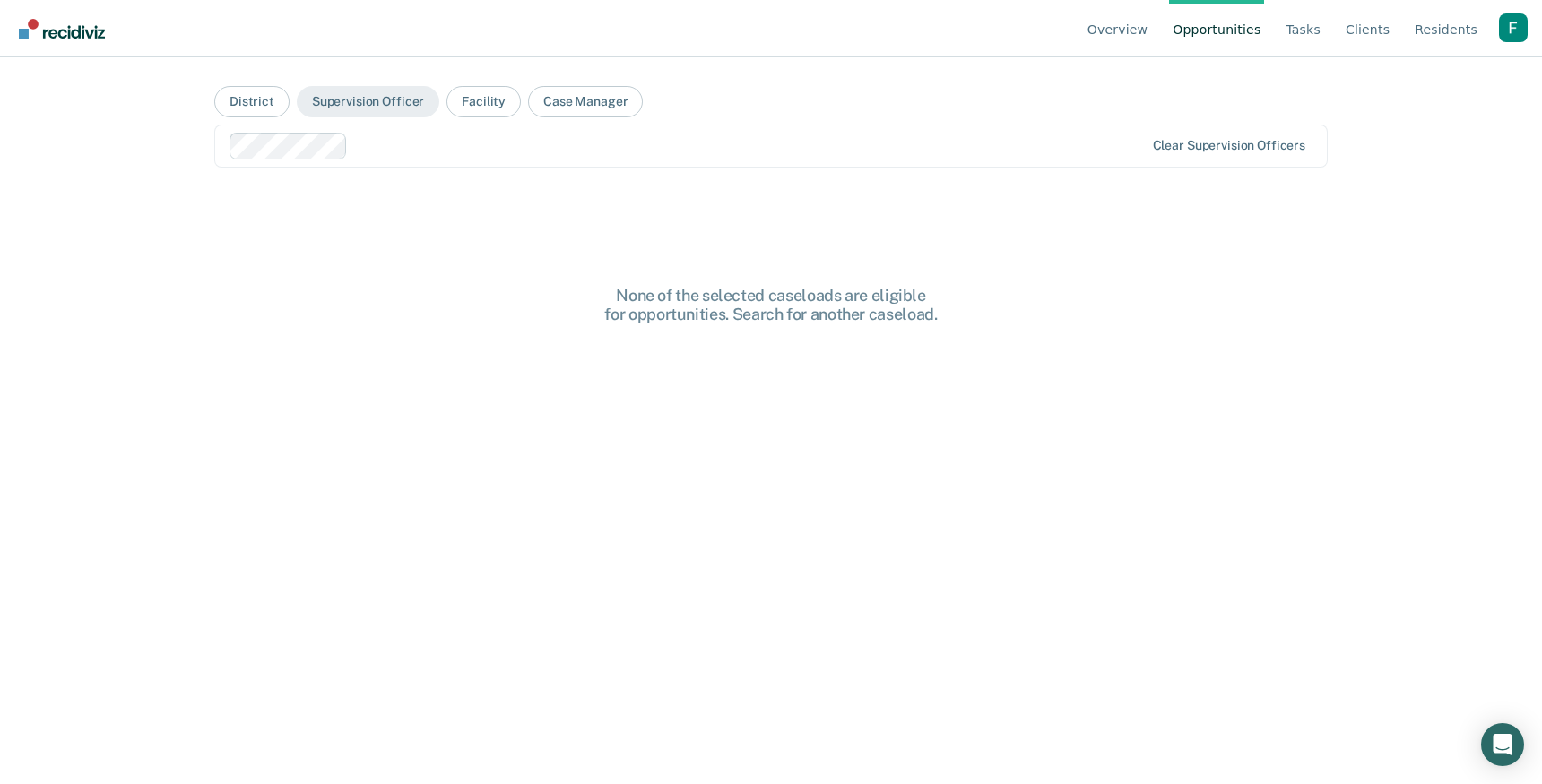
click at [558, 140] on div at bounding box center [749, 145] width 789 height 21
click at [582, 144] on div at bounding box center [821, 145] width 644 height 21
click at [612, 131] on div "Clear supervision officers" at bounding box center [770, 146] width 1113 height 43
click at [576, 263] on div "None of the selected caseloads are eligible for opportunities. Search for anoth…" at bounding box center [770, 481] width 1113 height 583
click at [1130, 26] on link "Overview" at bounding box center [1118, 28] width 68 height 57
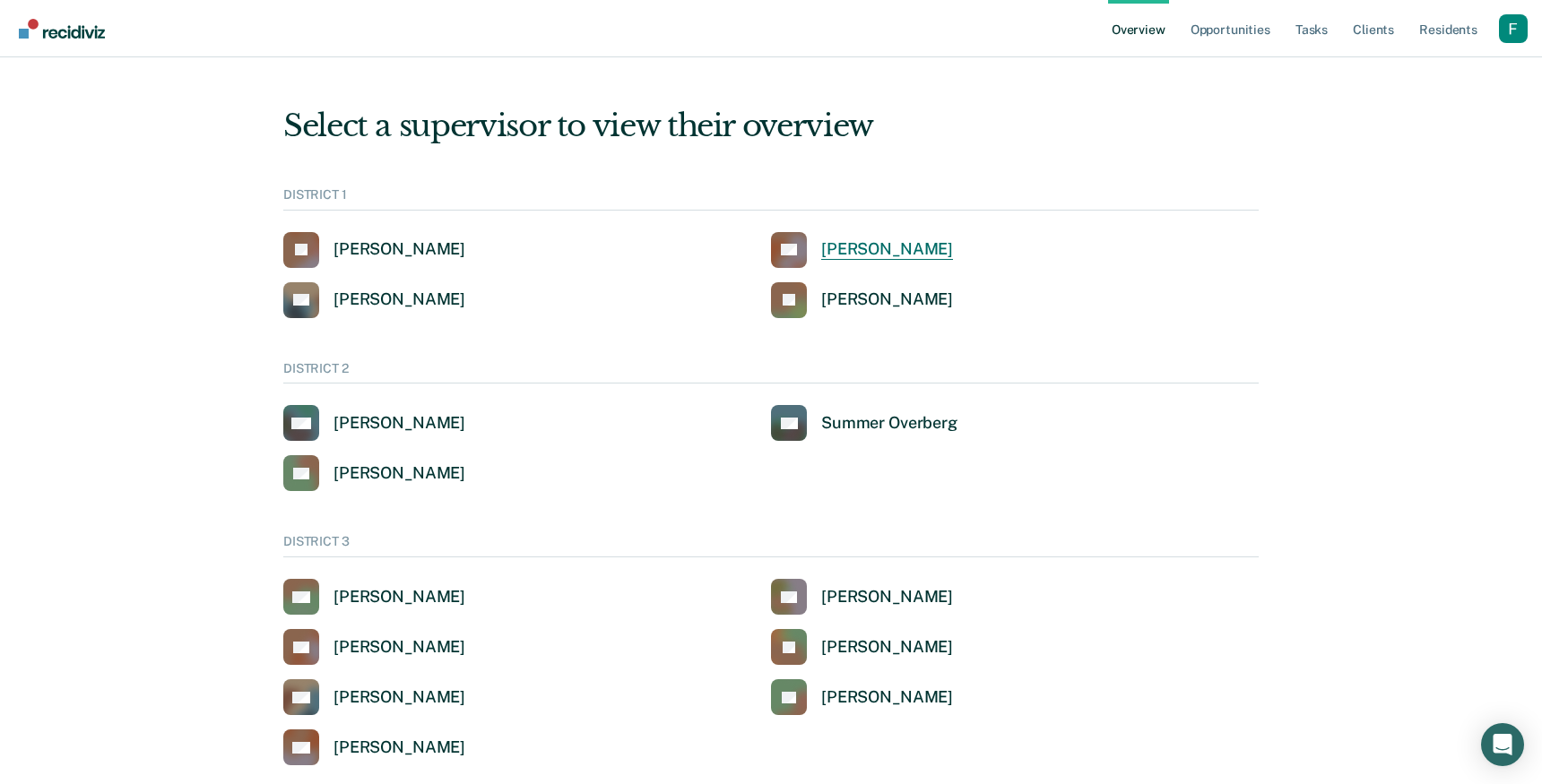
click at [826, 267] on link "CB Clinton Blettner" at bounding box center [862, 250] width 182 height 36
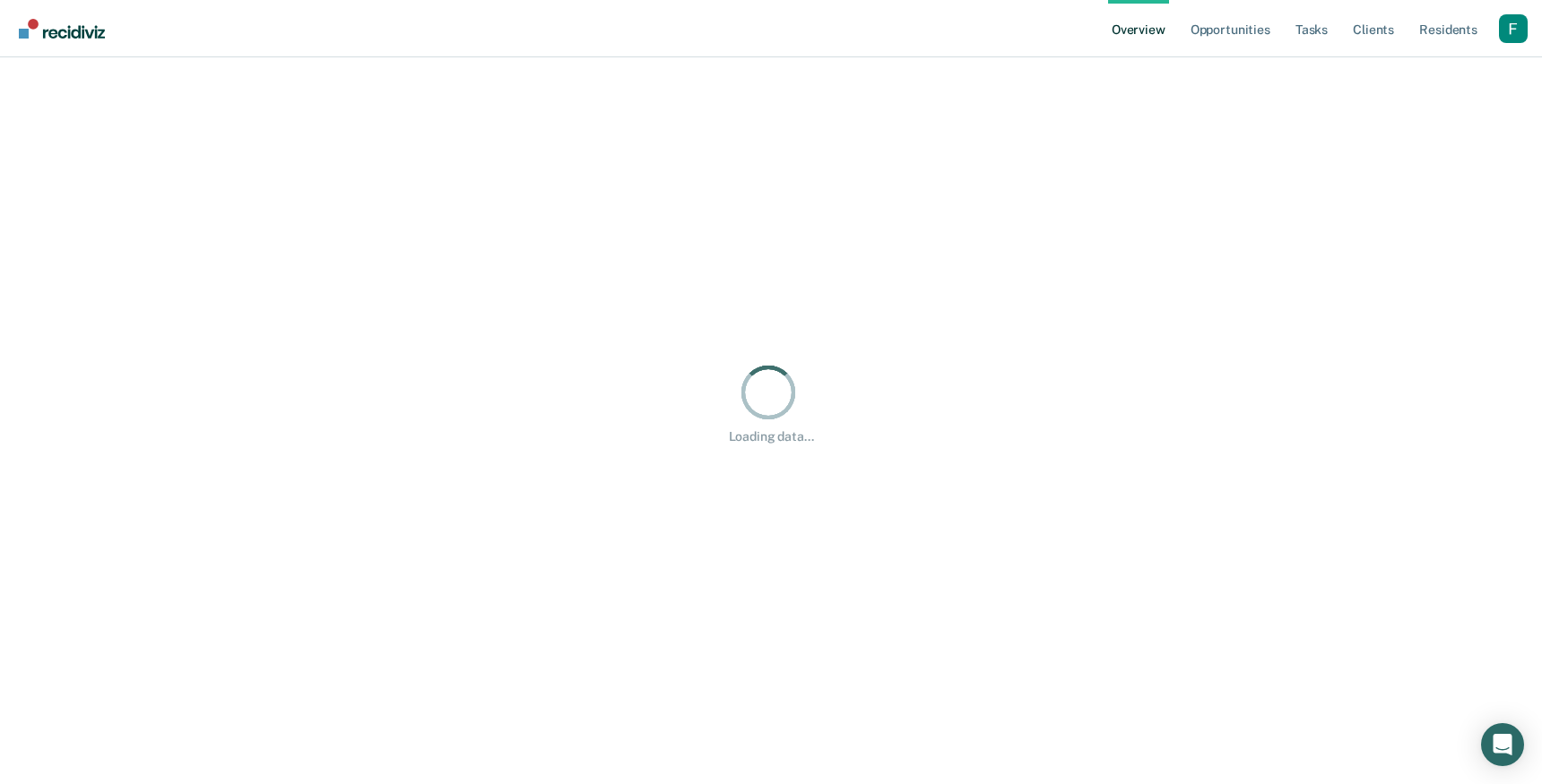
click at [826, 261] on div "Loading data..." at bounding box center [771, 402] width 1499 height 648
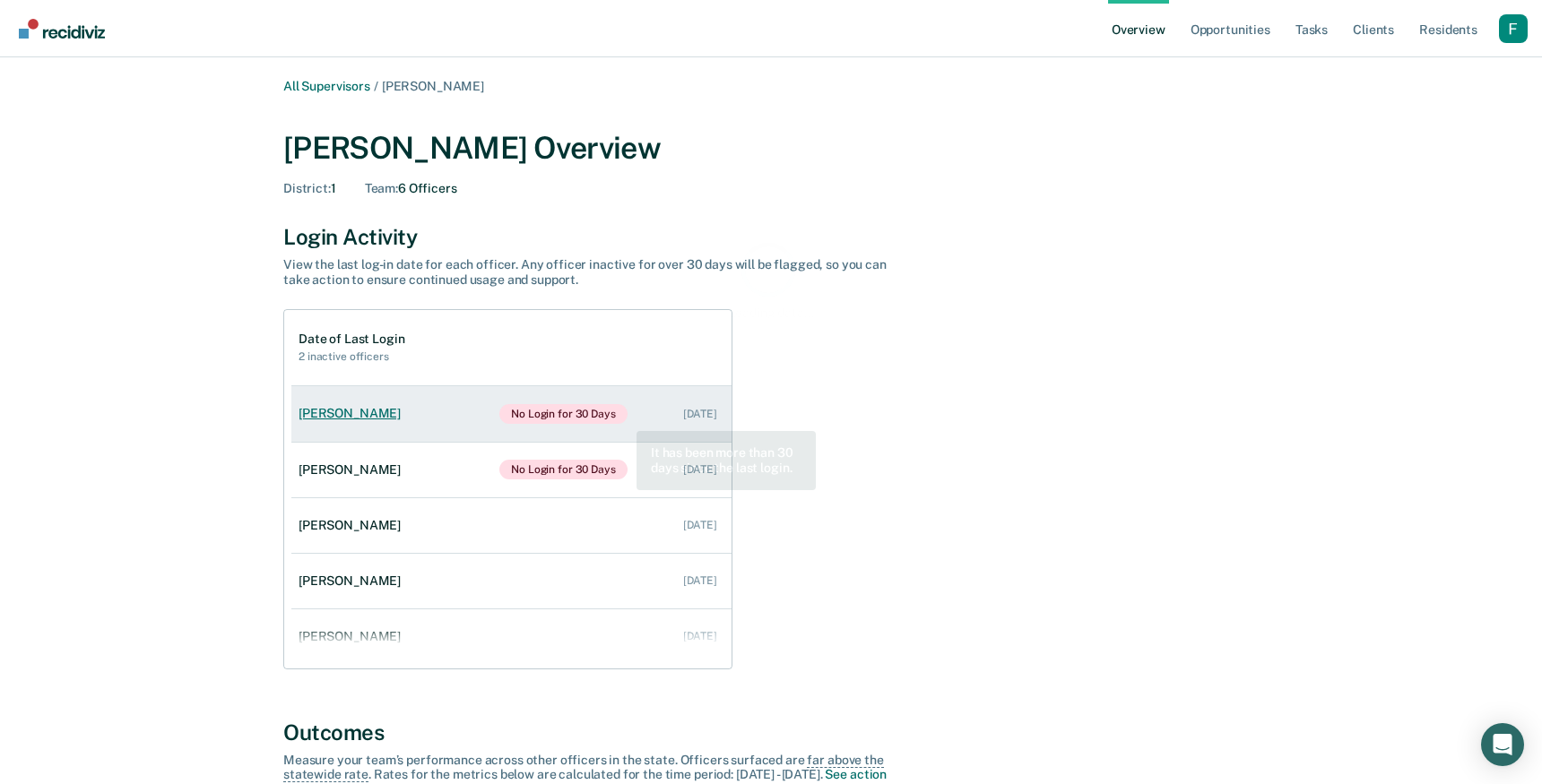
click at [609, 435] on link "Shayla Walton No Login for 30 Days Aug 21, 2025" at bounding box center [511, 414] width 440 height 55
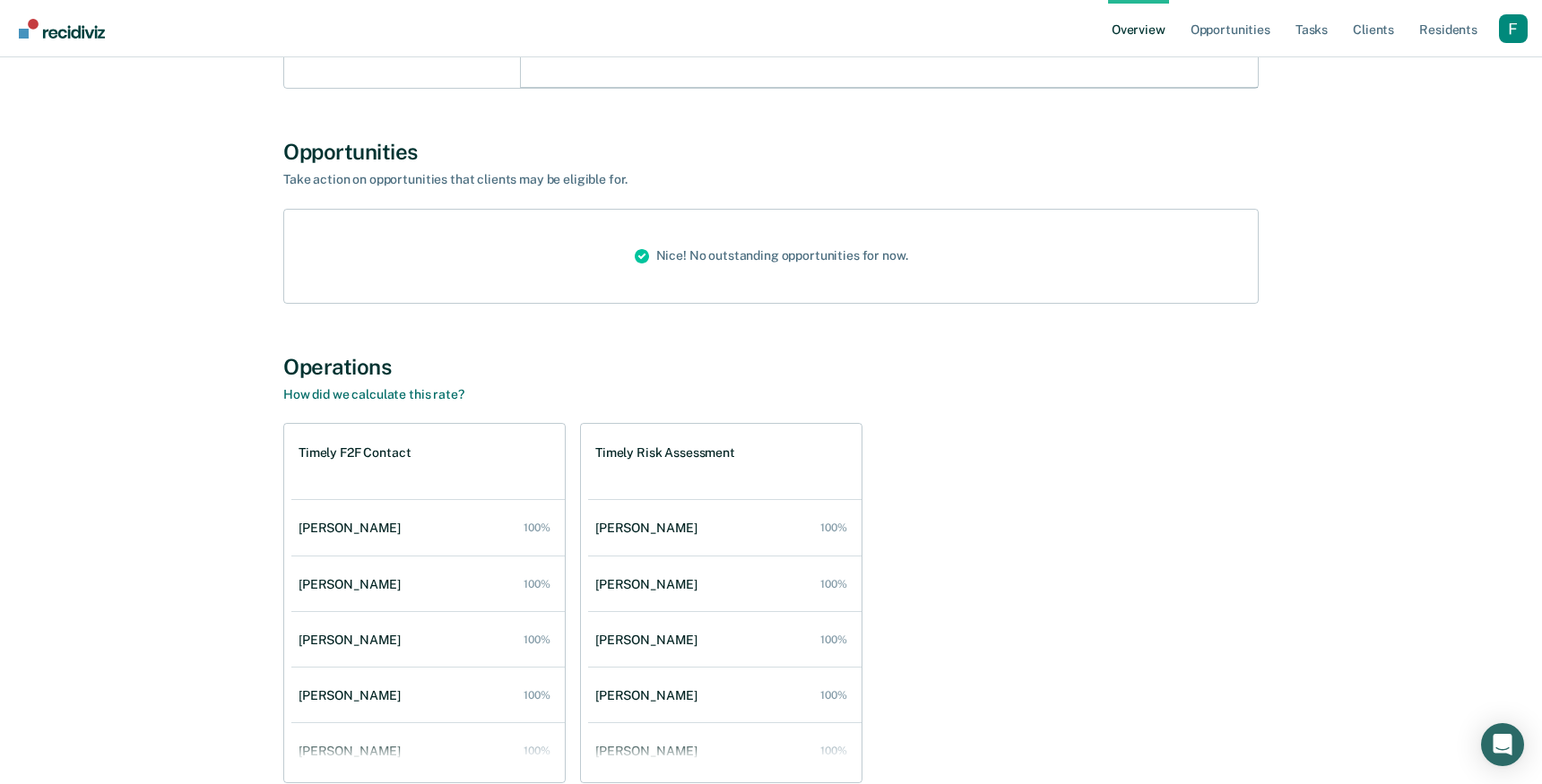
scroll to position [1178, 0]
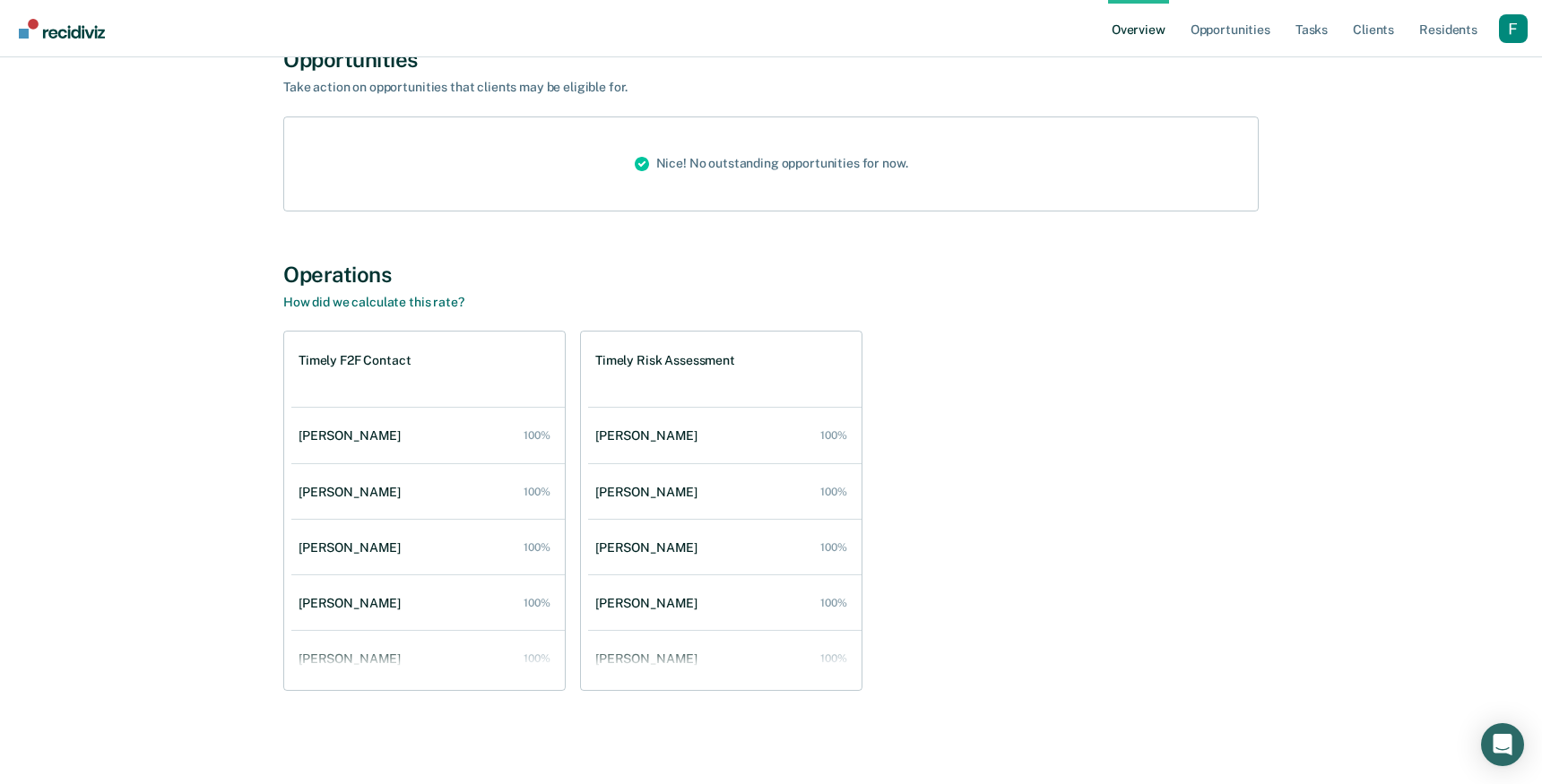
click at [1505, 27] on div "Profile dropdown button" at bounding box center [1513, 28] width 29 height 29
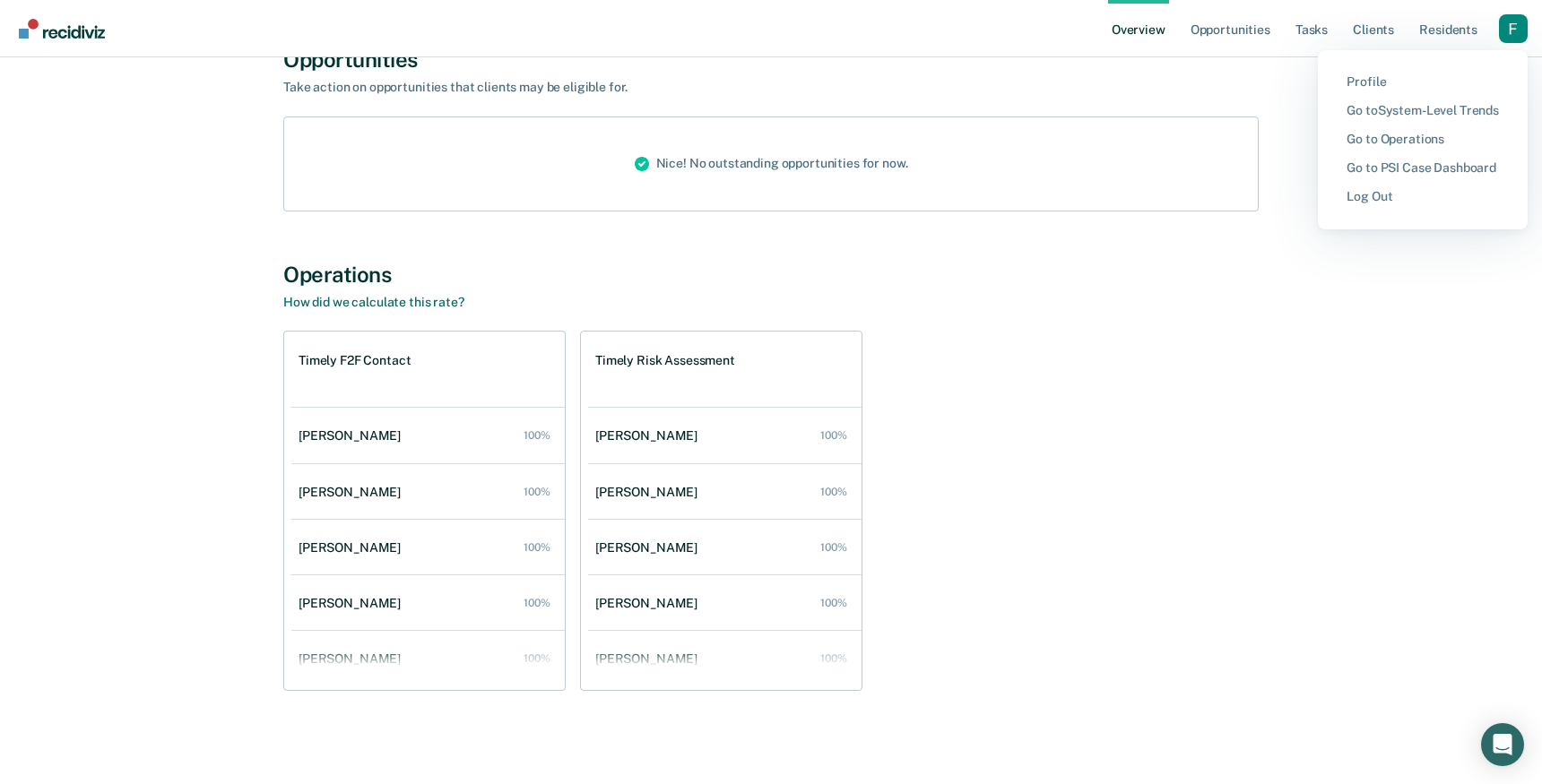
click at [1358, 70] on button "Profile" at bounding box center [1423, 83] width 210 height 29
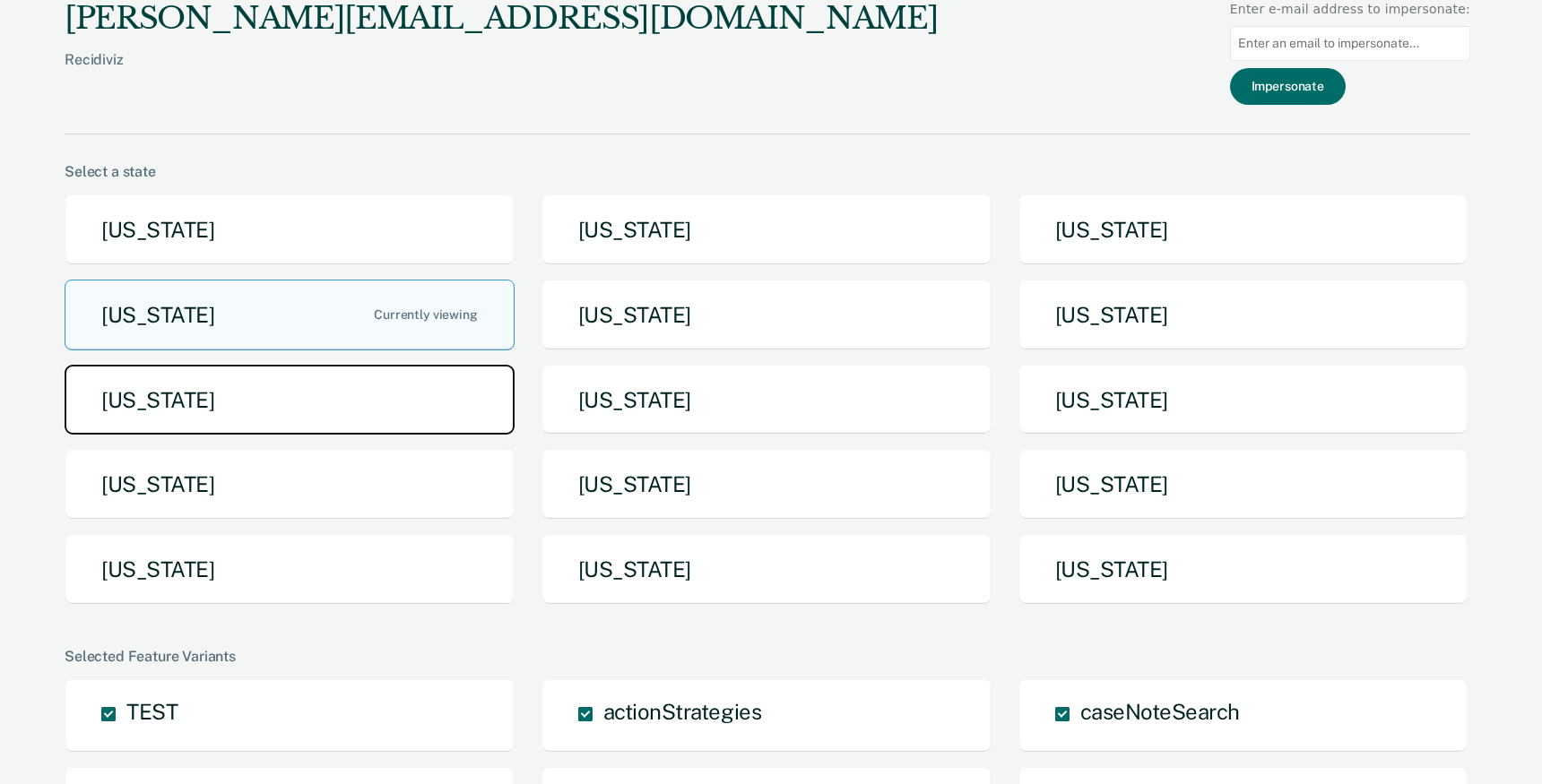
click at [430, 411] on button "Michigan" at bounding box center [290, 400] width 450 height 71
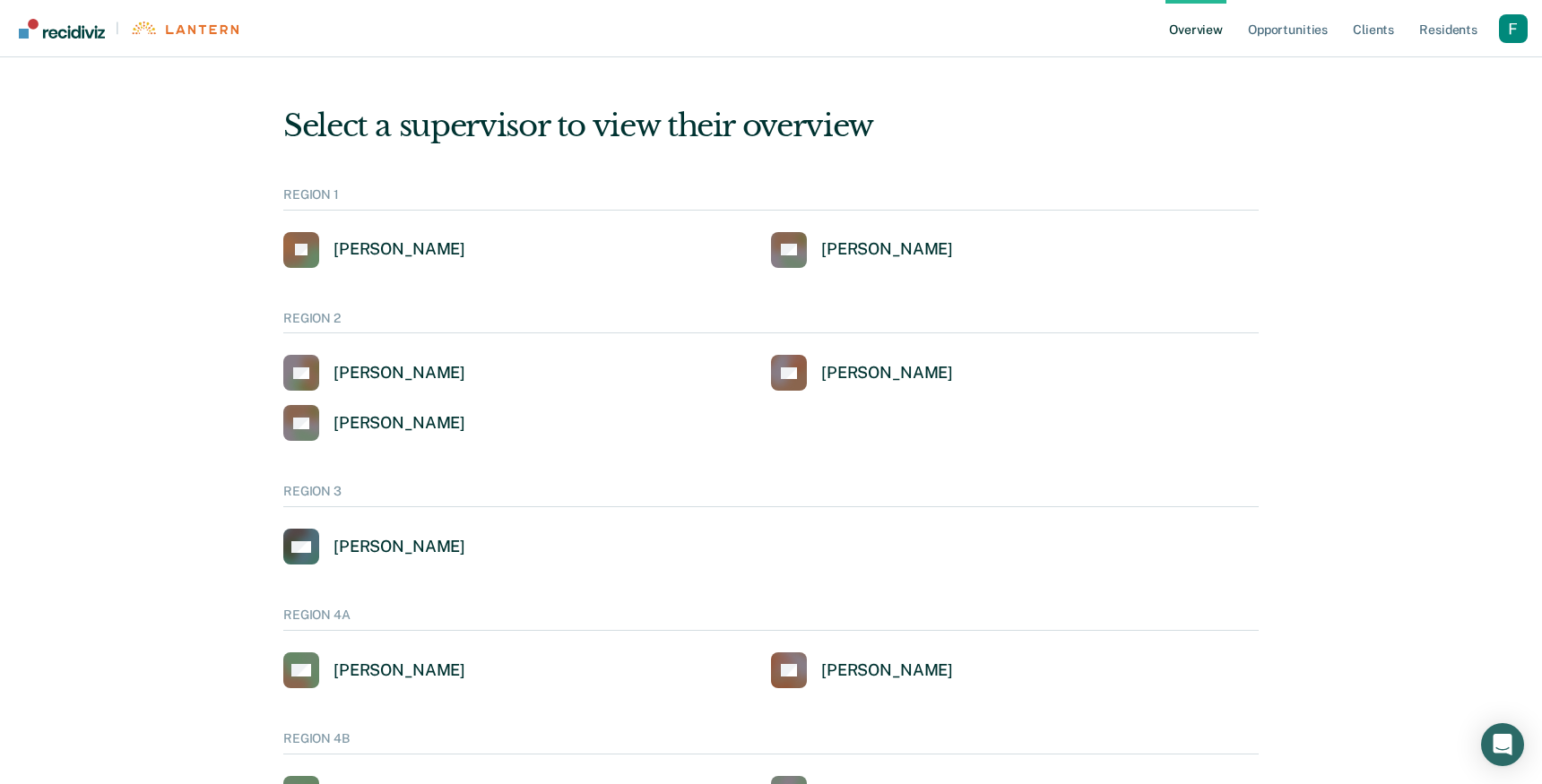
click at [1519, 27] on div "Profile dropdown button" at bounding box center [1513, 28] width 29 height 29
click at [1394, 72] on button "Profile" at bounding box center [1441, 83] width 173 height 29
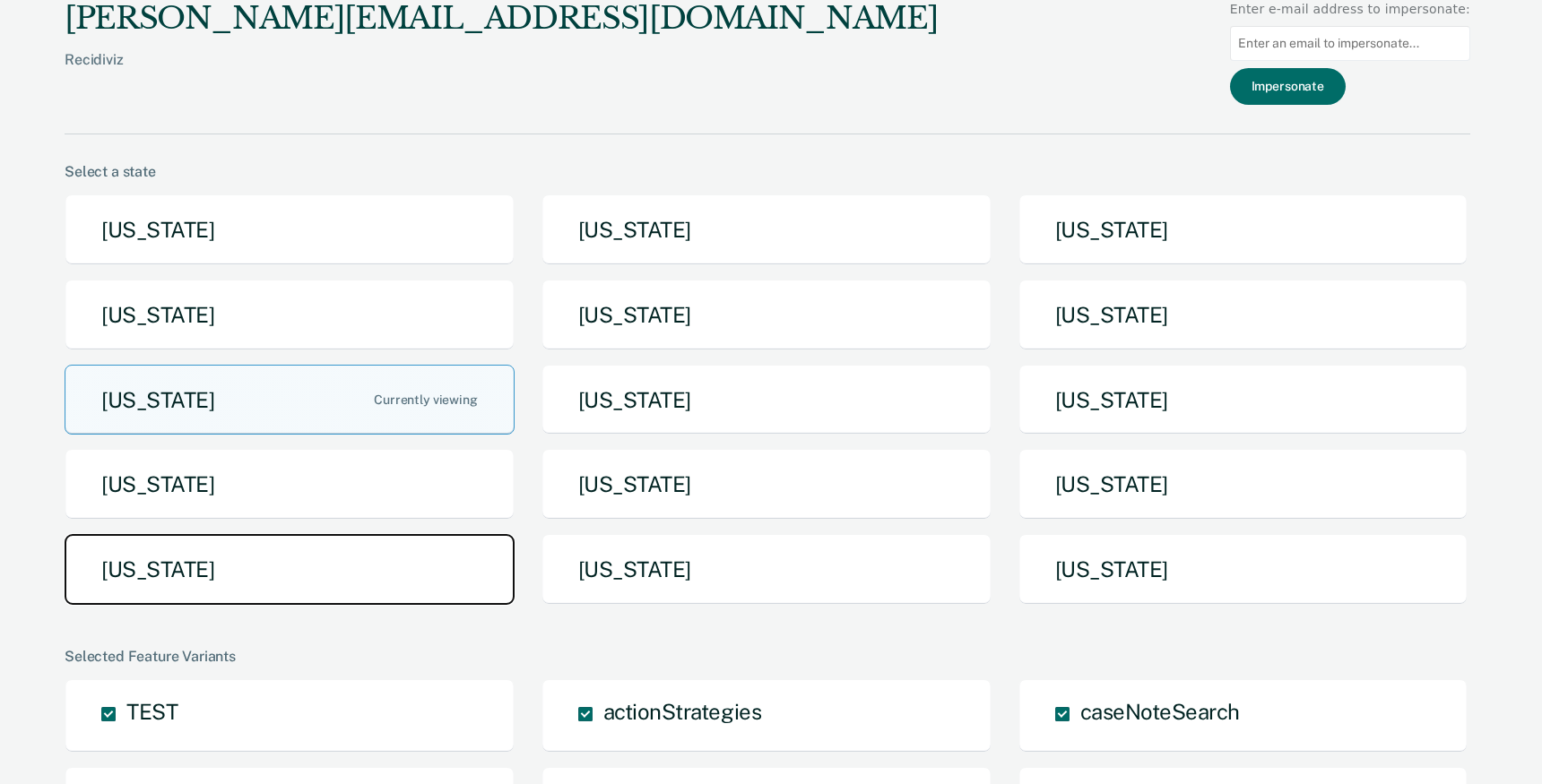
click at [419, 555] on button "Tennessee" at bounding box center [290, 570] width 450 height 71
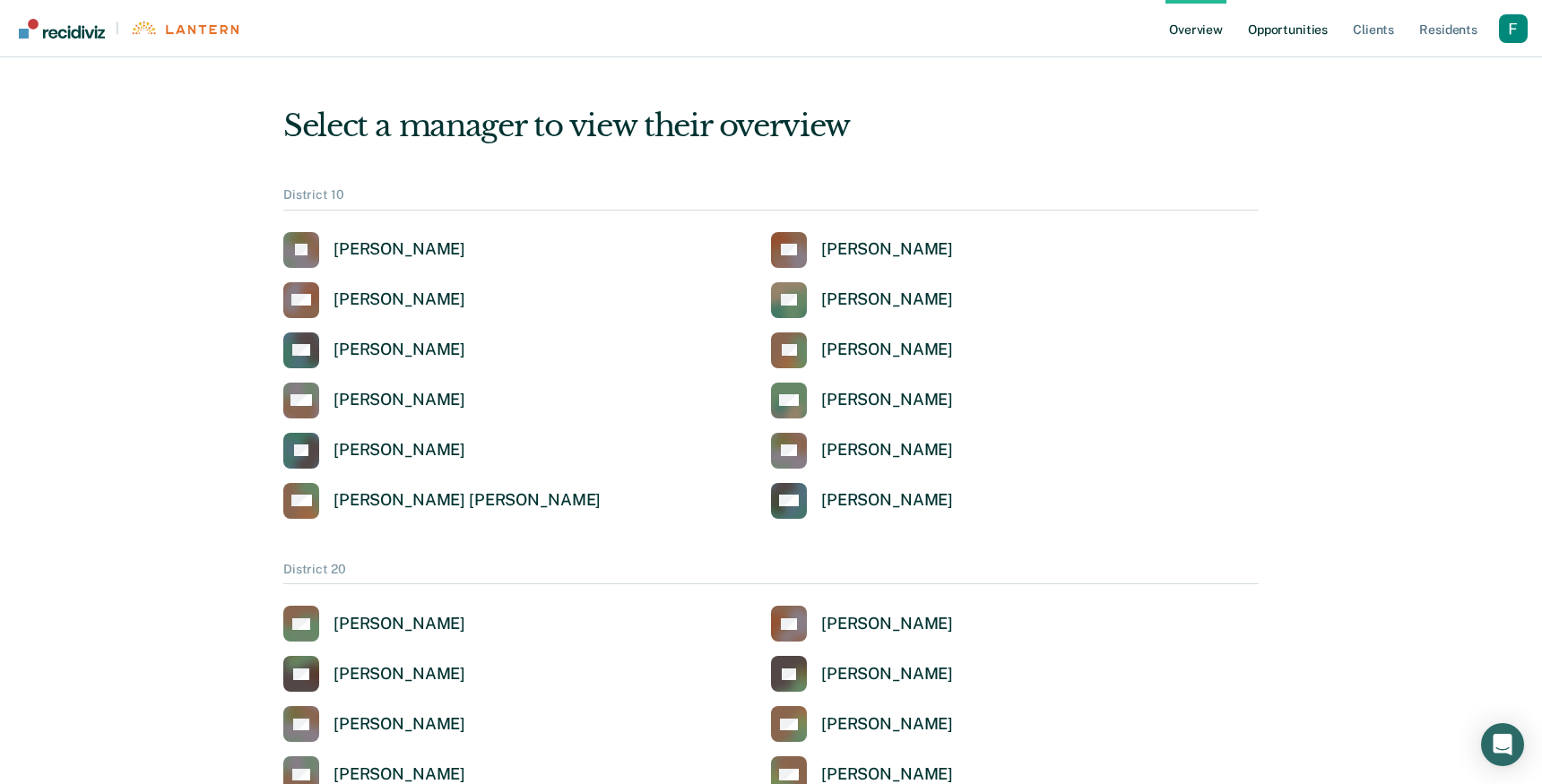
click at [1292, 24] on link "Opportunities" at bounding box center [1288, 28] width 87 height 57
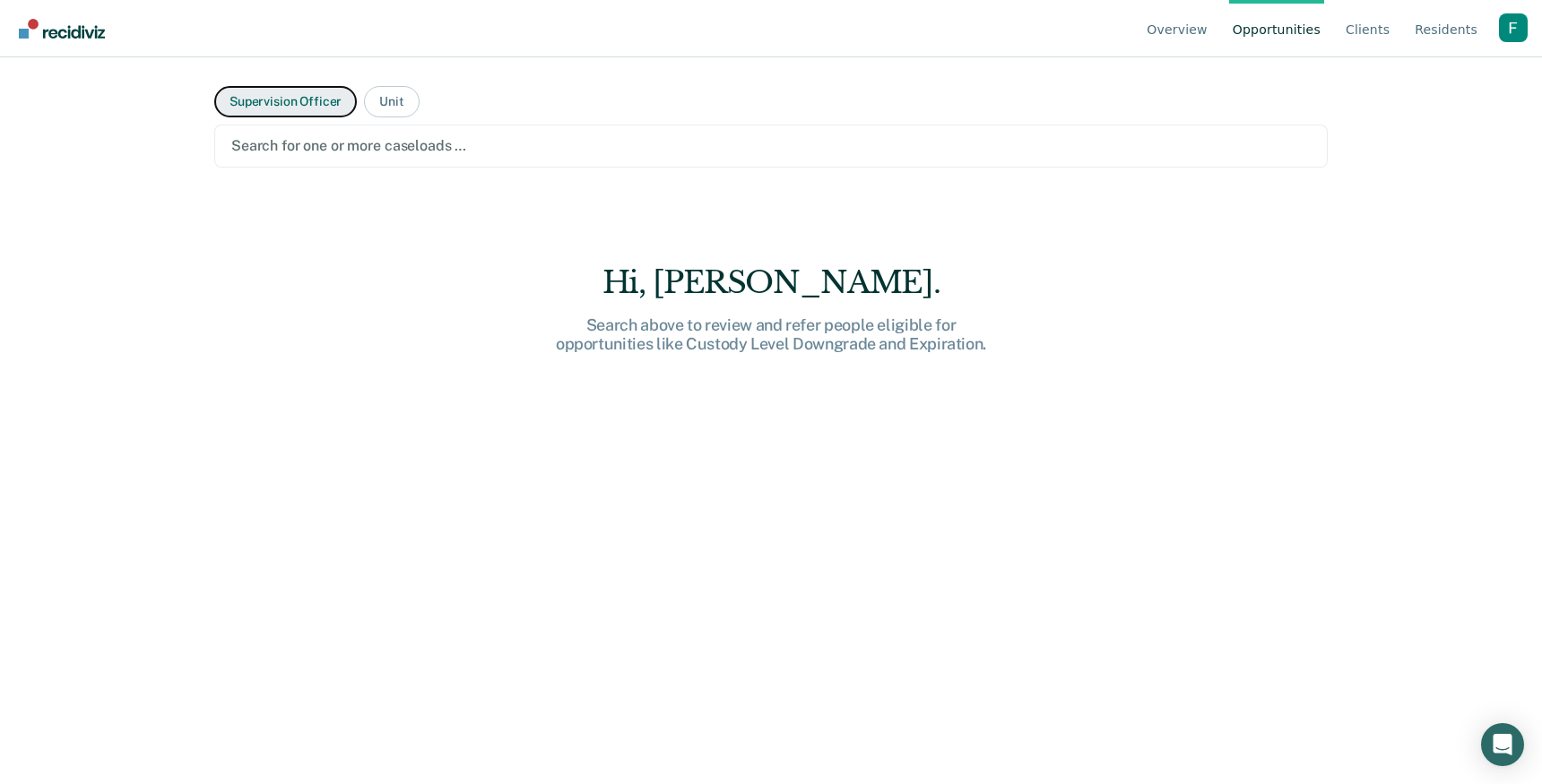
click at [331, 94] on button "Supervision Officer" at bounding box center [285, 101] width 143 height 31
click at [331, 160] on div "Search for one or more supervision officers …" at bounding box center [770, 146] width 1113 height 43
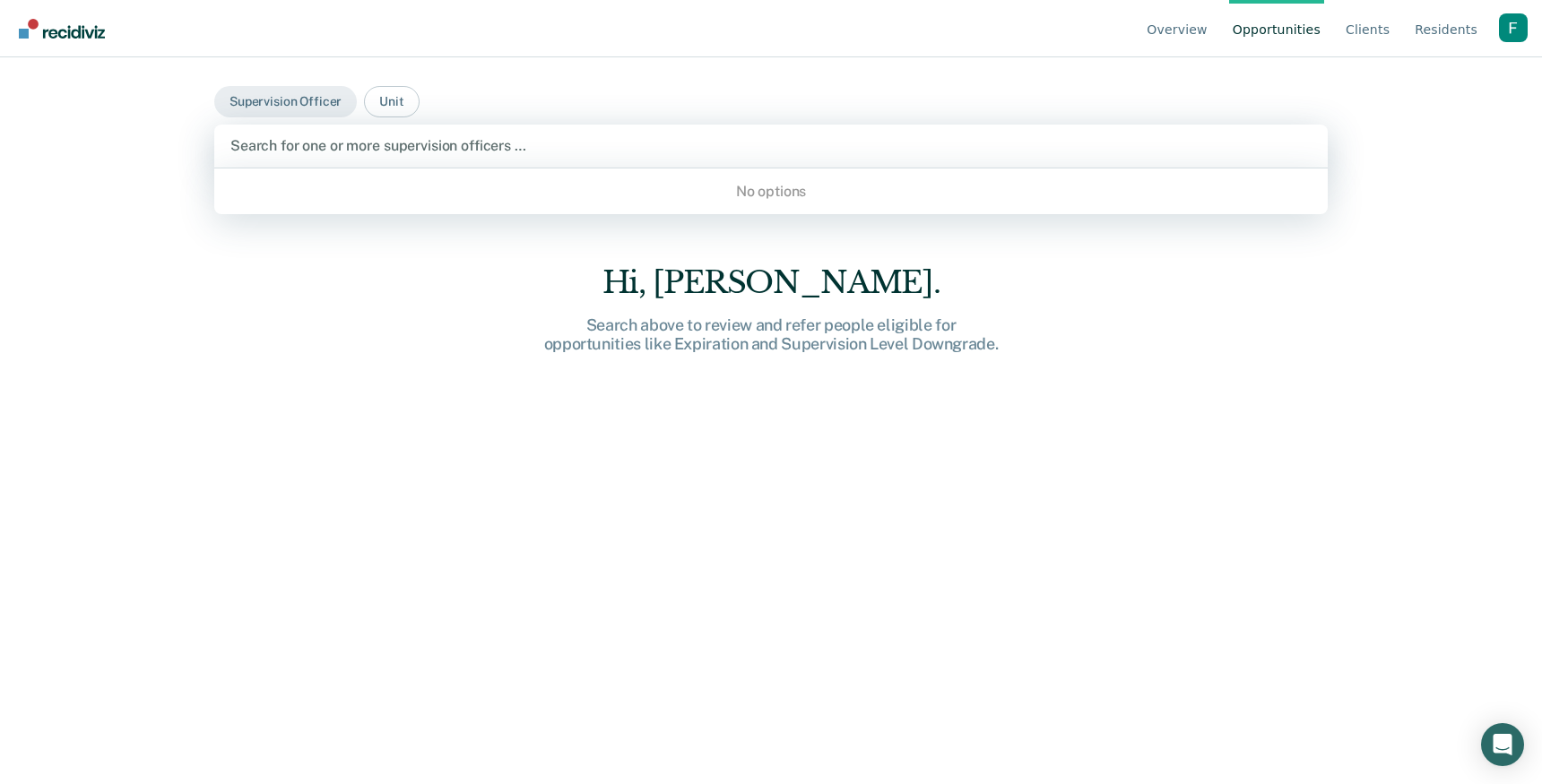
click at [327, 210] on div "No options" at bounding box center [770, 191] width 1113 height 46
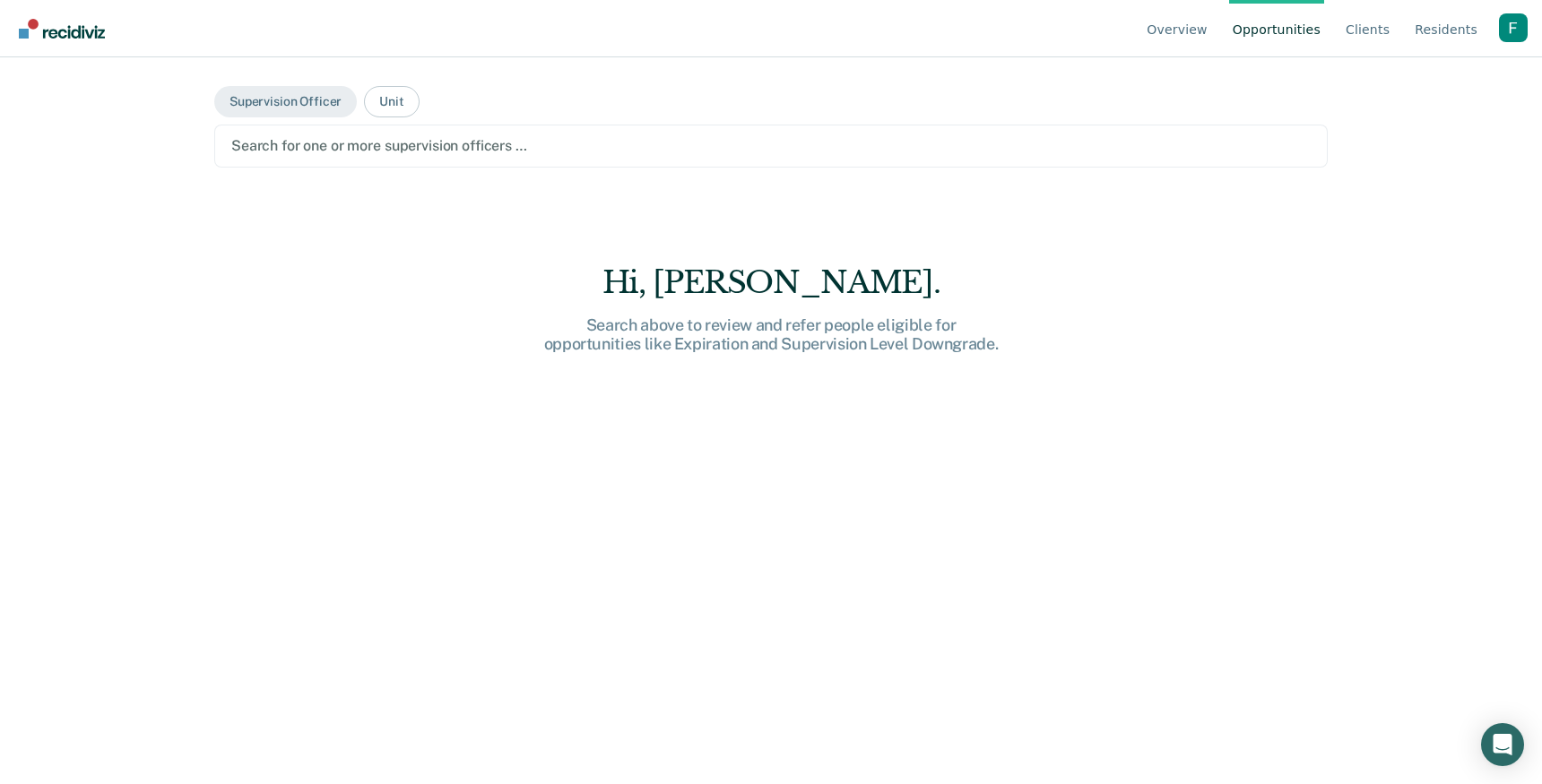
click at [446, 126] on div "Search for one or more supervision officers …" at bounding box center [770, 146] width 1113 height 43
click at [1211, 23] on link "Overview" at bounding box center [1177, 28] width 68 height 57
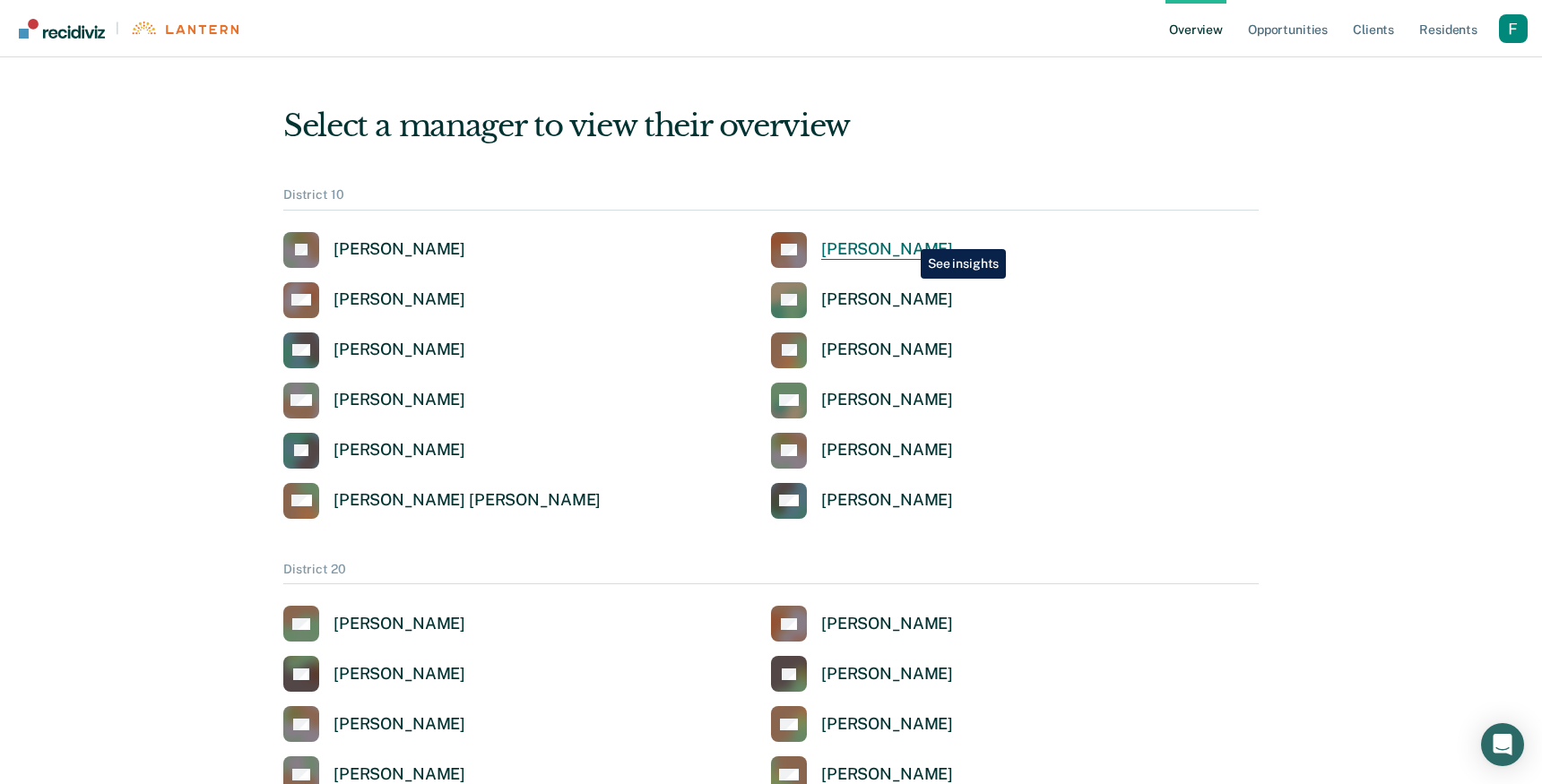
click at [907, 235] on link "TC Tamara Chappell" at bounding box center [862, 250] width 182 height 36
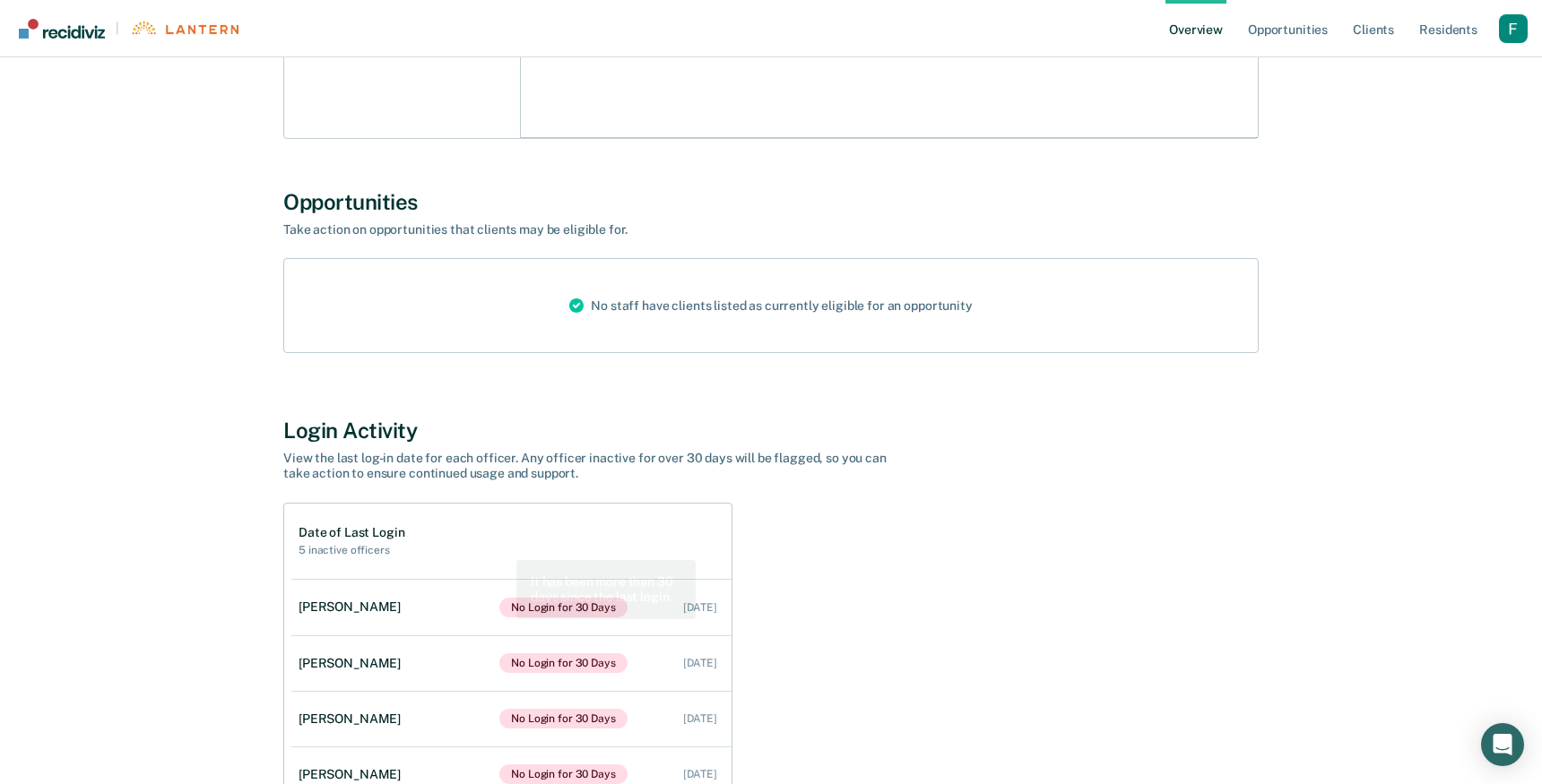
scroll to position [398, 0]
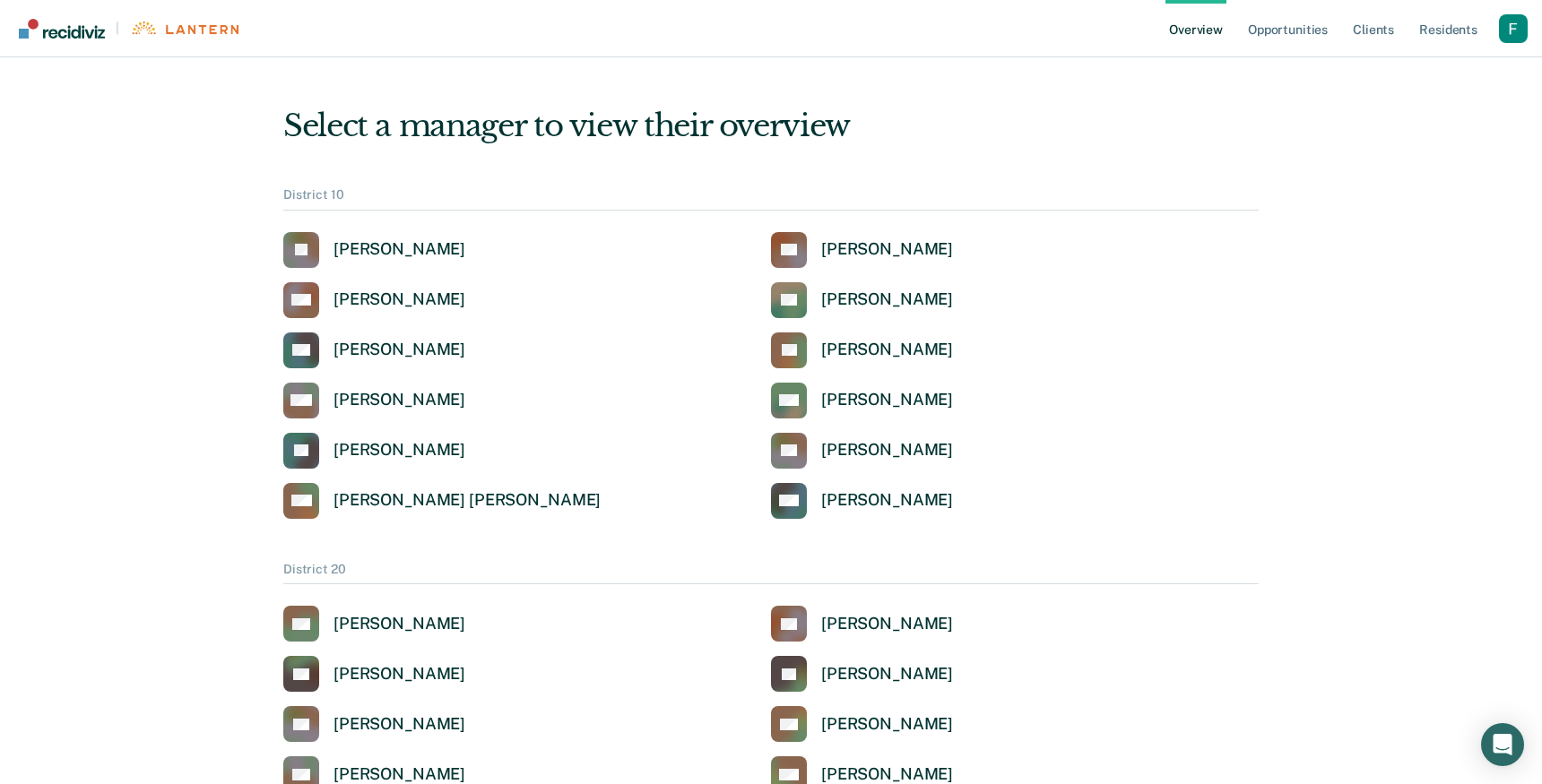
click at [1518, 37] on div "Profile dropdown button" at bounding box center [1513, 28] width 29 height 29
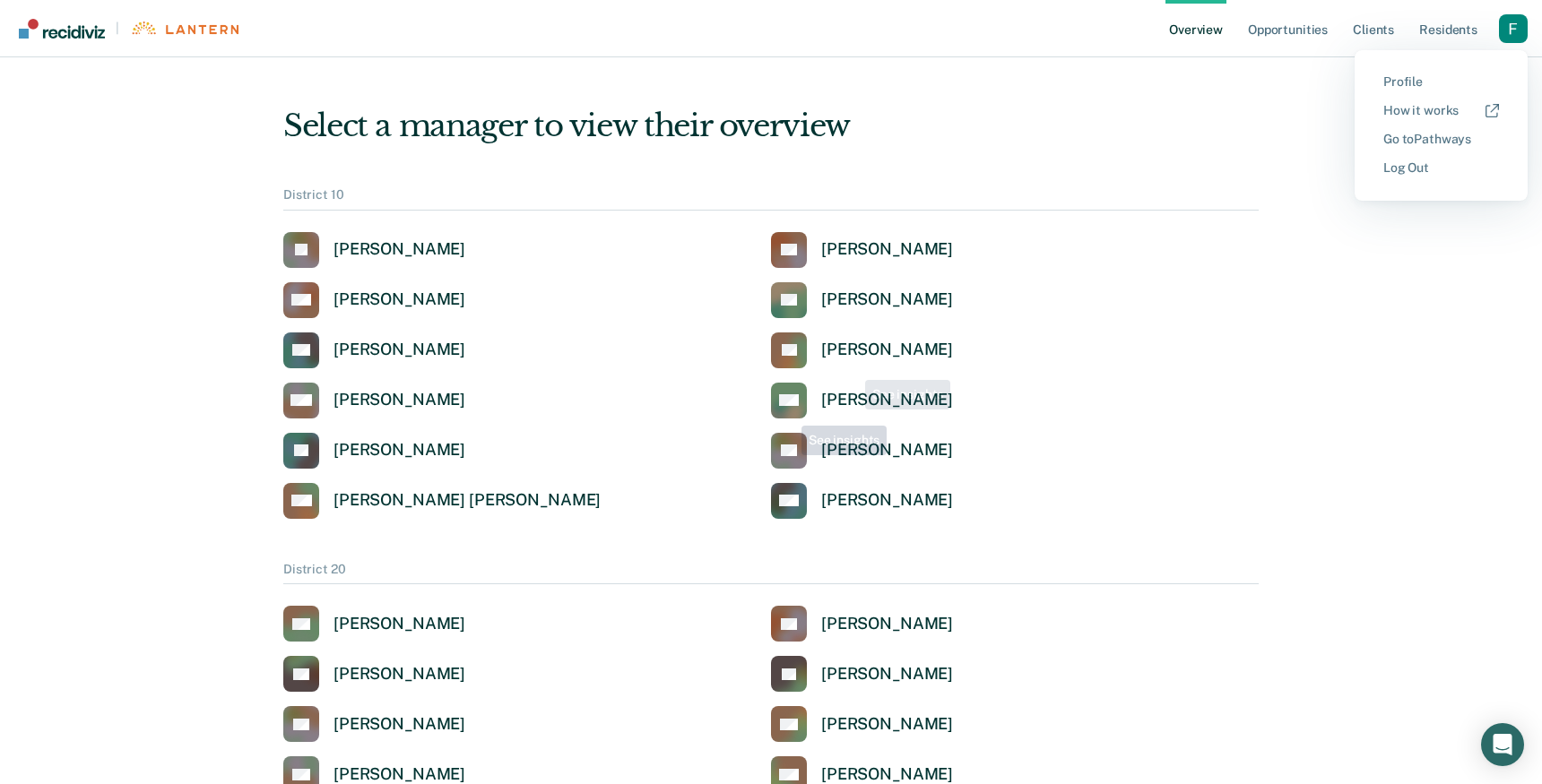
click at [727, 470] on div "JB Janet Burgess TC Tamara Chappell MD Mackenzie Davis KE Kelly Earles CG Craig…" at bounding box center [771, 376] width 975 height 287
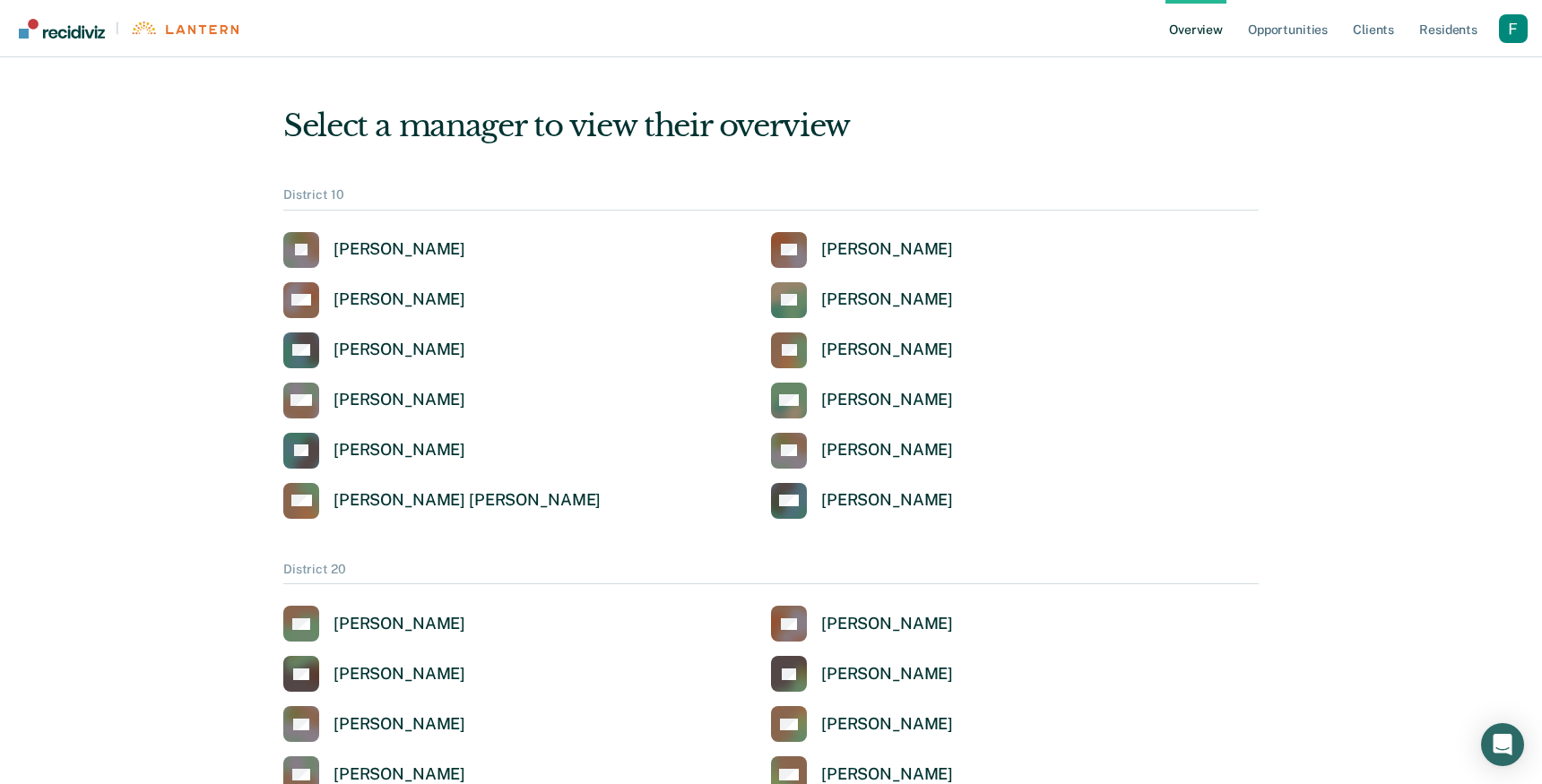
click at [815, 468] on div "JB Janet Burgess TC Tamara Chappell MD Mackenzie Davis KE Kelly Earles CG Craig…" at bounding box center [771, 376] width 975 height 287
click at [835, 447] on div "[PERSON_NAME]" at bounding box center [887, 450] width 132 height 21
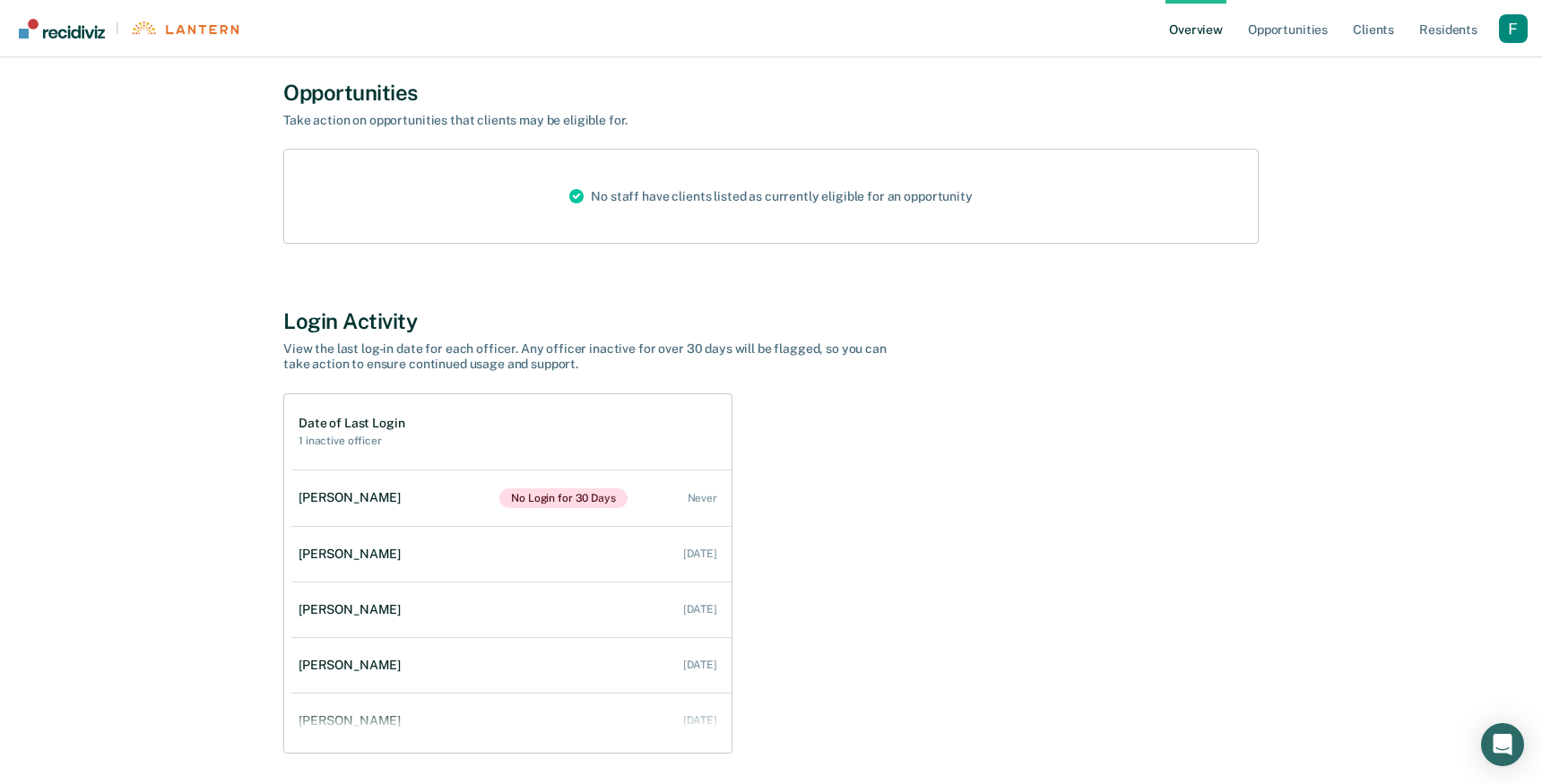
scroll to position [639, 0]
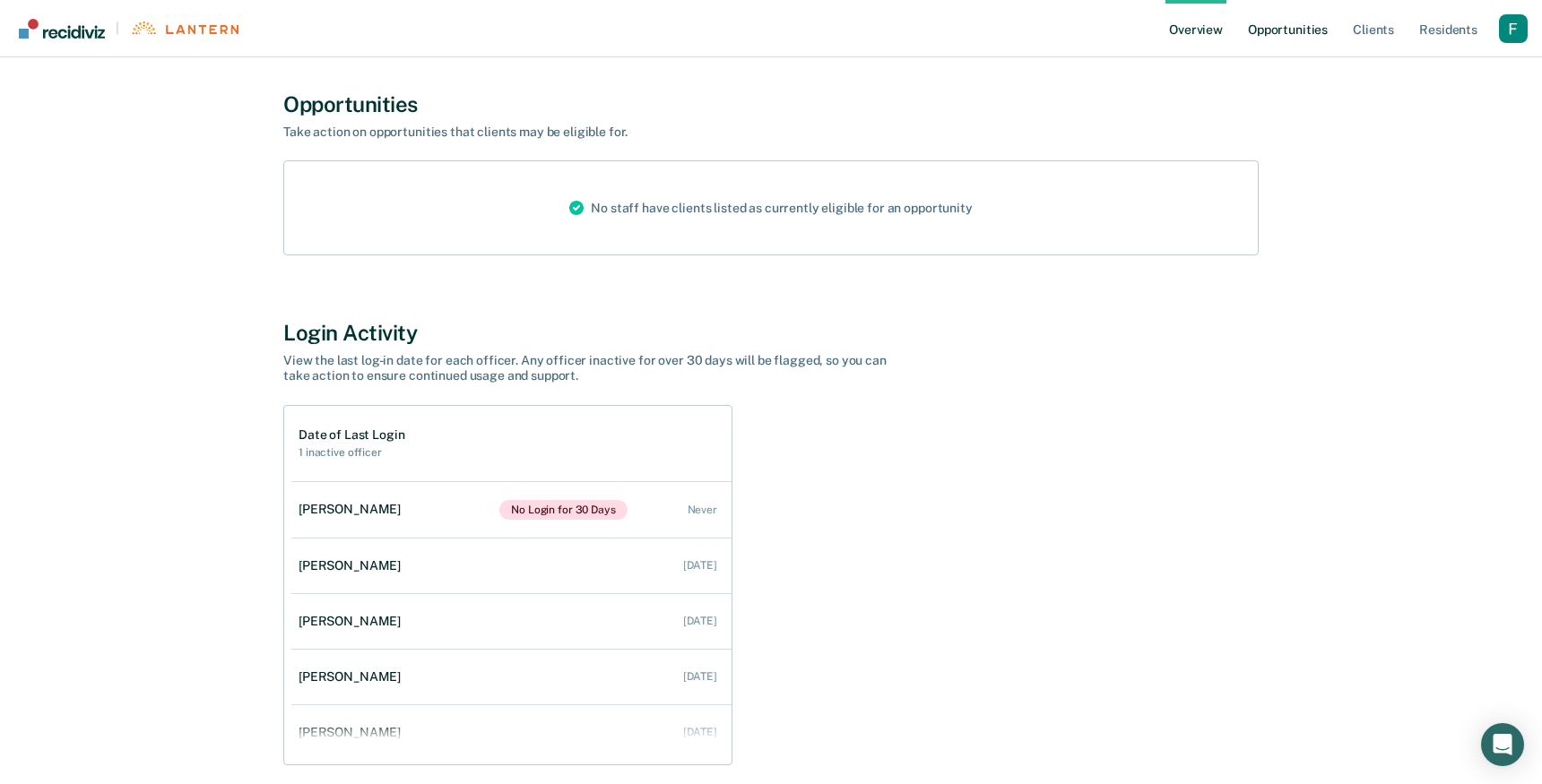
click at [1287, 37] on link "Opportunities" at bounding box center [1288, 28] width 87 height 57
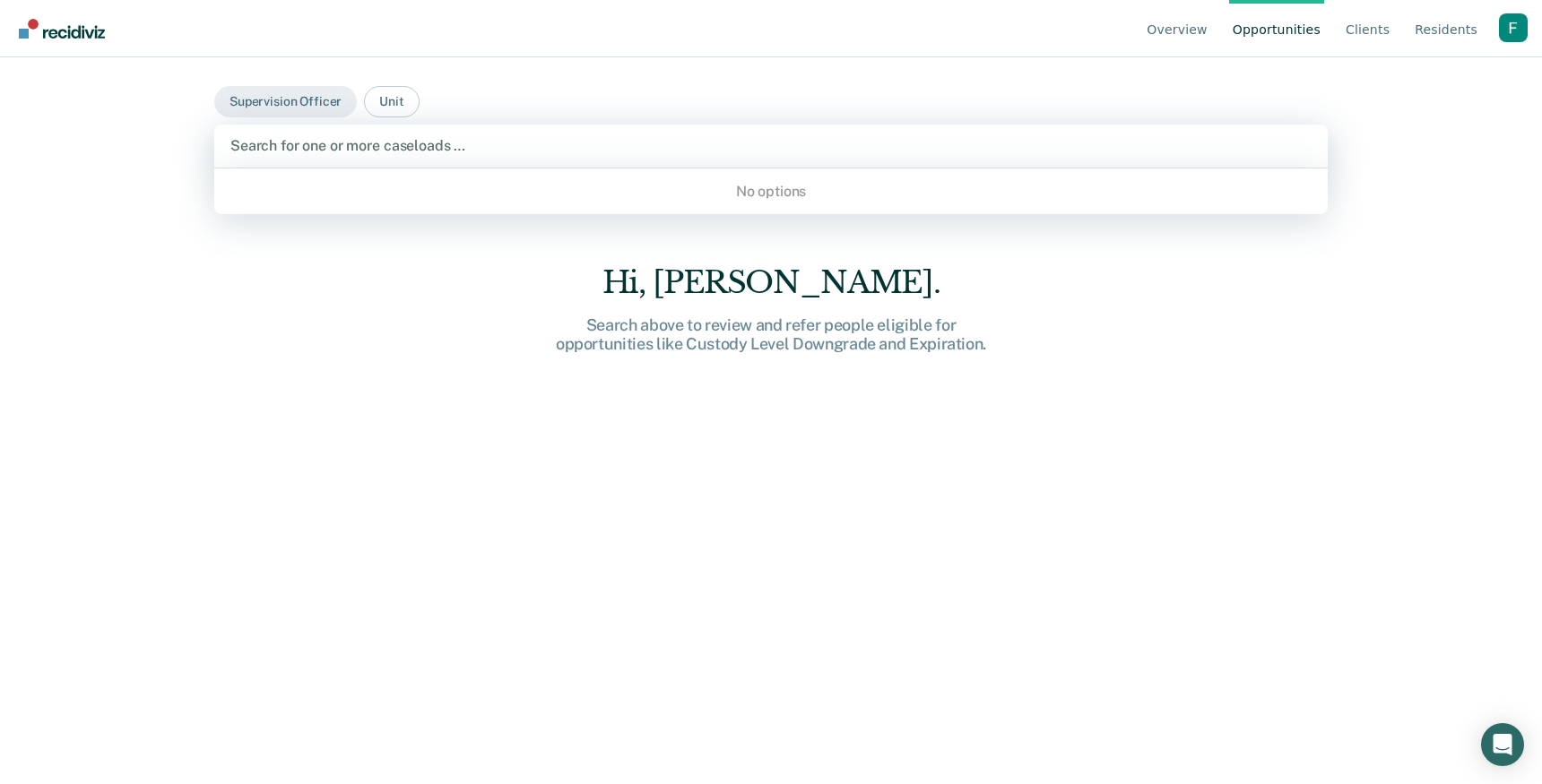
click at [1106, 125] on div "Search for one or more caseloads …" at bounding box center [770, 146] width 1113 height 43
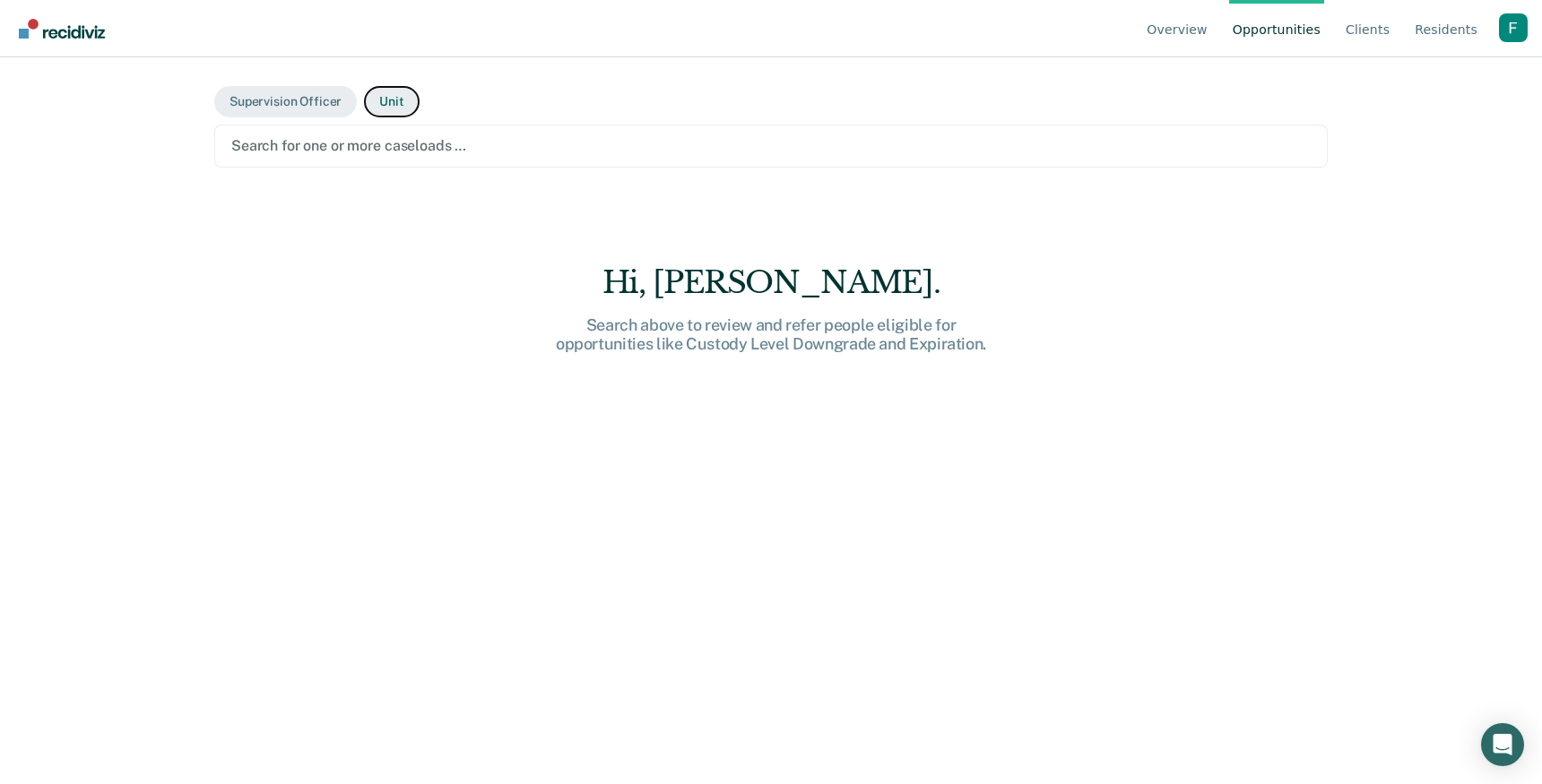
click at [397, 89] on button "Unit" at bounding box center [391, 101] width 54 height 31
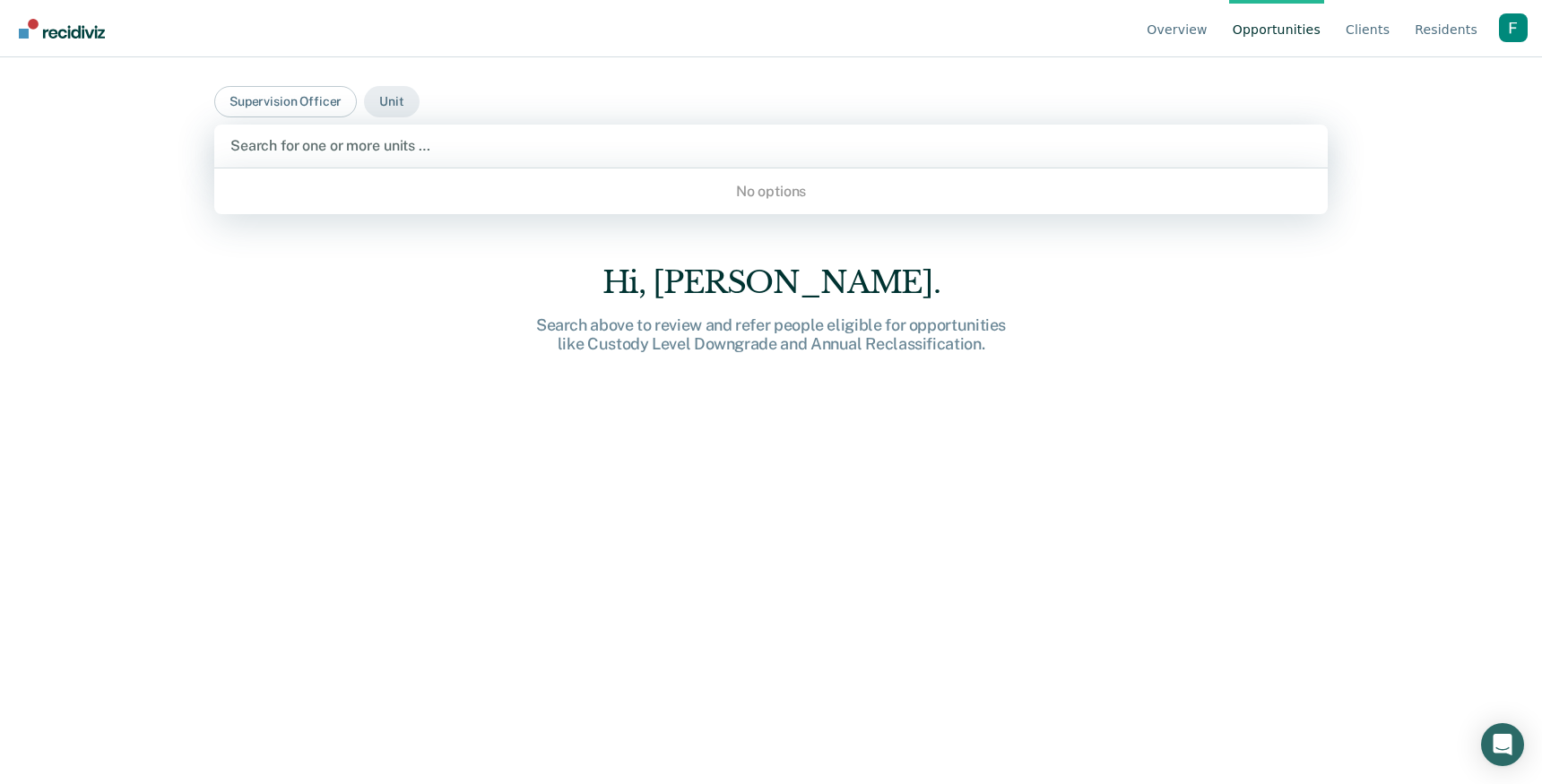
click at [409, 143] on div at bounding box center [771, 145] width 1081 height 21
drag, startPoint x: 1228, startPoint y: 23, endPoint x: 1209, endPoint y: 23, distance: 19.0
click at [1228, 23] on ul "Overview Opportunities Client s Resident s" at bounding box center [1321, 28] width 355 height 57
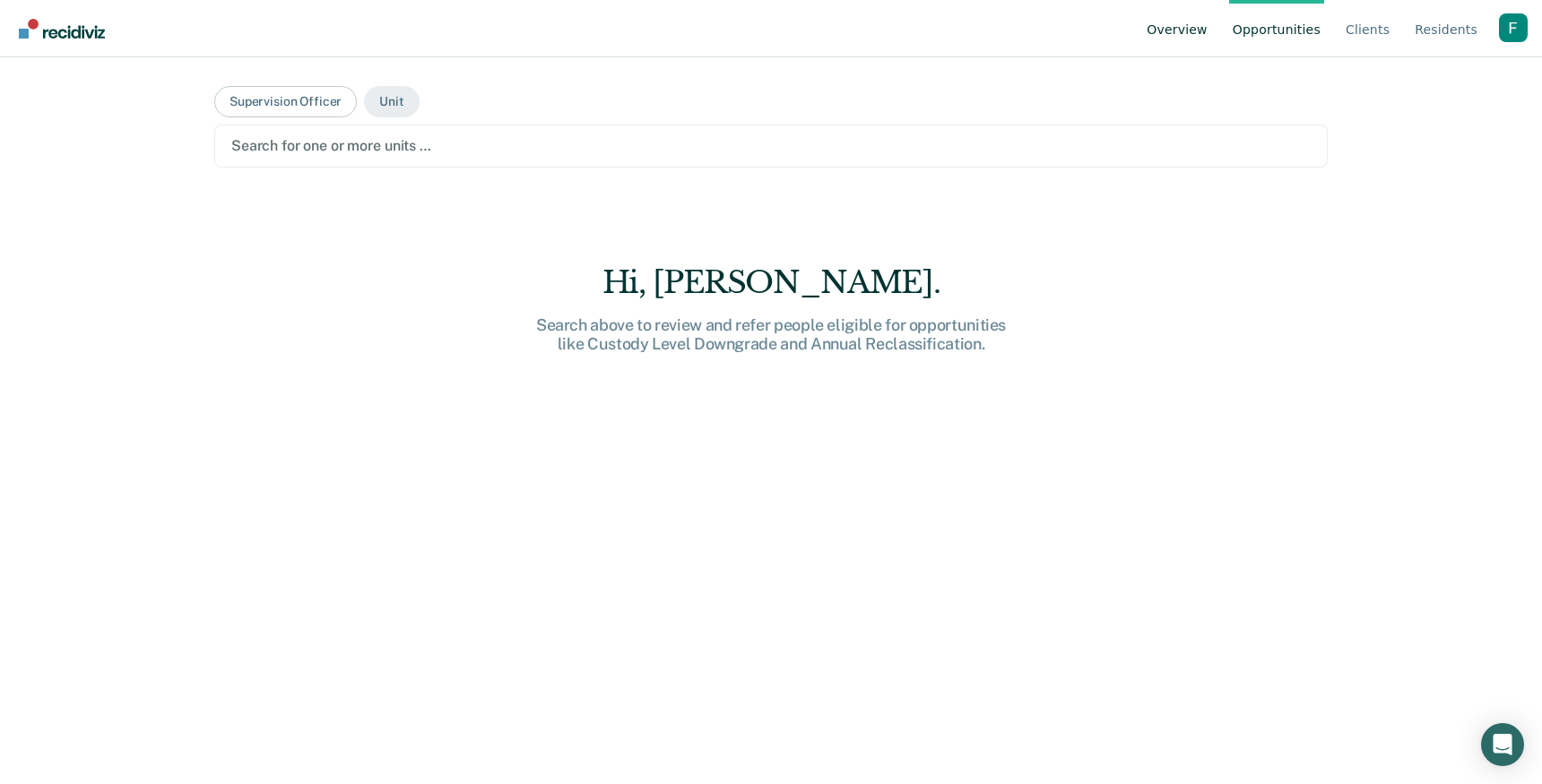
click at [1176, 23] on link "Overview" at bounding box center [1177, 28] width 68 height 57
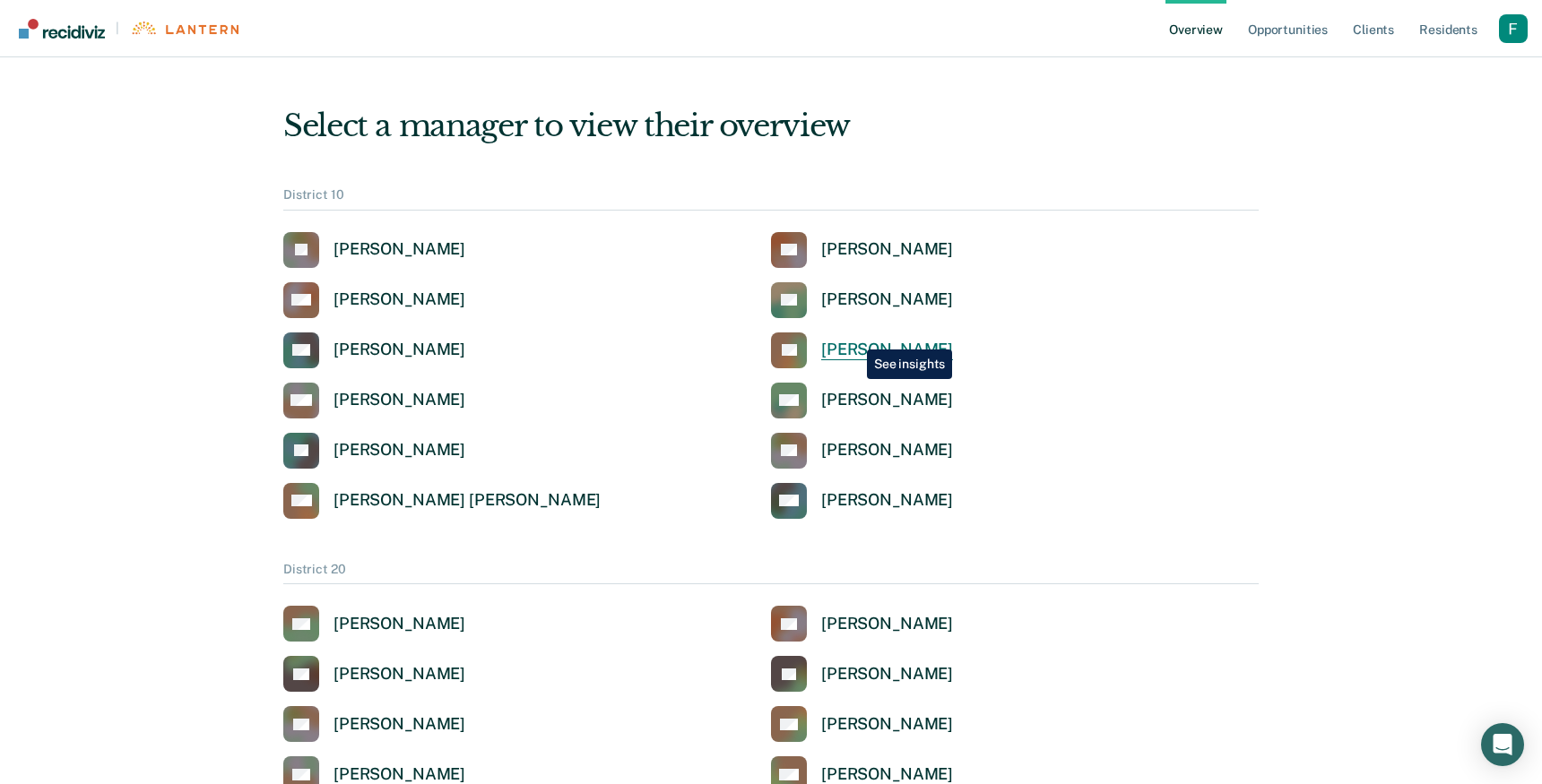
click at [854, 336] on link "CL Cecil Leforce" at bounding box center [862, 351] width 182 height 36
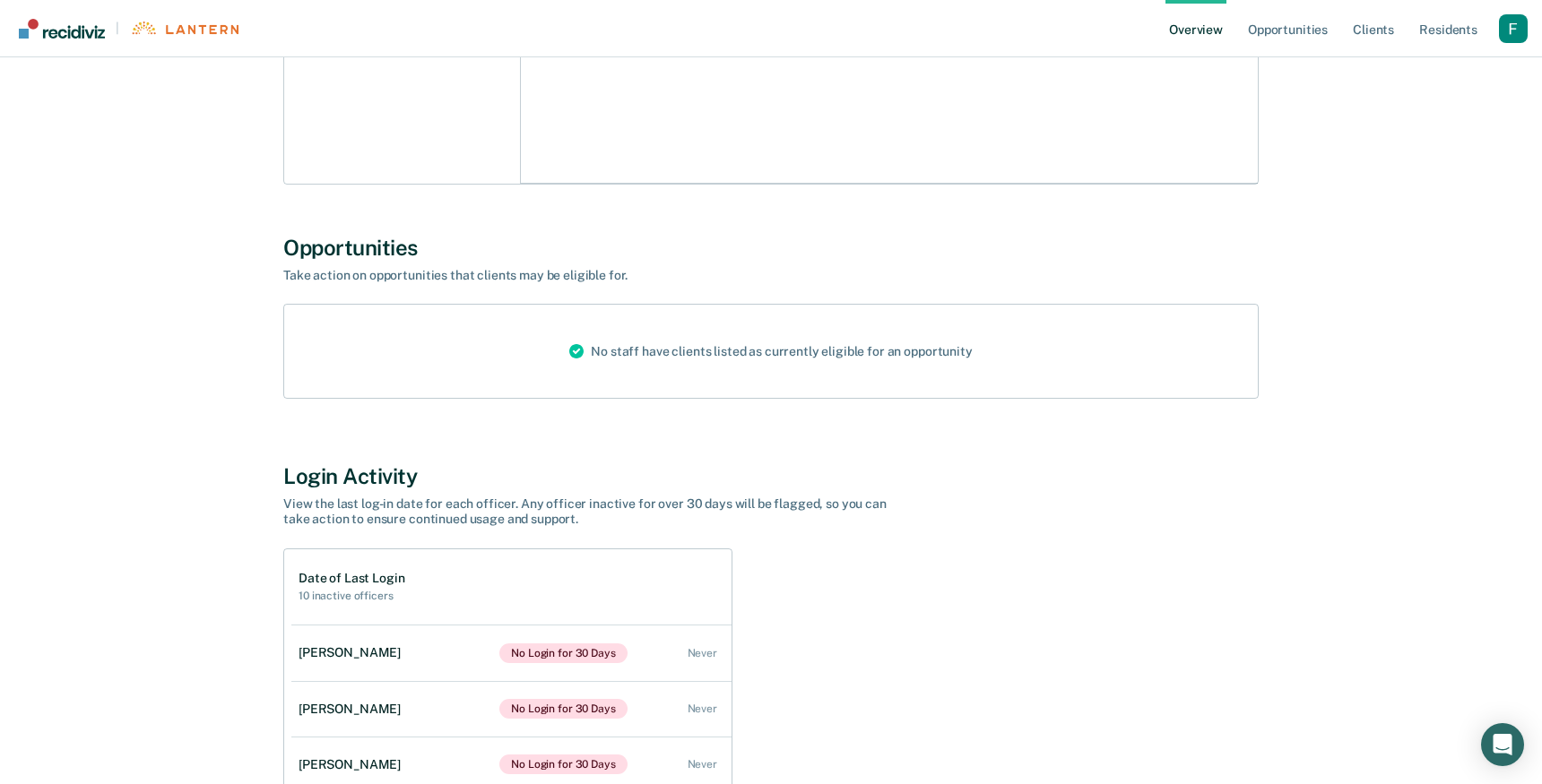
scroll to position [713, 0]
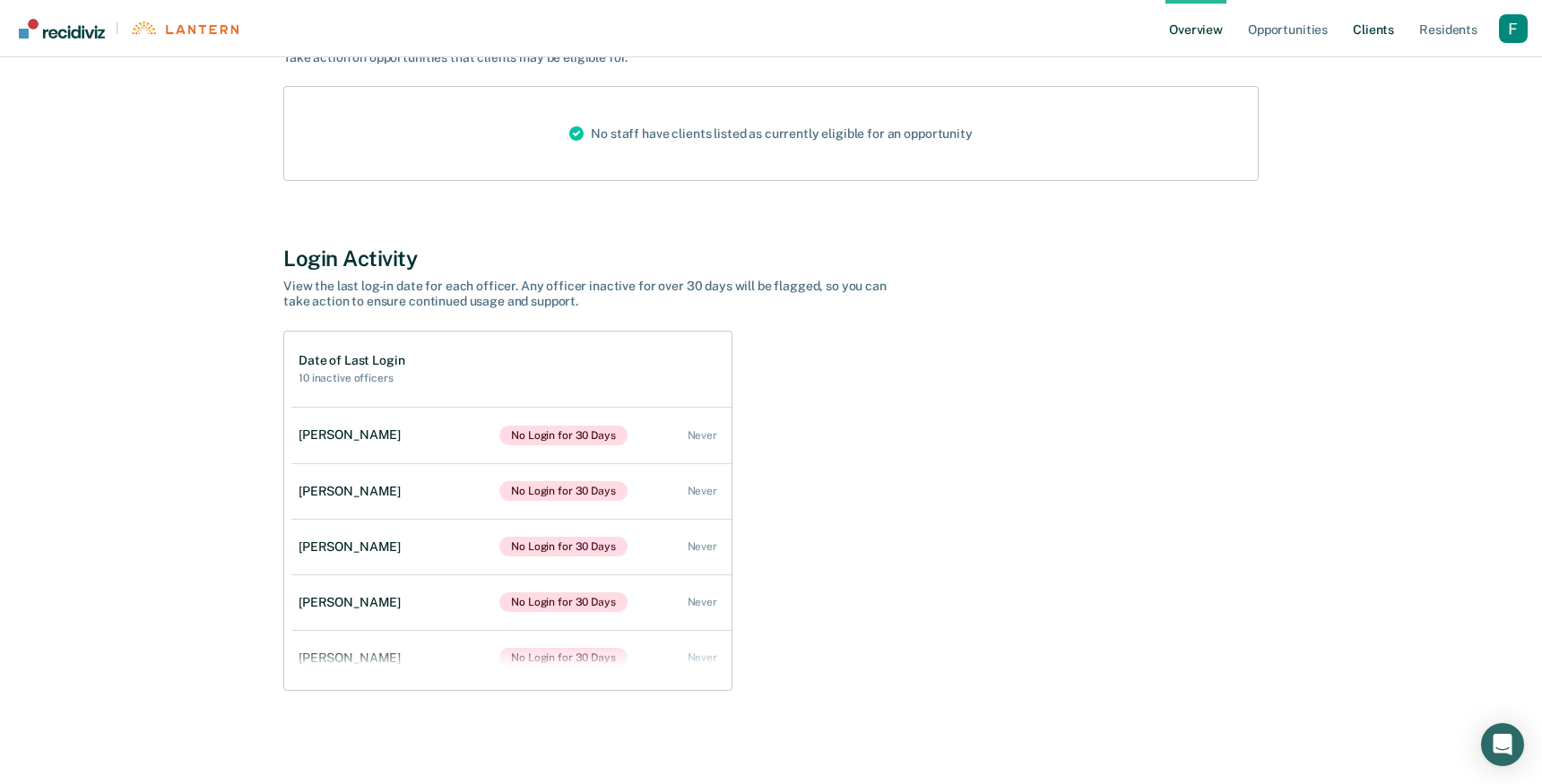
click at [1385, 30] on link "Client s" at bounding box center [1373, 28] width 49 height 57
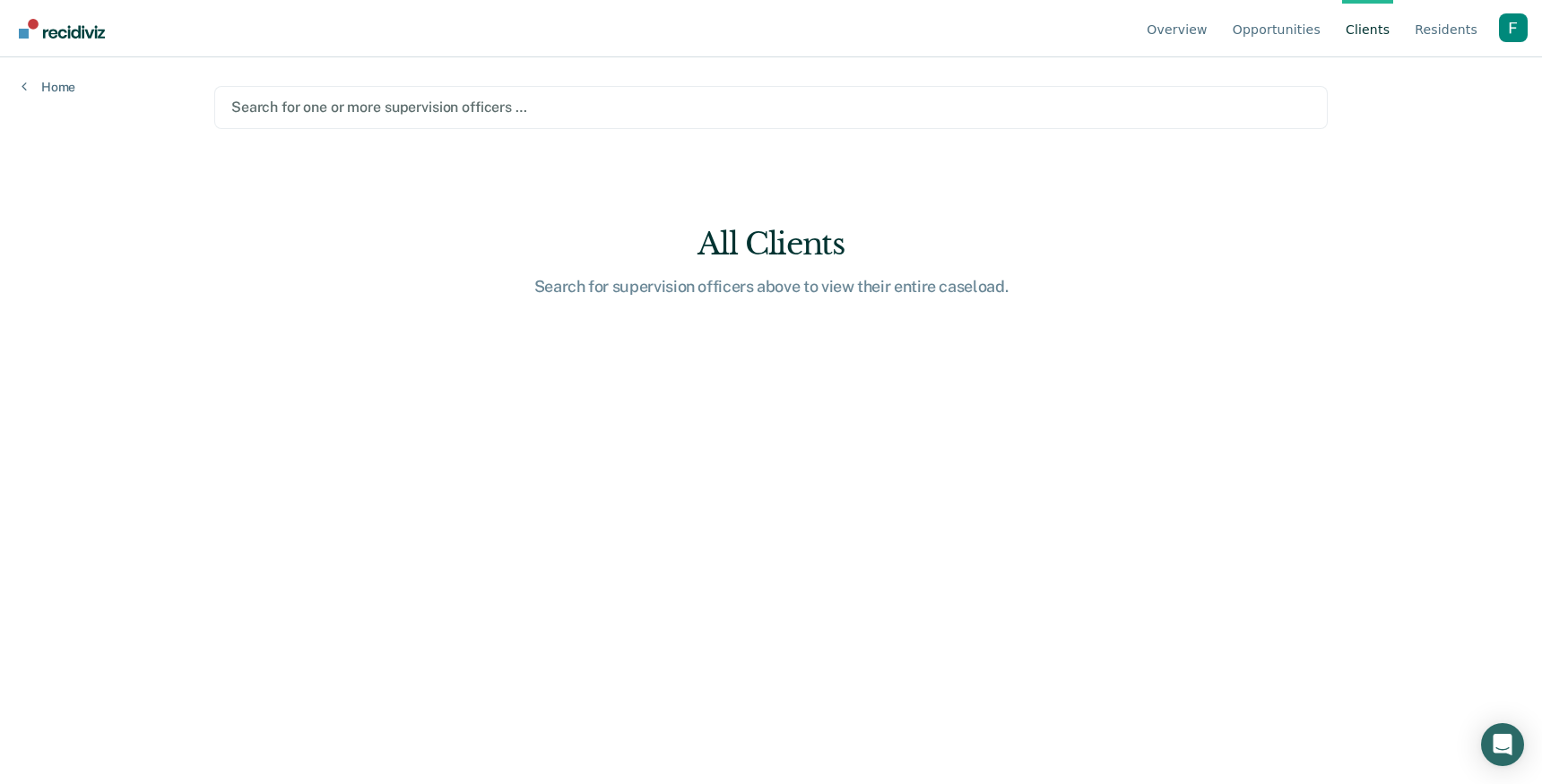
click at [876, 39] on nav "Overview Opportunities Client s Resident s Profile How it works Go to Pathways …" at bounding box center [770, 28] width 1513 height 56
click at [837, 116] on div at bounding box center [771, 107] width 1080 height 21
click at [1430, 28] on link "Resident s" at bounding box center [1445, 28] width 70 height 57
click at [1430, 30] on link "Resident s" at bounding box center [1445, 28] width 70 height 57
click at [1444, 32] on link "Resident s" at bounding box center [1445, 28] width 70 height 57
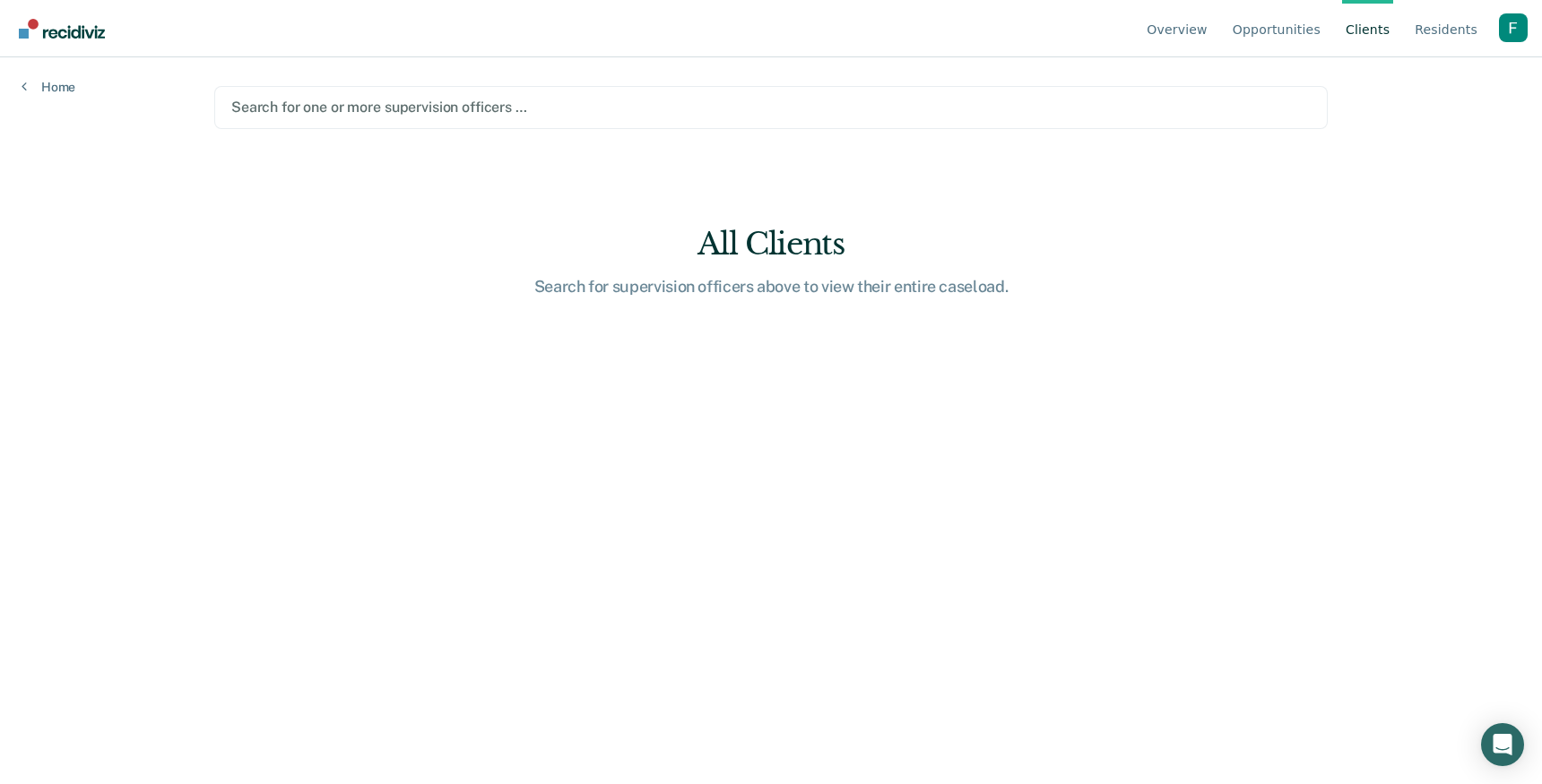
click at [1249, 110] on div at bounding box center [771, 107] width 1080 height 21
click at [1507, 22] on div "Profile dropdown button" at bounding box center [1513, 27] width 29 height 29
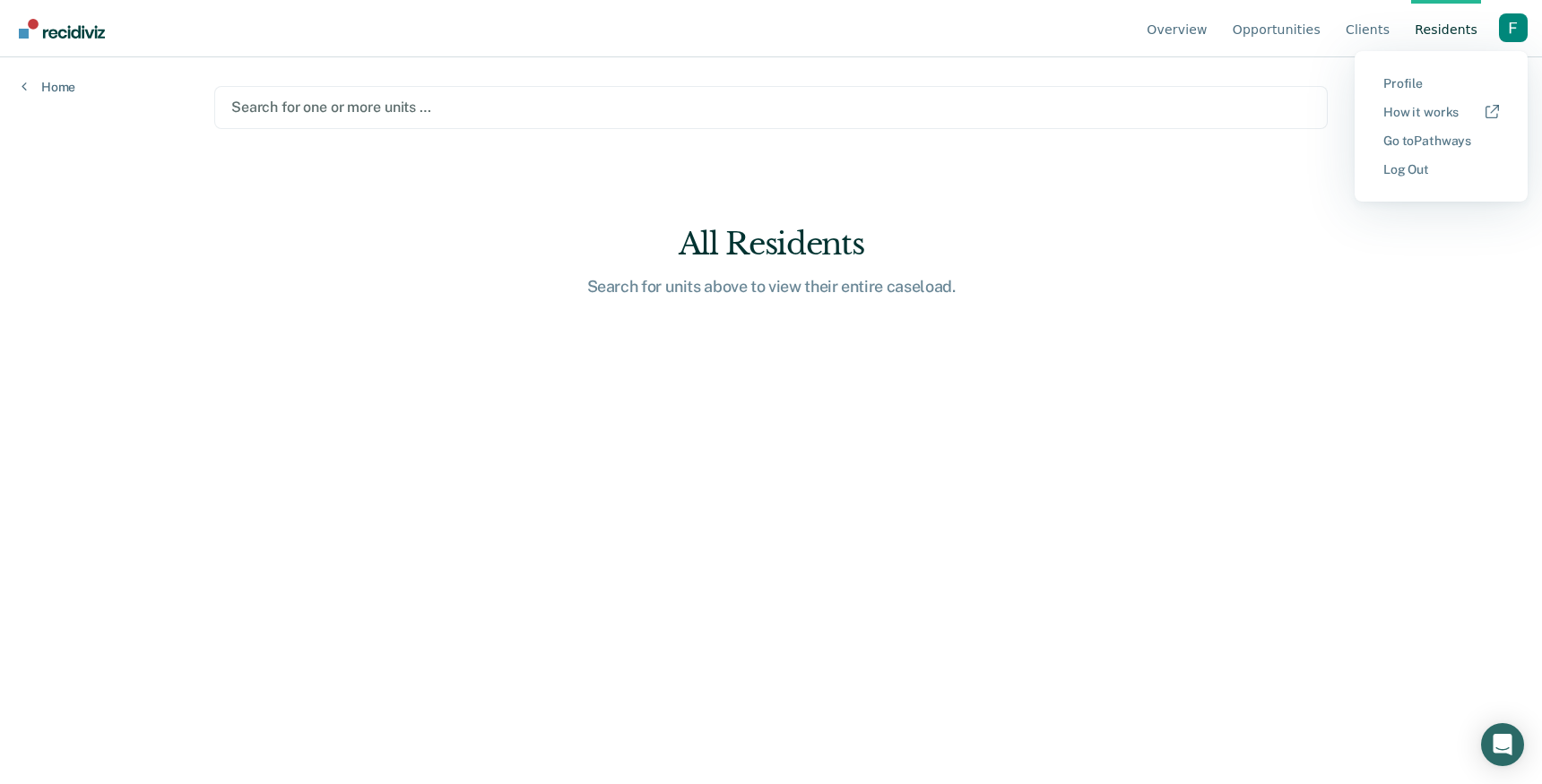
click at [1397, 73] on button "Profile" at bounding box center [1441, 83] width 173 height 29
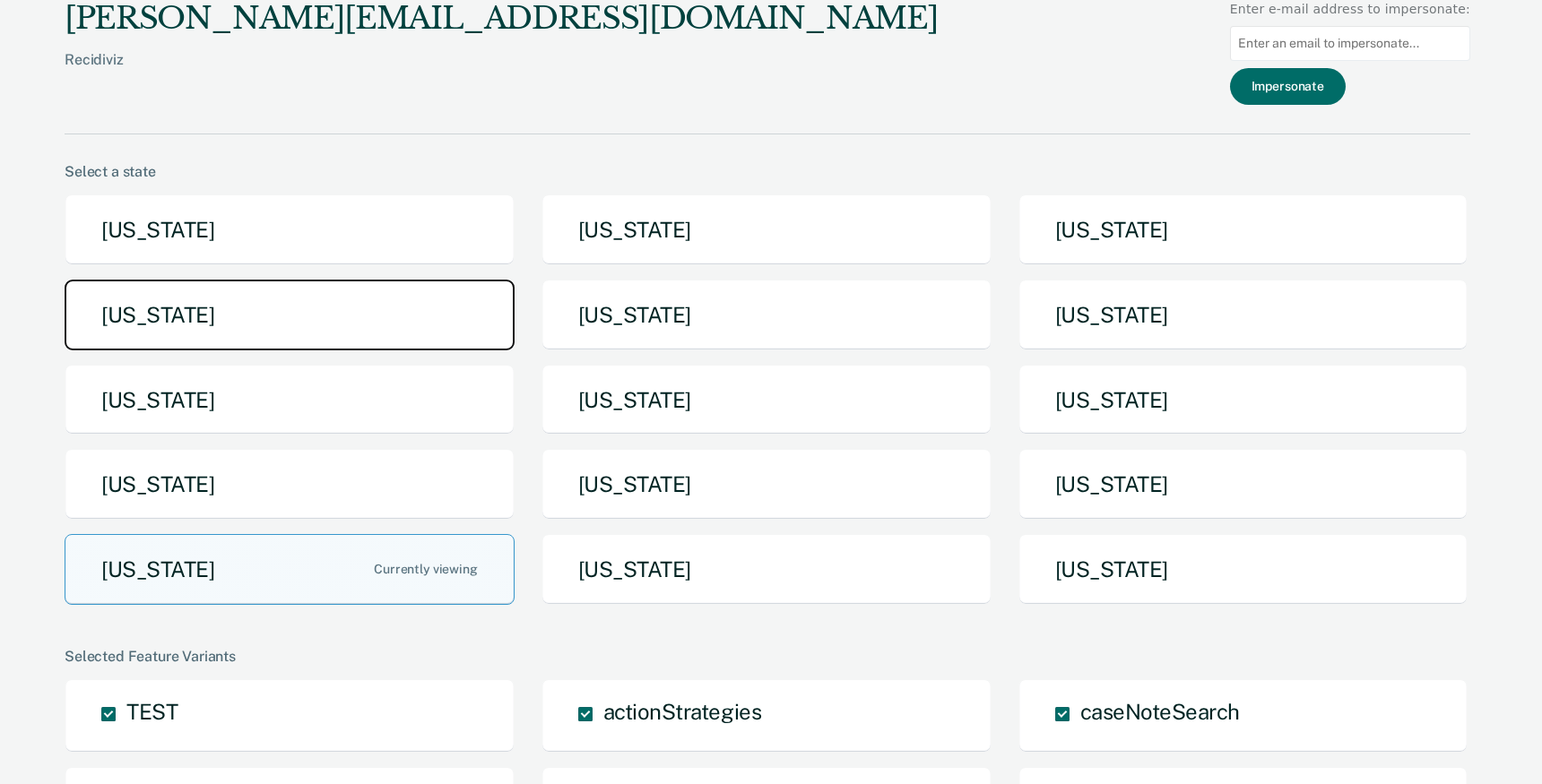
click at [425, 322] on button "[US_STATE]" at bounding box center [290, 315] width 450 height 71
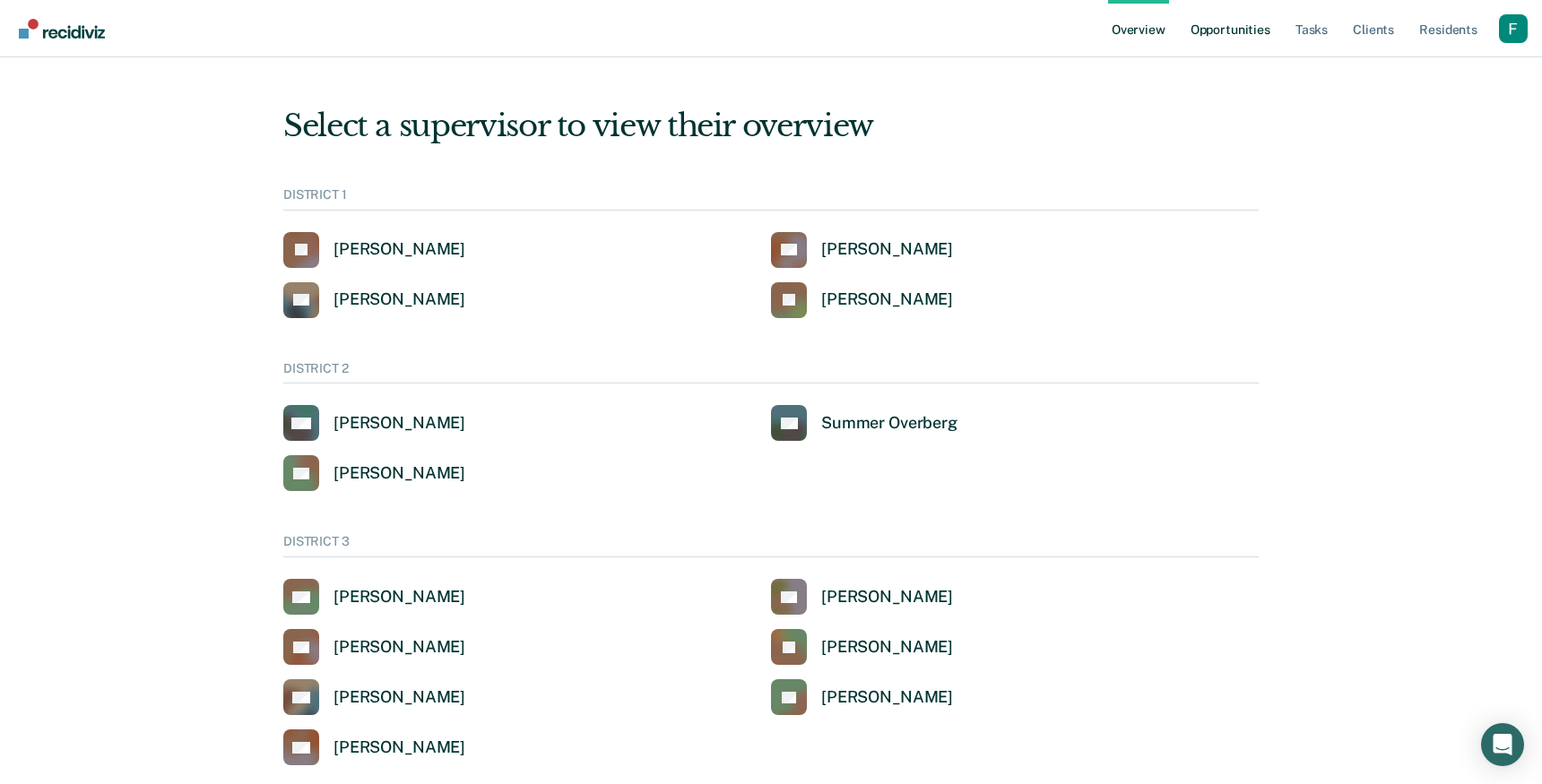
click at [1199, 19] on link "Opportunities" at bounding box center [1230, 28] width 87 height 57
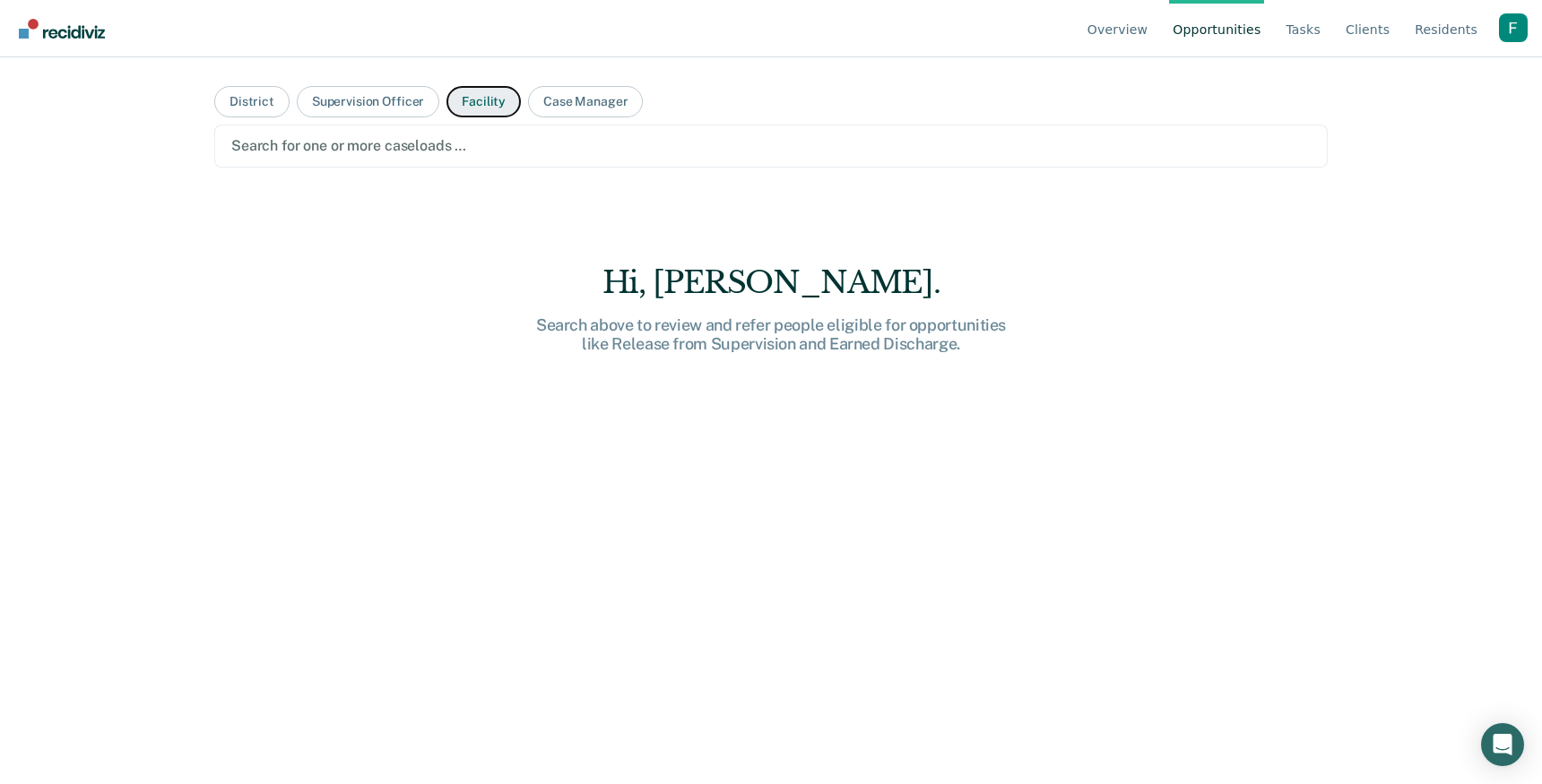
click at [471, 97] on button "Facility" at bounding box center [483, 101] width 74 height 31
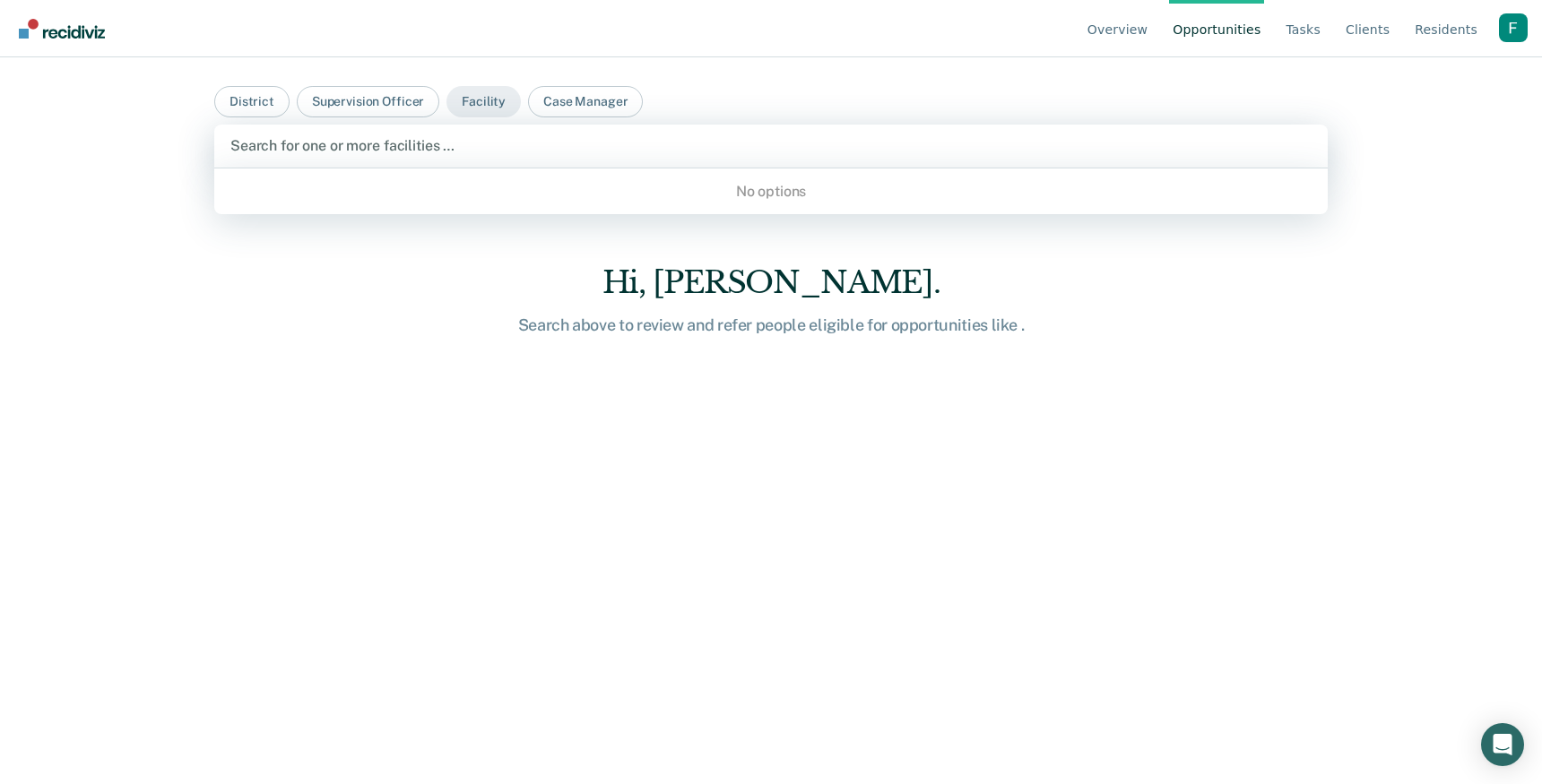
click at [489, 145] on div at bounding box center [771, 145] width 1081 height 21
click at [486, 188] on div "No options" at bounding box center [770, 190] width 1113 height 31
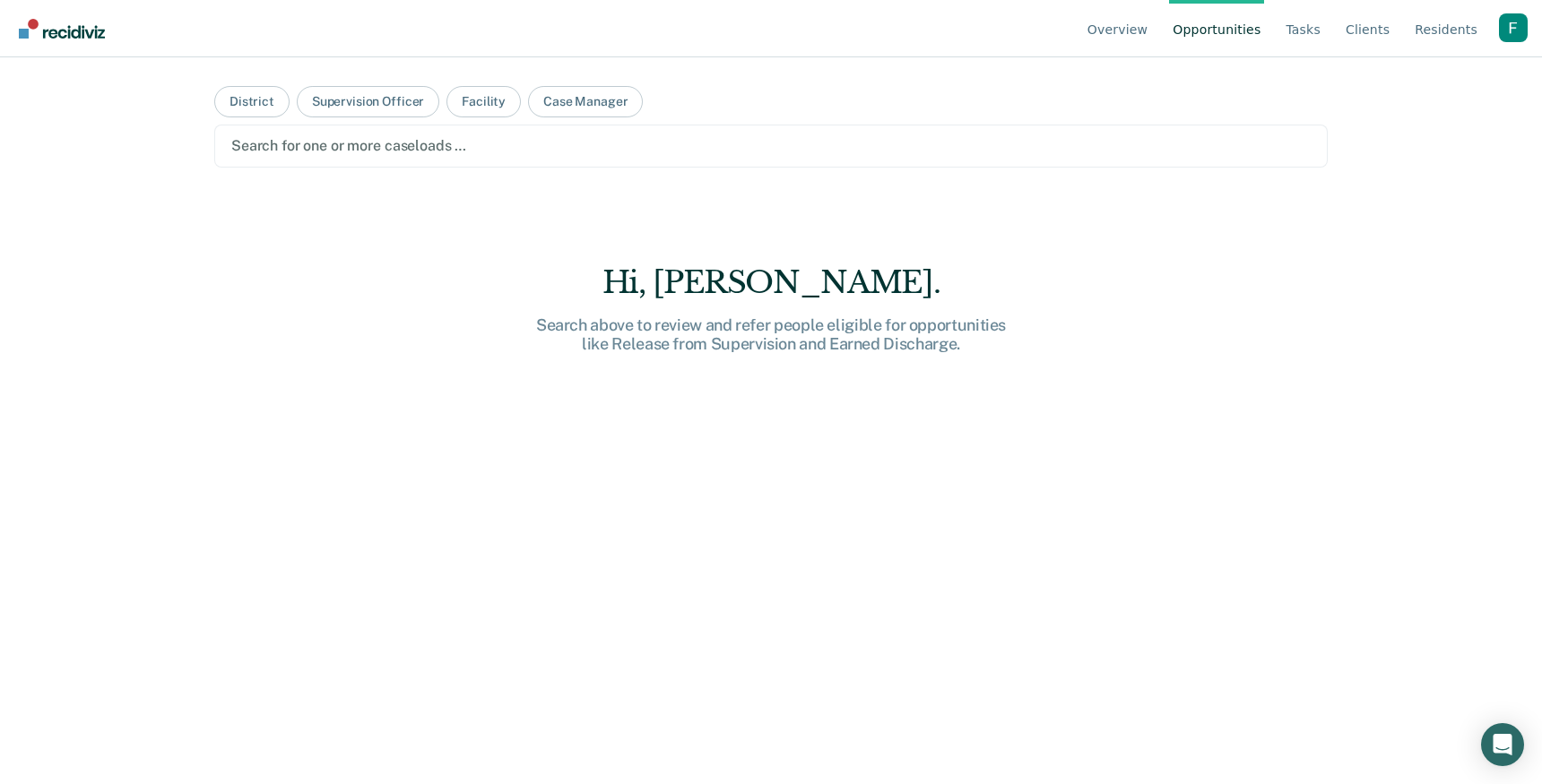
click at [639, 170] on main "District Supervision Officer Facility Case Manager Search for one or more casel…" at bounding box center [770, 399] width 1156 height 684
click at [640, 133] on div "Search for one or more caseloads …" at bounding box center [771, 145] width 1083 height 24
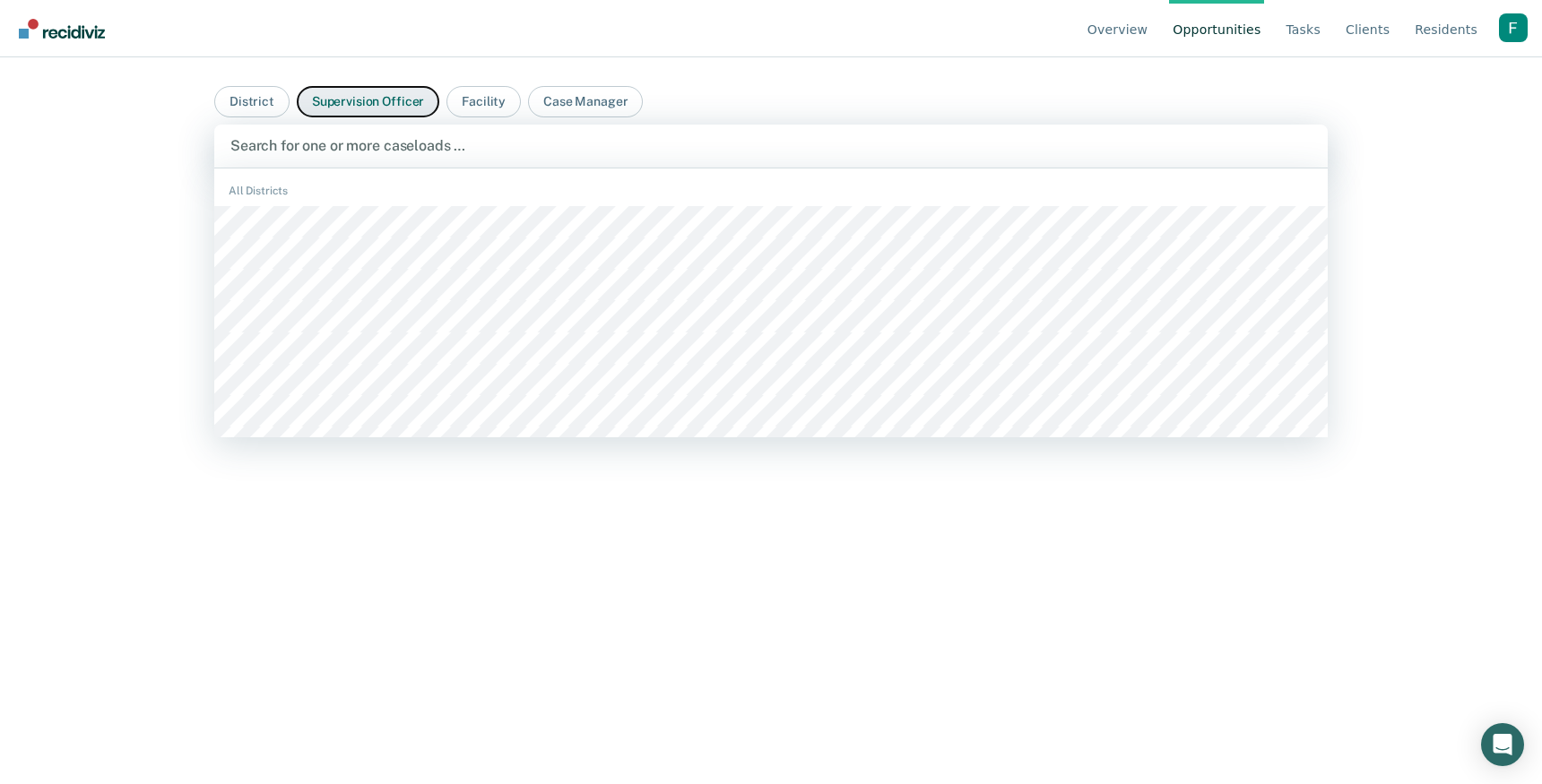
click at [409, 86] on button "Supervision Officer" at bounding box center [368, 101] width 143 height 31
click at [397, 137] on div at bounding box center [771, 145] width 1081 height 21
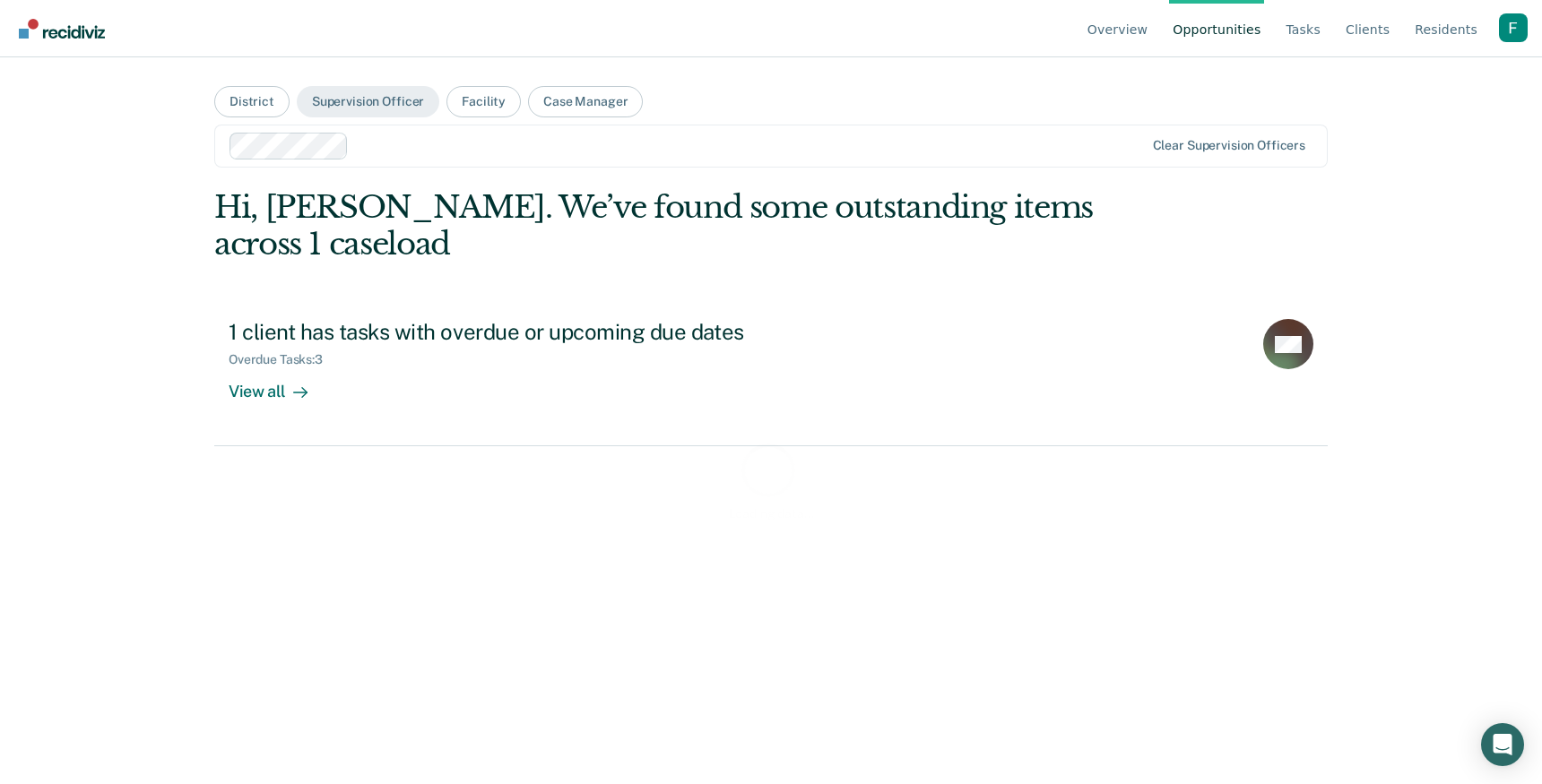
click at [458, 346] on div "Loading data..." at bounding box center [770, 481] width 1113 height 583
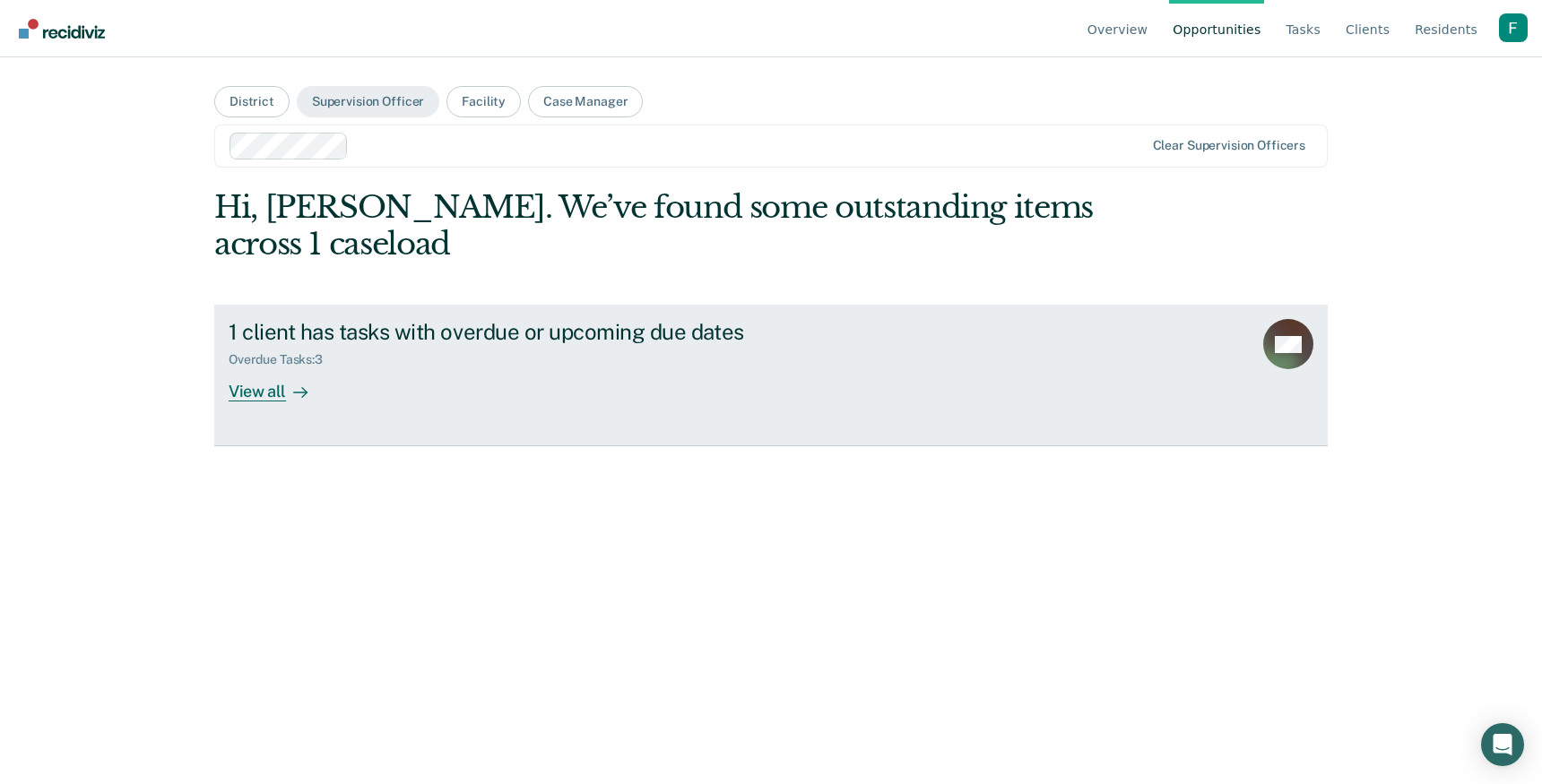
click at [458, 346] on div "Overdue Tasks : 3" at bounding box center [543, 356] width 629 height 23
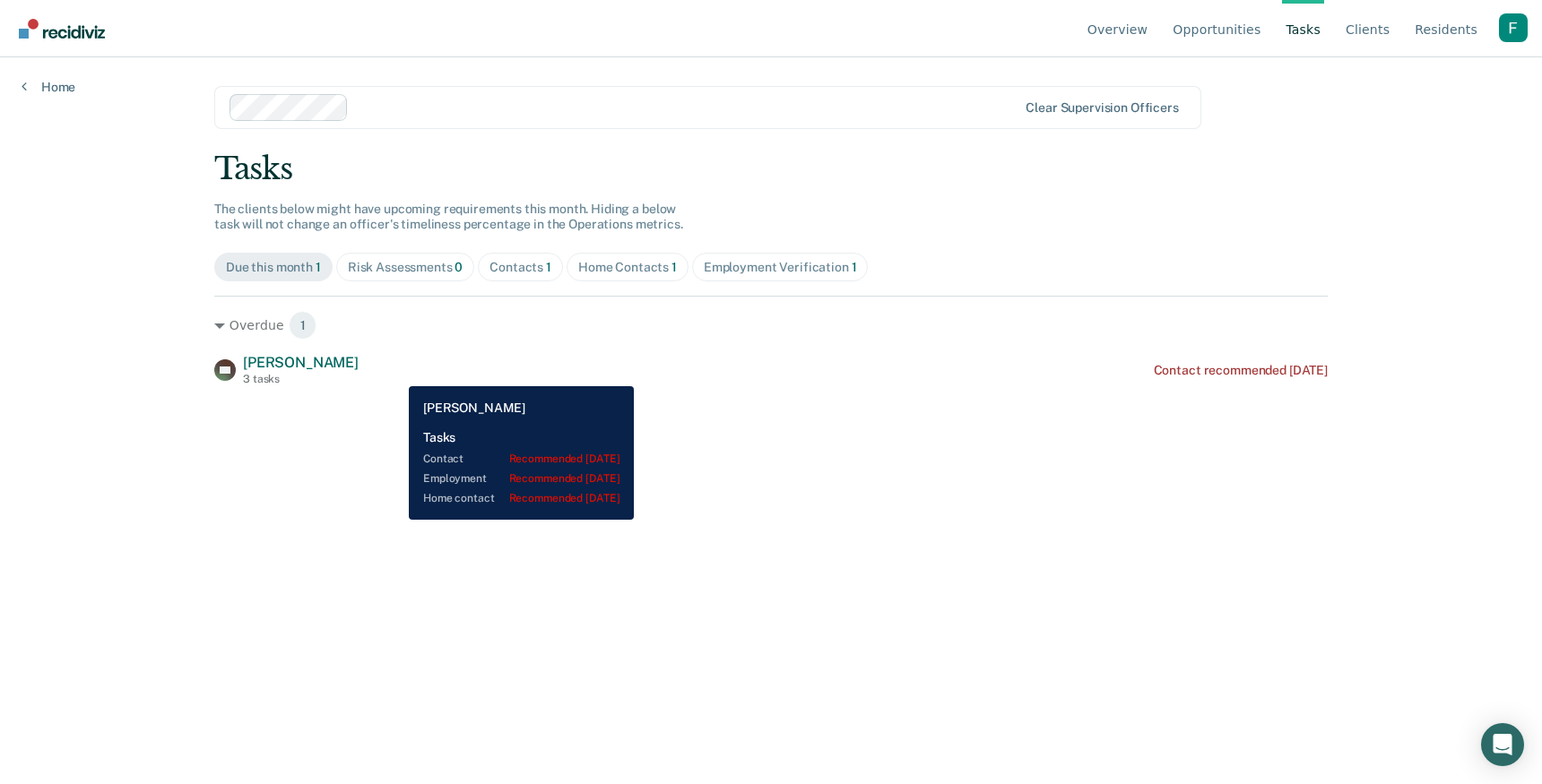
click at [392, 373] on div "MB Matthew Biorn 3 tasks Contact recommended 10 months ago" at bounding box center [770, 369] width 1113 height 31
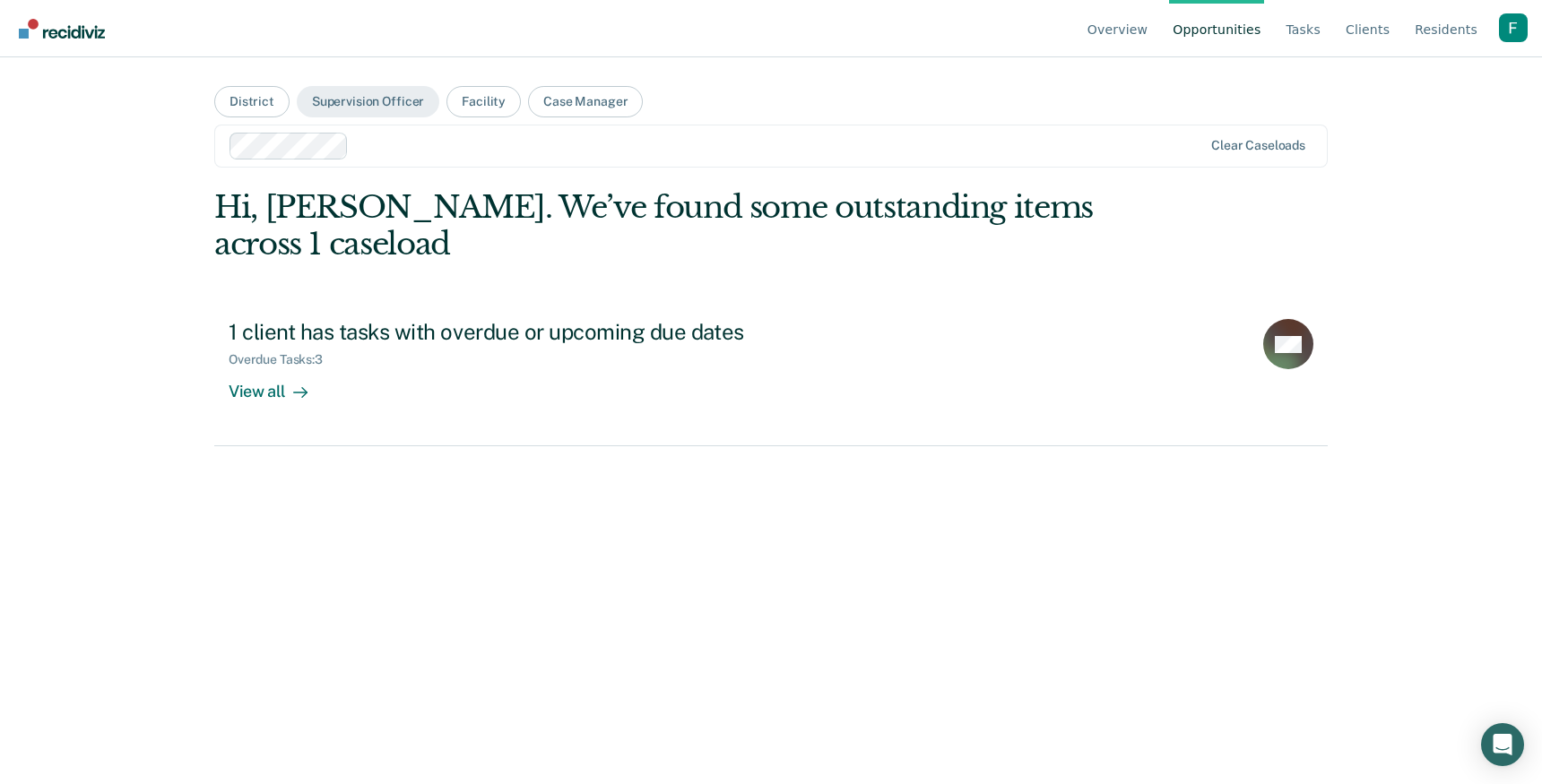
click at [723, 157] on div at bounding box center [717, 145] width 975 height 27
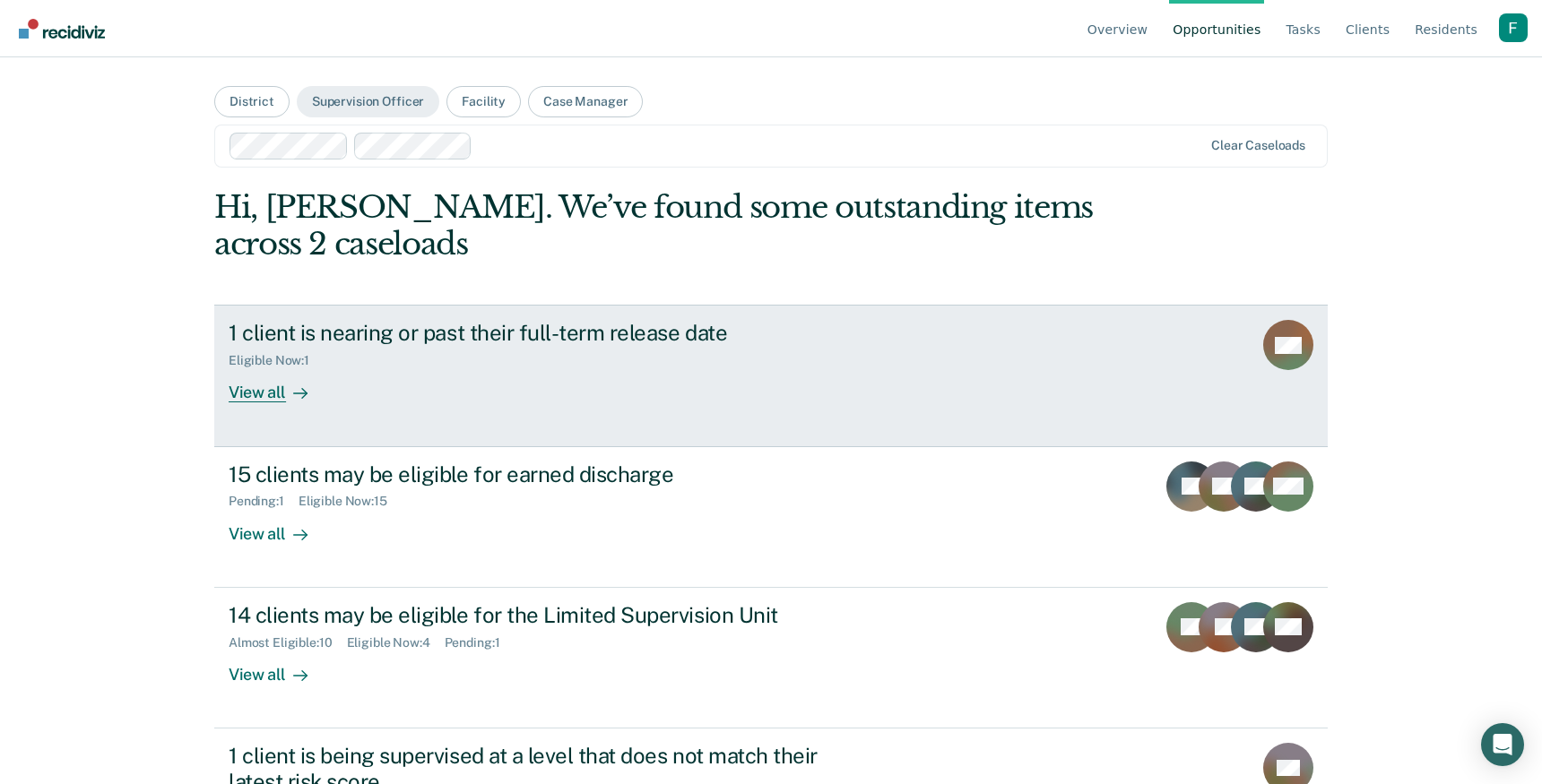
click at [576, 385] on div "1 client is nearing or past their full-term release date Eligible Now : 1 View …" at bounding box center [565, 361] width 673 height 83
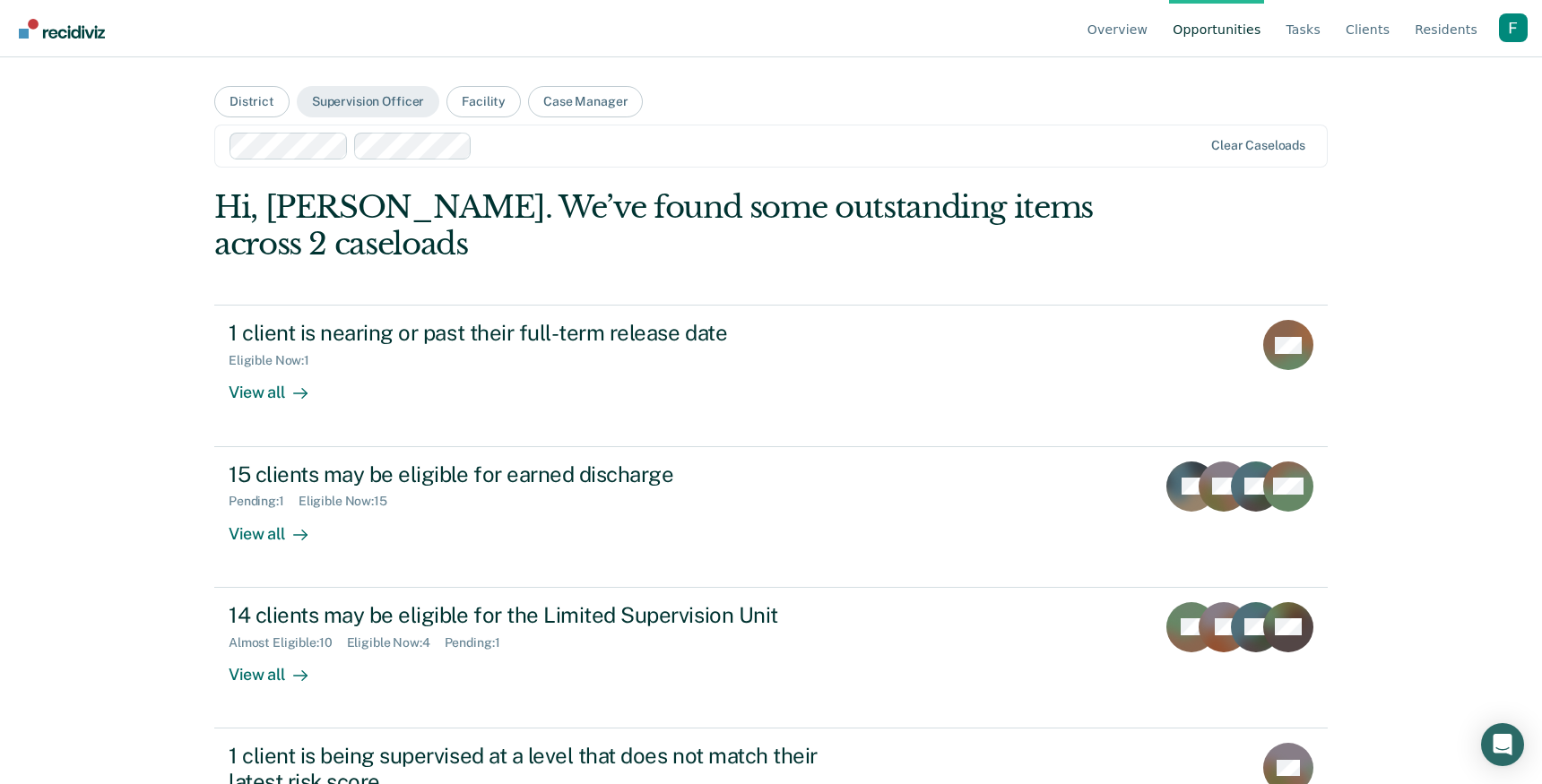
click at [1516, 38] on div "Profile dropdown button" at bounding box center [1513, 27] width 29 height 29
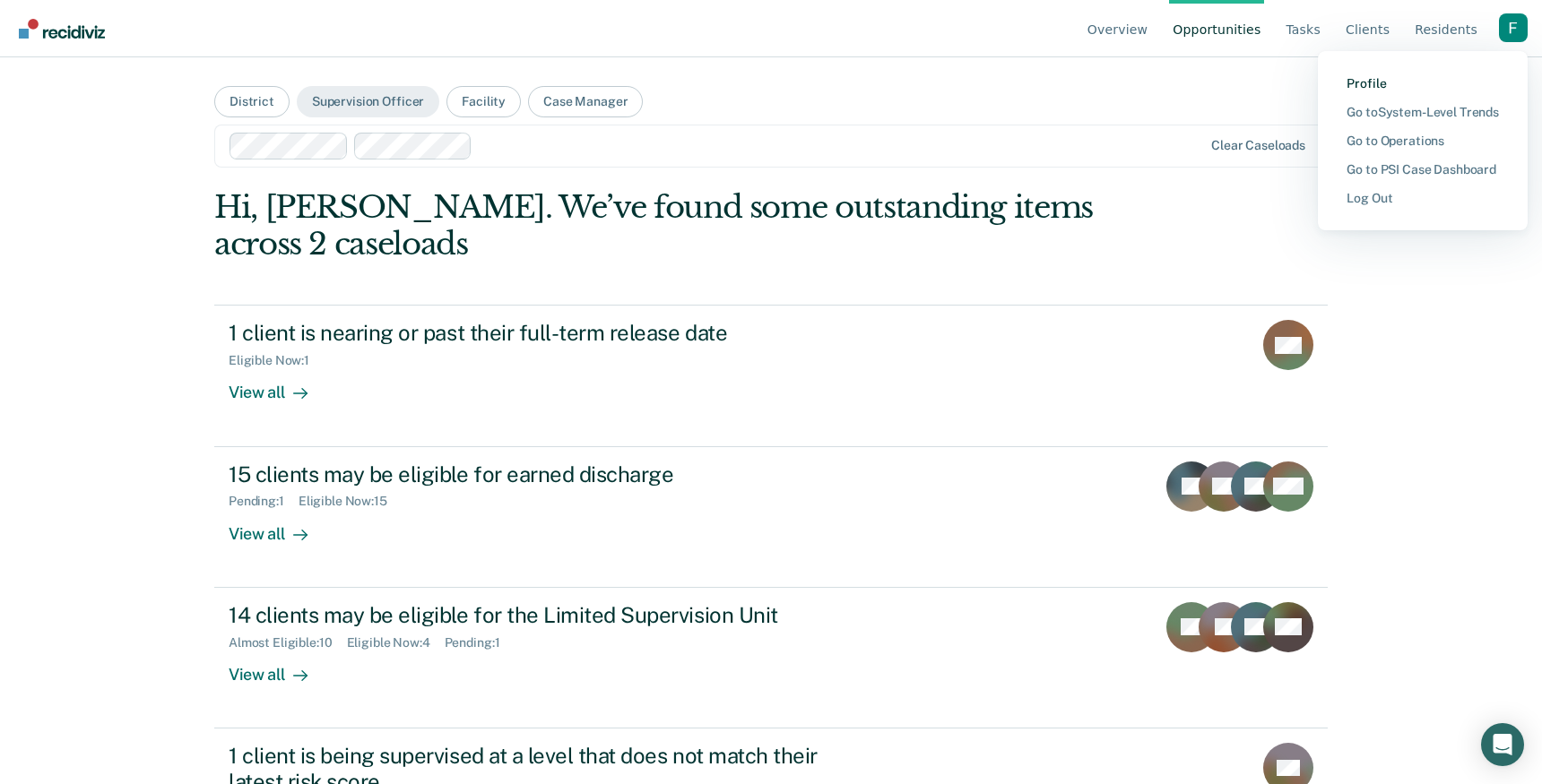
click at [1368, 78] on link "Profile" at bounding box center [1423, 83] width 152 height 15
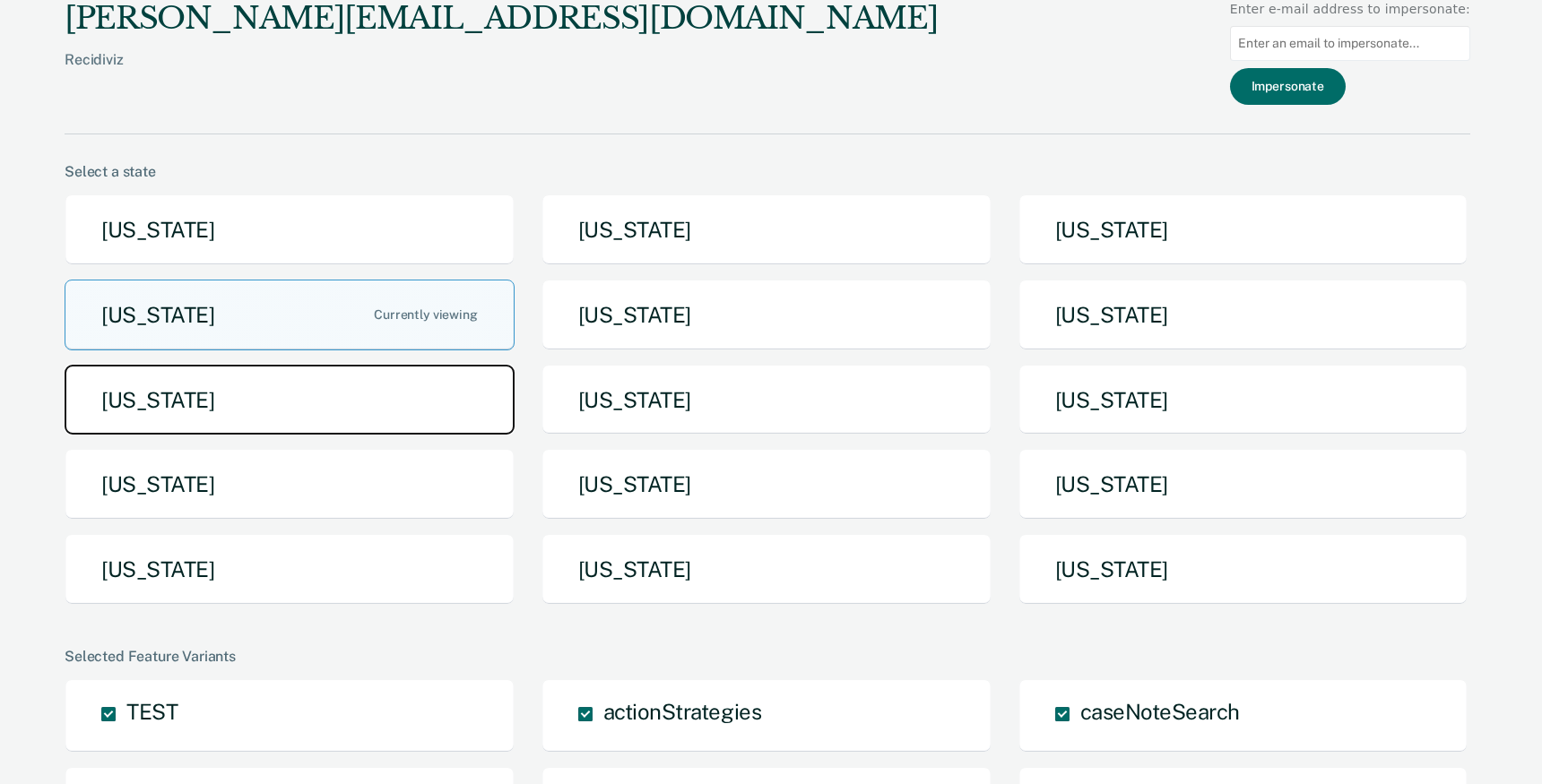
click at [340, 389] on button "Michigan" at bounding box center [290, 400] width 450 height 71
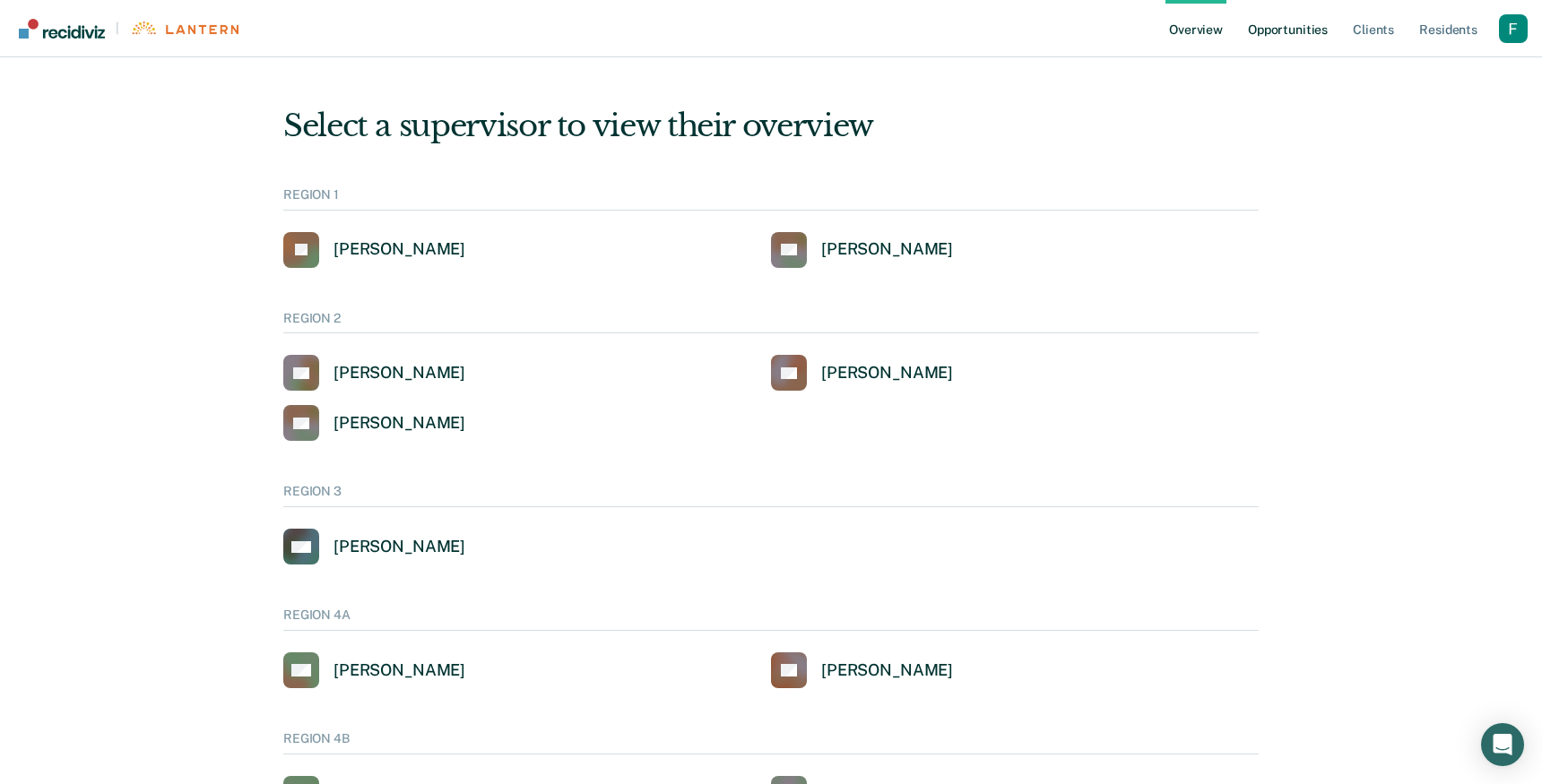
click at [1299, 38] on link "Opportunities" at bounding box center [1288, 28] width 87 height 57
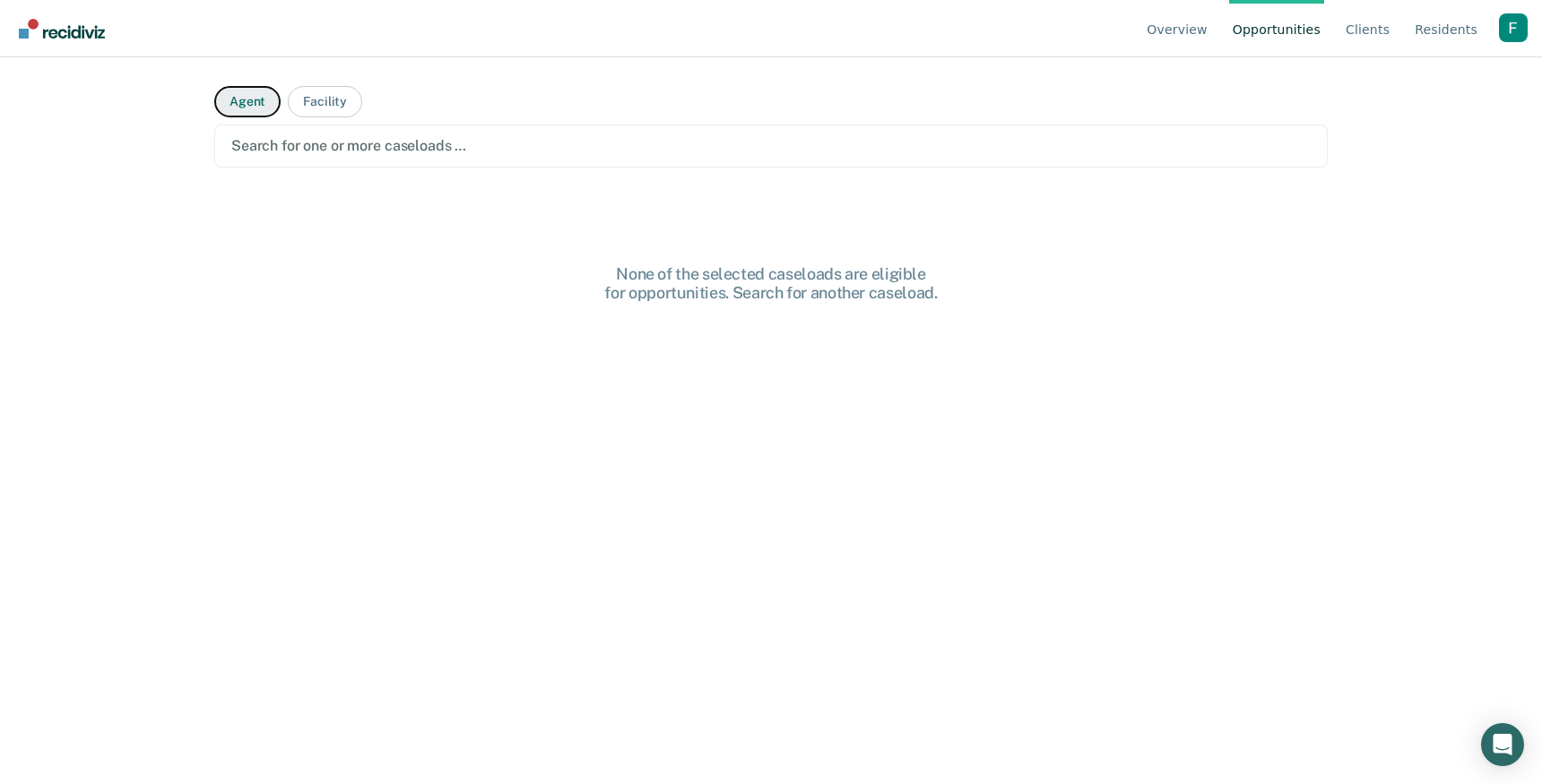
click at [223, 91] on button "Agent" at bounding box center [247, 101] width 67 height 31
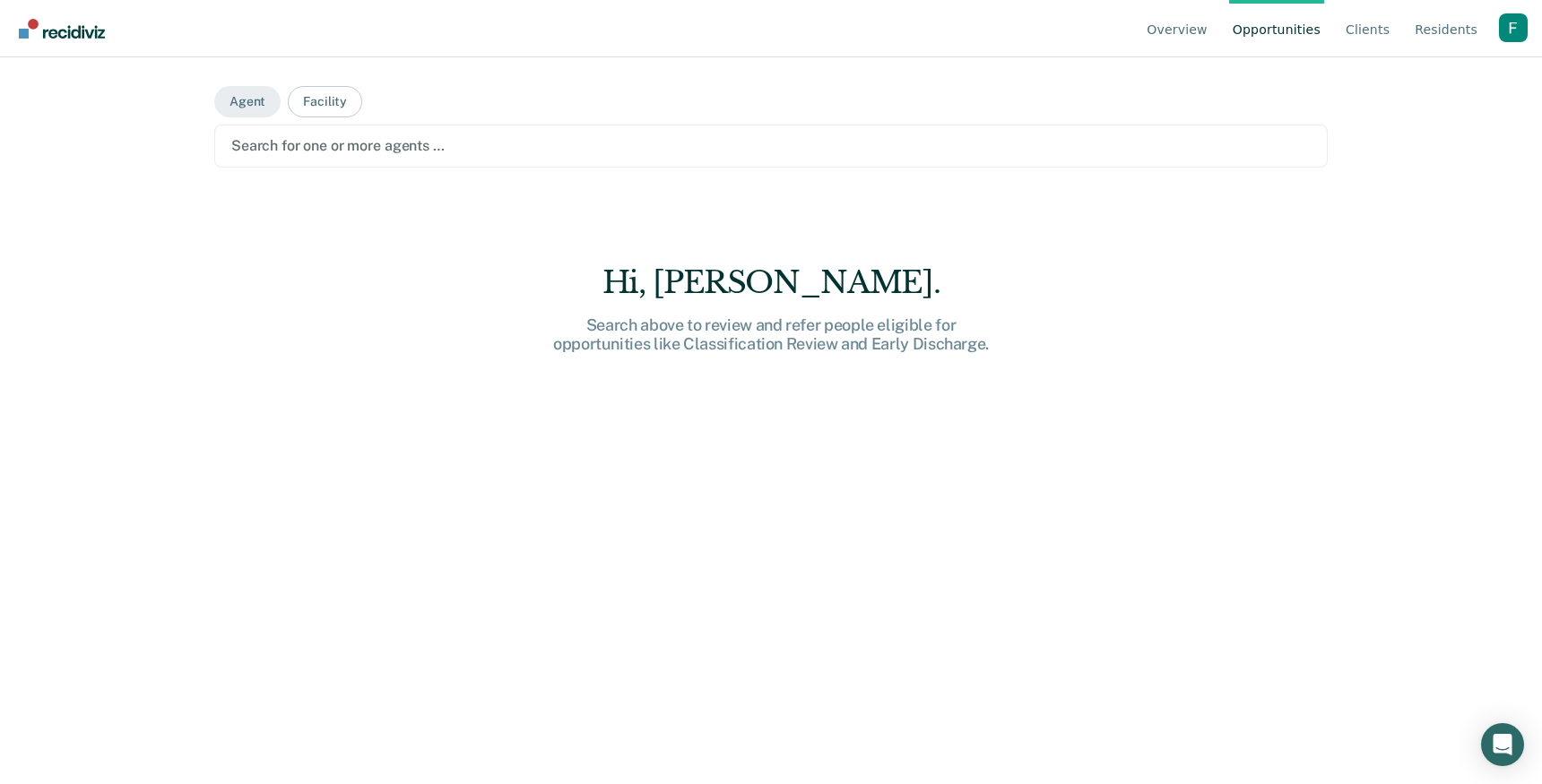
click at [340, 156] on div at bounding box center [771, 145] width 1080 height 21
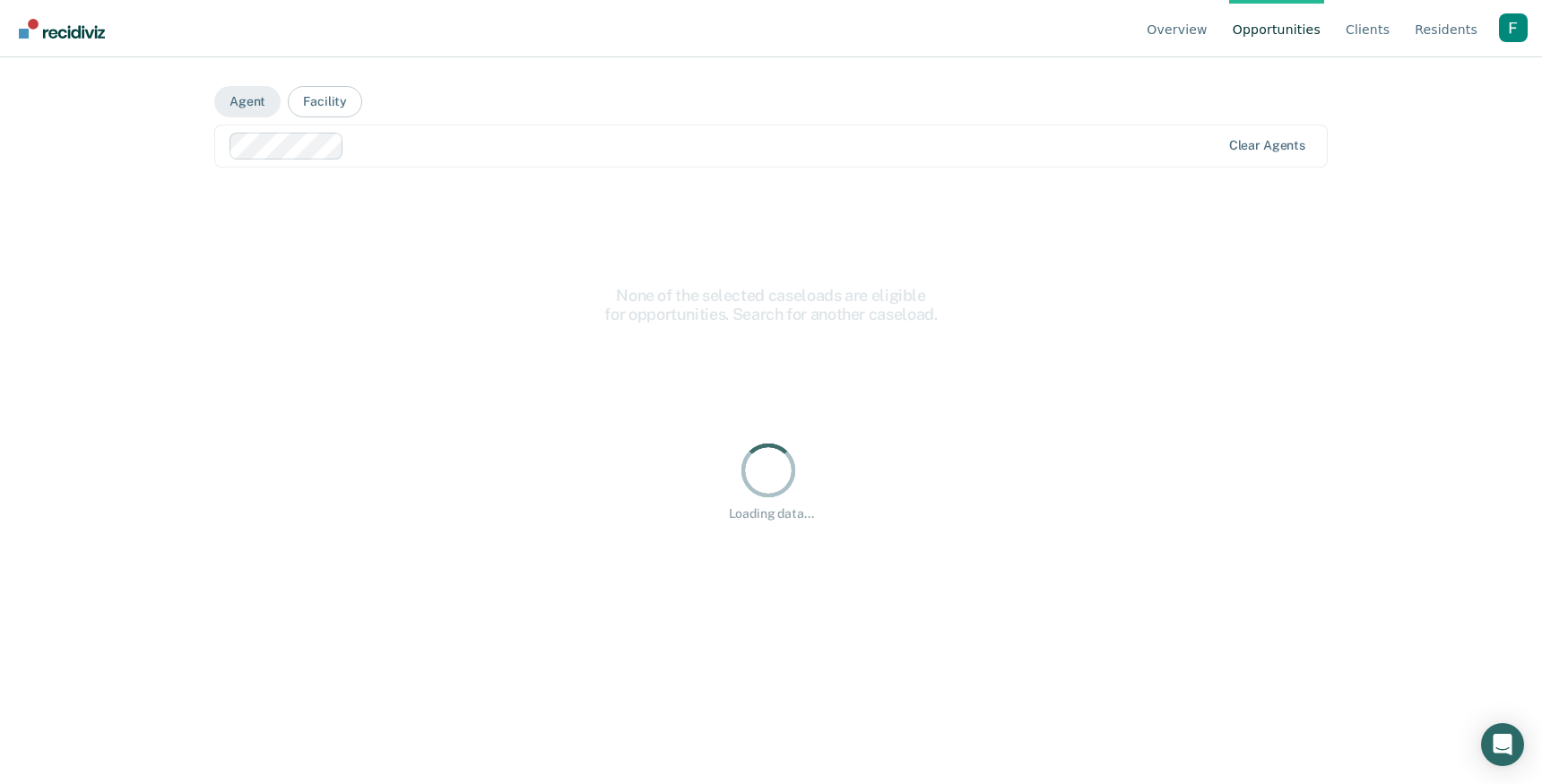
click at [709, 162] on div "Clear agents" at bounding box center [770, 146] width 1113 height 43
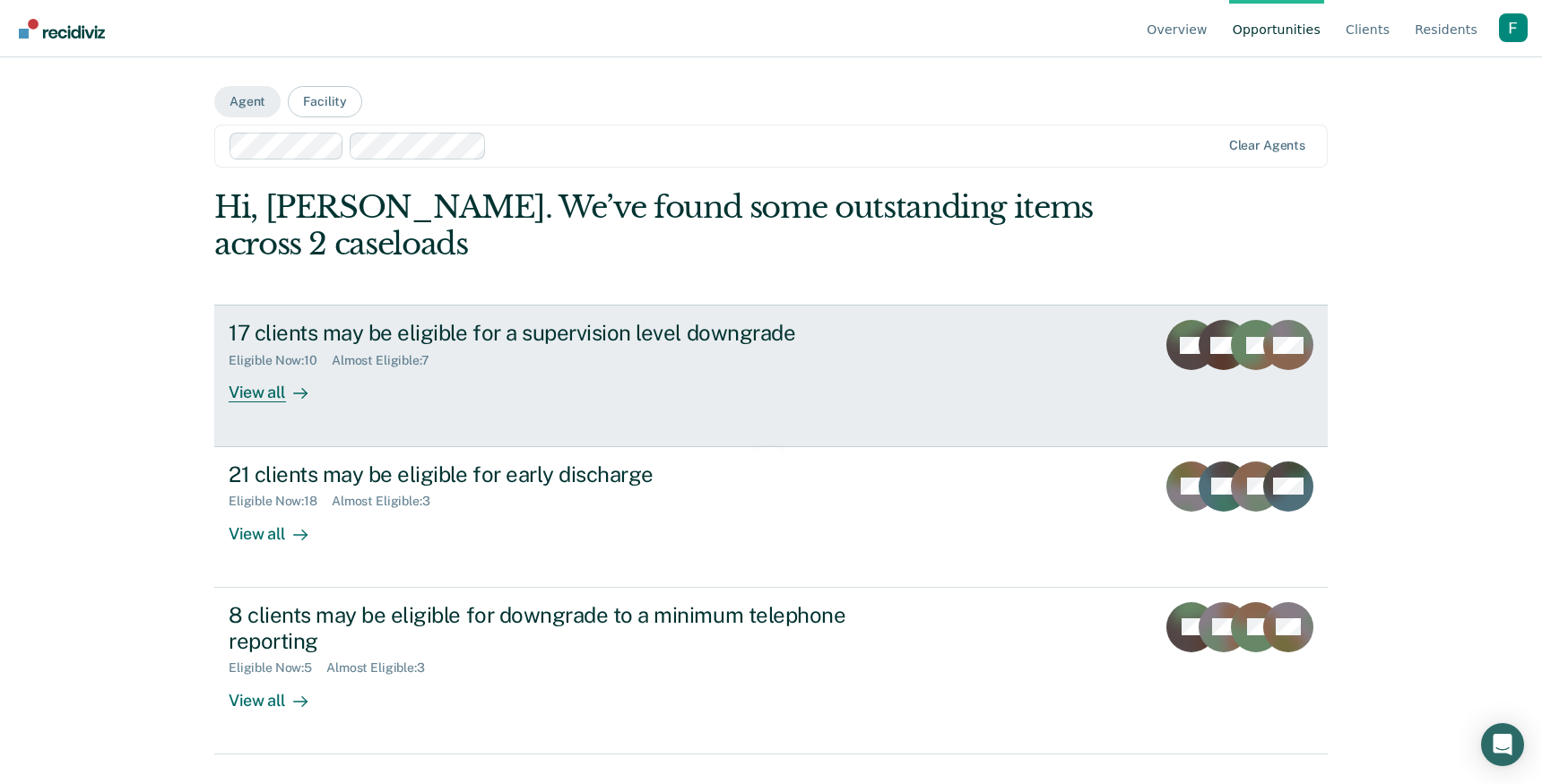
click at [702, 415] on link "17 clients may be eligible for a supervision level downgrade Eligible Now : 10 …" at bounding box center [770, 375] width 1113 height 142
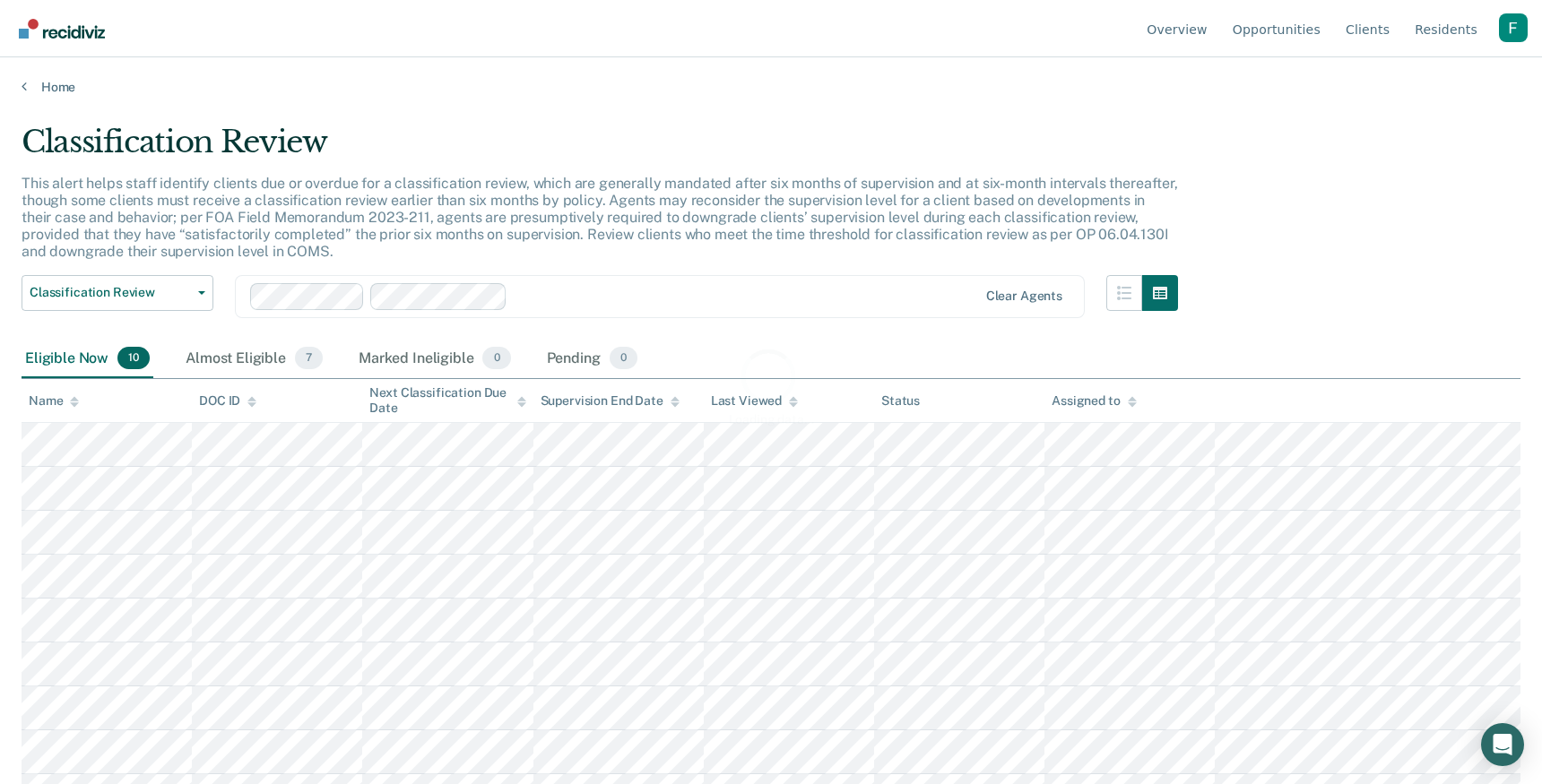
click at [794, 449] on div "Loading data..." at bounding box center [771, 386] width 1499 height 526
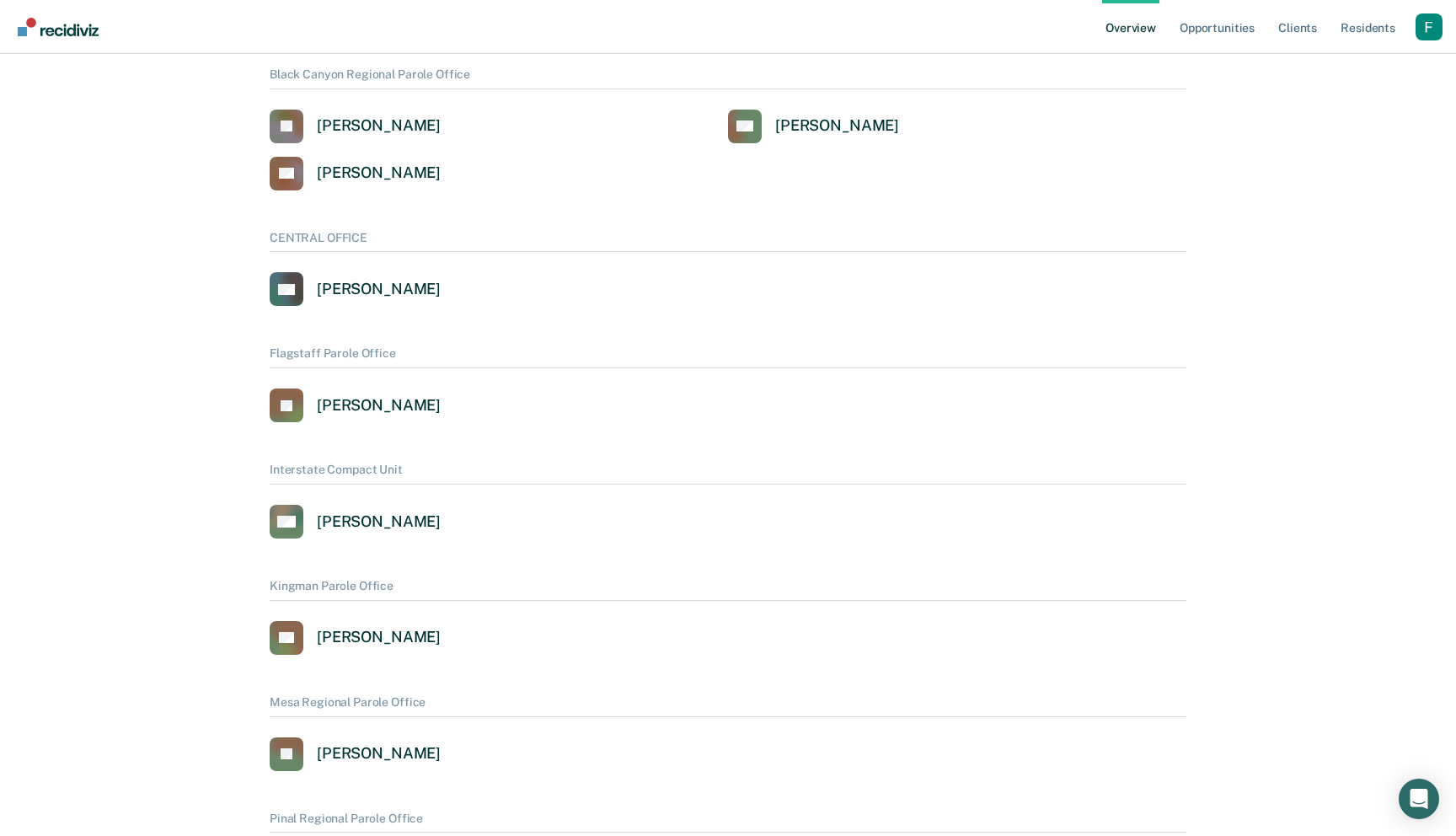
scroll to position [138, 0]
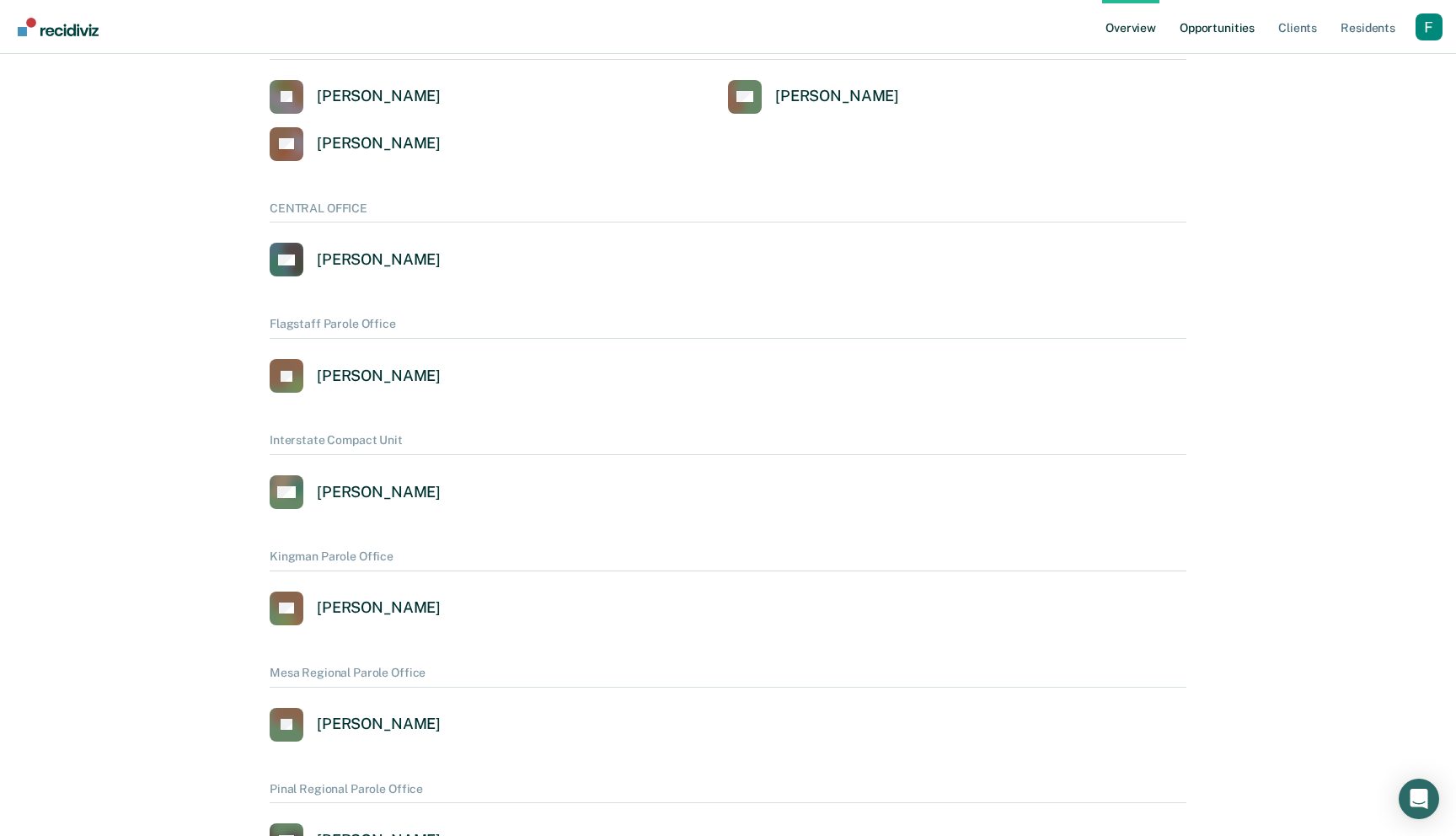
click at [1209, 19] on link "Opportunities" at bounding box center [1216, 26] width 82 height 54
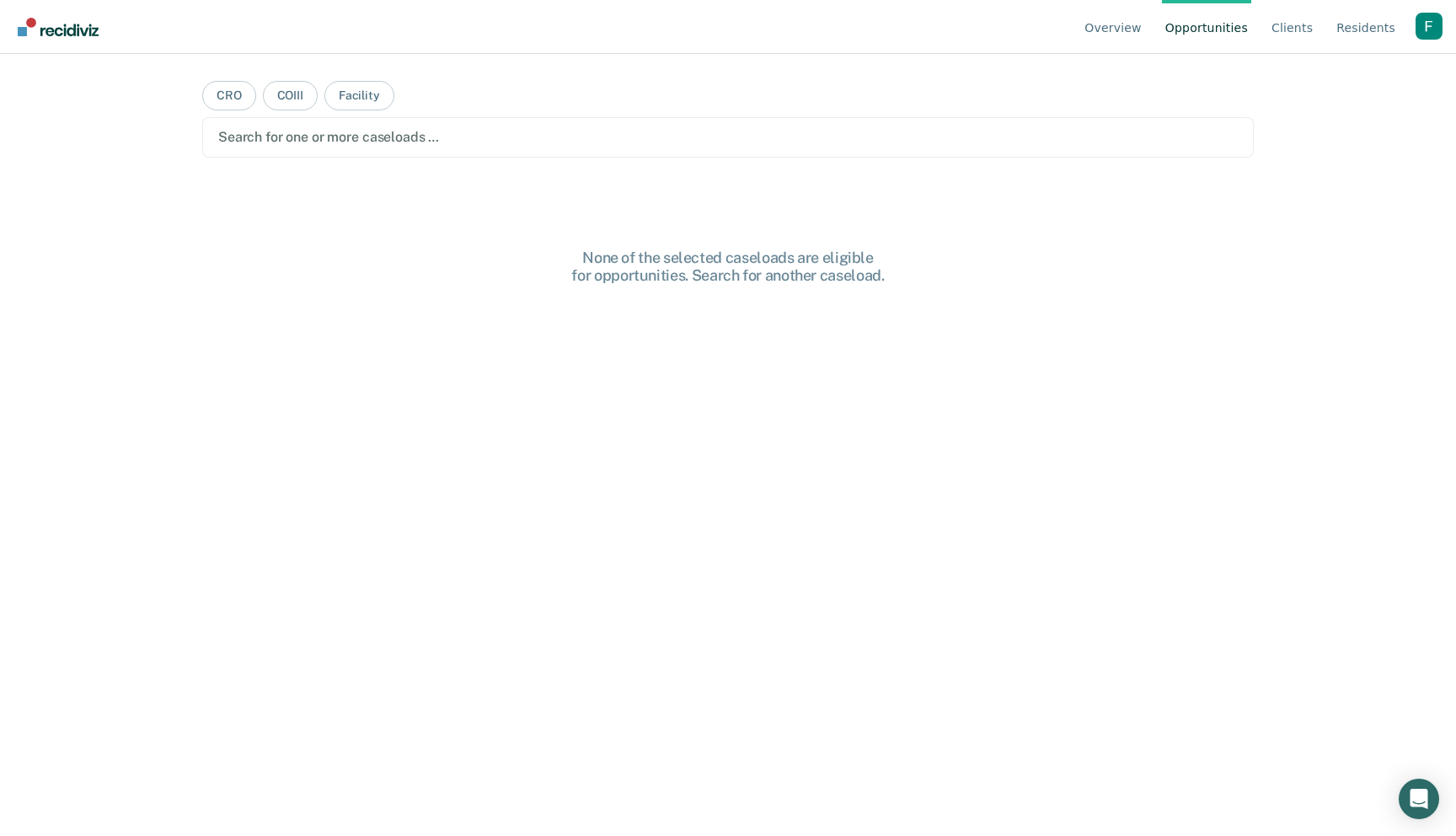
scroll to position [1, 0]
click at [293, 124] on div "Search for one or more caseloads …" at bounding box center [727, 137] width 1051 height 41
click at [251, 90] on button "CRO" at bounding box center [228, 94] width 54 height 29
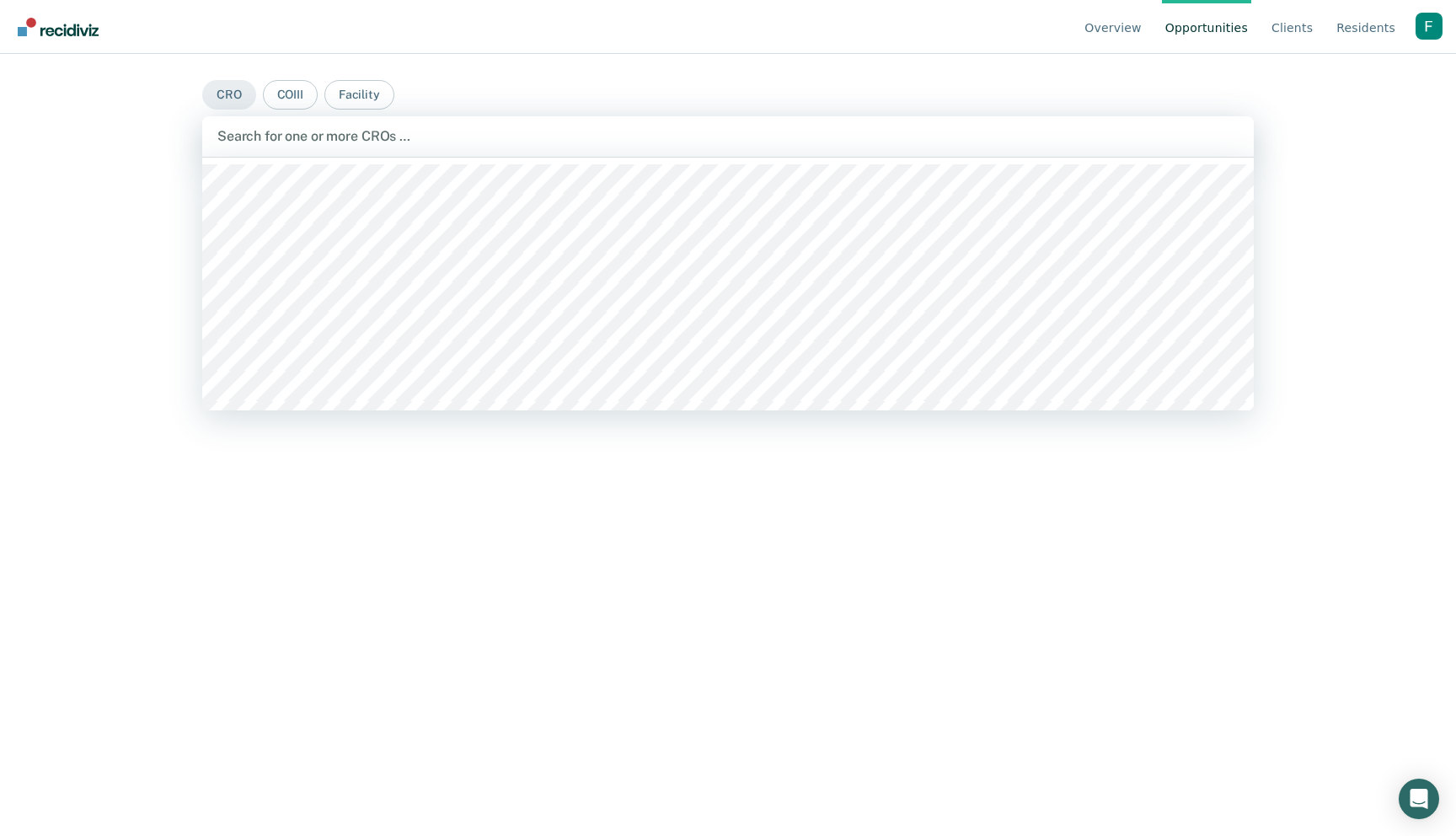
click at [268, 141] on div at bounding box center [728, 136] width 1021 height 19
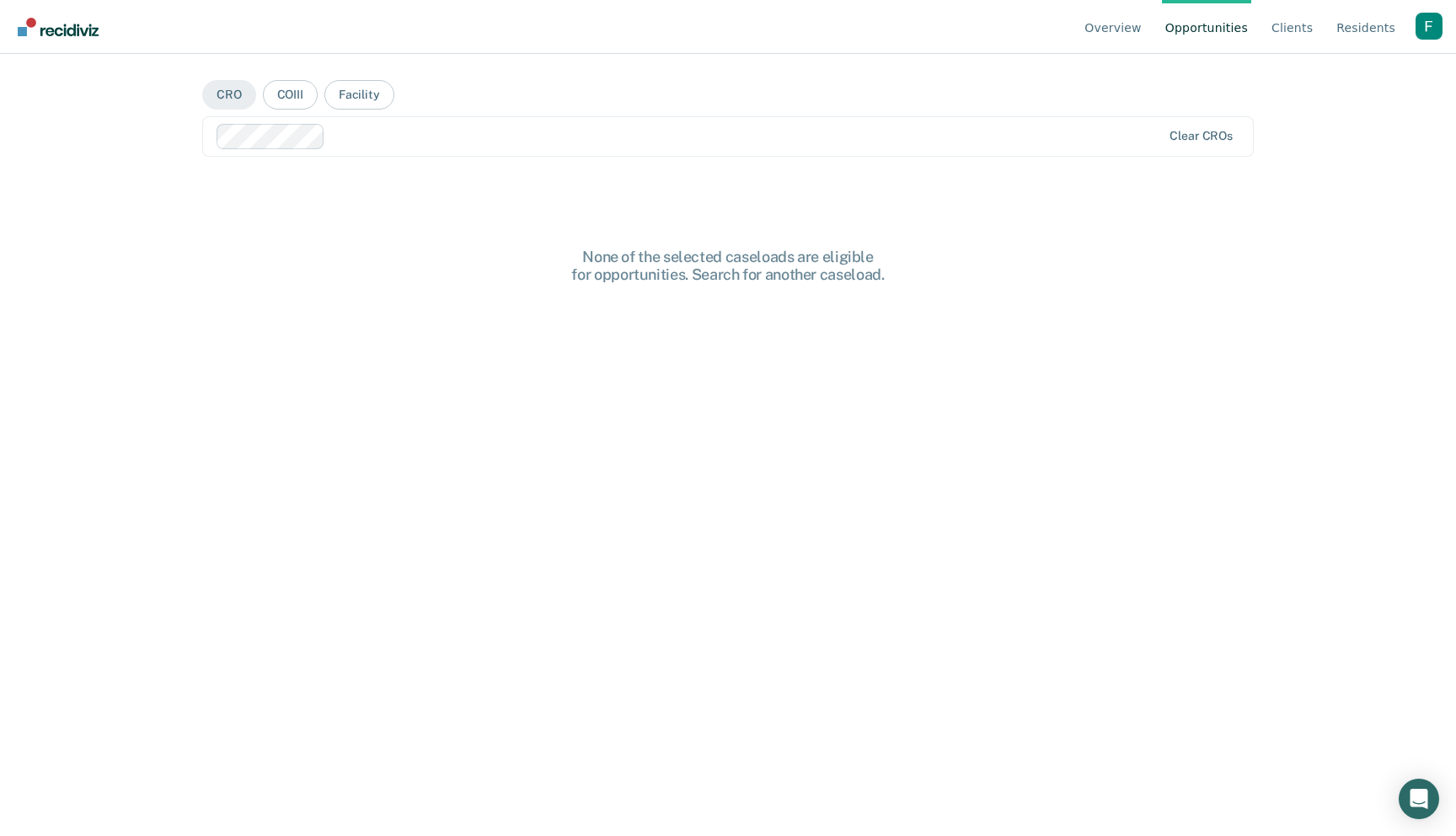
scroll to position [0, 0]
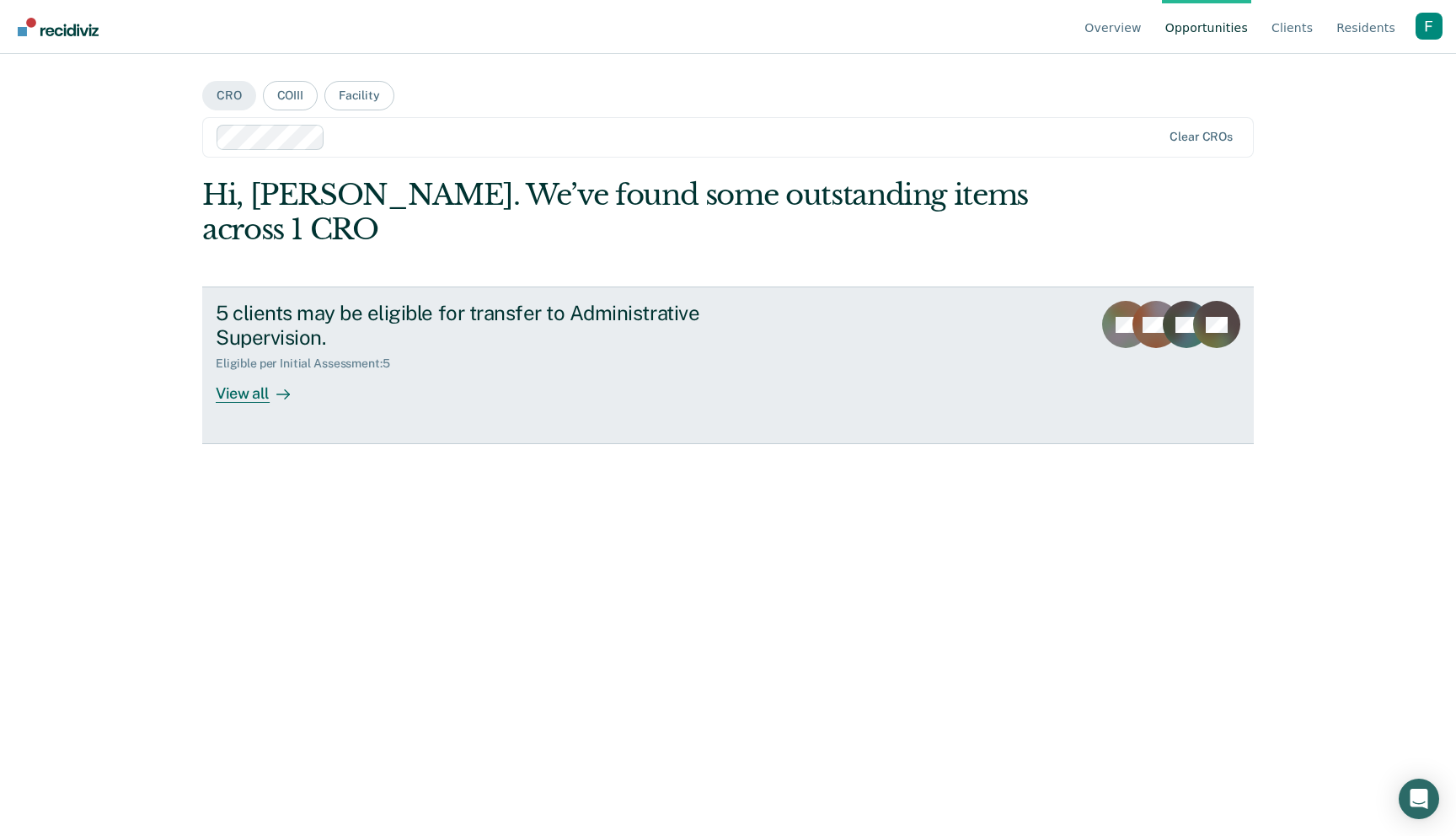
click at [404, 412] on link "5 clients may be eligible for transfer to Administrative Supervision. Eligible …" at bounding box center [727, 365] width 1051 height 158
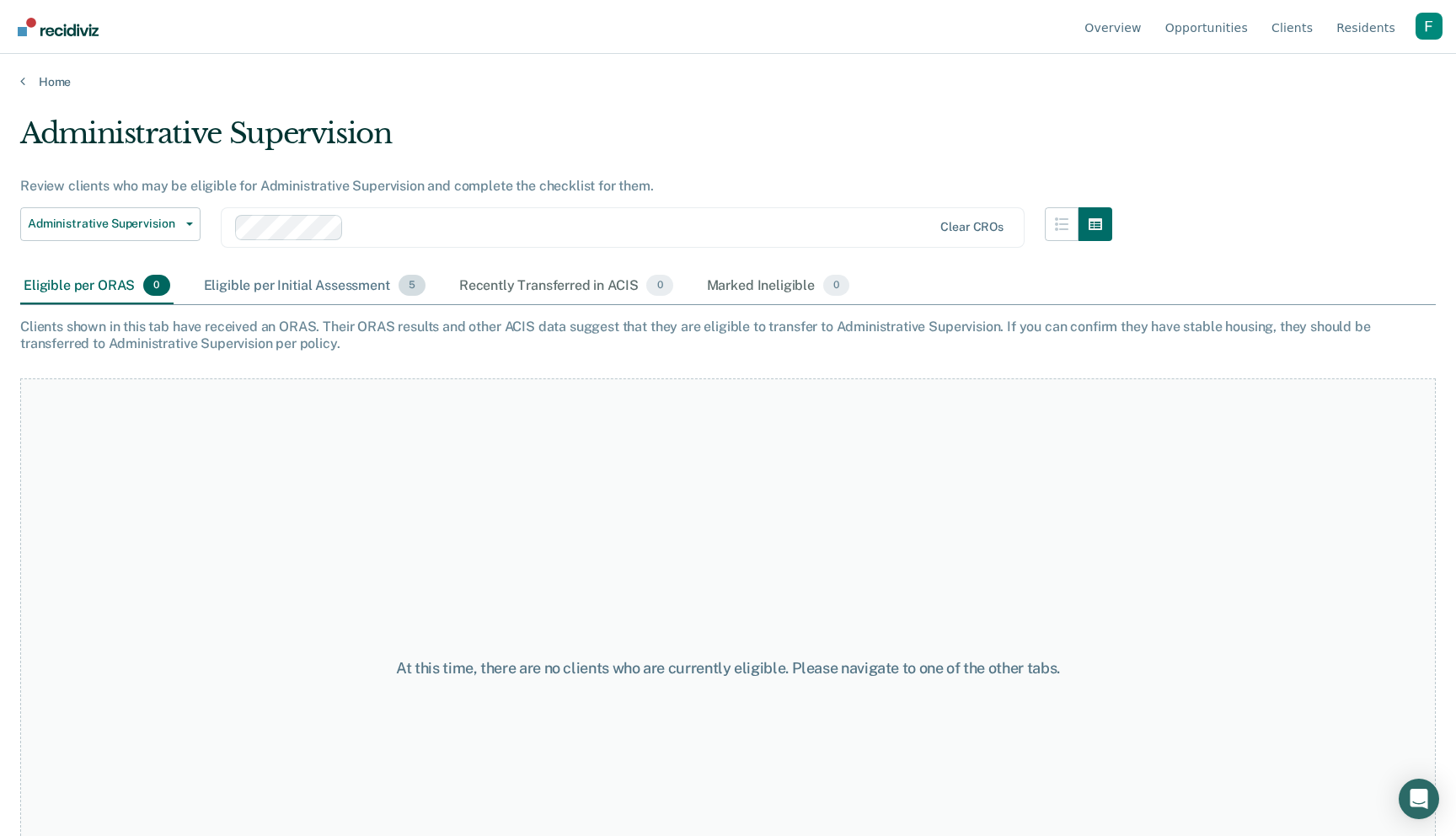
click at [363, 292] on div "Eligible per Initial Assessment 5" at bounding box center [314, 287] width 228 height 37
